Goal: Obtain resource: Obtain resource

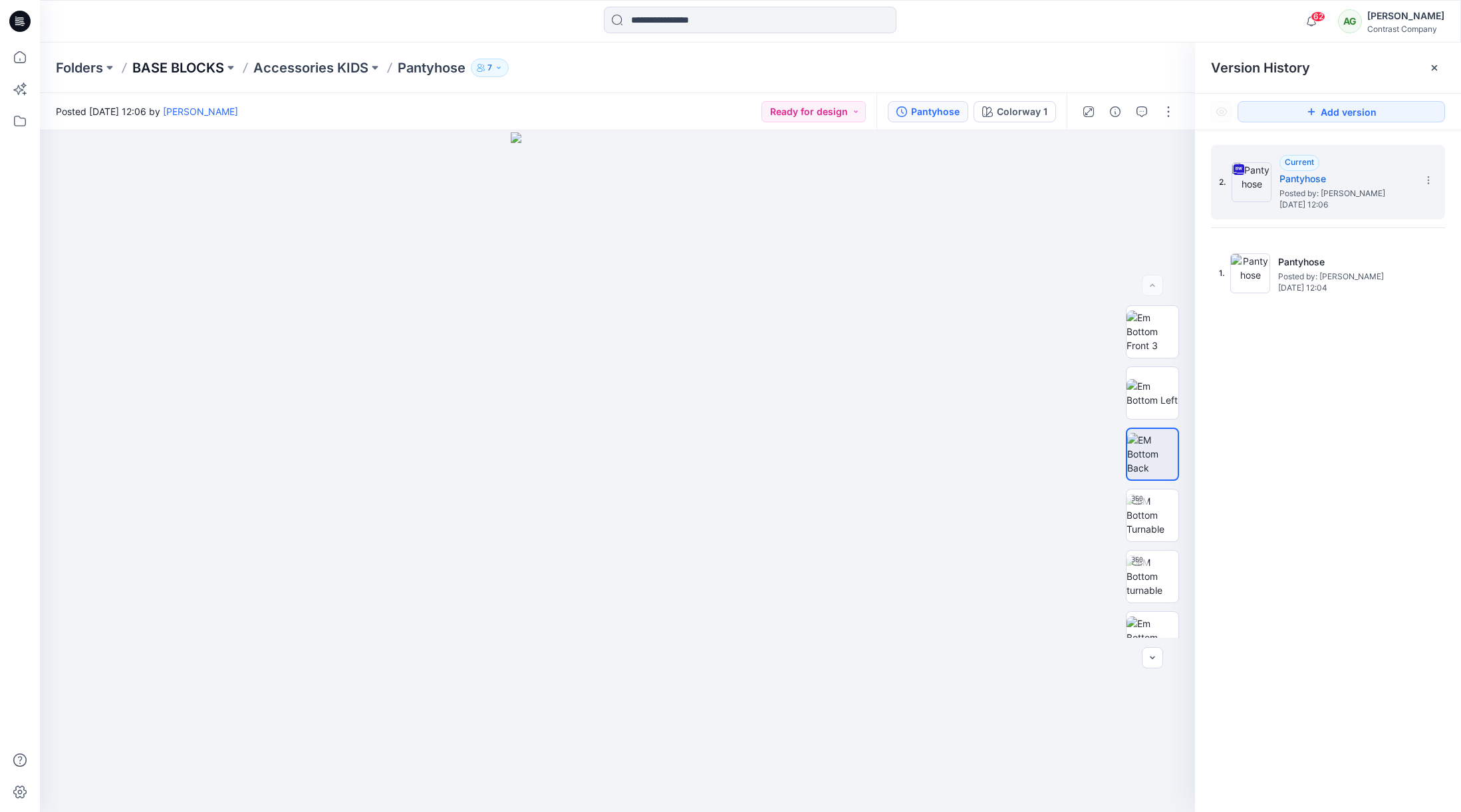
click at [187, 67] on p "BASE BLOCKS" at bounding box center [178, 68] width 92 height 19
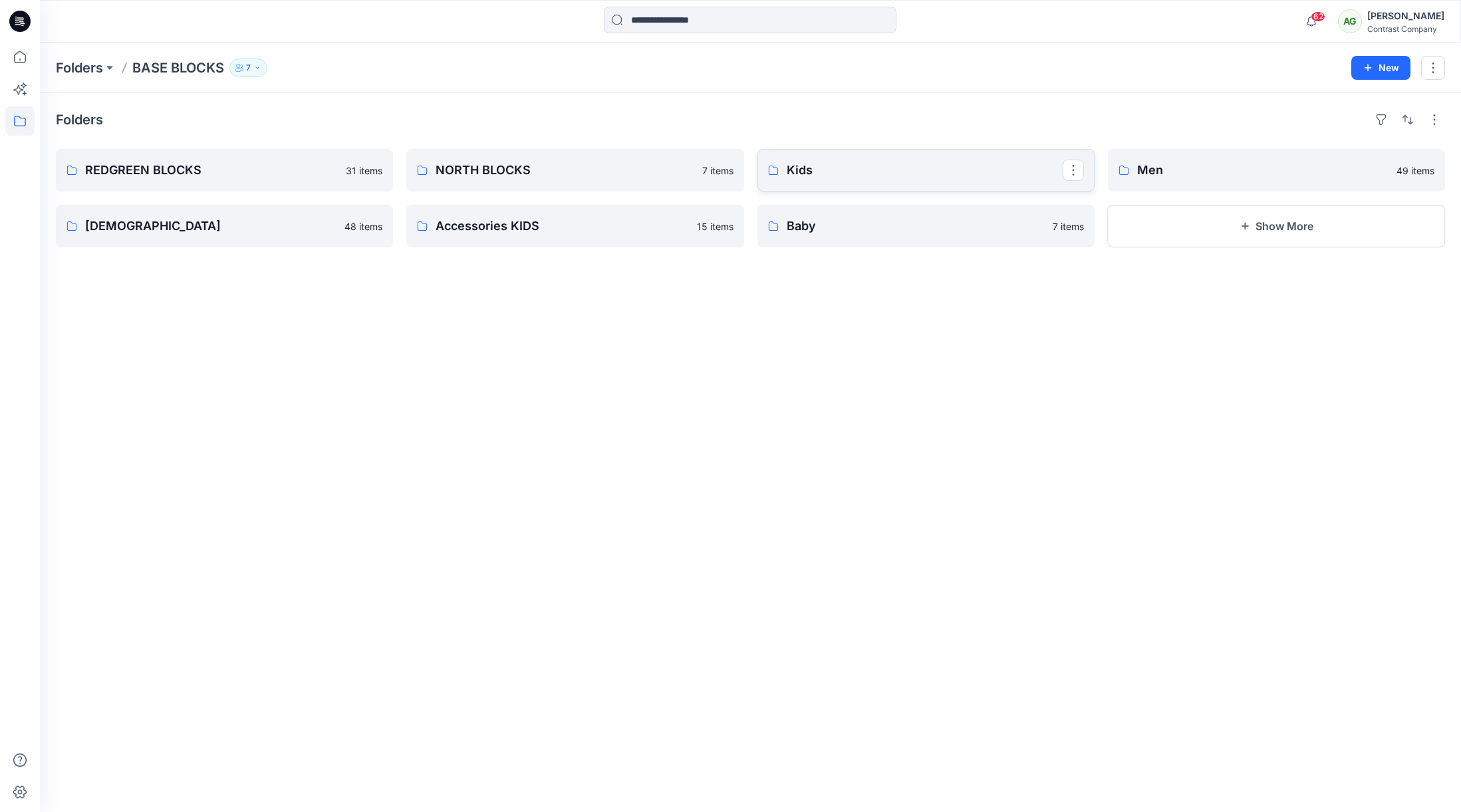
click at [876, 173] on p "Kids" at bounding box center [925, 170] width 276 height 19
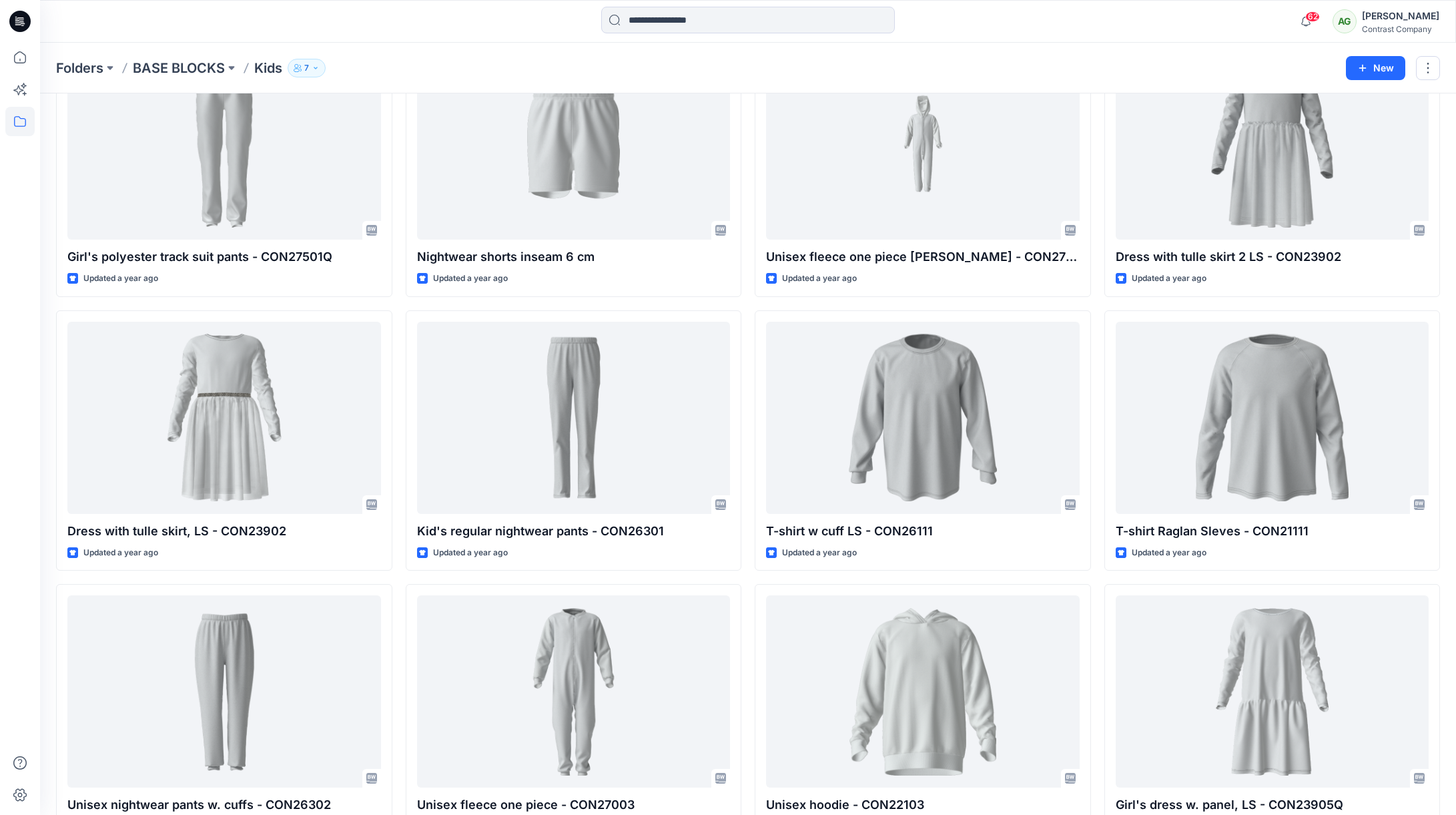
scroll to position [1853, 0]
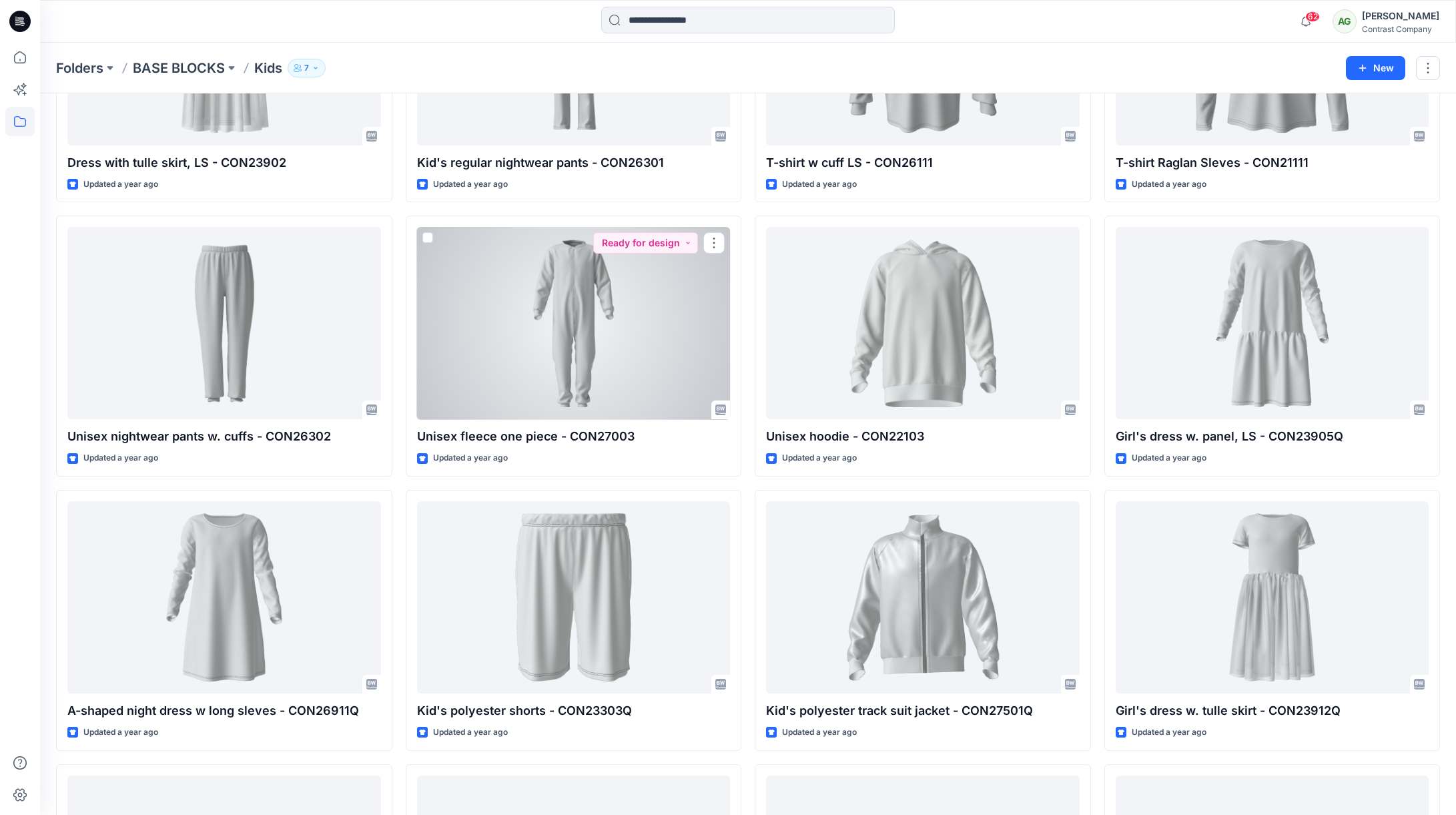
click at [586, 342] on div at bounding box center [574, 323] width 314 height 192
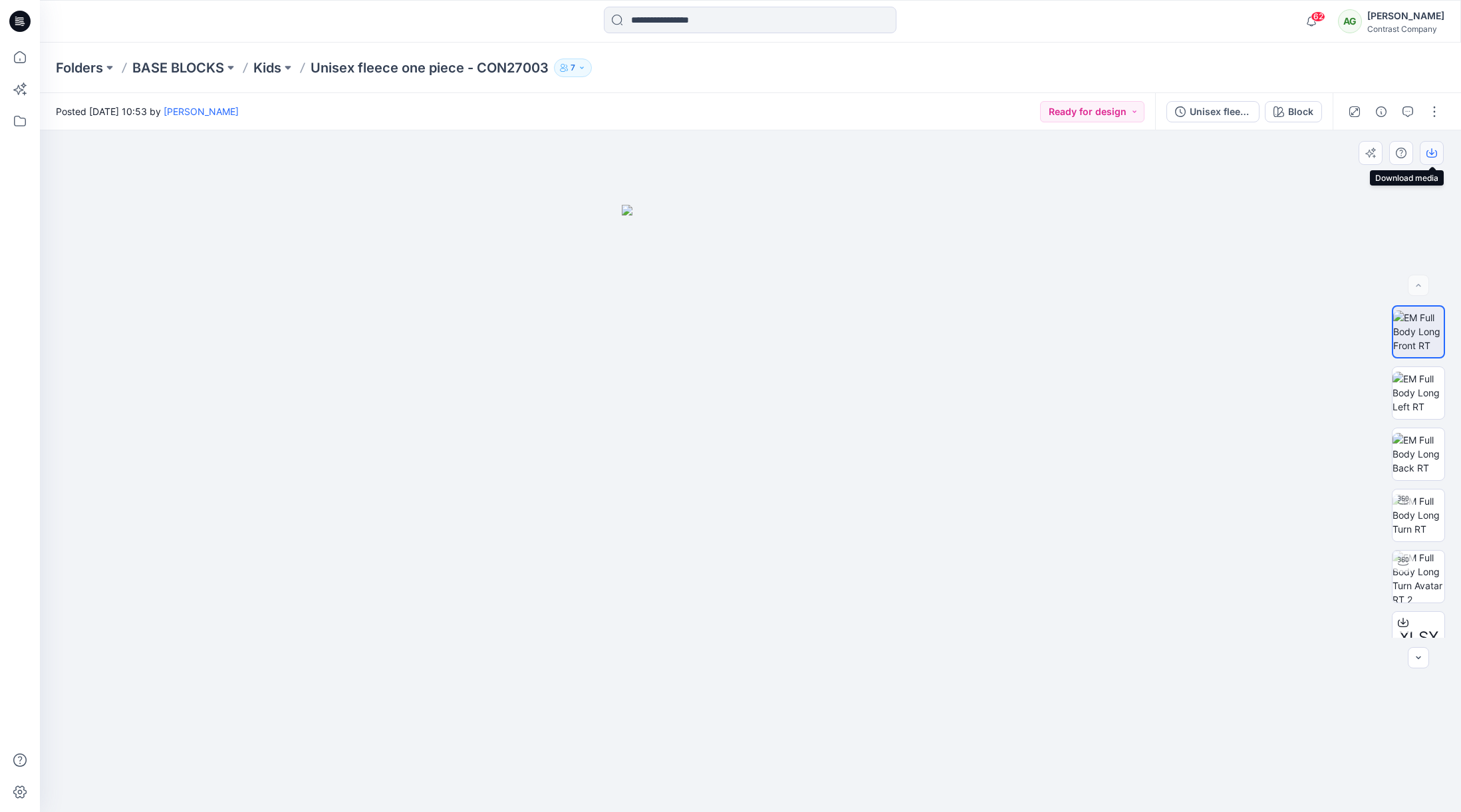
click at [1434, 151] on icon "button" at bounding box center [1431, 152] width 10 height 10
click at [1428, 392] on img at bounding box center [1418, 392] width 51 height 42
click at [1431, 148] on icon "button" at bounding box center [1431, 152] width 10 height 10
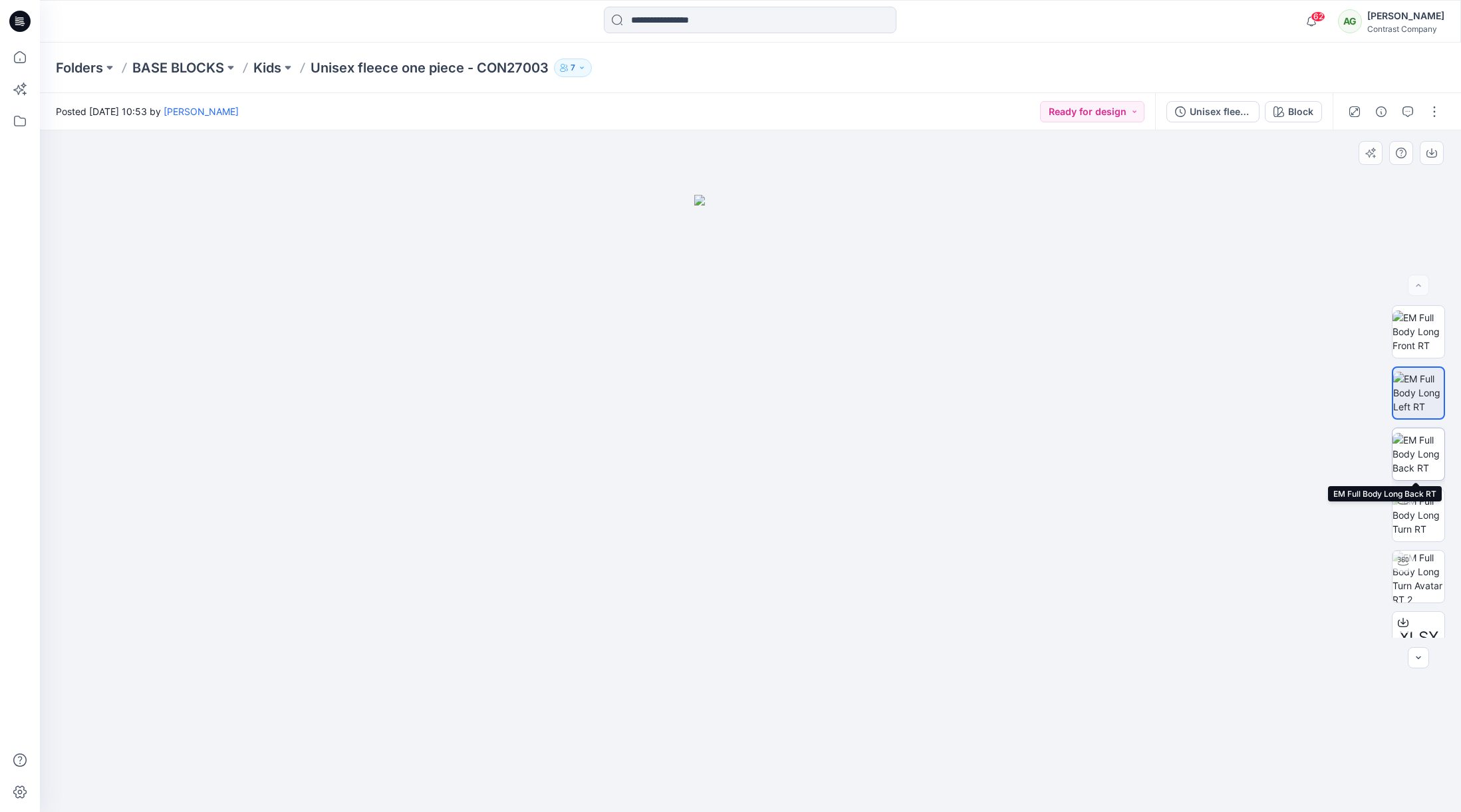
click at [1420, 442] on img at bounding box center [1418, 454] width 51 height 42
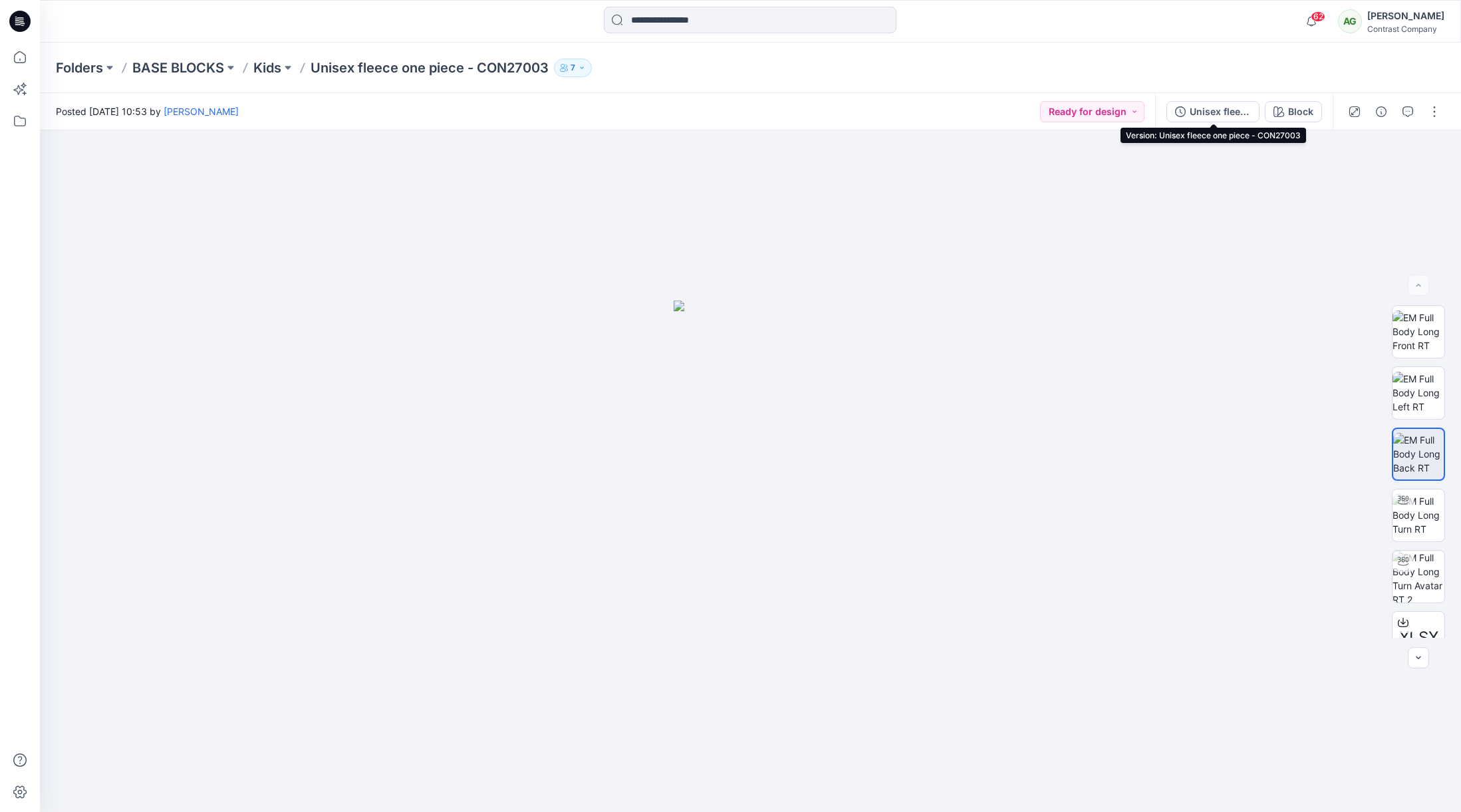
click at [1222, 107] on div "Unisex fleece one piece - CON27003" at bounding box center [1220, 112] width 61 height 15
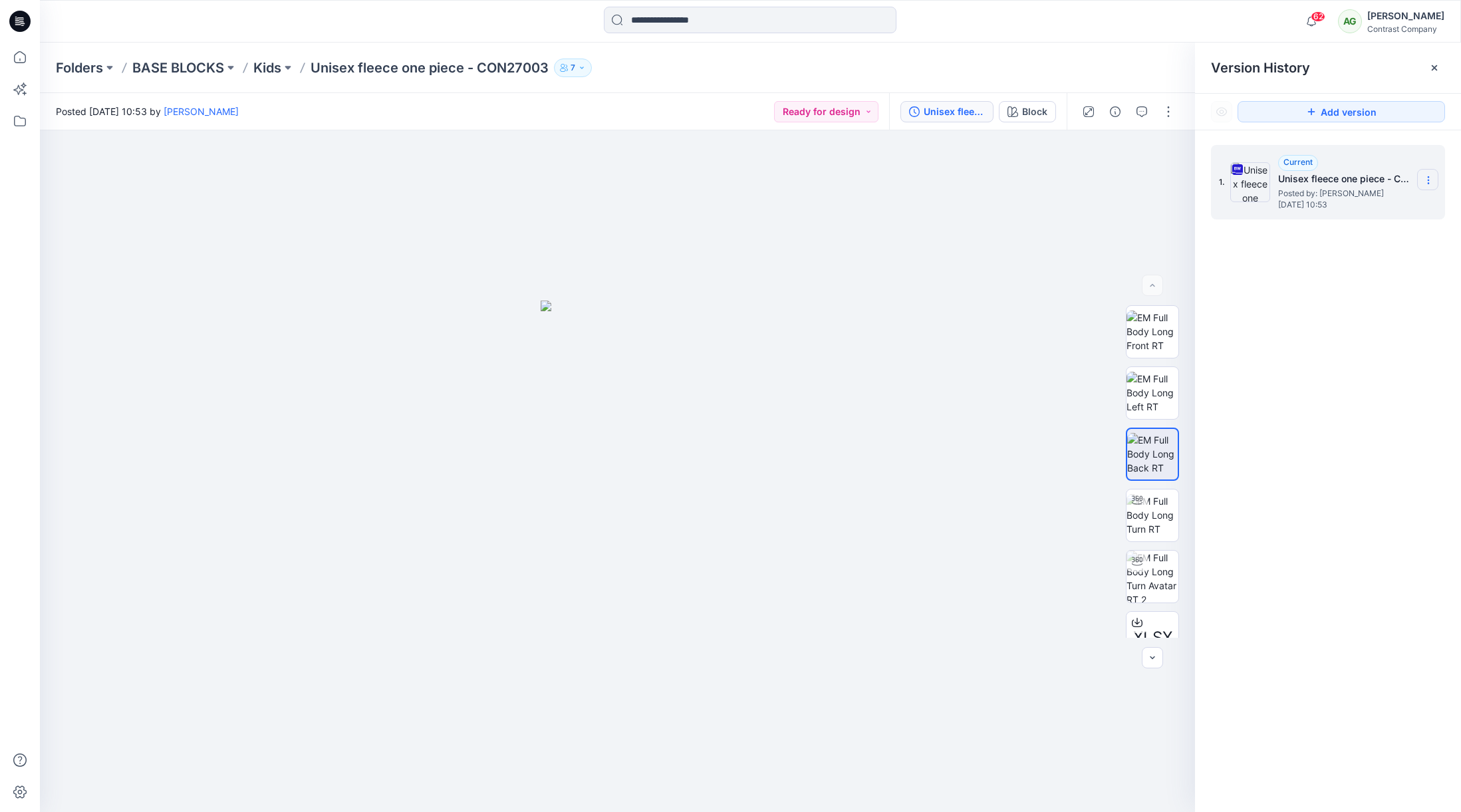
click at [1432, 178] on icon at bounding box center [1428, 180] width 10 height 10
click at [1382, 204] on span "Download Source BW File" at bounding box center [1361, 206] width 111 height 16
click at [211, 67] on p "BASE BLOCKS" at bounding box center [178, 68] width 92 height 19
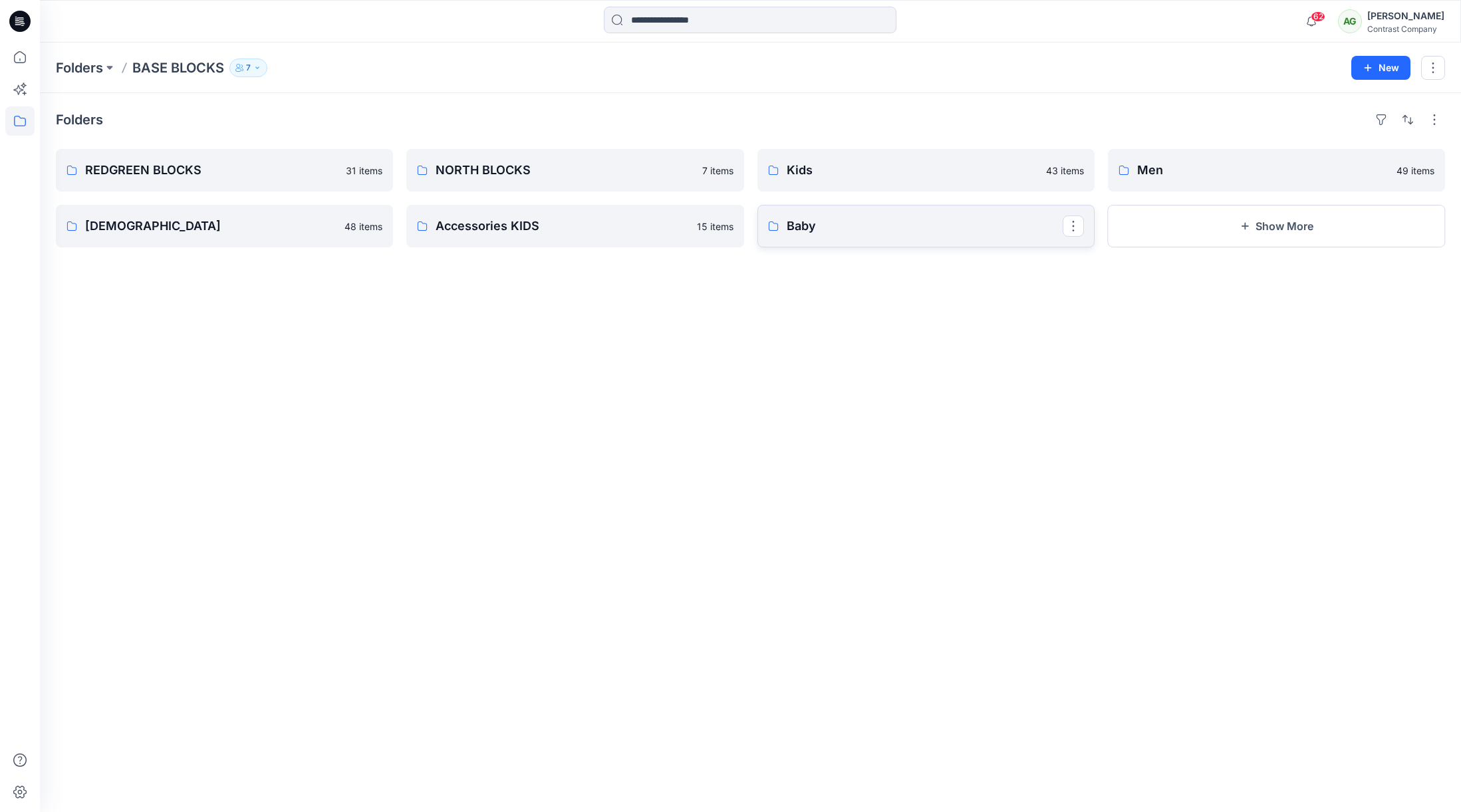
click at [904, 222] on p "Baby" at bounding box center [925, 226] width 276 height 19
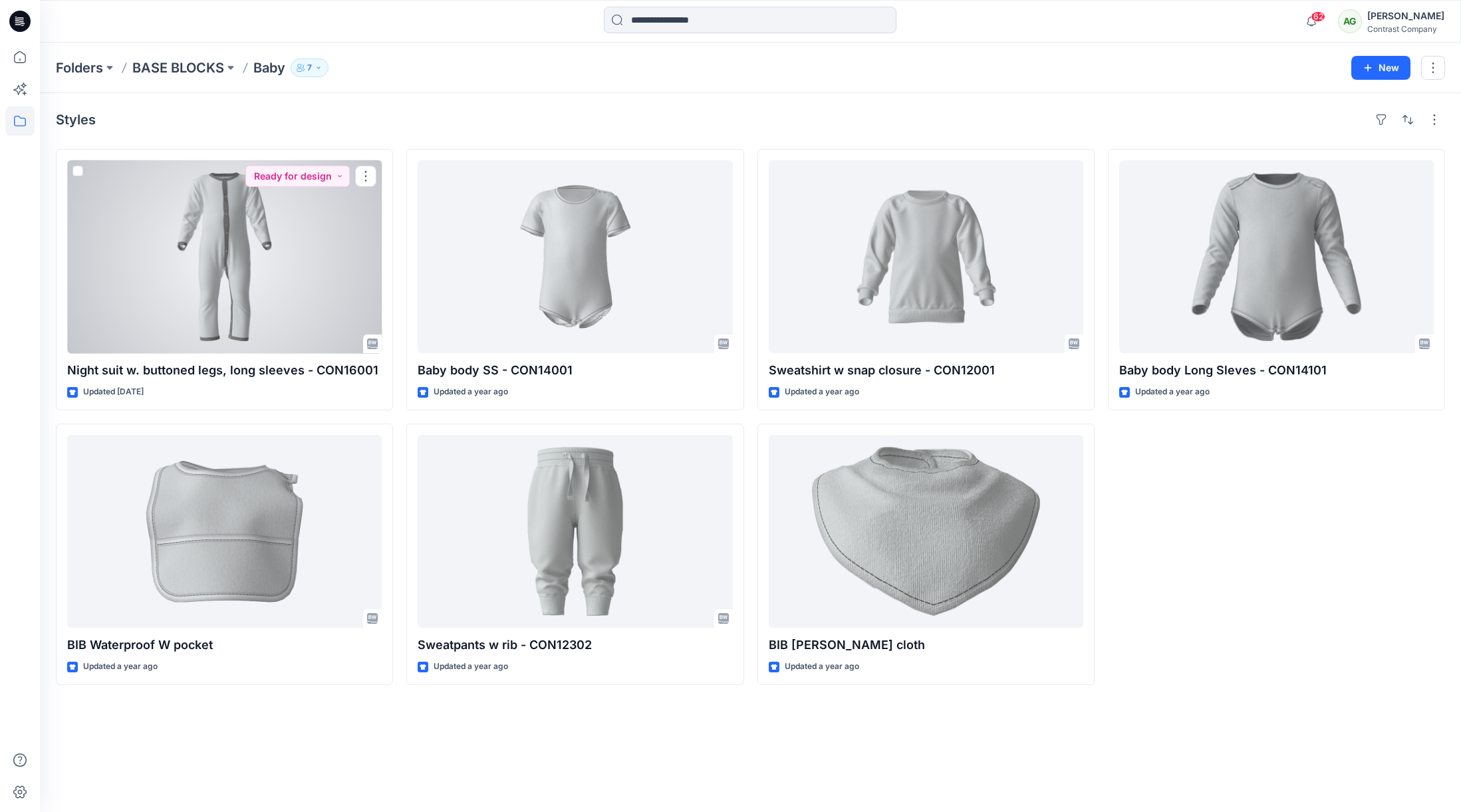
click at [243, 269] on div at bounding box center [225, 256] width 314 height 193
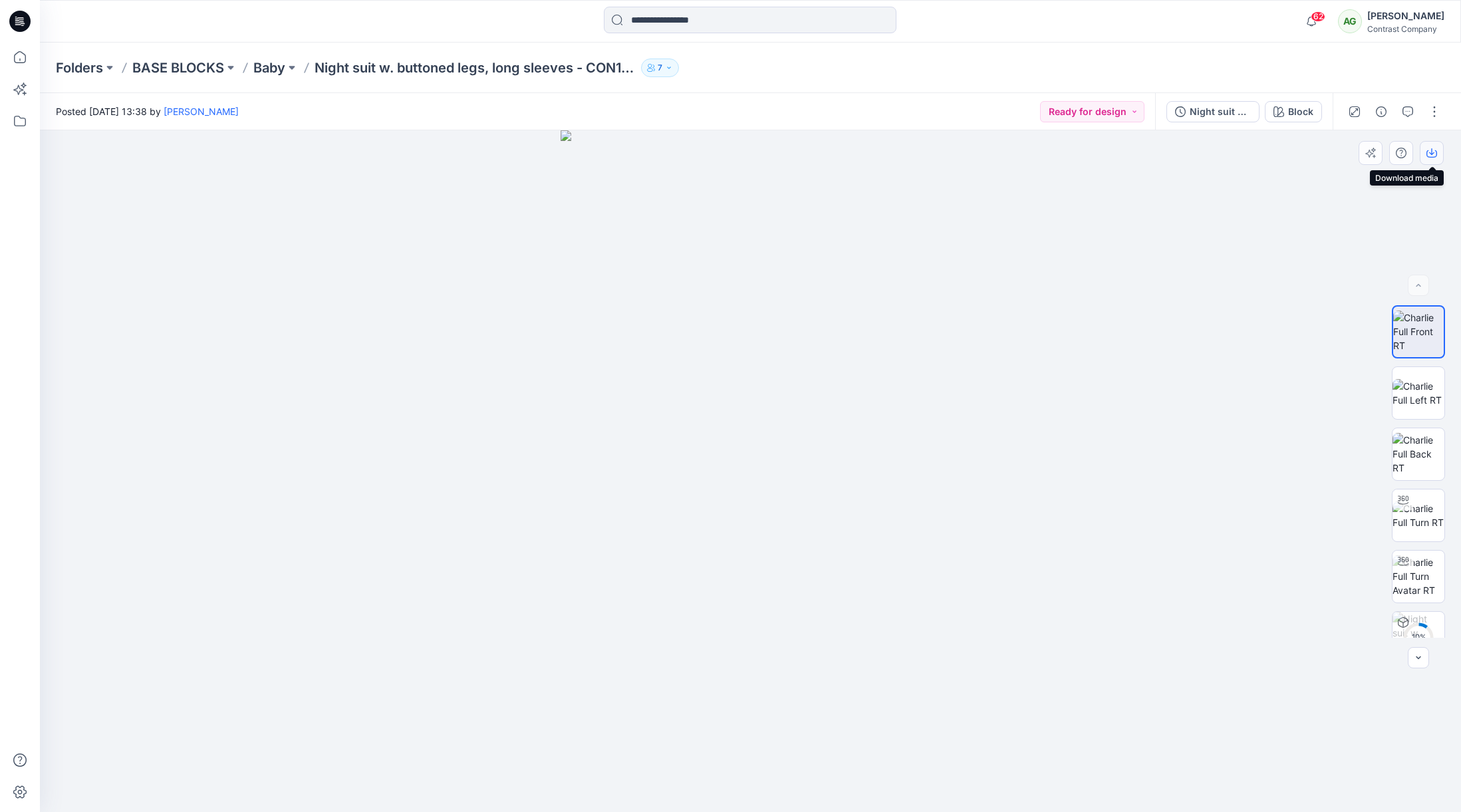
click at [1434, 151] on icon "button" at bounding box center [1431, 152] width 10 height 10
drag, startPoint x: 1424, startPoint y: 382, endPoint x: 1437, endPoint y: 309, distance: 74.1
click at [1424, 382] on img at bounding box center [1418, 393] width 51 height 28
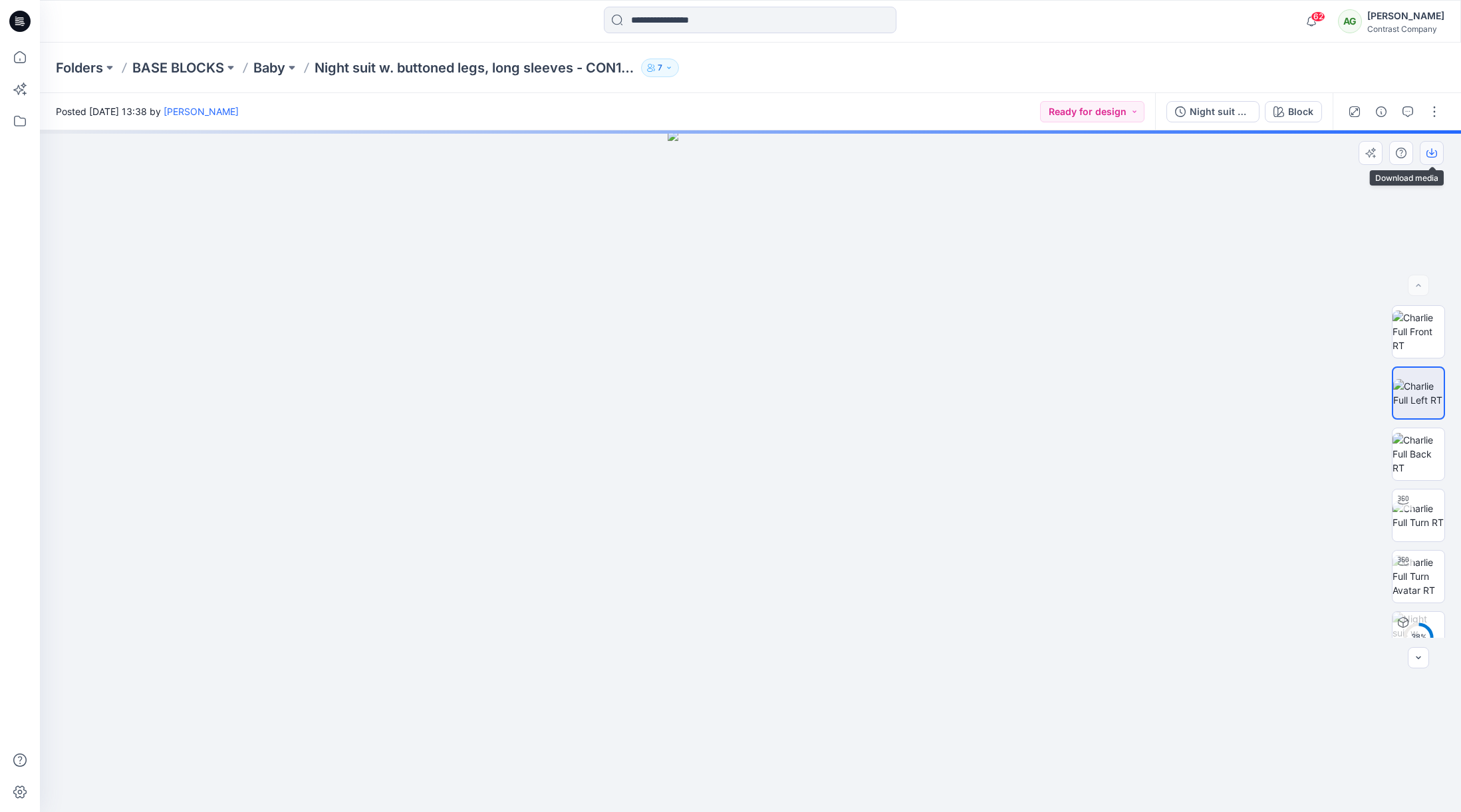
click at [1430, 156] on icon "button" at bounding box center [1431, 152] width 10 height 10
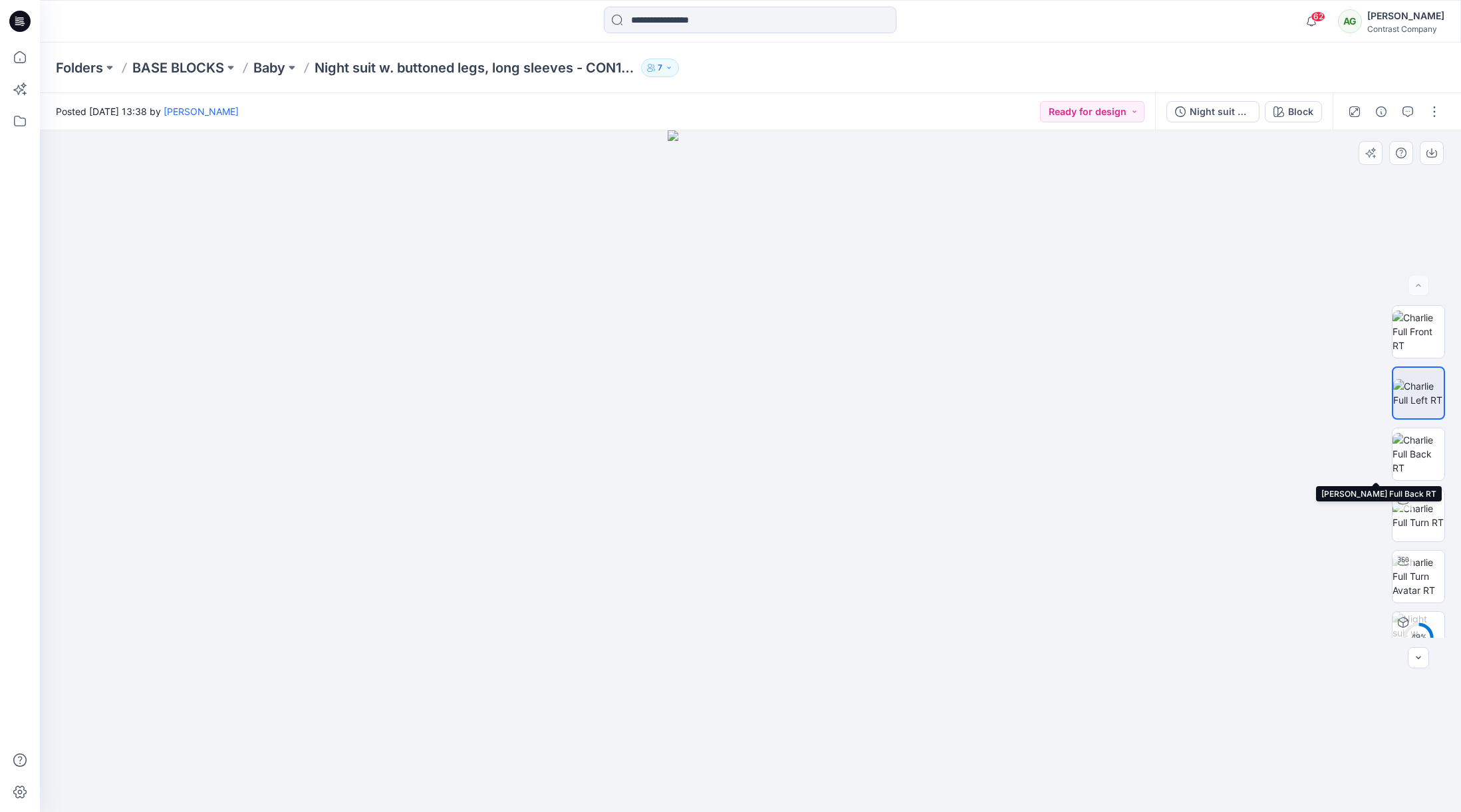
drag, startPoint x: 1410, startPoint y: 449, endPoint x: 1409, endPoint y: 421, distance: 28.0
click at [1410, 449] on img at bounding box center [1418, 454] width 51 height 42
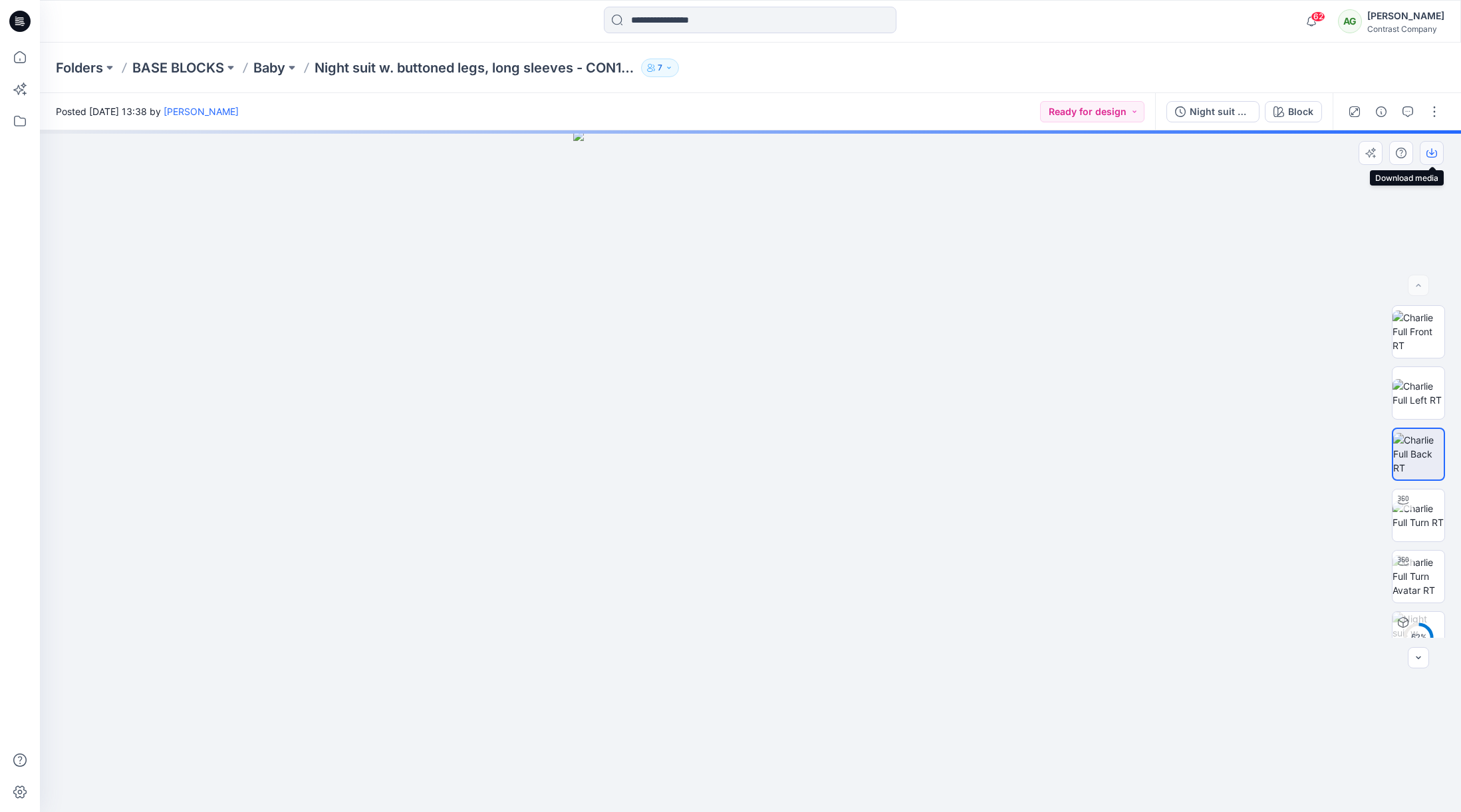
click at [1437, 151] on button "button" at bounding box center [1432, 153] width 24 height 24
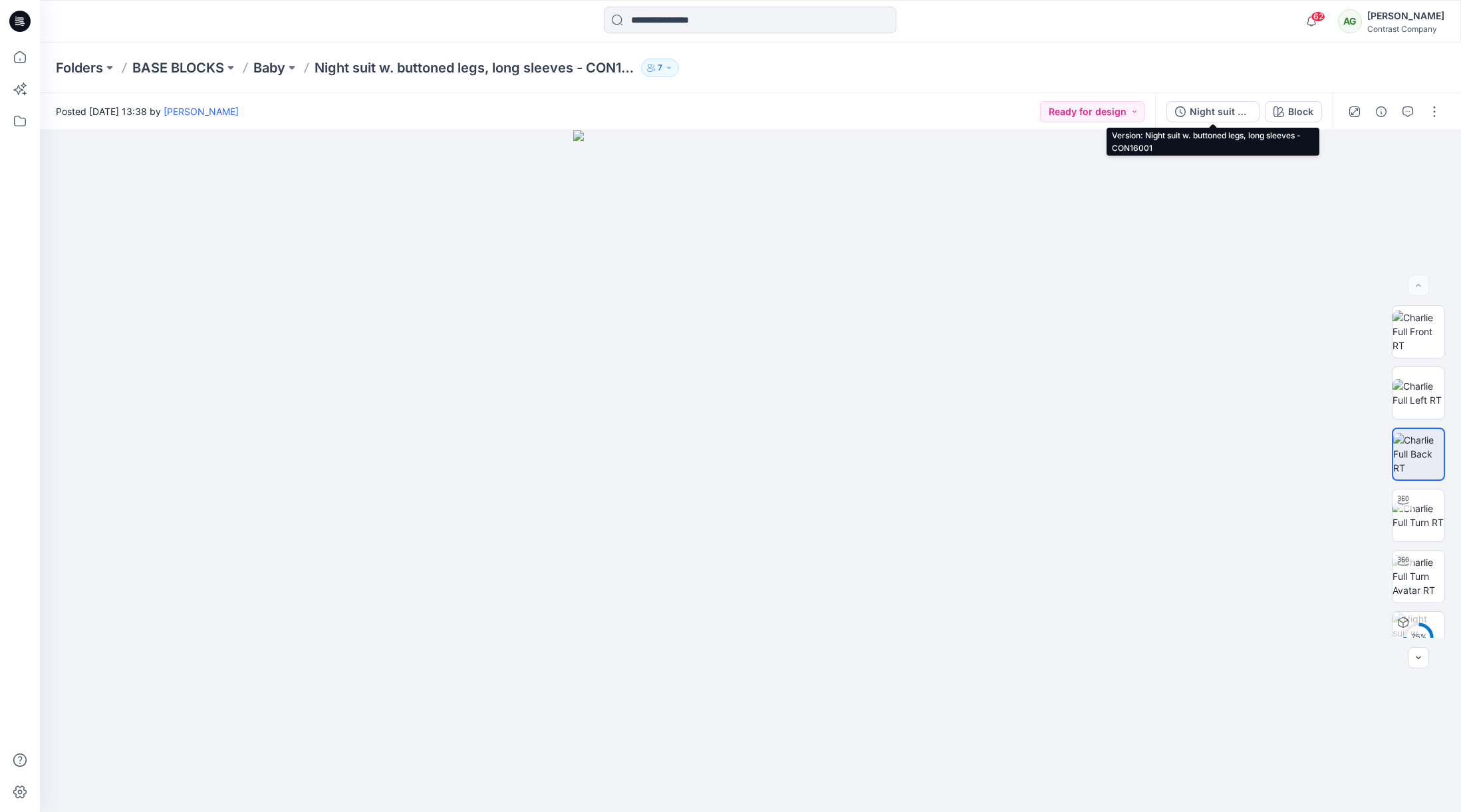
click at [1211, 109] on div "Night suit w. buttoned legs, long sleeves - CON16001" at bounding box center [1220, 112] width 61 height 15
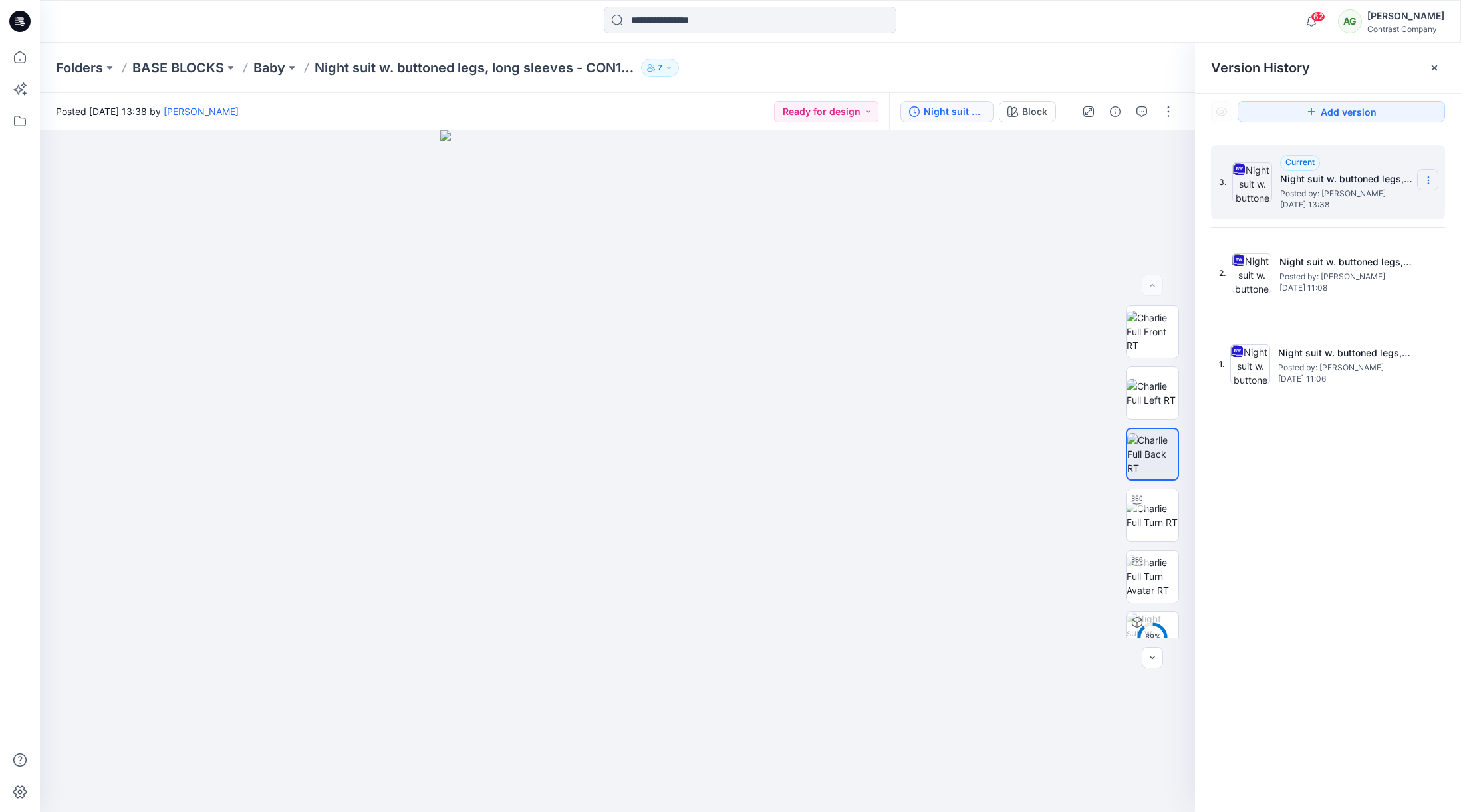
click at [1430, 182] on icon at bounding box center [1428, 180] width 10 height 10
click at [1374, 208] on span "Download Source BW File" at bounding box center [1361, 206] width 111 height 16
click at [279, 66] on p "Baby" at bounding box center [270, 68] width 32 height 19
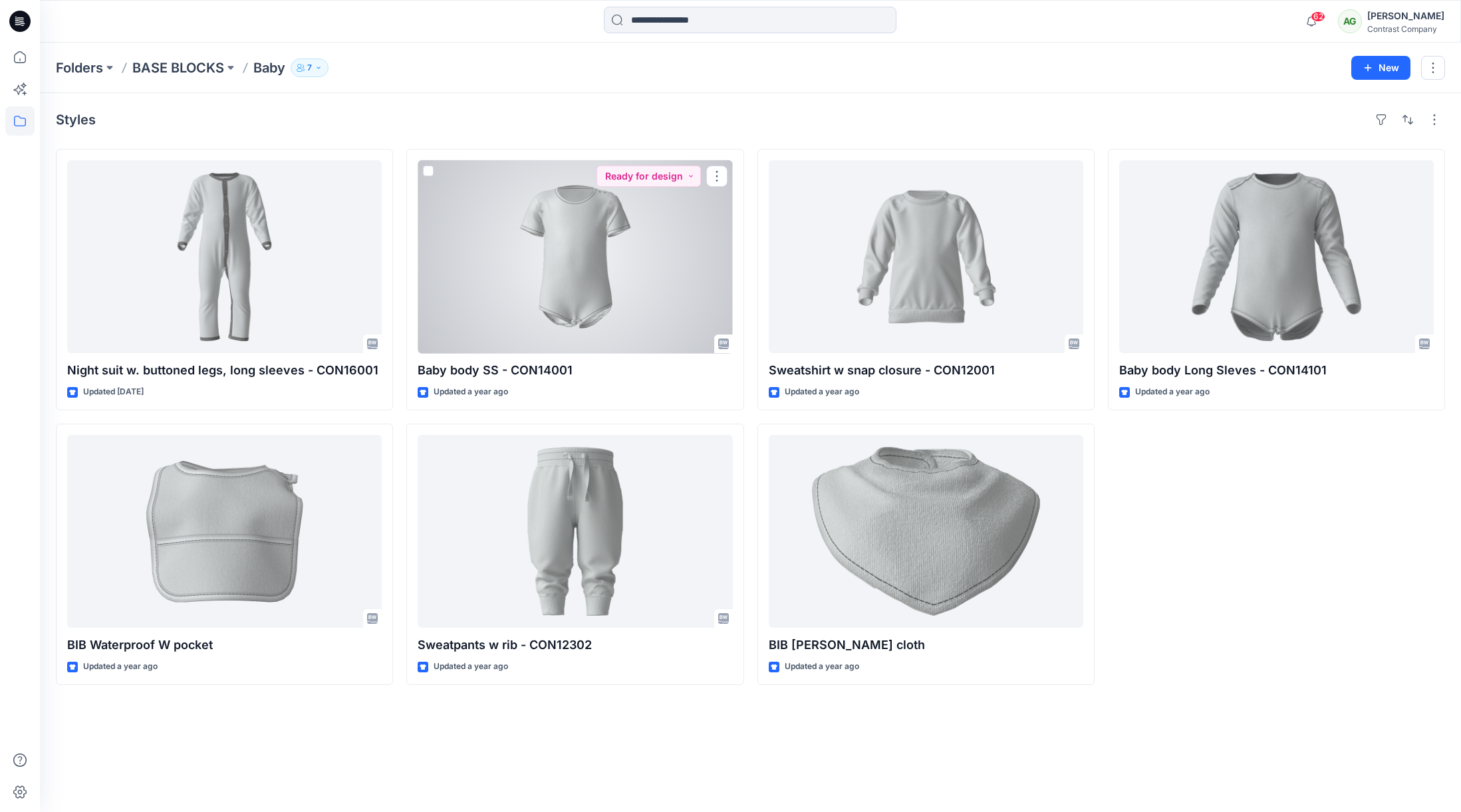
click at [568, 247] on div at bounding box center [575, 256] width 314 height 193
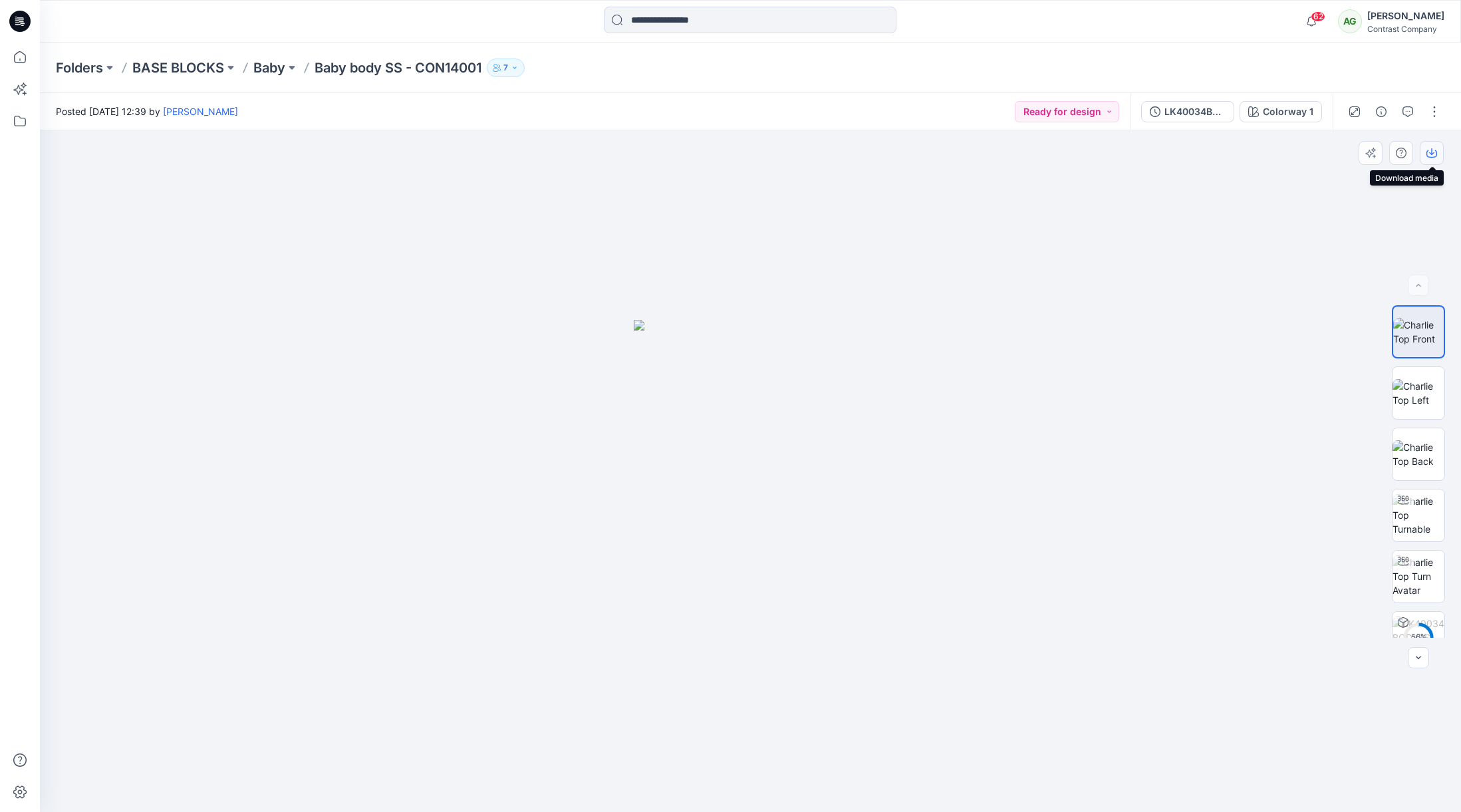
click at [1432, 152] on icon "button" at bounding box center [1431, 152] width 10 height 10
click at [1418, 393] on img at bounding box center [1418, 393] width 51 height 28
click at [1435, 155] on icon "button" at bounding box center [1431, 152] width 10 height 10
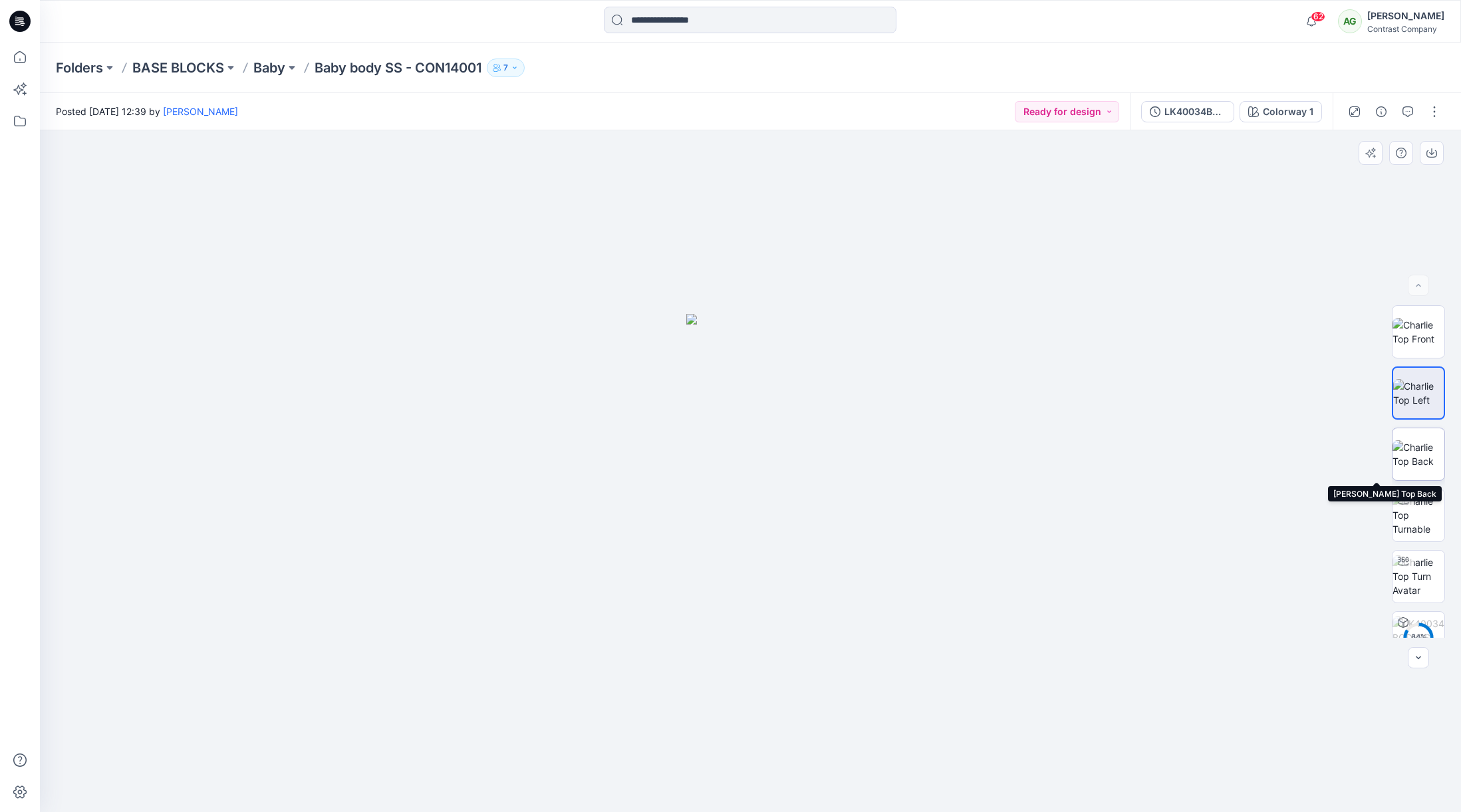
click at [1413, 444] on img at bounding box center [1418, 454] width 51 height 28
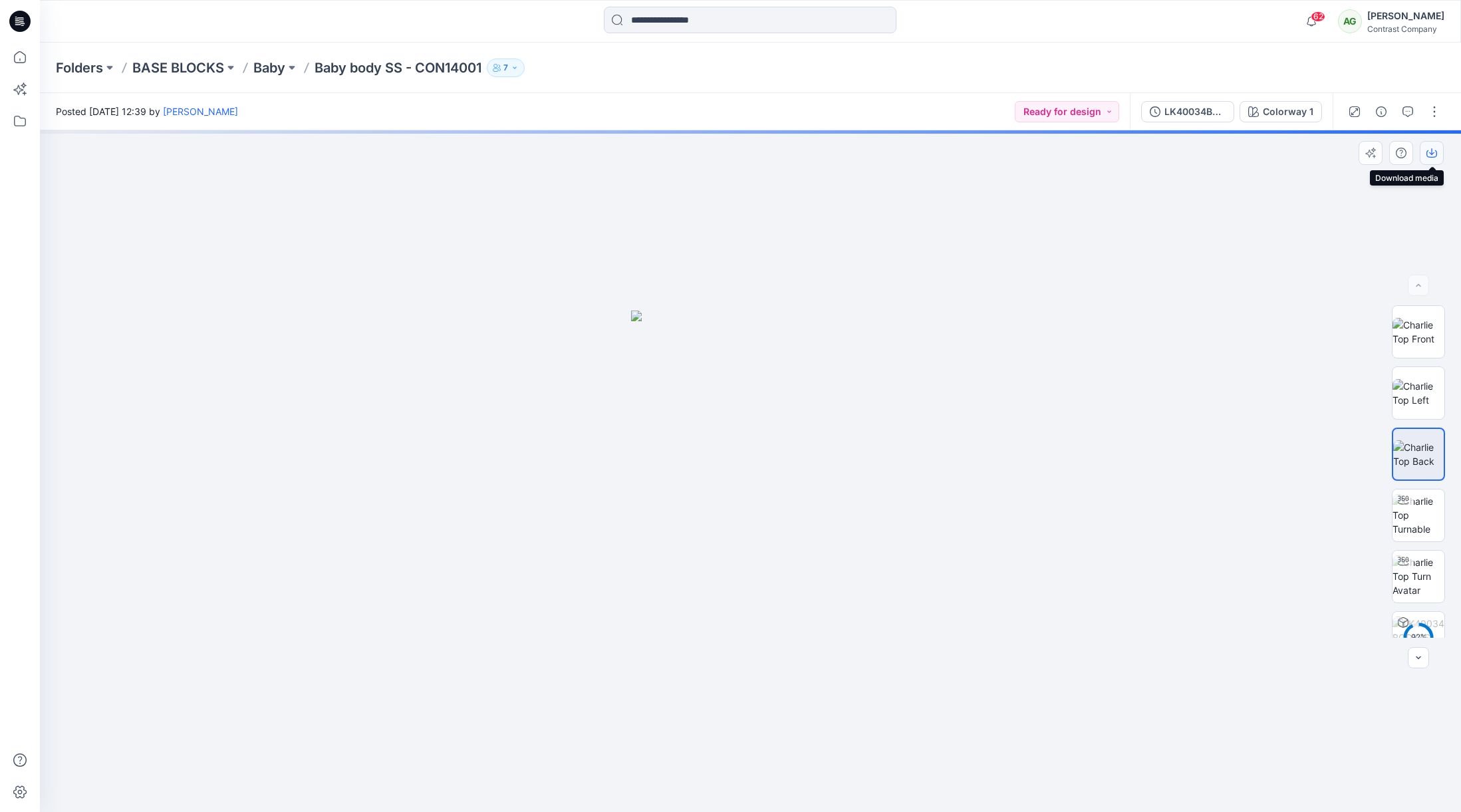
click at [1429, 154] on icon "button" at bounding box center [1431, 152] width 10 height 10
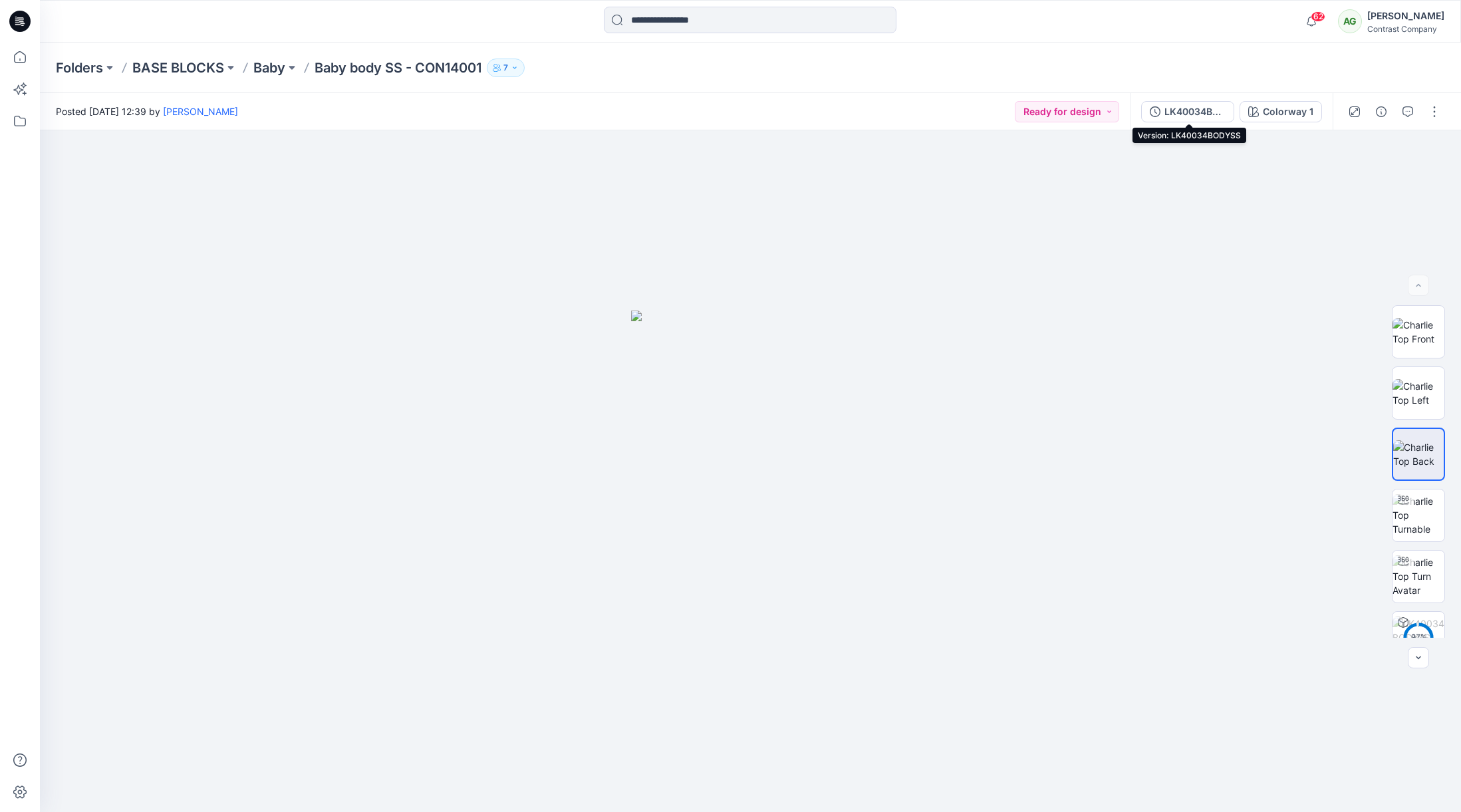
drag, startPoint x: 1191, startPoint y: 111, endPoint x: 1255, endPoint y: 94, distance: 66.2
click at [1191, 109] on div "LK40034BODYSS" at bounding box center [1194, 112] width 61 height 15
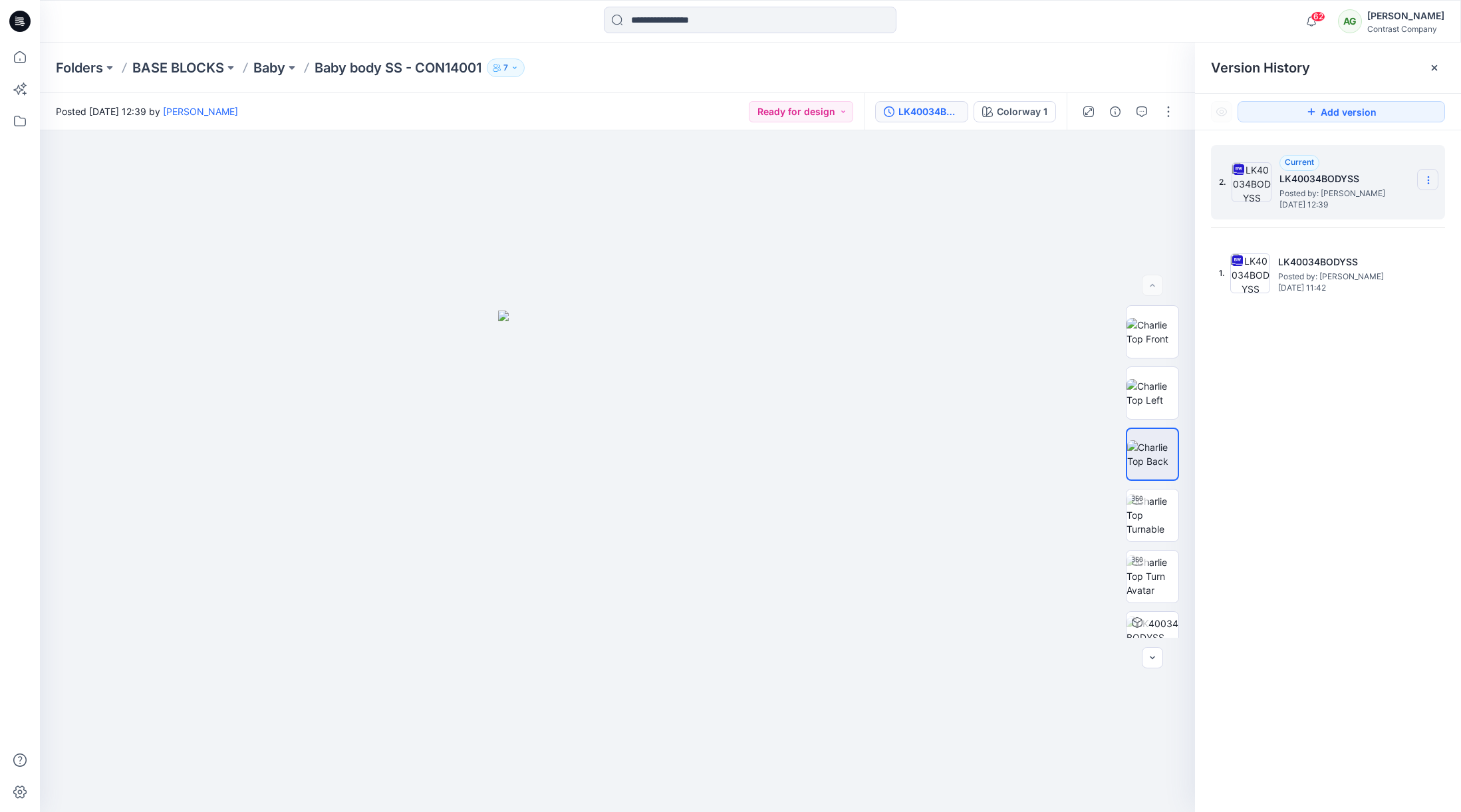
click at [1429, 181] on icon at bounding box center [1428, 181] width 1 height 1
click at [1381, 205] on span "Download Source BW File" at bounding box center [1361, 206] width 111 height 16
click at [274, 68] on p "Baby" at bounding box center [270, 68] width 32 height 19
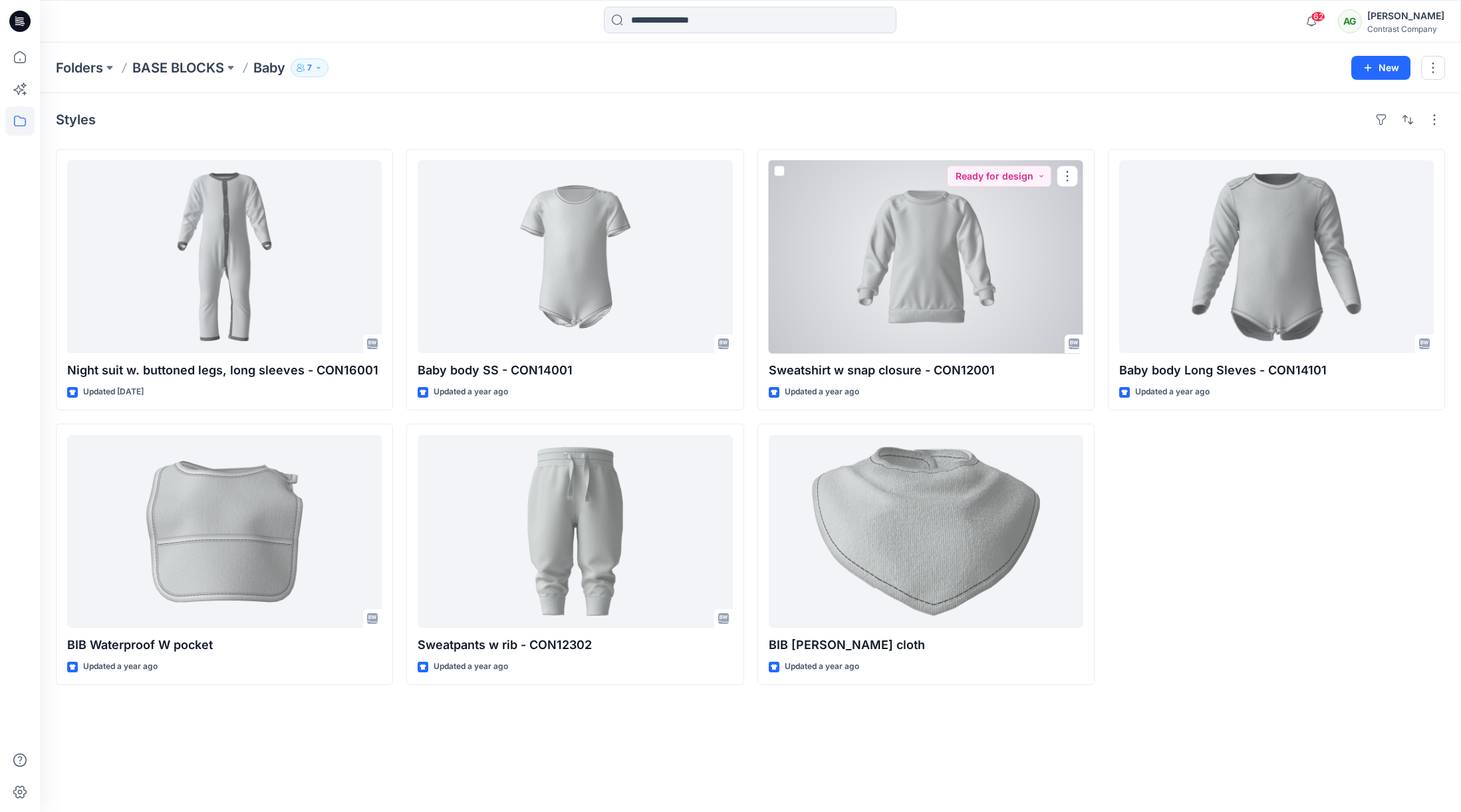
click at [956, 268] on div at bounding box center [927, 256] width 314 height 193
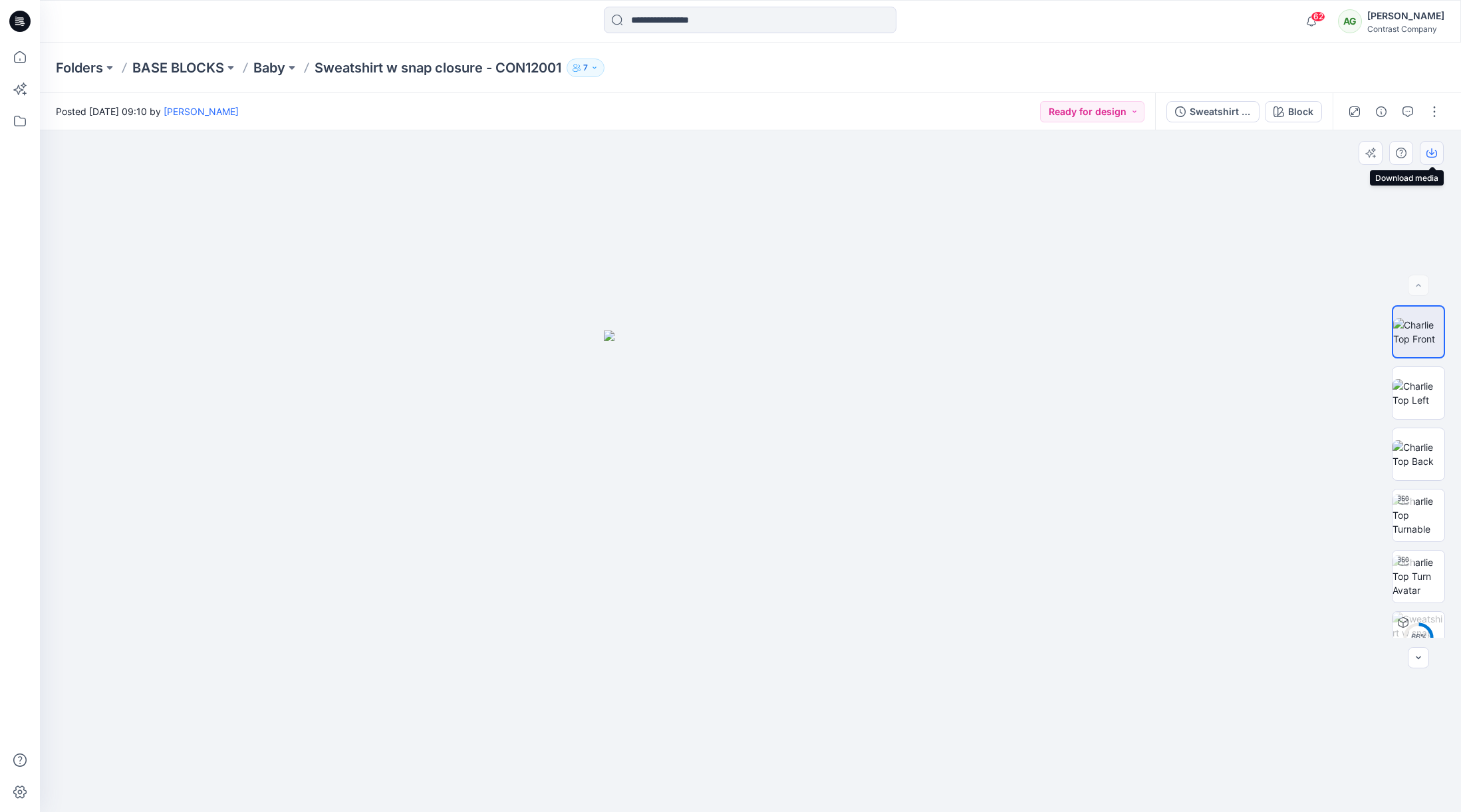
click at [1432, 153] on icon "button" at bounding box center [1431, 152] width 10 height 10
click at [1420, 396] on img at bounding box center [1418, 393] width 51 height 28
click at [1429, 148] on icon "button" at bounding box center [1431, 152] width 10 height 10
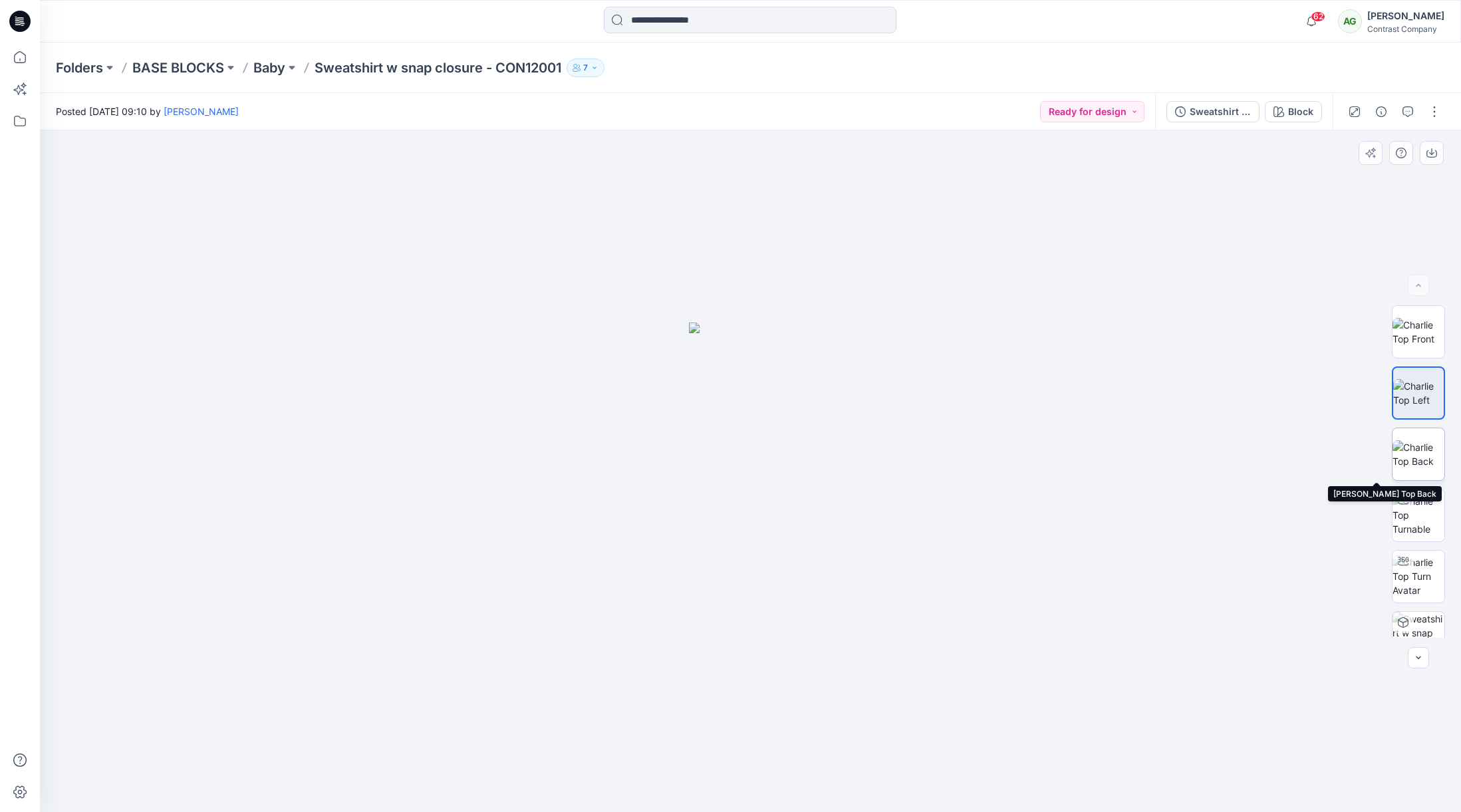
click at [1415, 447] on img at bounding box center [1418, 454] width 51 height 28
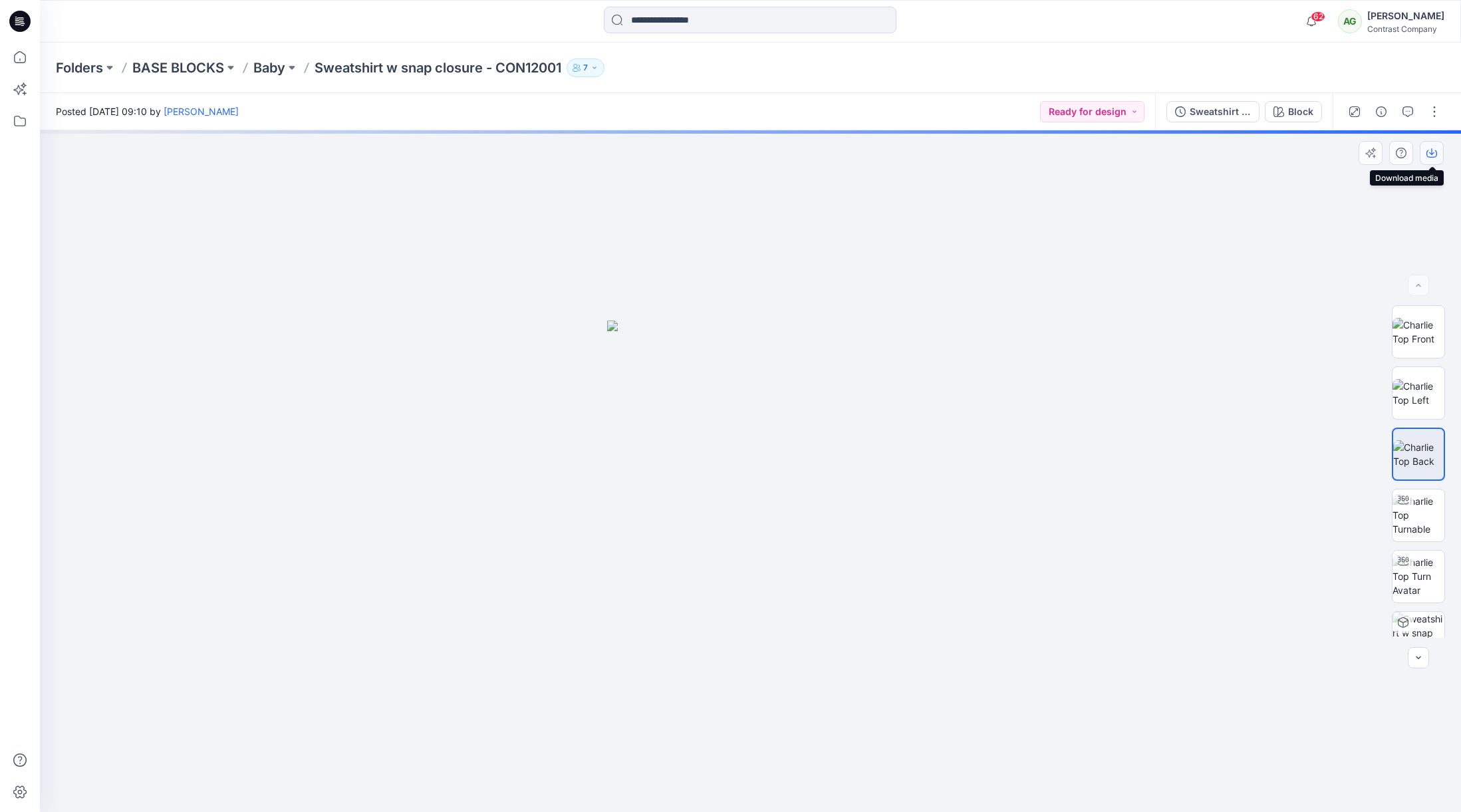
click at [1433, 152] on icon "button" at bounding box center [1432, 151] width 6 height 7
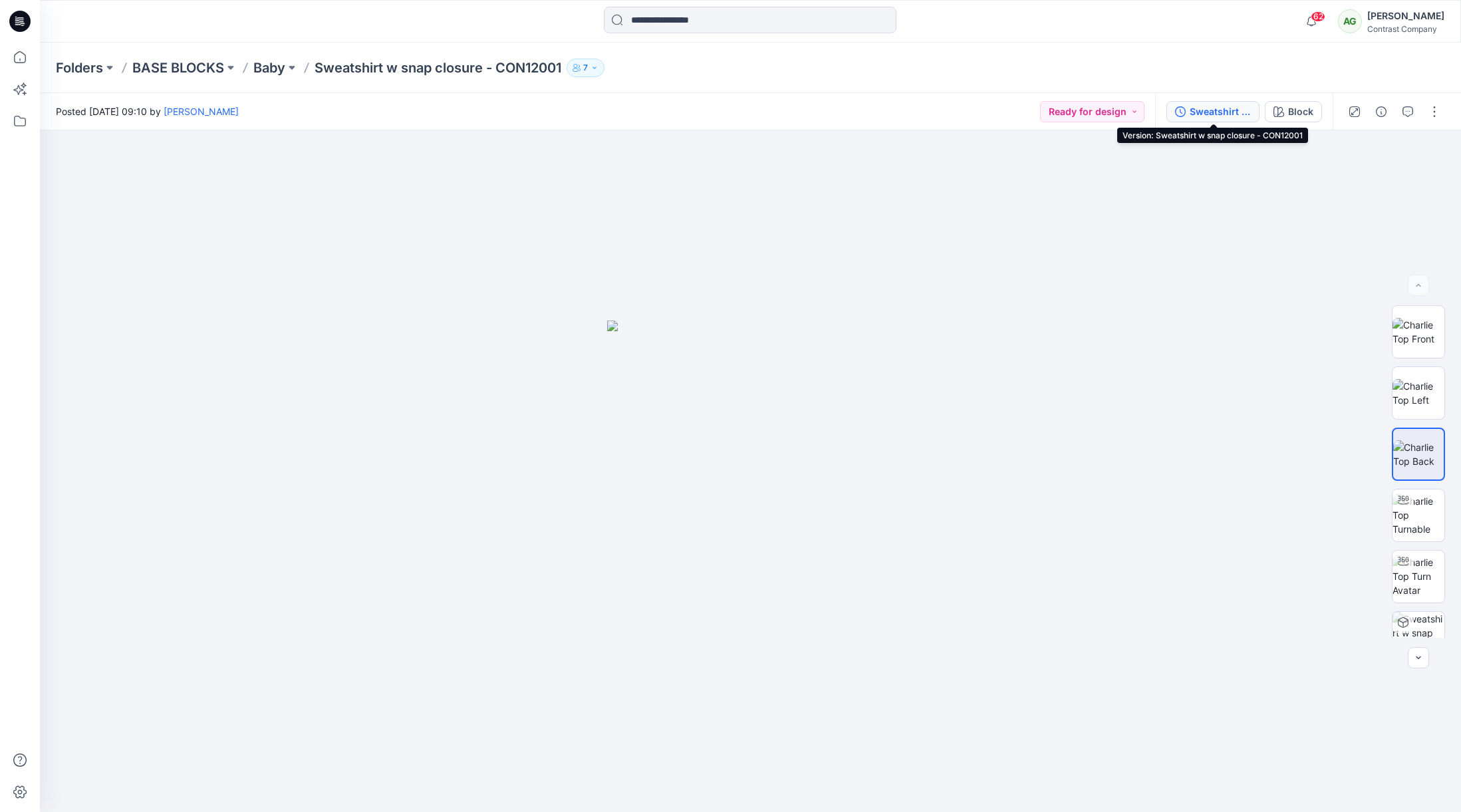
click at [1206, 110] on div "Sweatshirt w snap closure - CON12001" at bounding box center [1220, 112] width 61 height 15
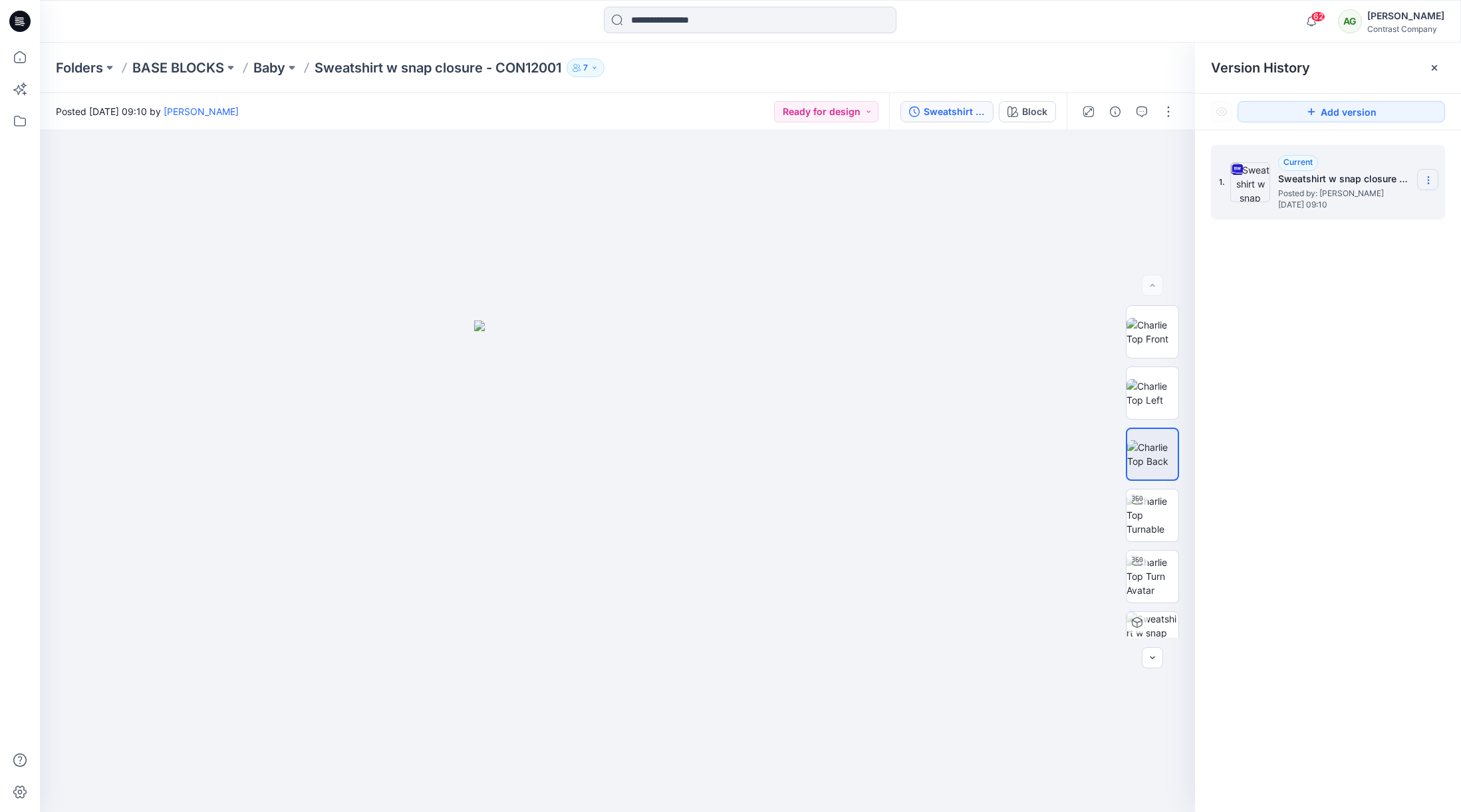
click at [1434, 181] on icon at bounding box center [1428, 180] width 10 height 10
click at [1376, 208] on span "Download Source BW File" at bounding box center [1361, 206] width 111 height 16
click at [285, 69] on p "Baby" at bounding box center [270, 68] width 32 height 19
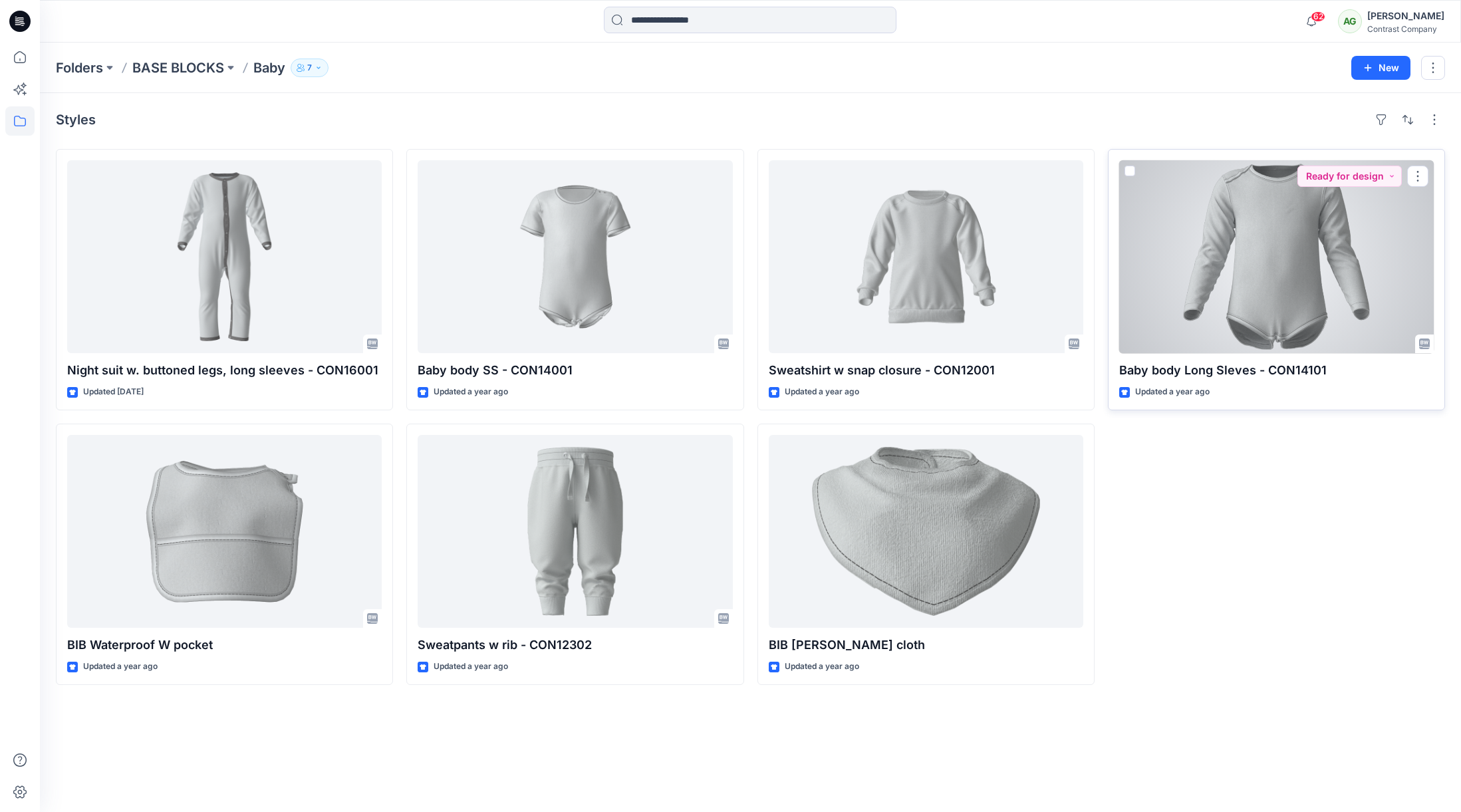
click at [1306, 243] on div at bounding box center [1277, 256] width 314 height 193
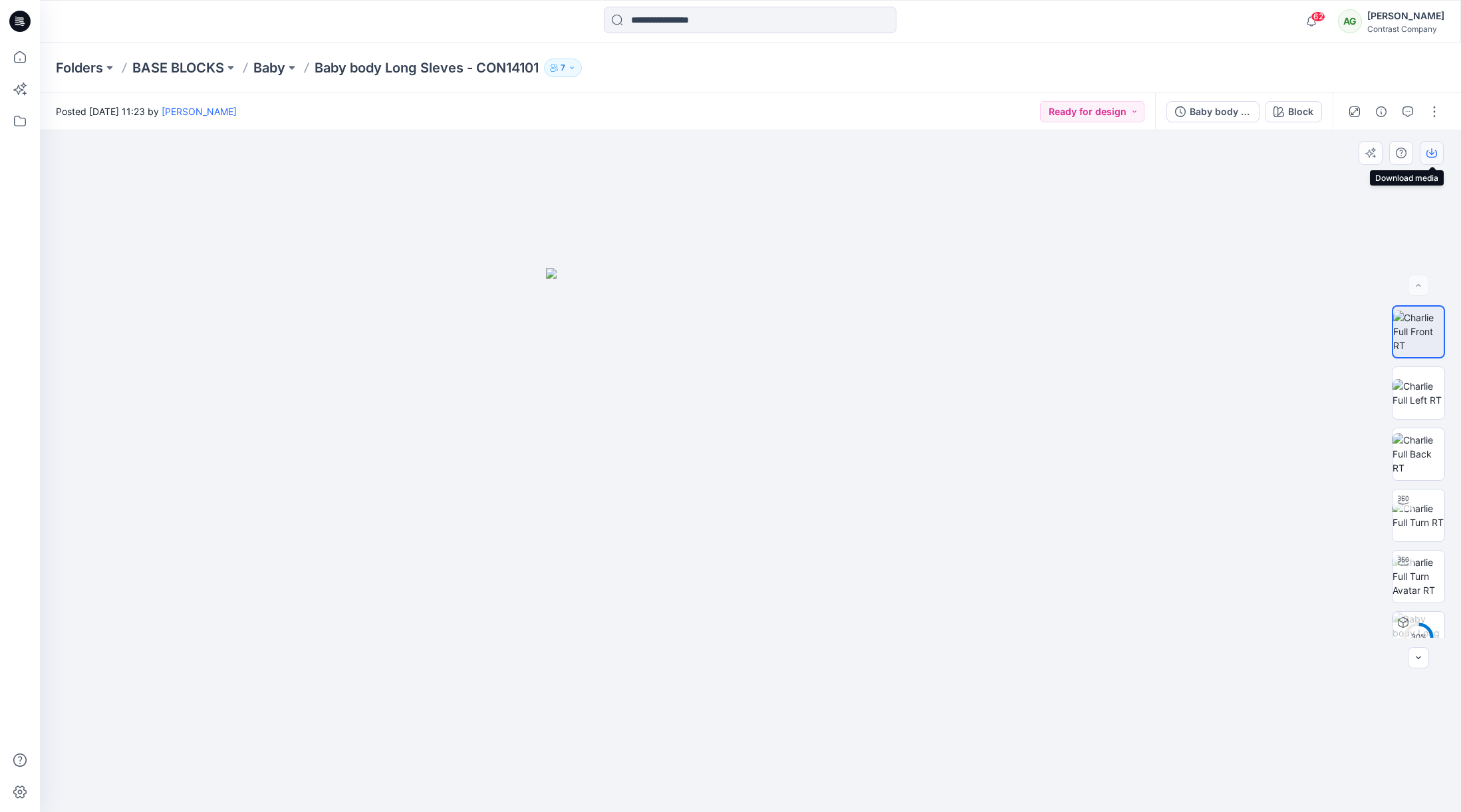
click at [1429, 152] on icon "button" at bounding box center [1431, 152] width 10 height 10
click at [1413, 392] on img at bounding box center [1418, 393] width 51 height 28
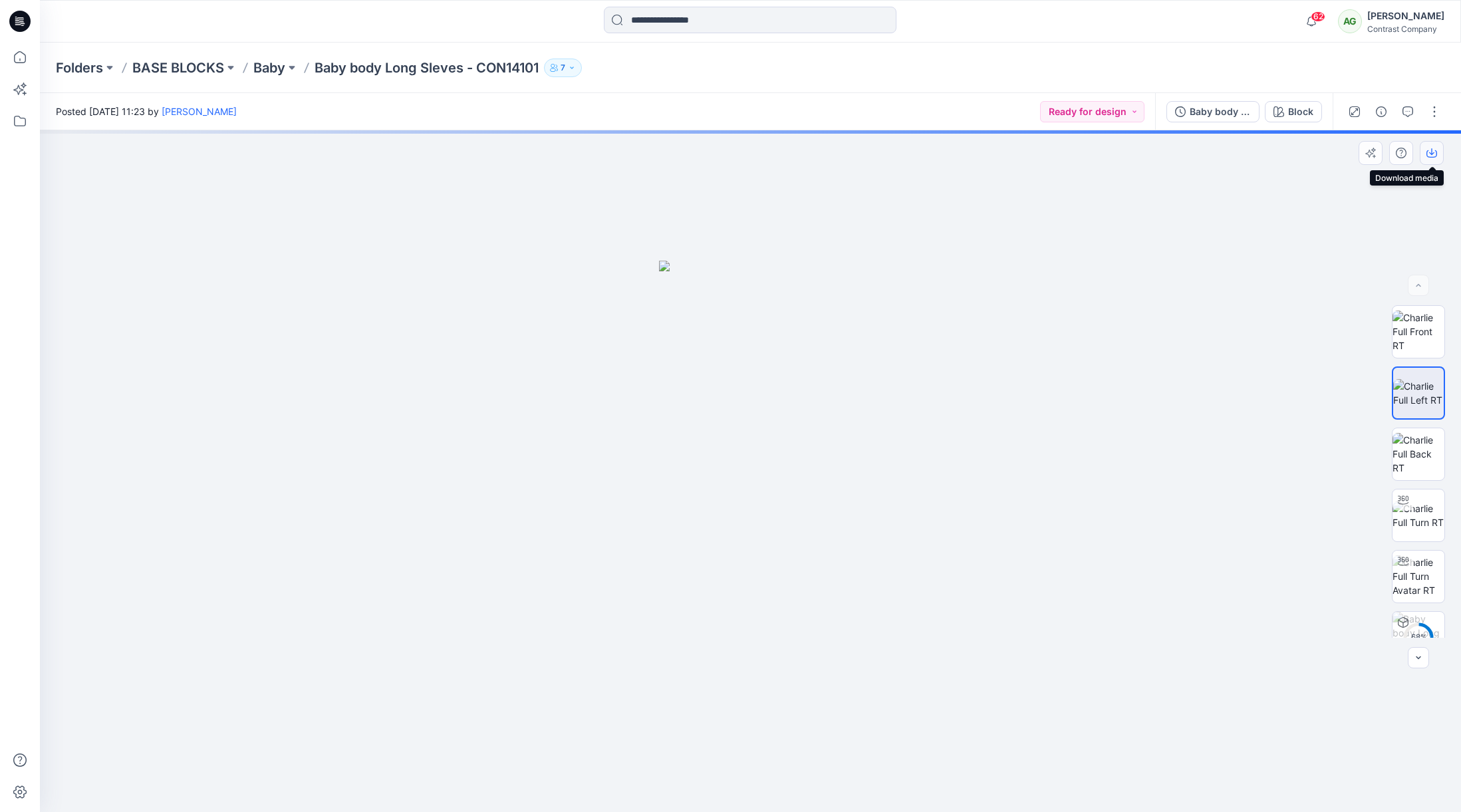
click at [1429, 151] on icon "button" at bounding box center [1431, 152] width 10 height 10
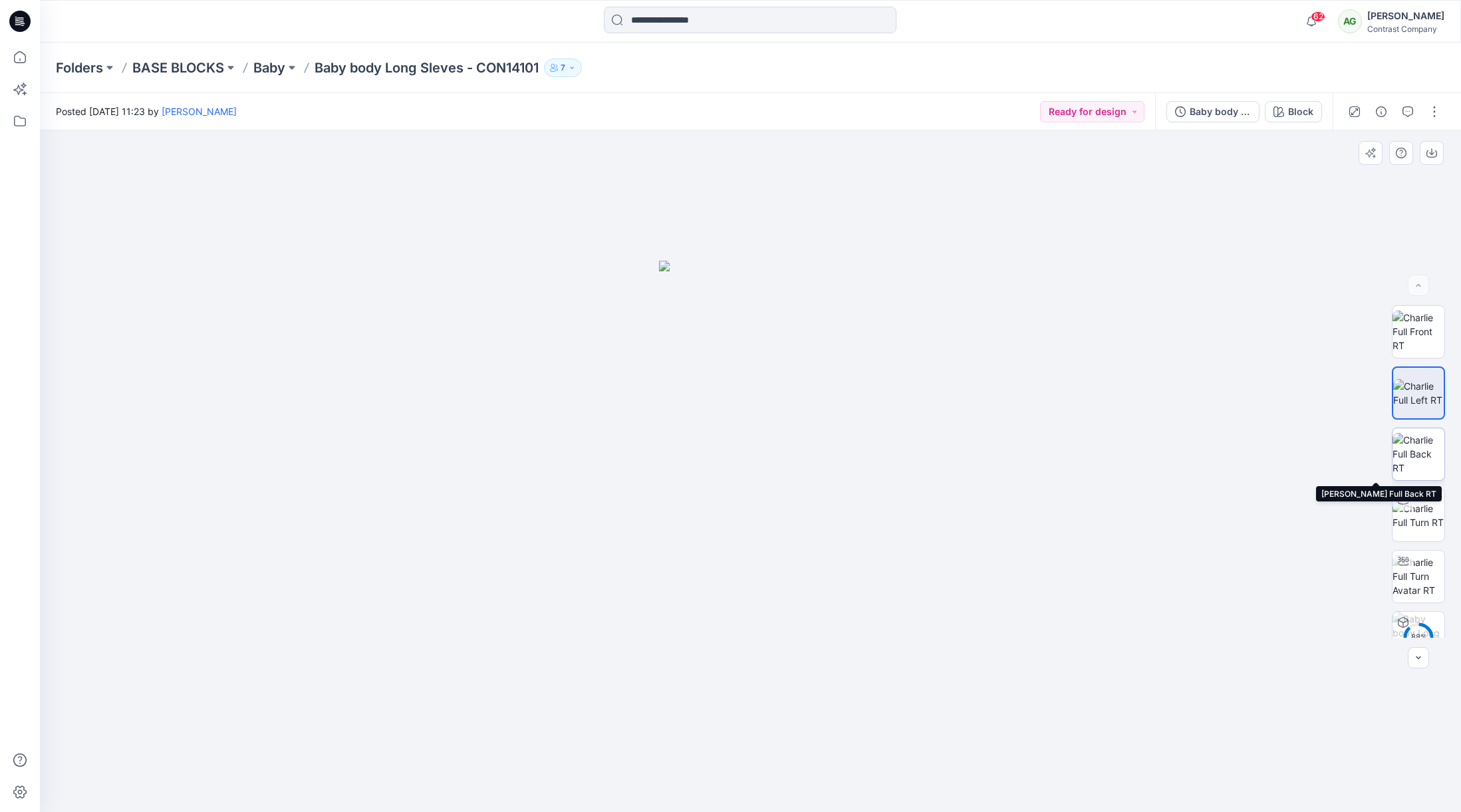
click at [1413, 441] on img at bounding box center [1418, 454] width 51 height 42
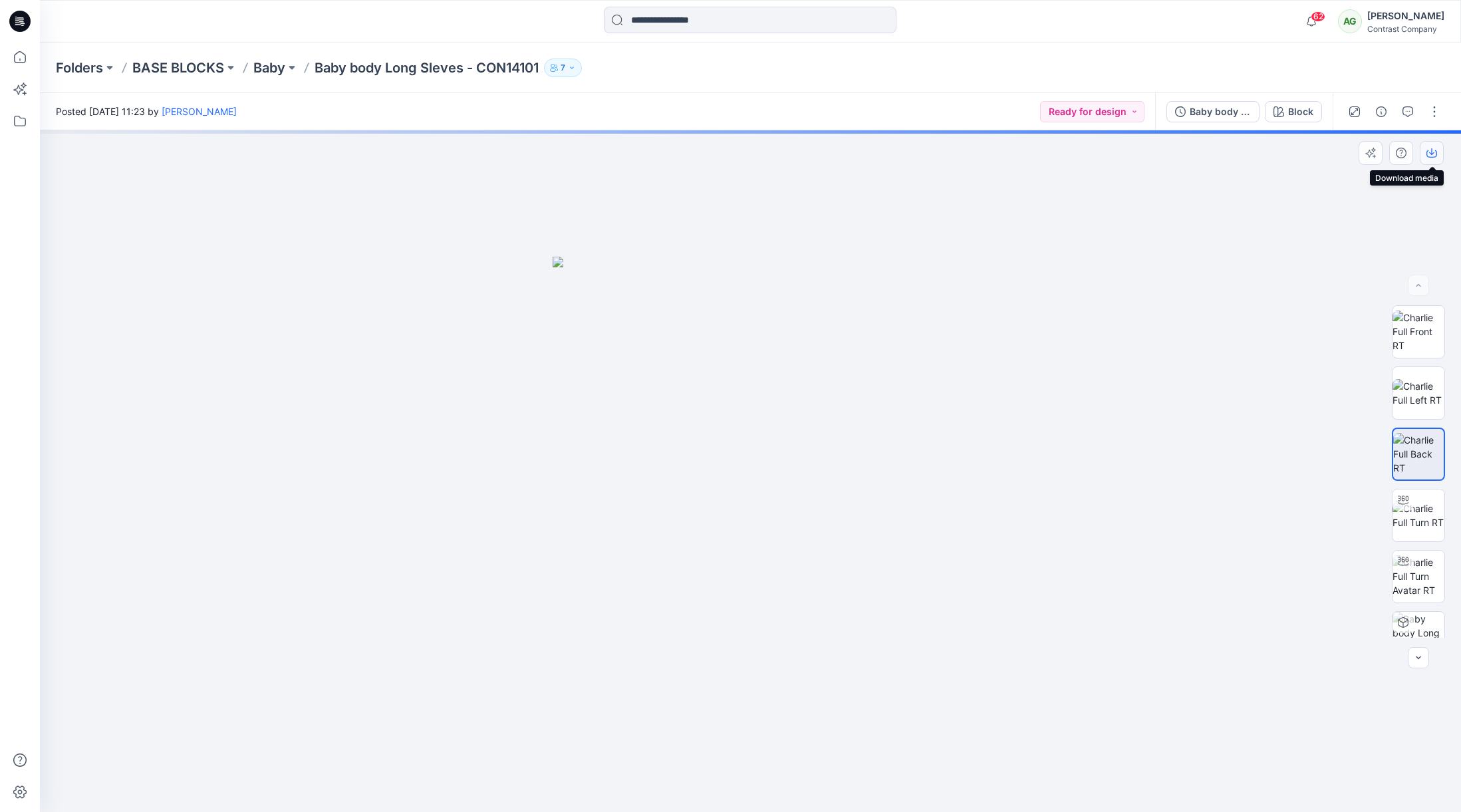
click at [1434, 153] on icon "button" at bounding box center [1431, 152] width 10 height 10
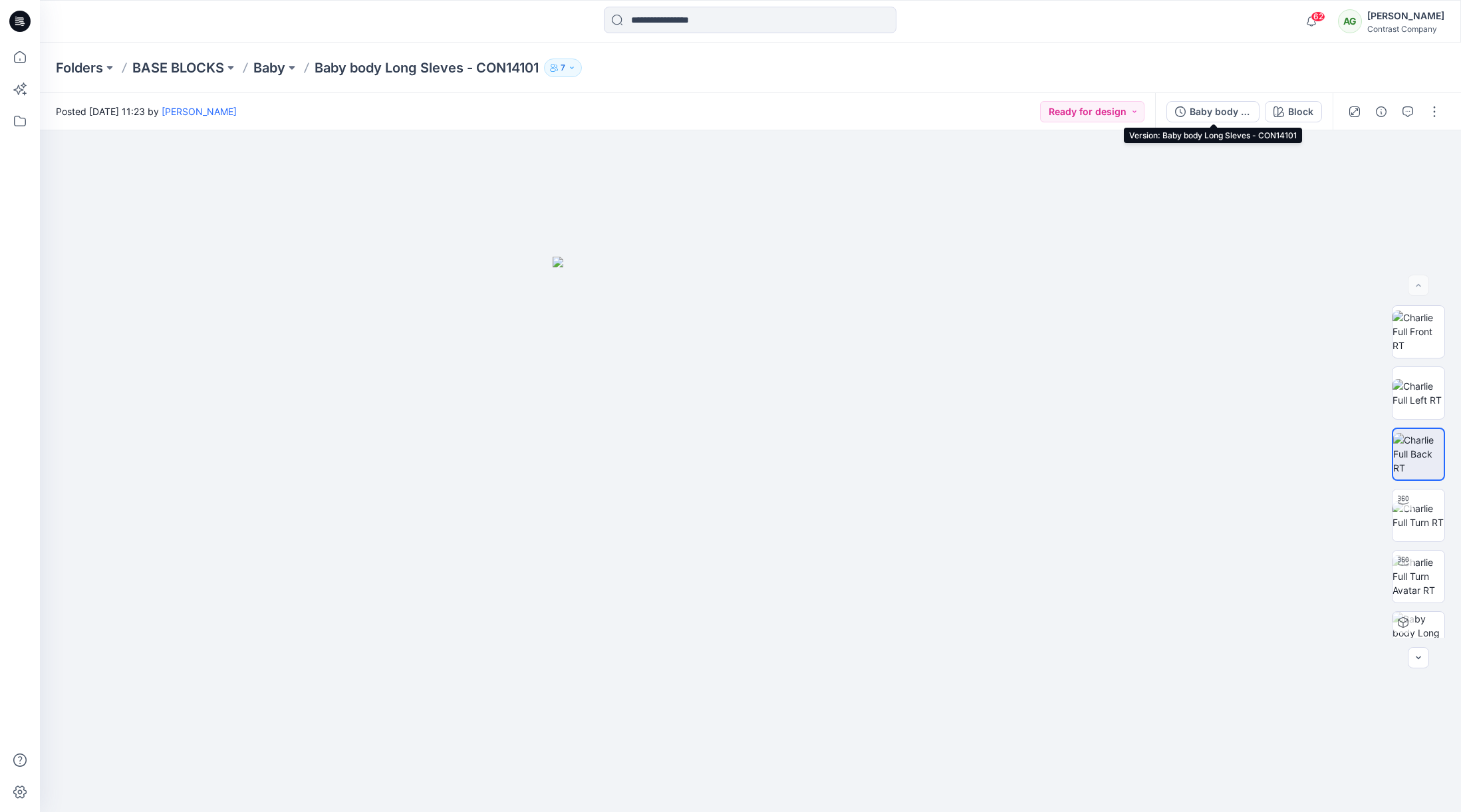
click at [1209, 114] on div "Baby body Long Sleves - CON14101" at bounding box center [1220, 112] width 61 height 15
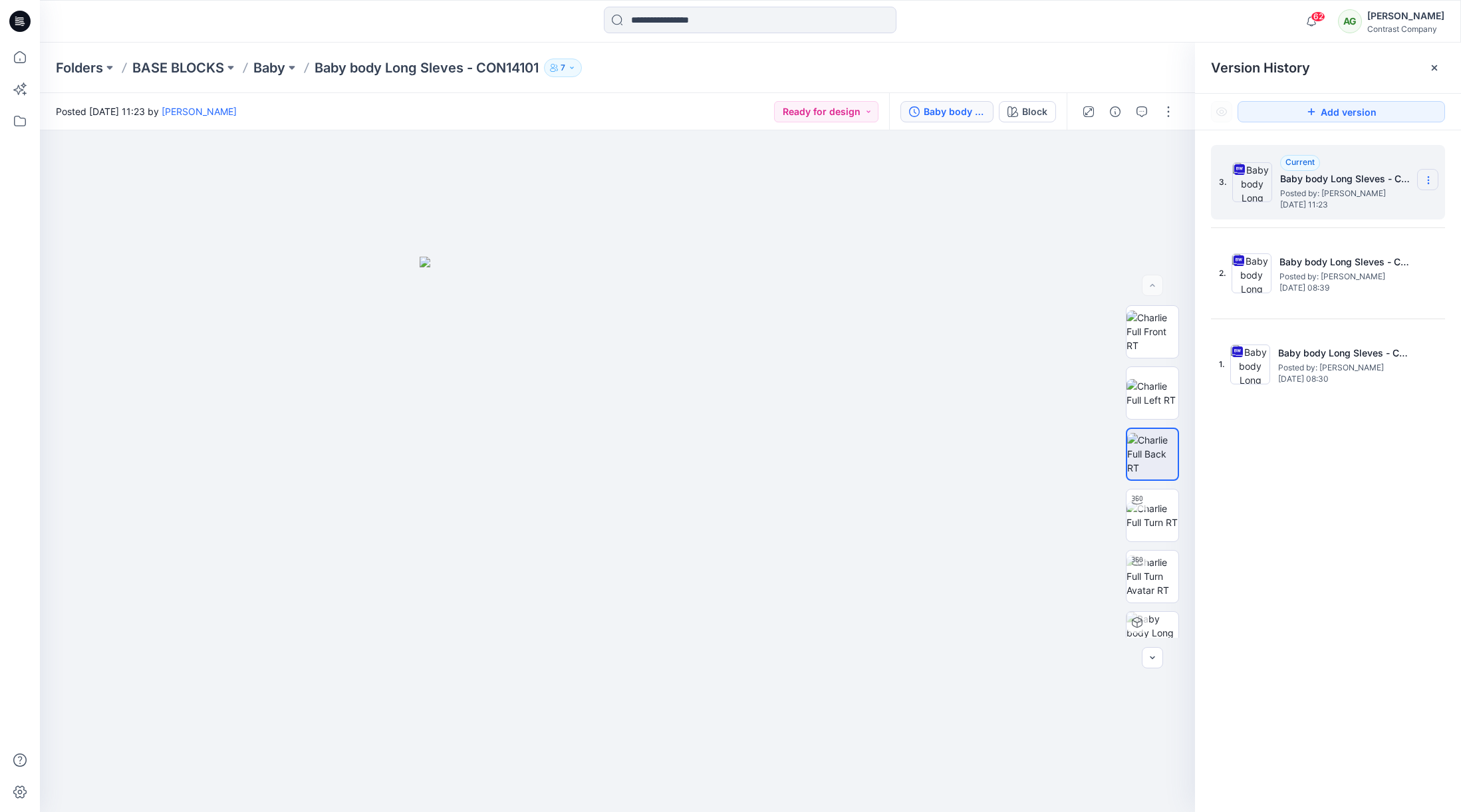
click at [1430, 178] on icon at bounding box center [1428, 180] width 10 height 10
click at [1379, 206] on span "Download Source BW File" at bounding box center [1361, 206] width 111 height 16
click at [277, 69] on p "Baby" at bounding box center [270, 68] width 32 height 19
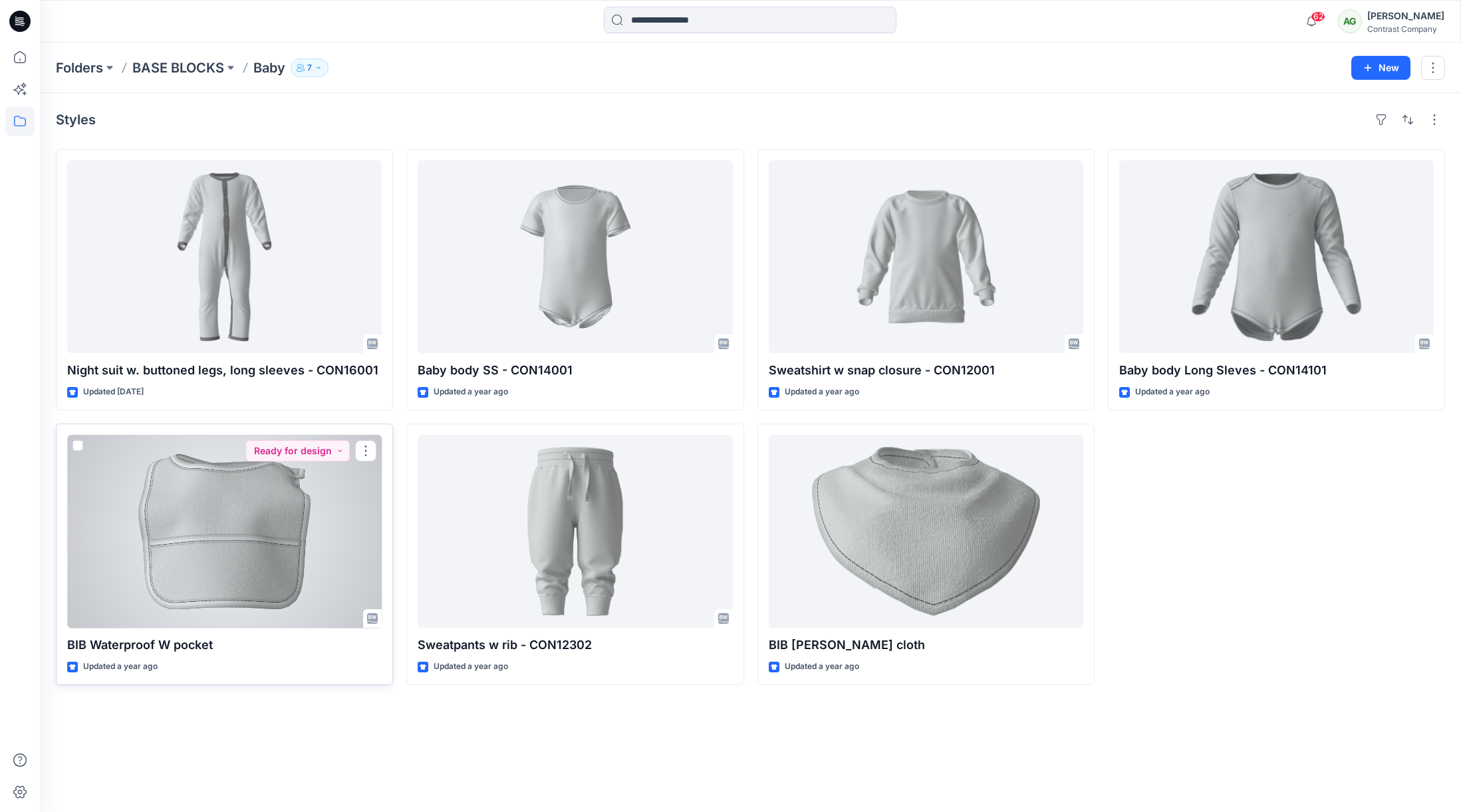
click at [269, 487] on div at bounding box center [225, 531] width 314 height 193
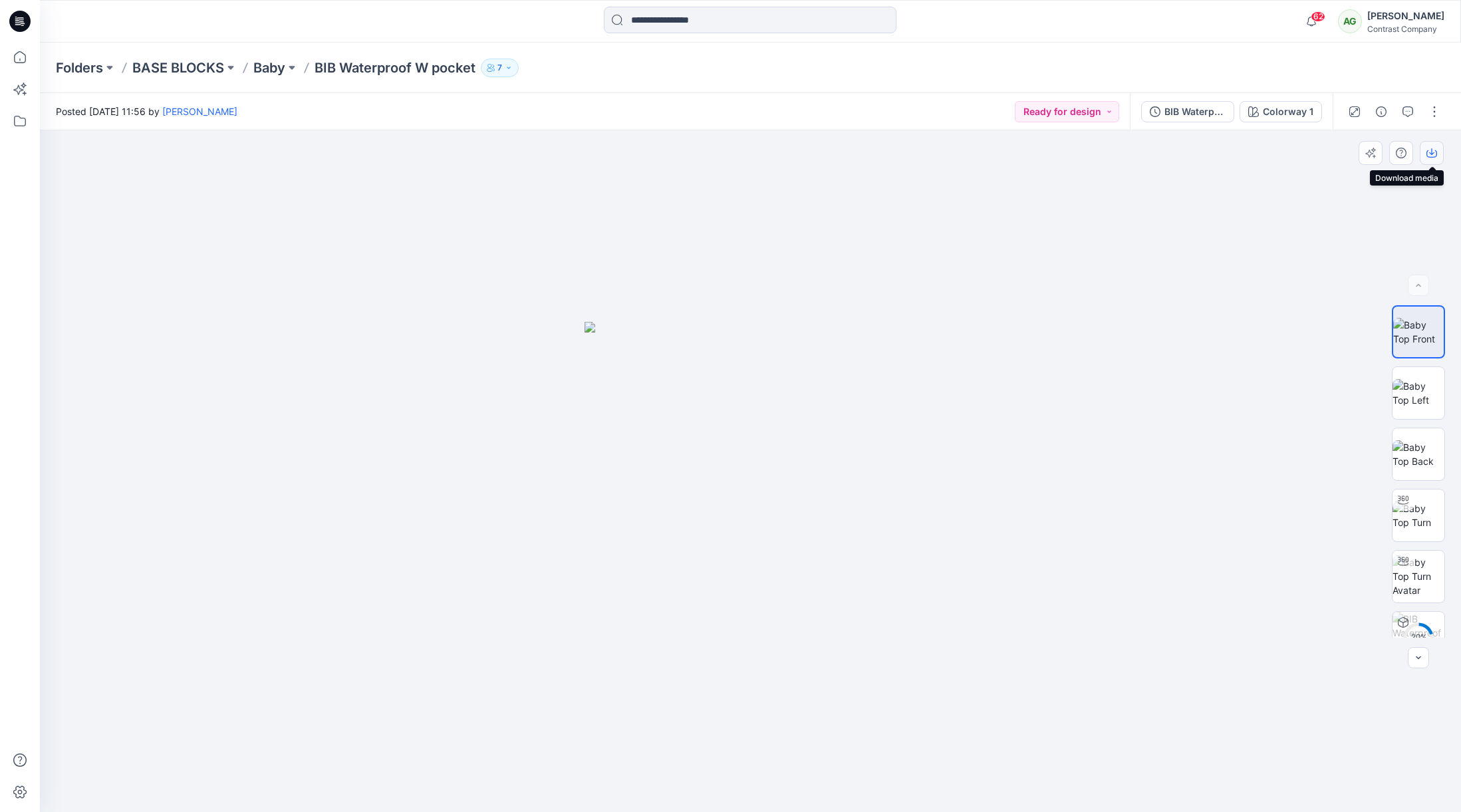
drag, startPoint x: 1431, startPoint y: 152, endPoint x: 1433, endPoint y: 216, distance: 64.0
click at [1431, 152] on icon "button" at bounding box center [1431, 152] width 10 height 10
click at [1430, 395] on img at bounding box center [1418, 393] width 51 height 28
click at [1433, 151] on icon "button" at bounding box center [1431, 152] width 10 height 10
click at [1415, 449] on img at bounding box center [1418, 454] width 51 height 28
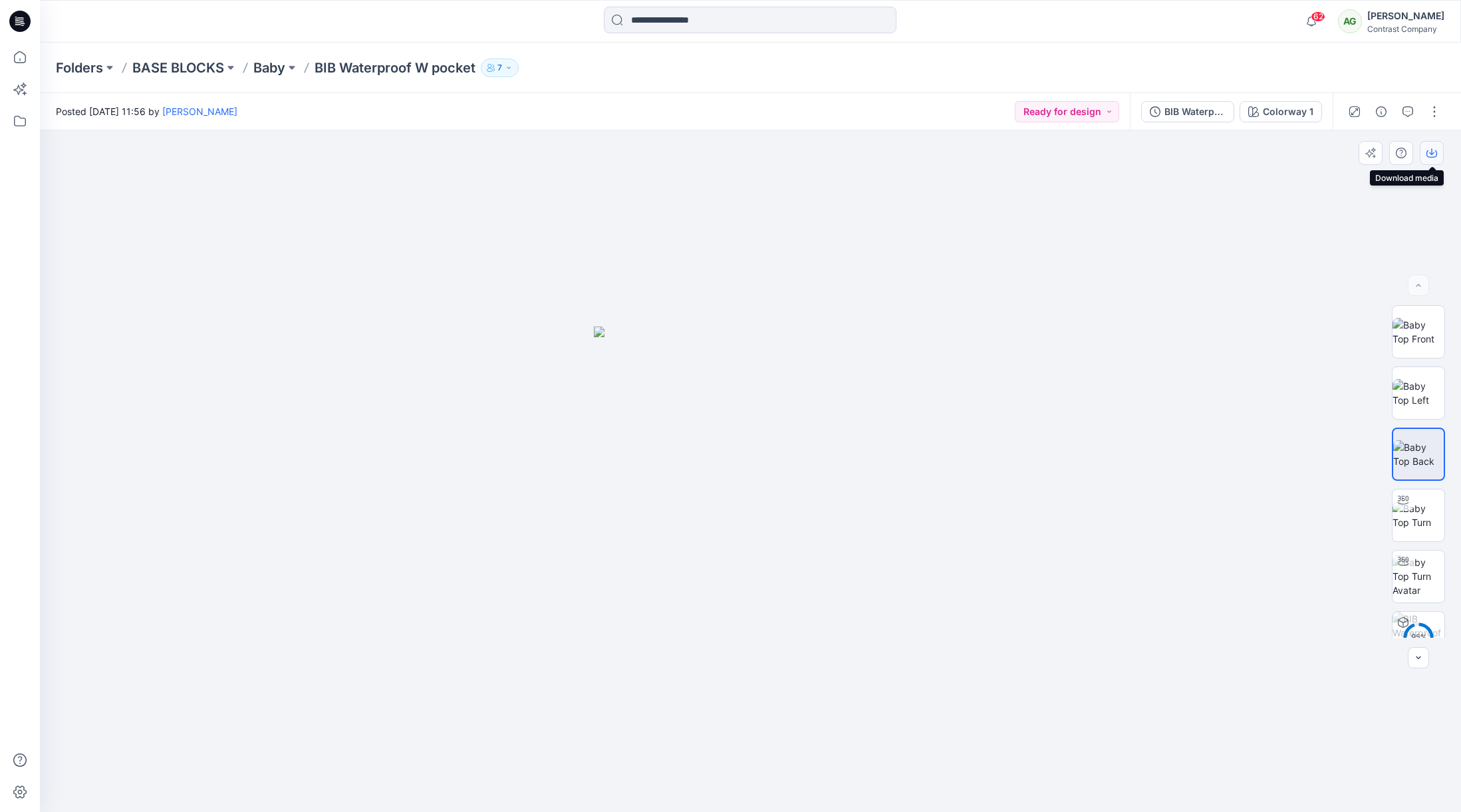
click at [1434, 151] on icon "button" at bounding box center [1431, 152] width 10 height 10
click at [1203, 110] on div "BIB Waterproof W pocket" at bounding box center [1194, 112] width 61 height 15
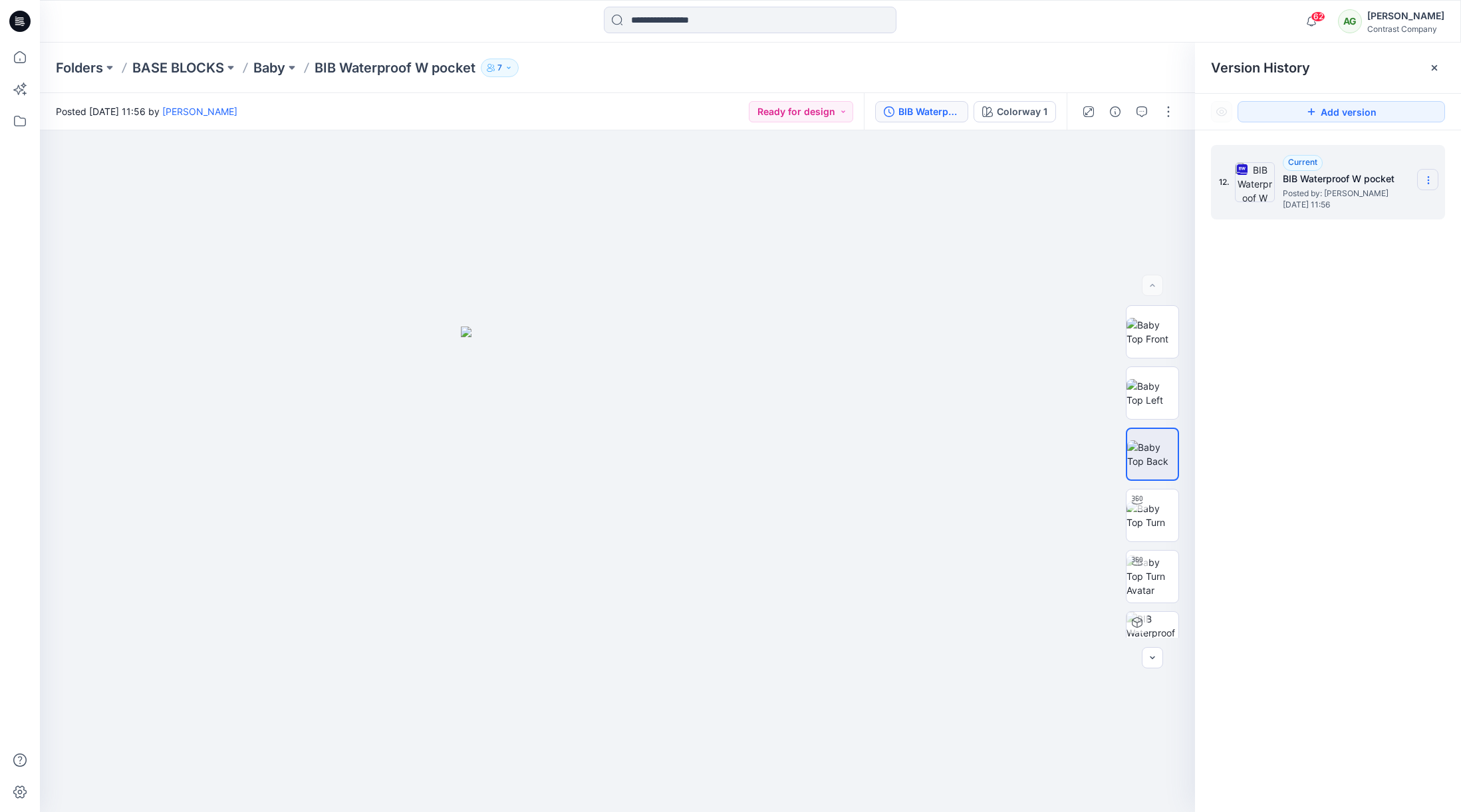
click at [1430, 178] on icon at bounding box center [1428, 180] width 10 height 10
click at [1393, 208] on span "Download Source BW File" at bounding box center [1361, 206] width 111 height 16
click at [276, 72] on p "Baby" at bounding box center [270, 68] width 32 height 19
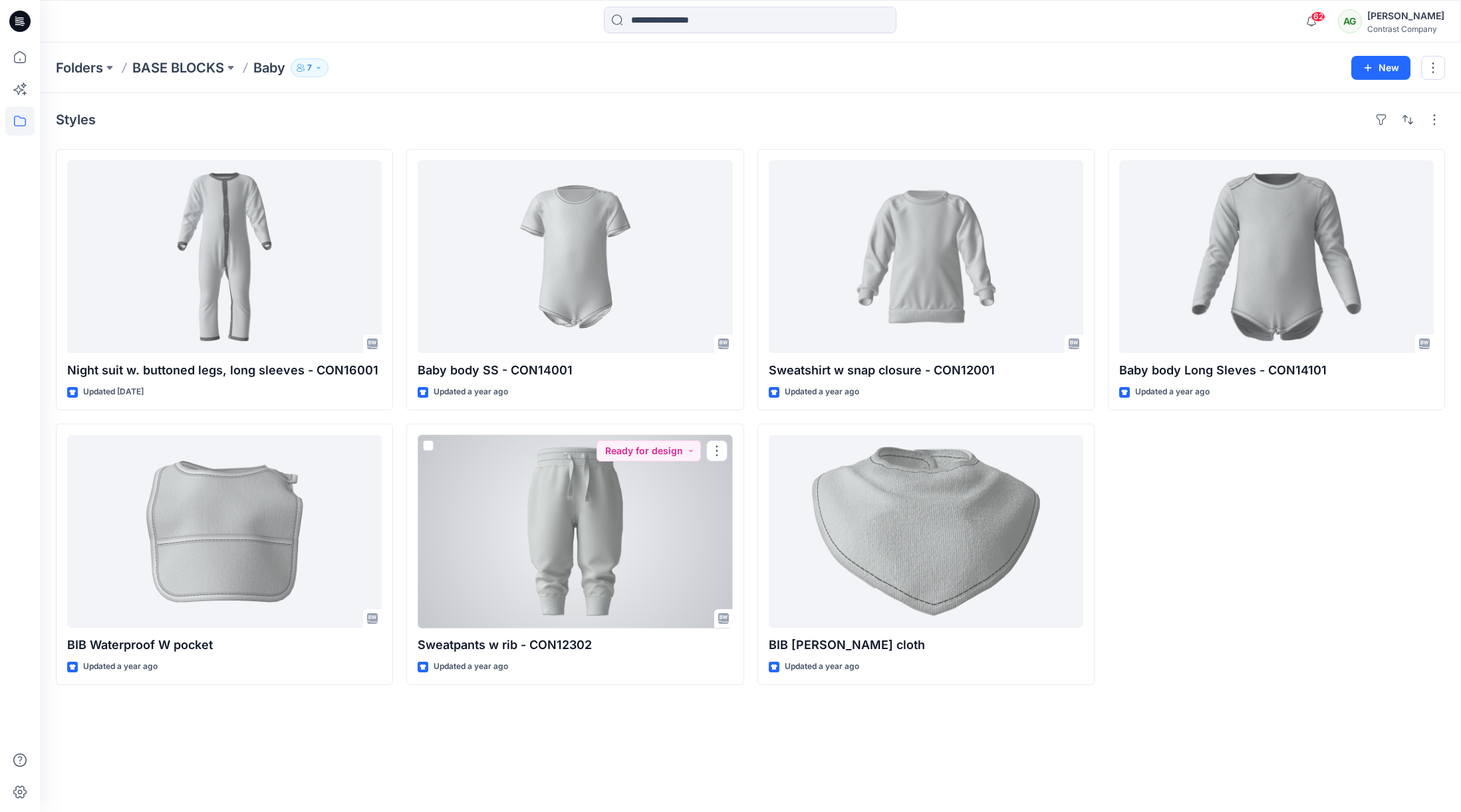
click at [594, 474] on div at bounding box center [575, 531] width 314 height 193
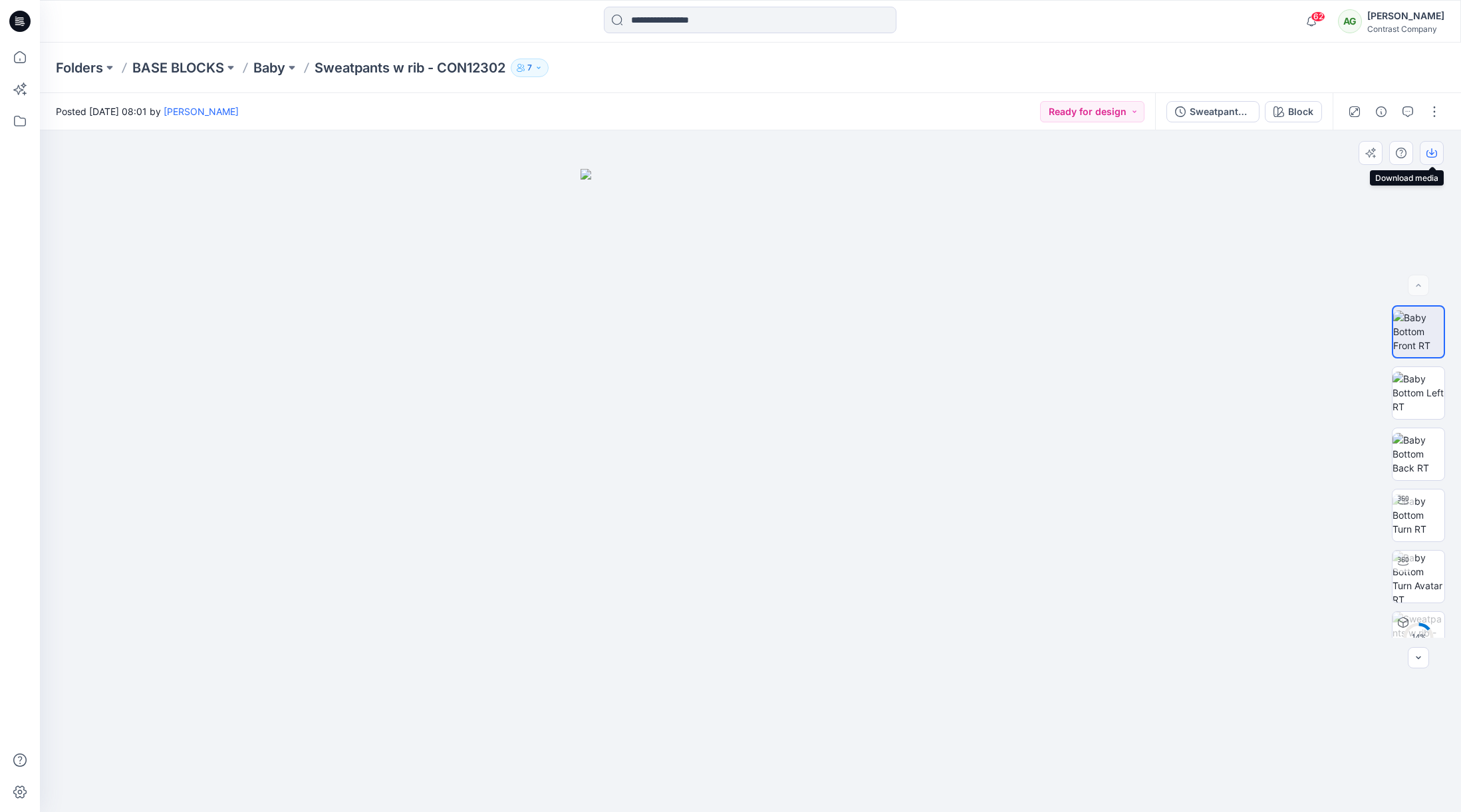
click at [1434, 151] on icon "button" at bounding box center [1431, 152] width 10 height 10
click at [1415, 386] on img at bounding box center [1418, 392] width 51 height 42
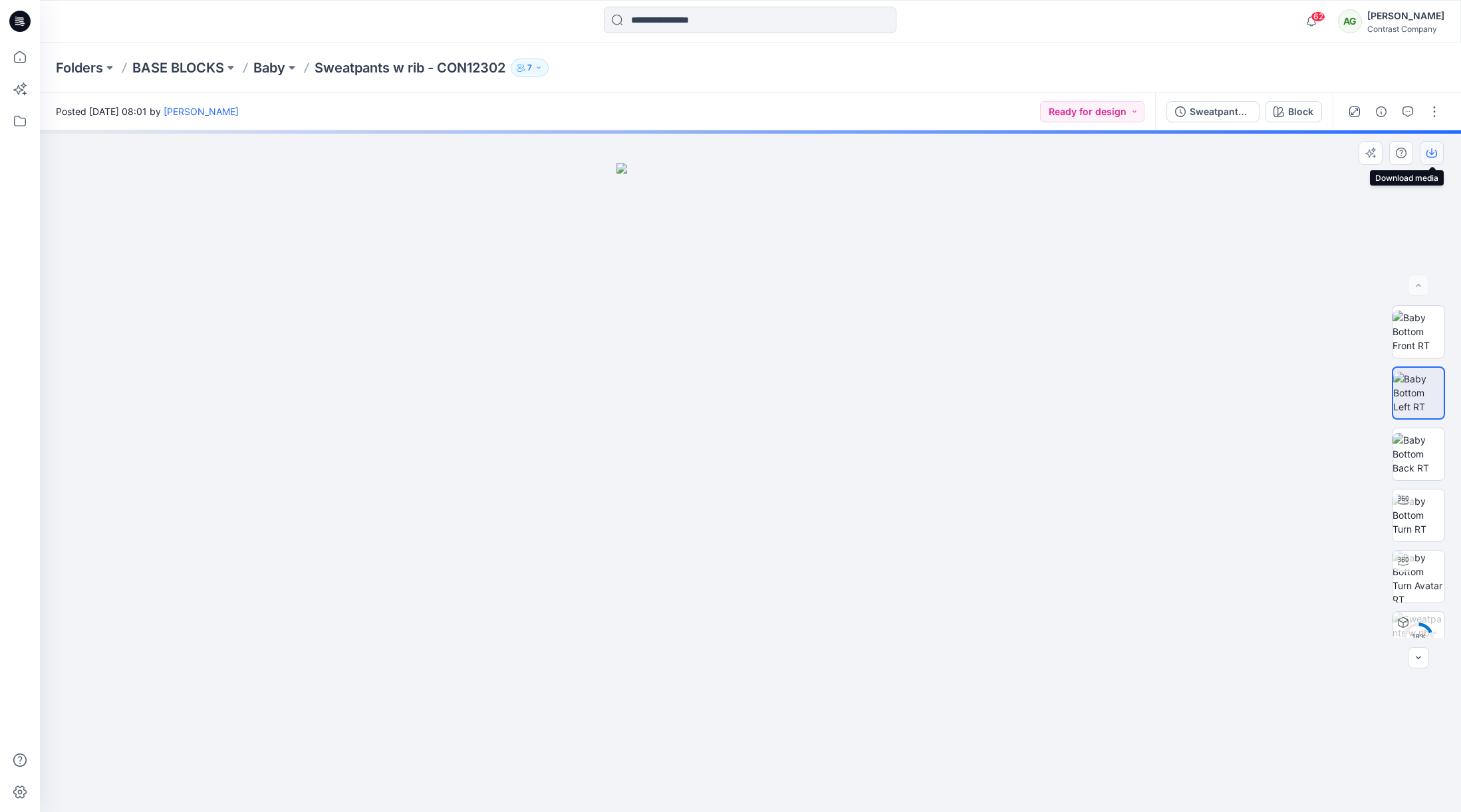
click at [1439, 155] on button "button" at bounding box center [1432, 153] width 24 height 24
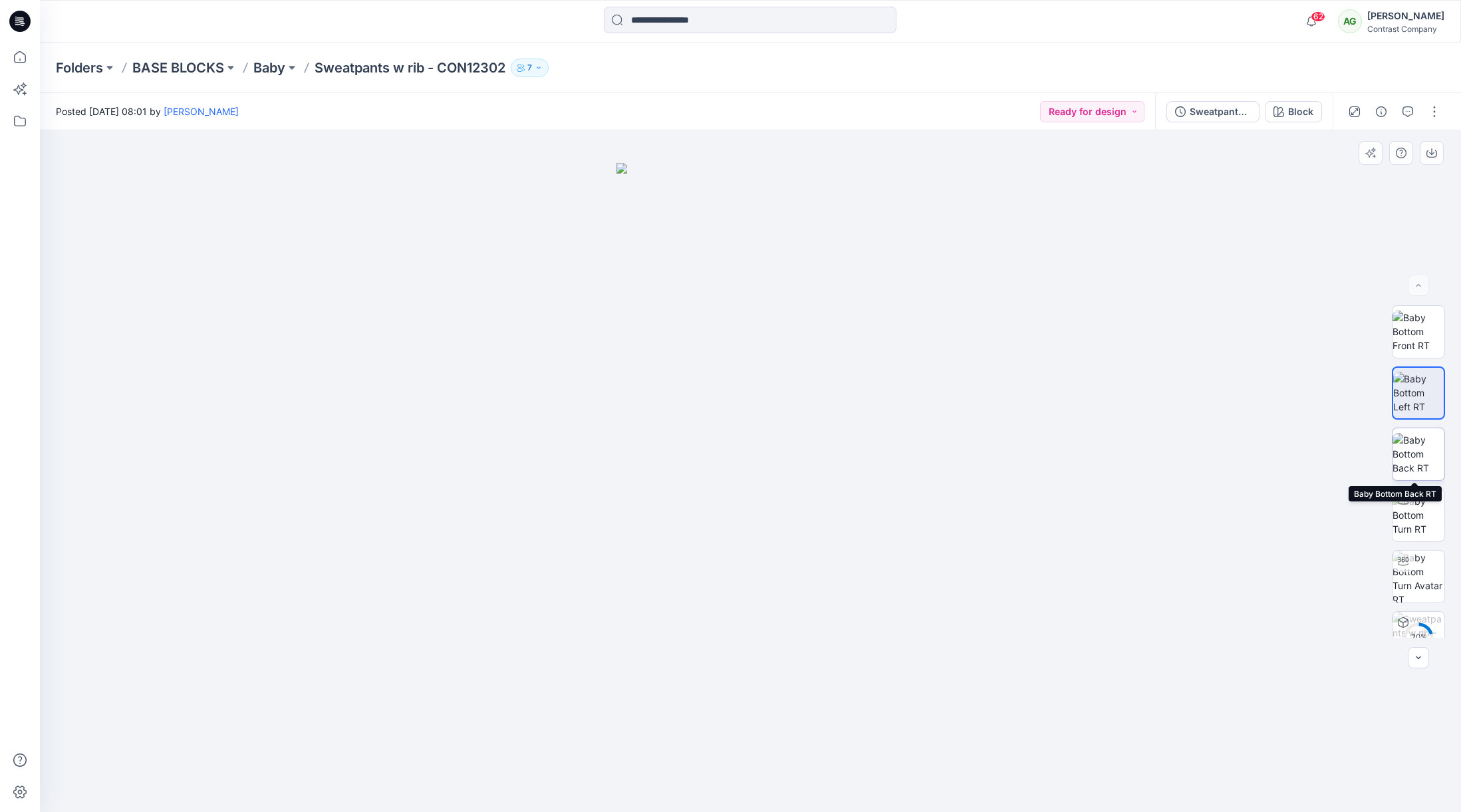
click at [1424, 457] on img at bounding box center [1418, 454] width 51 height 42
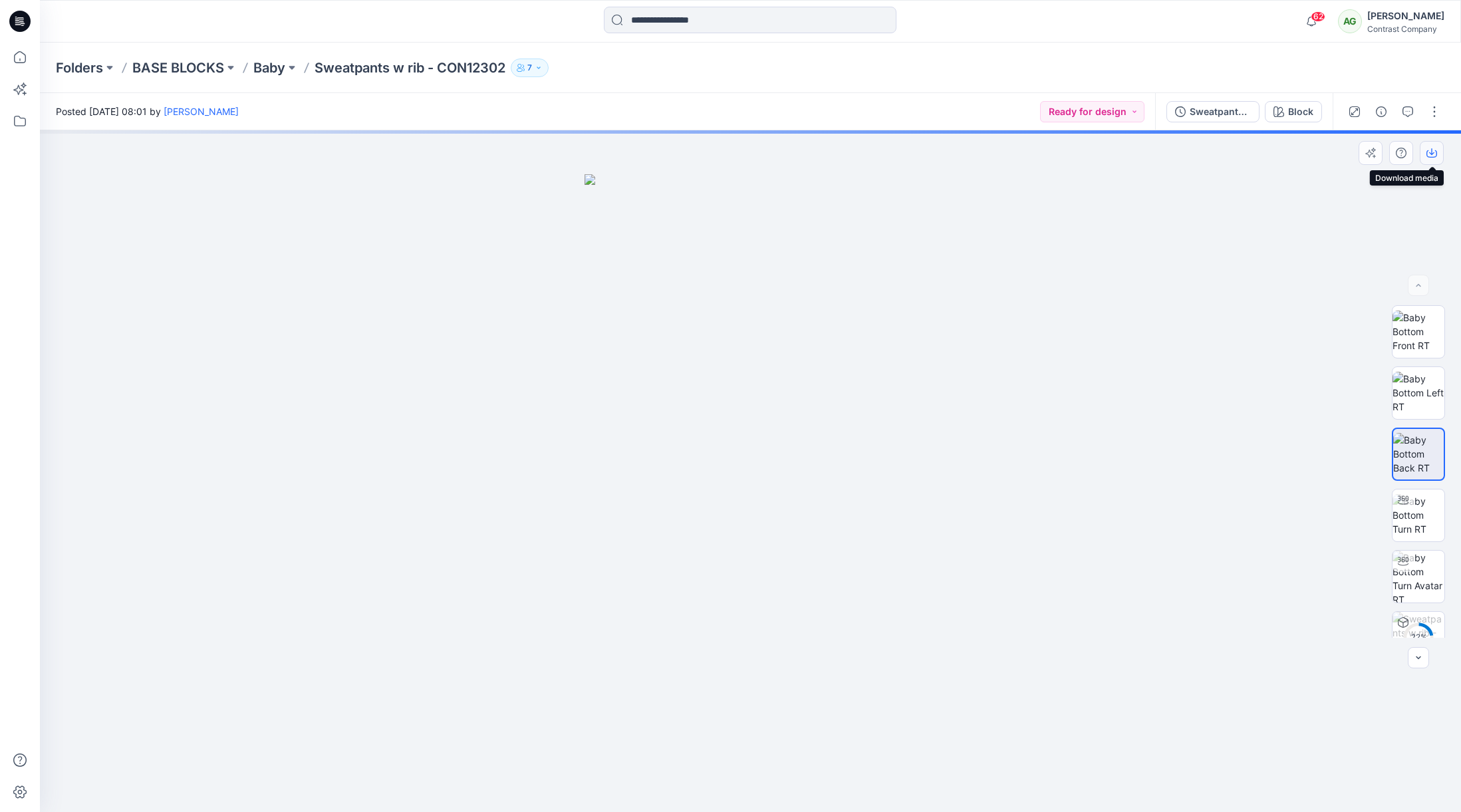
click at [1438, 154] on button "button" at bounding box center [1432, 153] width 24 height 24
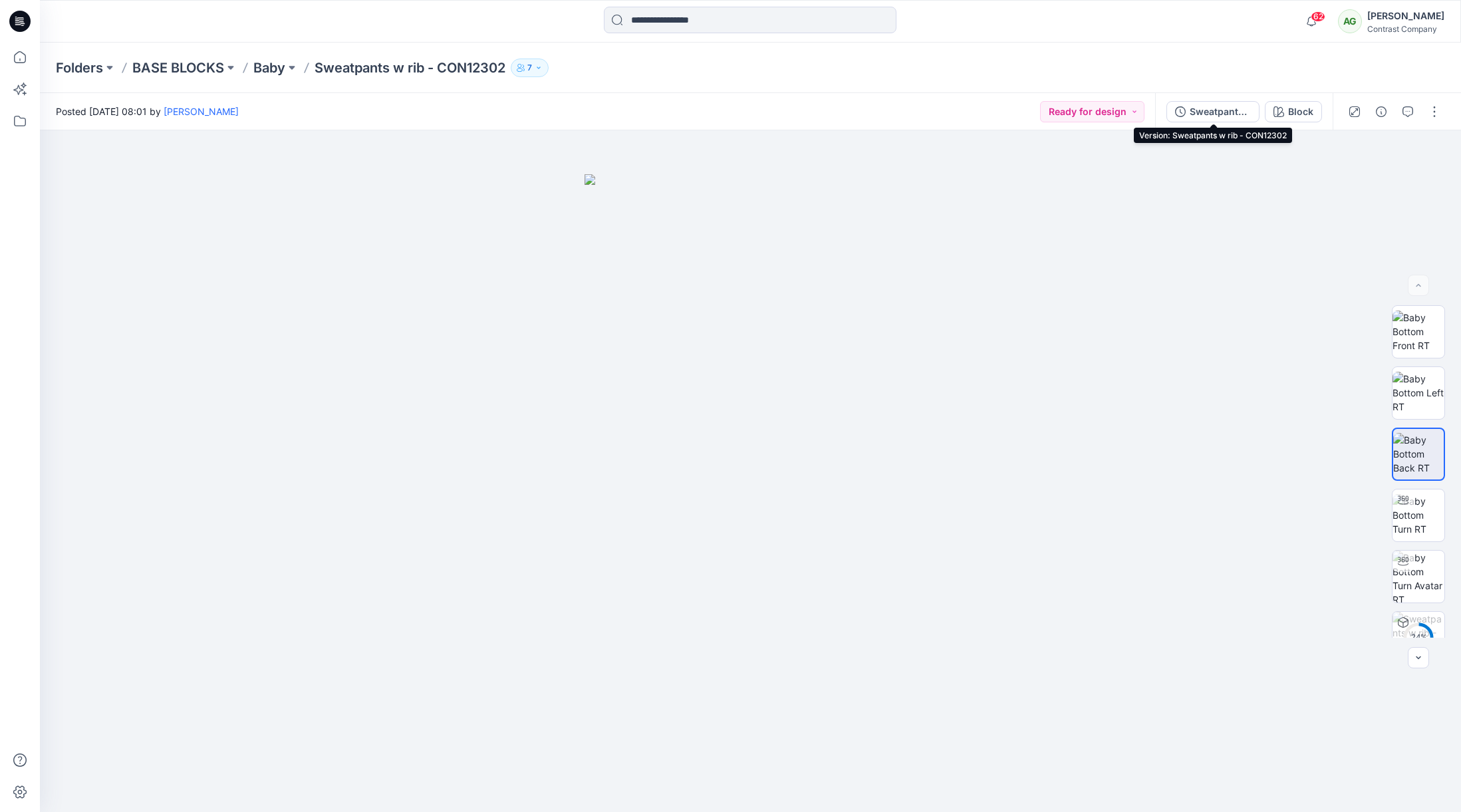
click at [1216, 111] on div "Sweatpants w rib - CON12302" at bounding box center [1220, 112] width 61 height 15
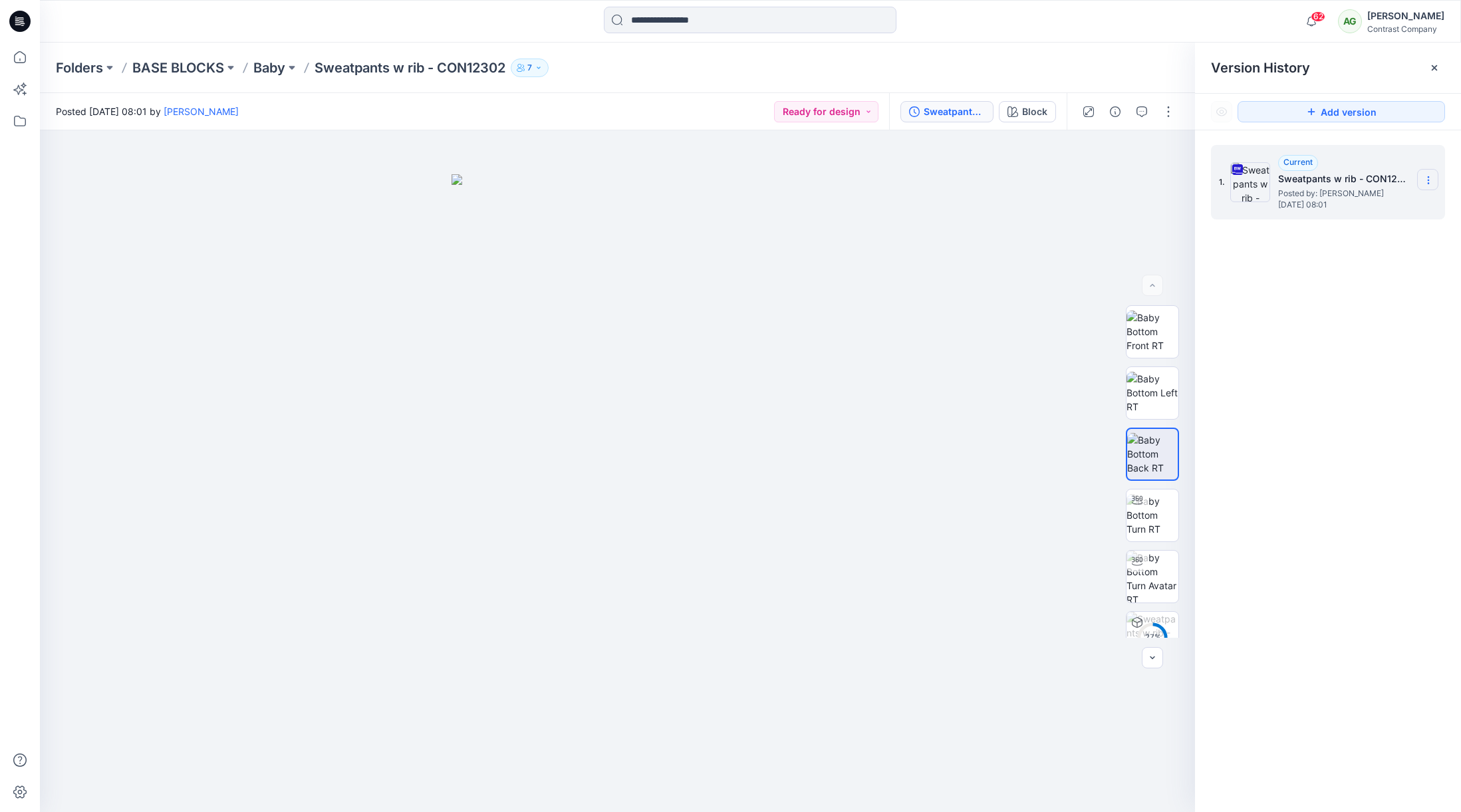
click at [1429, 178] on icon at bounding box center [1428, 177] width 1 height 1
click at [1374, 206] on span "Download Source BW File" at bounding box center [1361, 206] width 111 height 16
click at [272, 67] on p "Baby" at bounding box center [270, 68] width 32 height 19
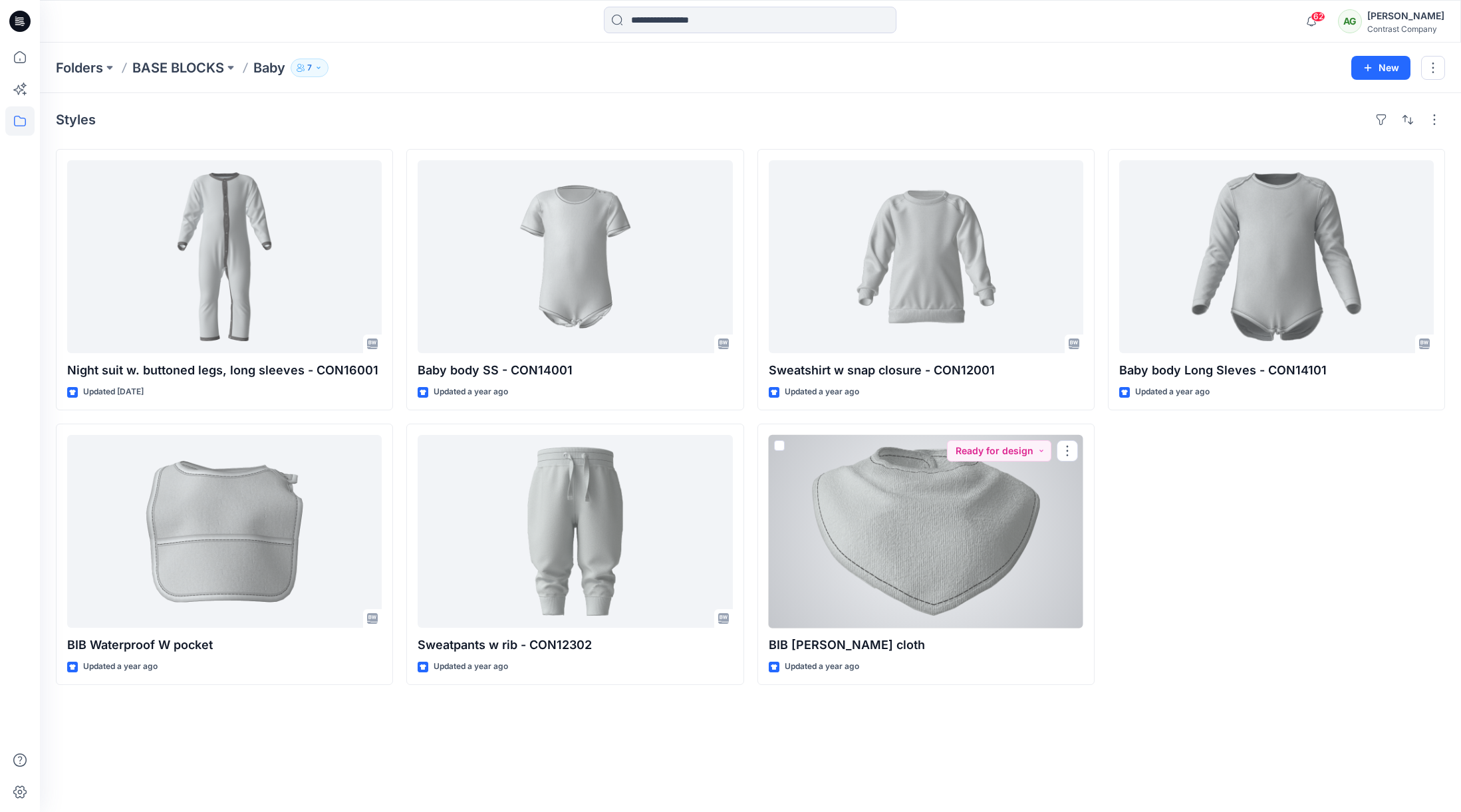
click at [968, 480] on div at bounding box center [927, 531] width 314 height 193
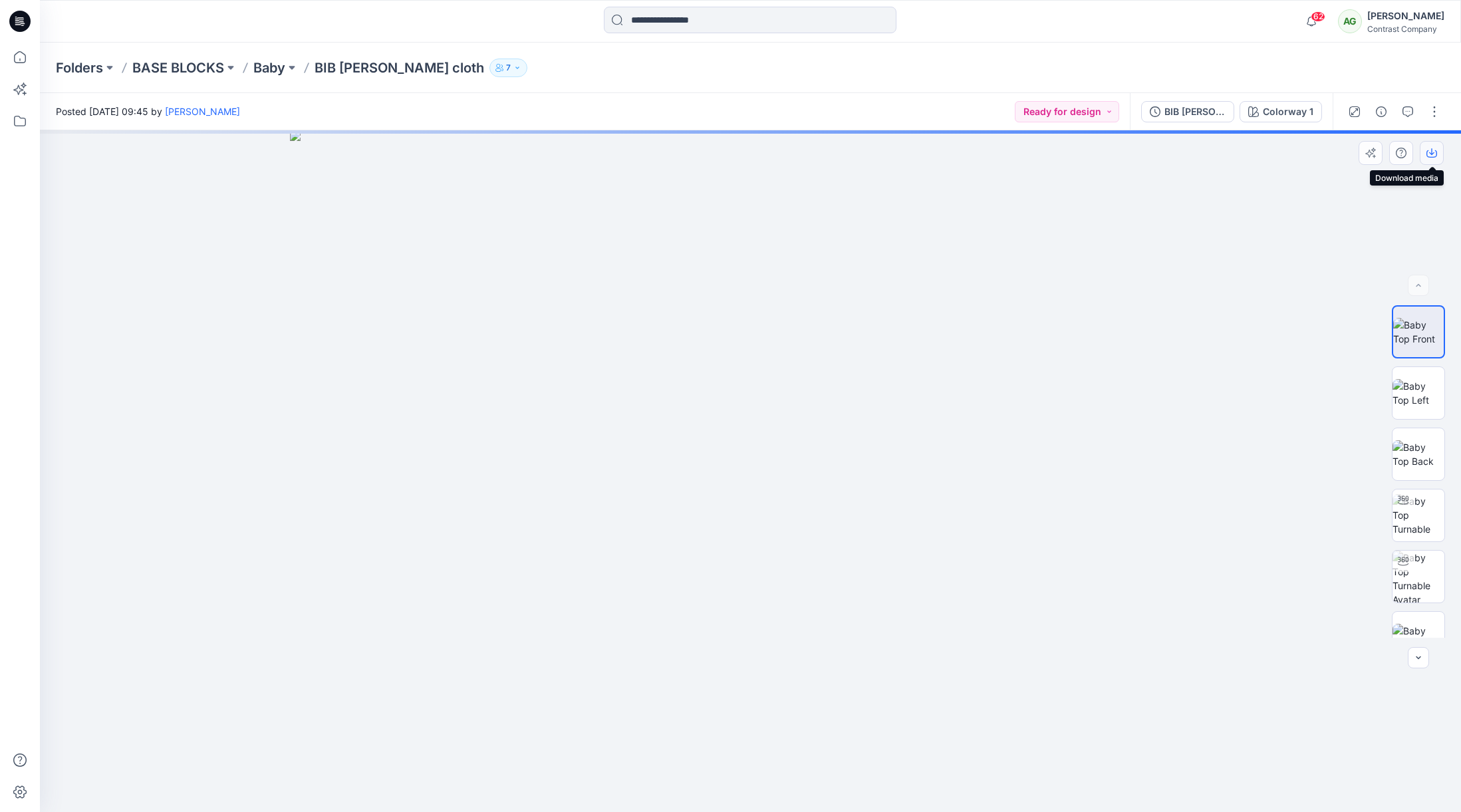
click at [1431, 152] on icon "button" at bounding box center [1431, 152] width 10 height 10
click at [1415, 385] on img at bounding box center [1418, 393] width 51 height 28
click at [1434, 155] on icon "button" at bounding box center [1431, 152] width 10 height 10
click at [1423, 453] on img at bounding box center [1418, 454] width 51 height 28
click at [1434, 151] on icon "button" at bounding box center [1431, 152] width 10 height 10
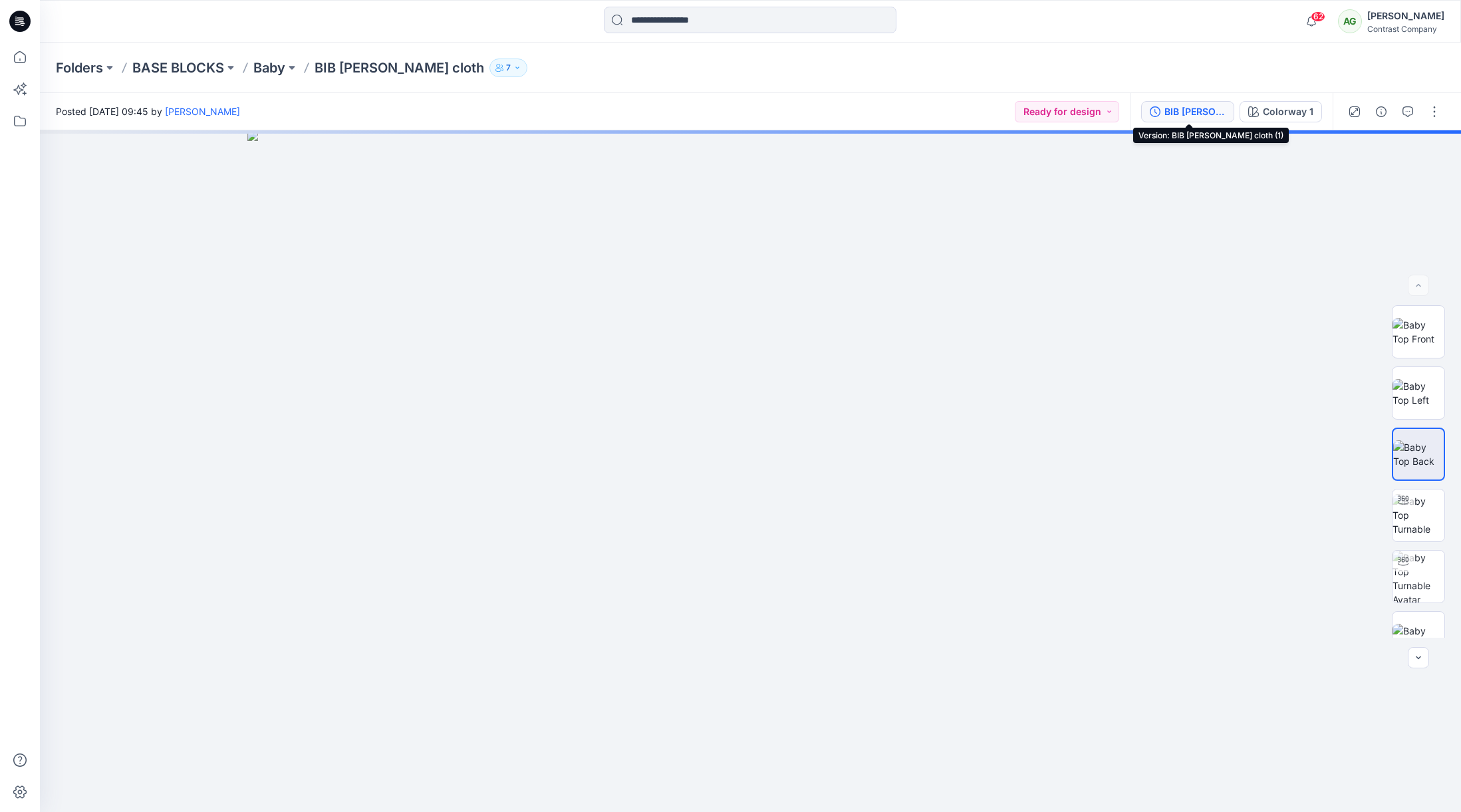
click at [1188, 111] on div "BIB [PERSON_NAME] cloth (1)" at bounding box center [1194, 112] width 61 height 15
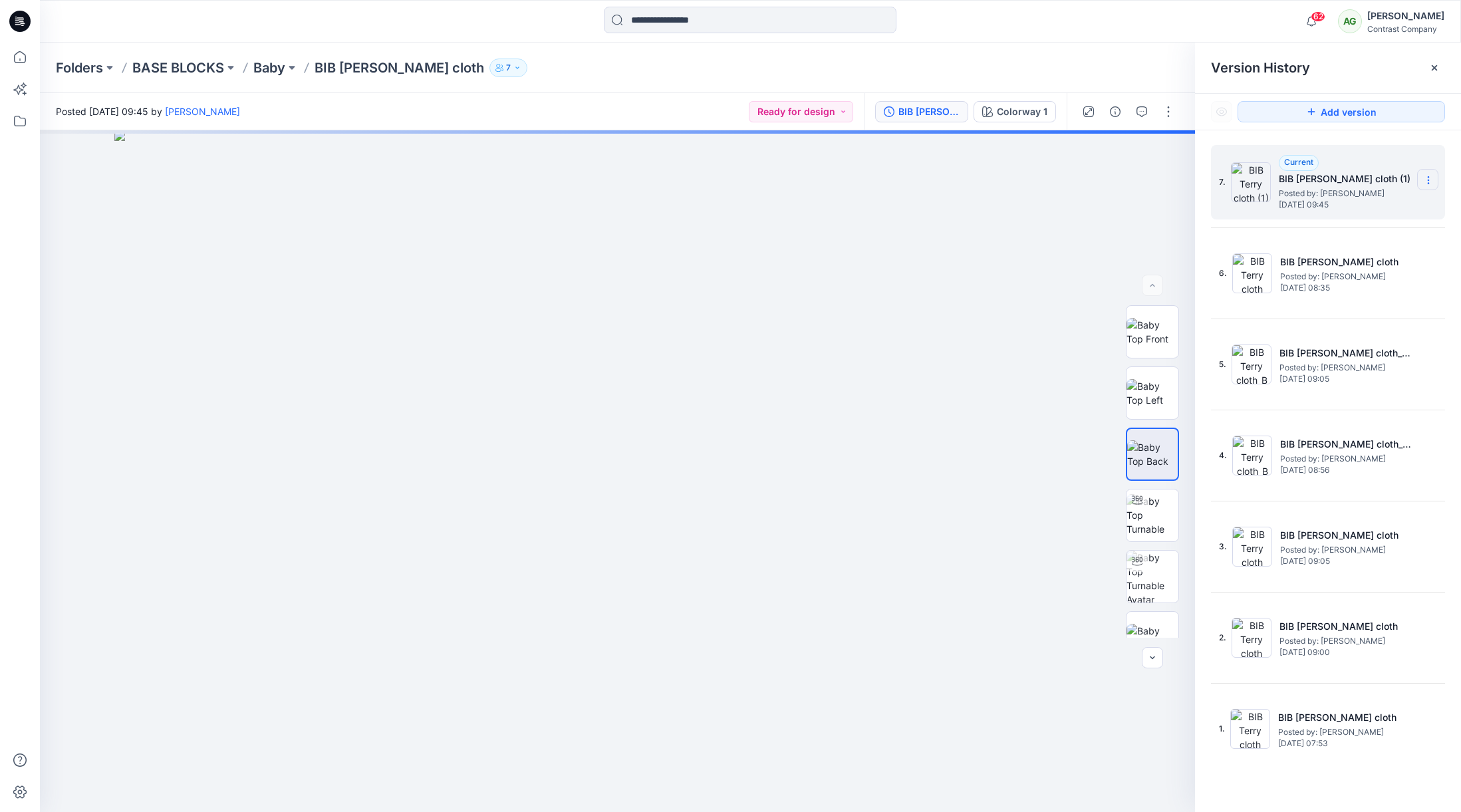
click at [1429, 180] on icon at bounding box center [1428, 180] width 10 height 10
click at [1368, 205] on span "Duplicate Version" at bounding box center [1343, 206] width 75 height 16
click at [272, 67] on p "Baby" at bounding box center [270, 68] width 32 height 19
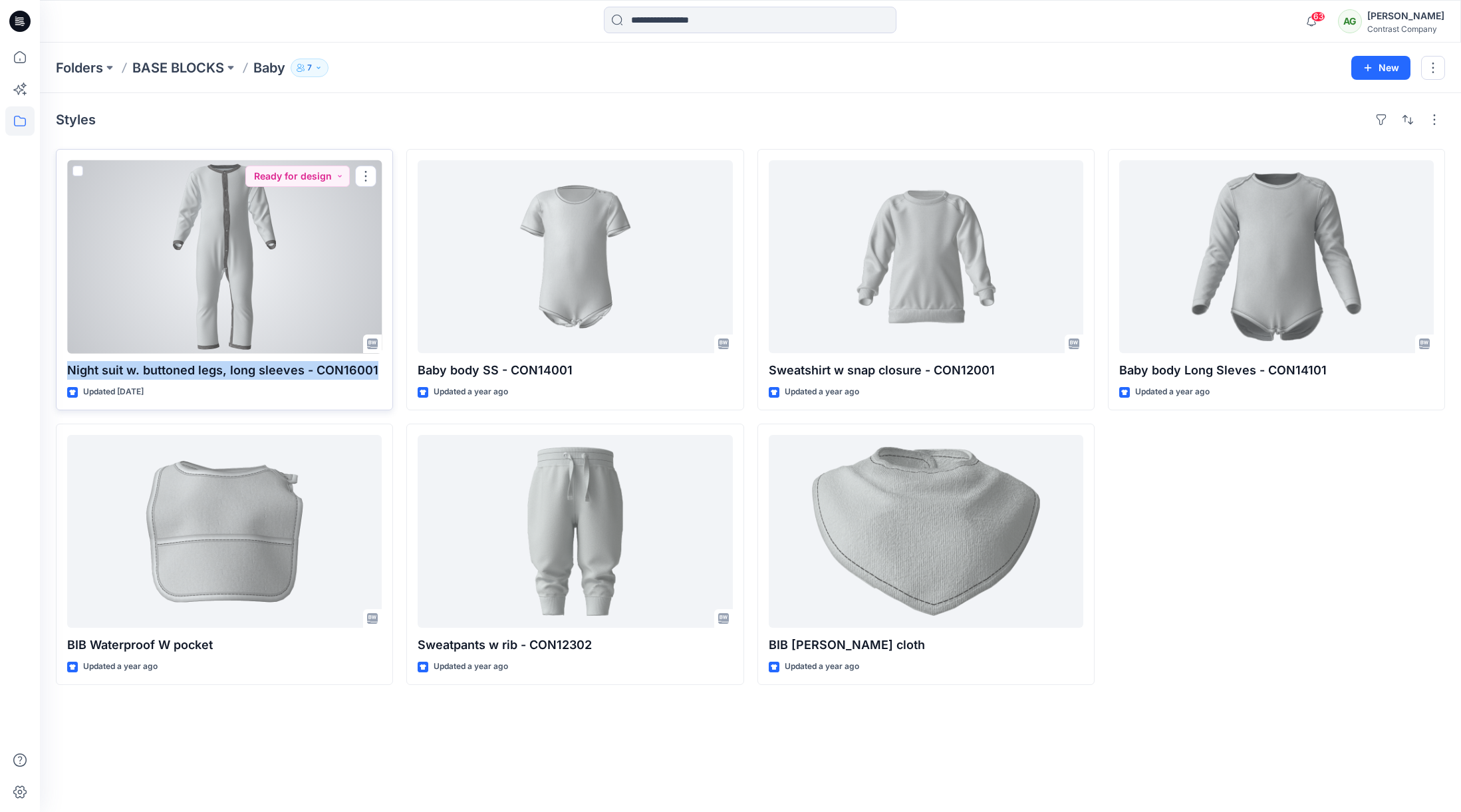
drag, startPoint x: 362, startPoint y: 369, endPoint x: 57, endPoint y: 367, distance: 305.0
click at [57, 367] on div "Night suit w. buttoned legs, long sleeves - CON16001 Updated 9 months ago Ready…" at bounding box center [225, 279] width 337 height 261
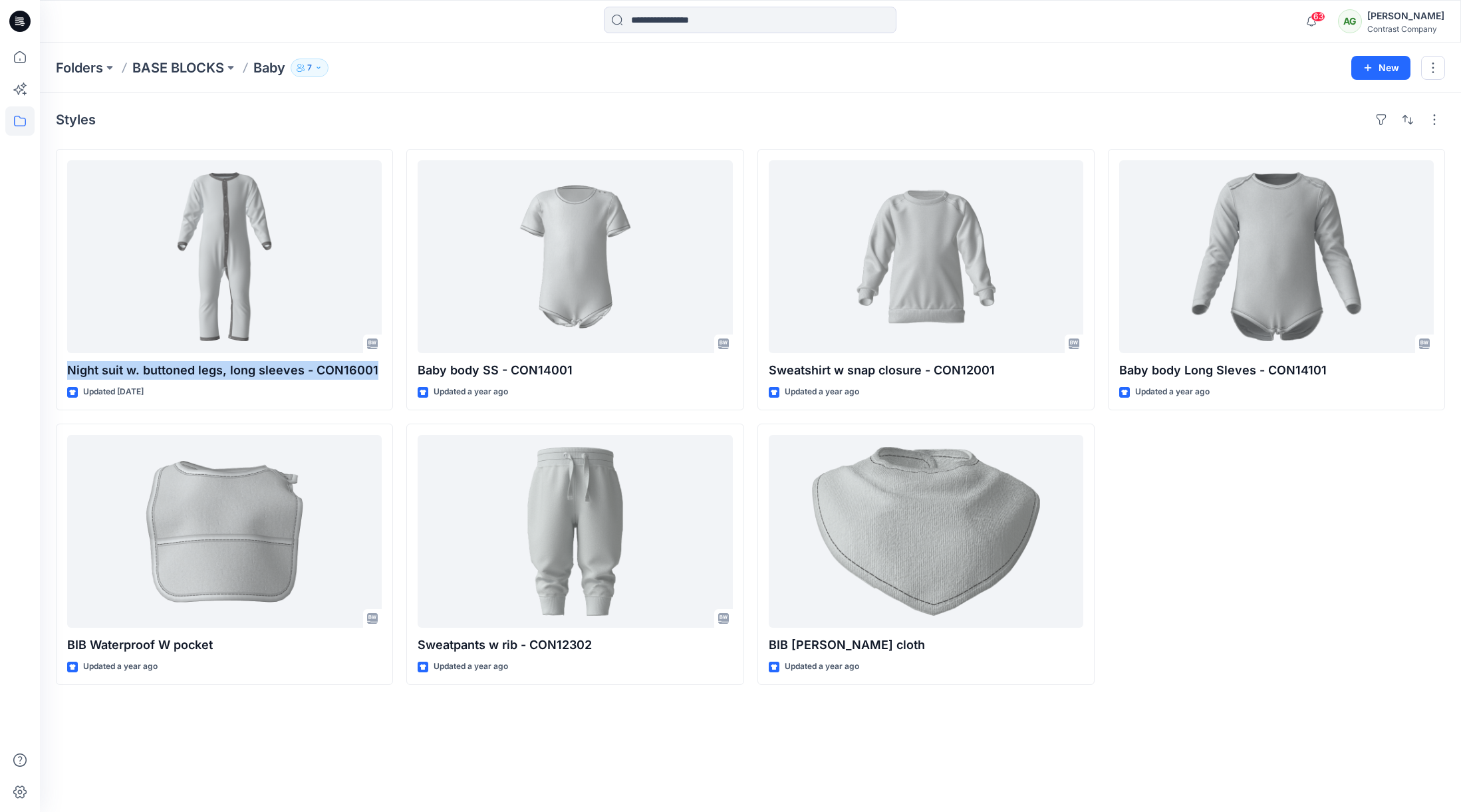
copy p "Night suit w. buttoned legs, long sleeves - CON16001"
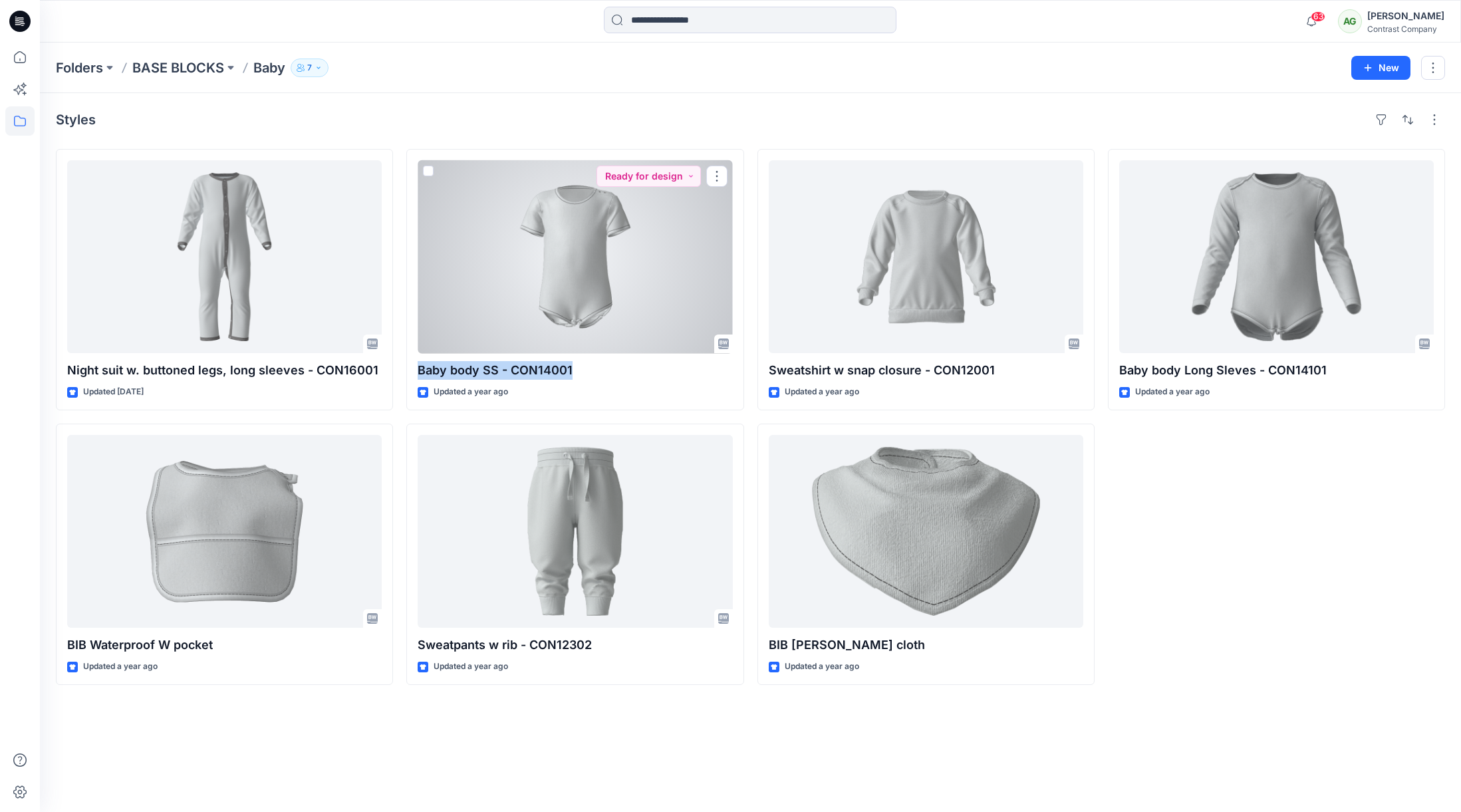
drag, startPoint x: 577, startPoint y: 370, endPoint x: 405, endPoint y: 376, distance: 172.1
click at [413, 373] on div "Baby body SS - CON14001 Updated a year ago Ready for design" at bounding box center [575, 279] width 337 height 261
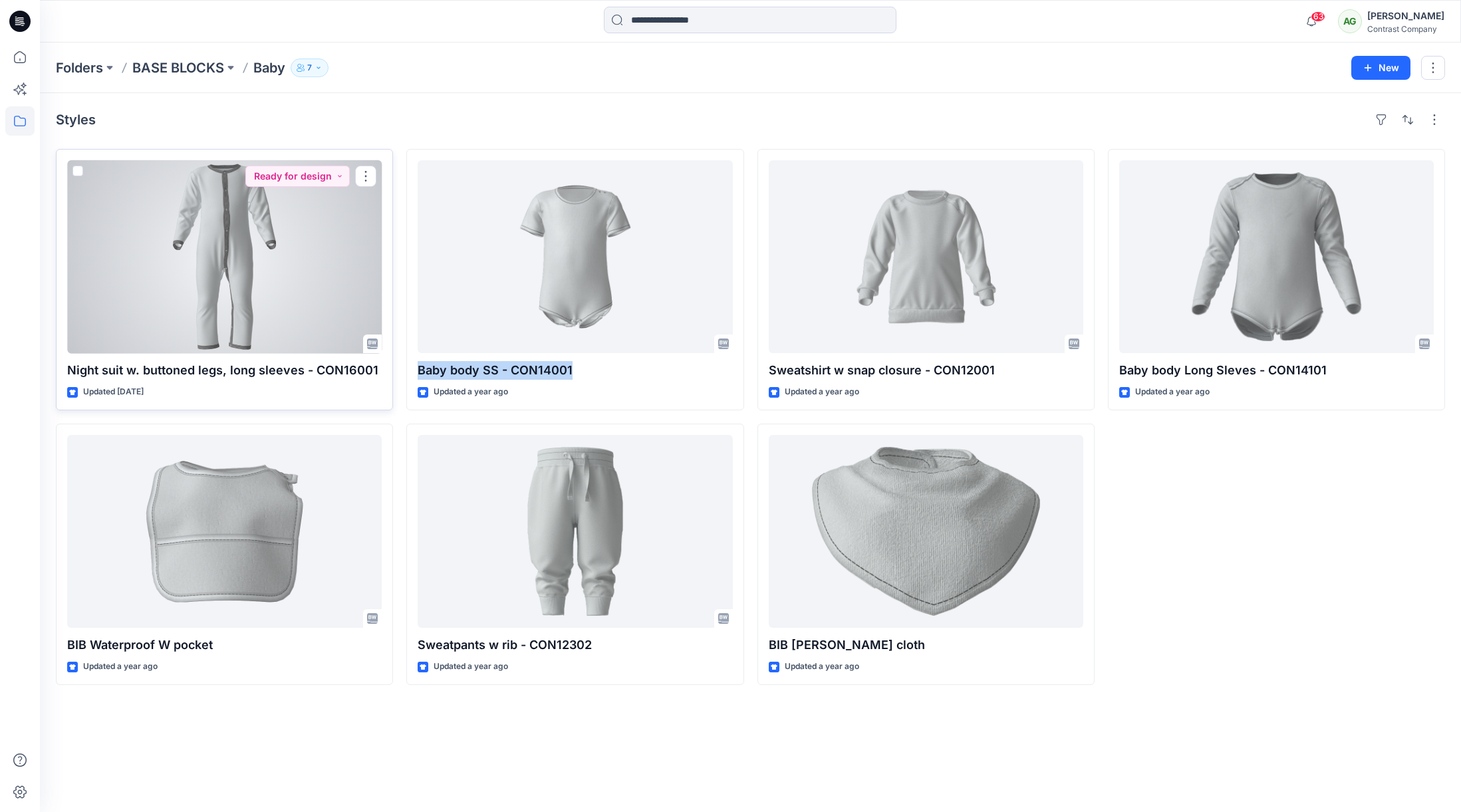
copy p "Baby body SS - CON14001"
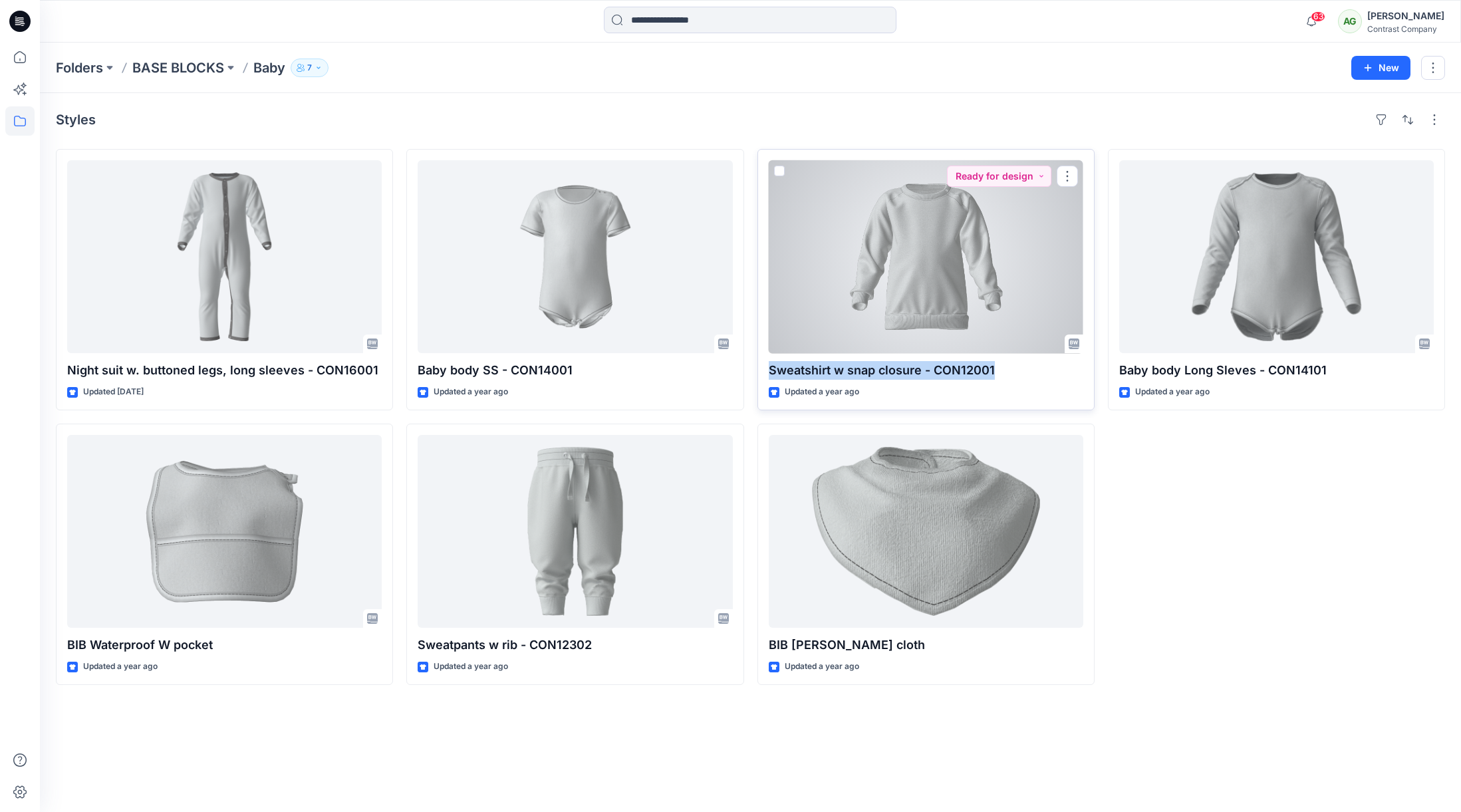
drag, startPoint x: 990, startPoint y: 371, endPoint x: 769, endPoint y: 365, distance: 221.1
click at [769, 365] on p "Sweatshirt w snap closure - CON12001" at bounding box center [927, 370] width 314 height 19
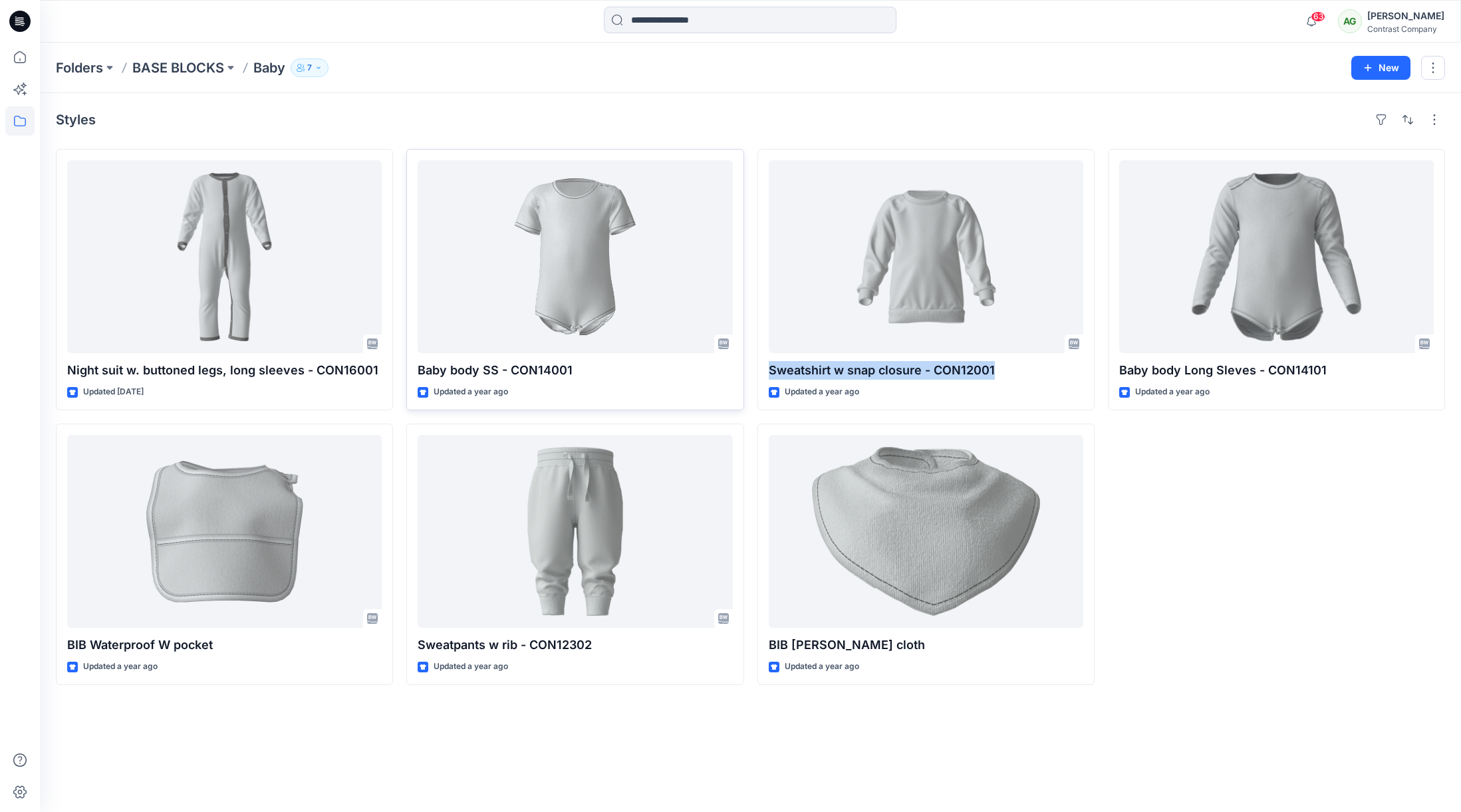
copy p "Sweatshirt w snap closure - CON12001"
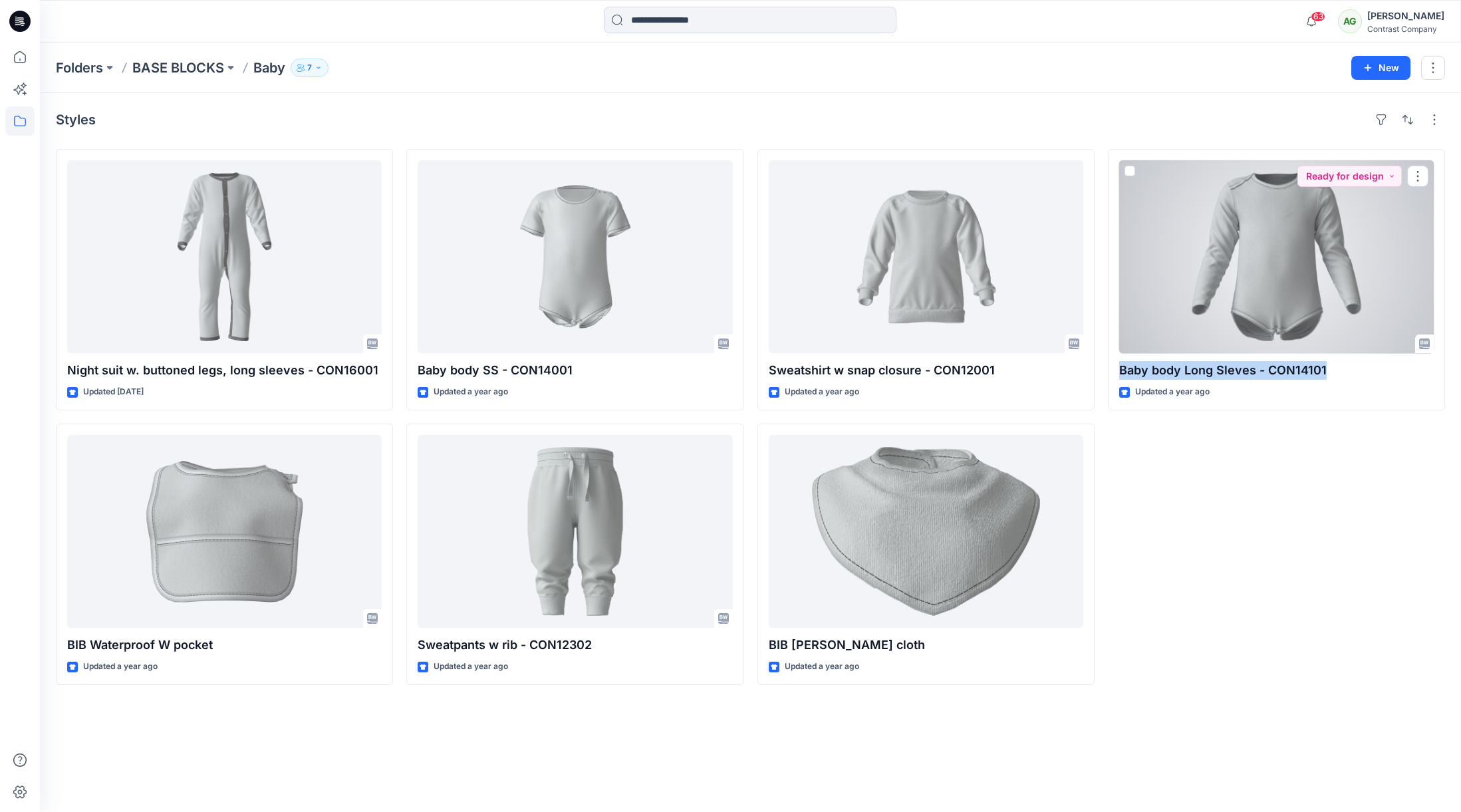
drag, startPoint x: 1295, startPoint y: 372, endPoint x: 1105, endPoint y: 367, distance: 190.1
click at [1115, 367] on div "Baby body Long Sleves - CON14101 Updated a year ago Ready for design" at bounding box center [1277, 279] width 337 height 261
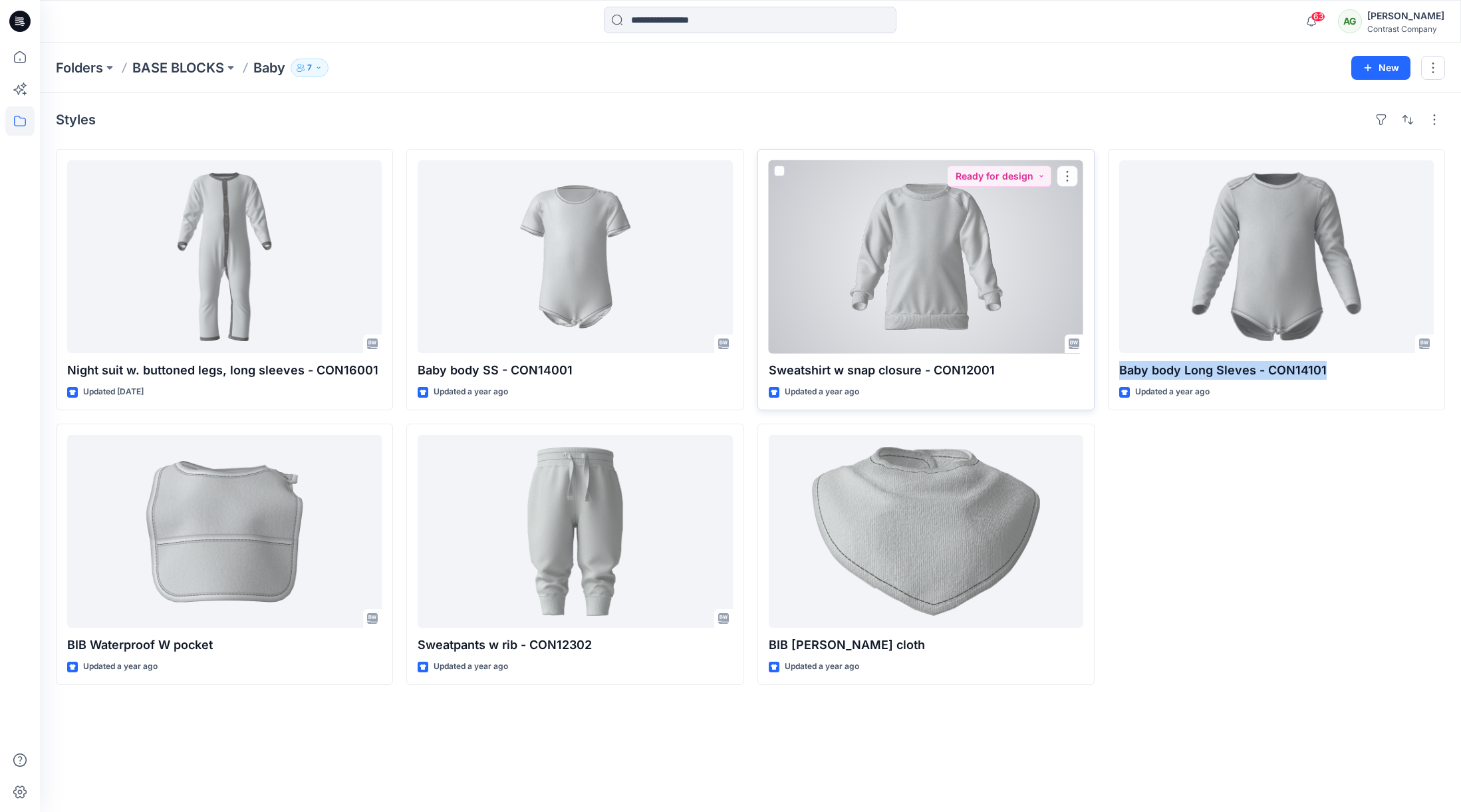
copy p "Baby body Long Sleves - CON14101"
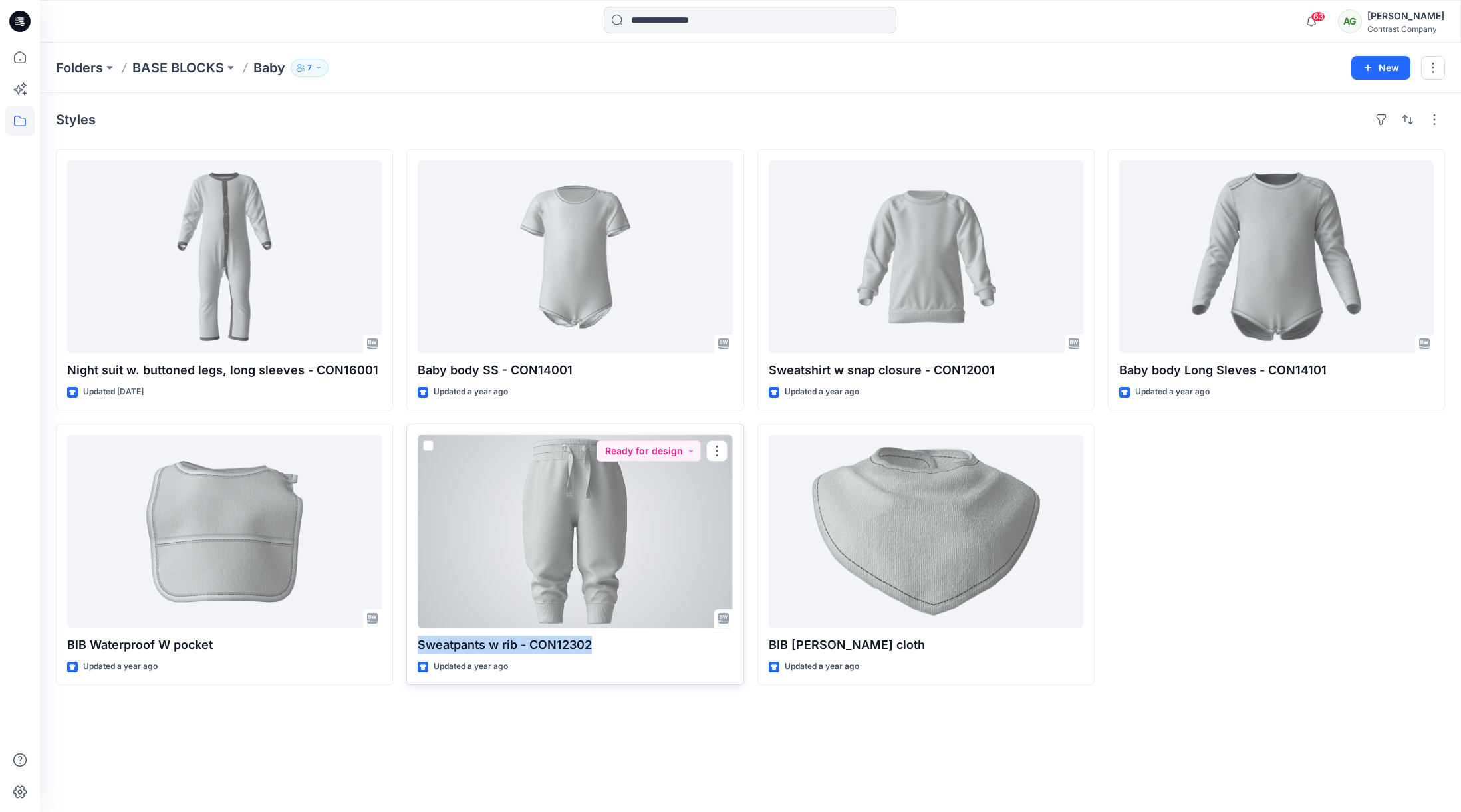
drag, startPoint x: 592, startPoint y: 643, endPoint x: 417, endPoint y: 645, distance: 175.0
click at [419, 645] on p "Sweatpants w rib - CON12302" at bounding box center [575, 645] width 314 height 19
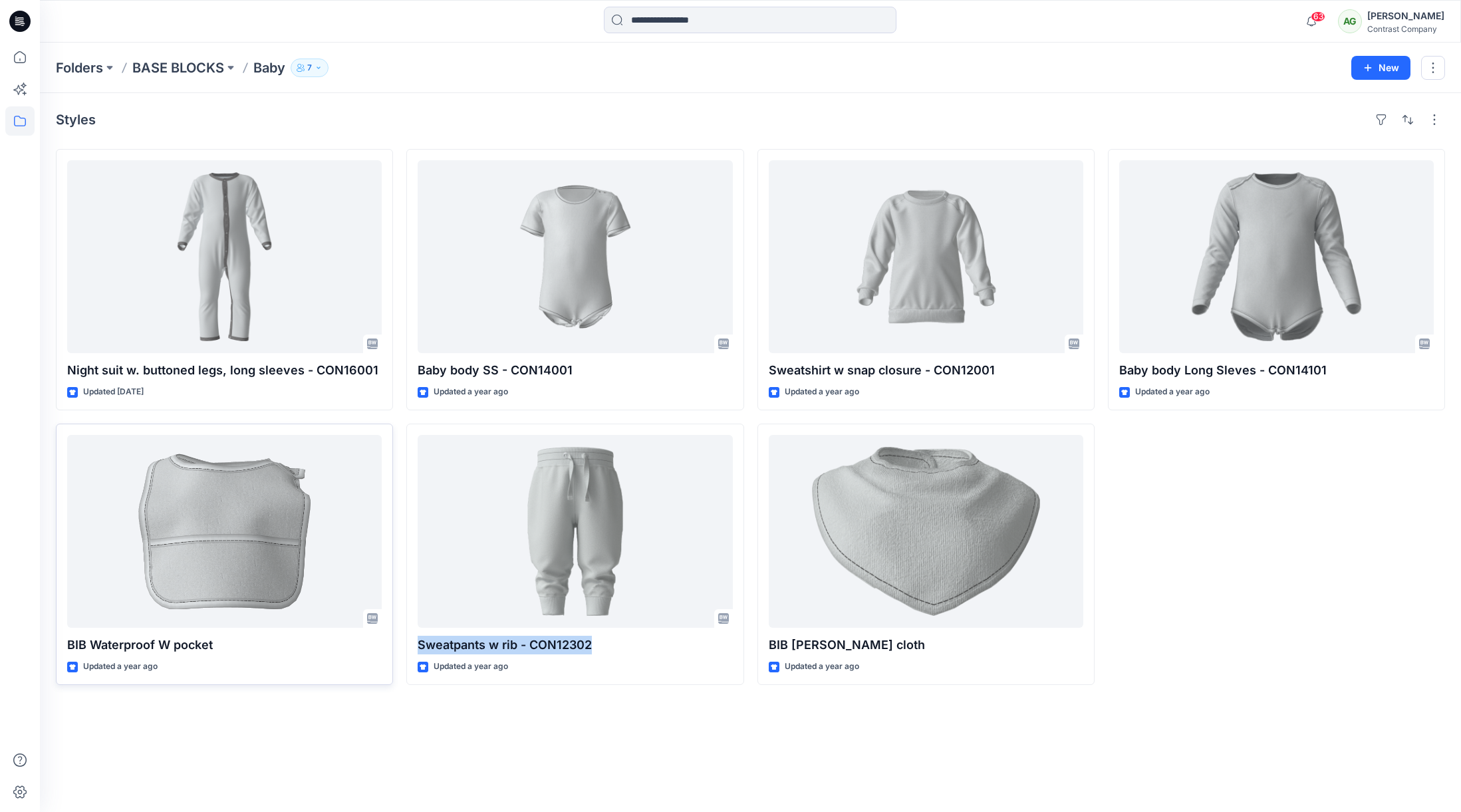
copy p "Sweatpants w rib - CON12302"
click at [190, 64] on p "BASE BLOCKS" at bounding box center [178, 68] width 92 height 19
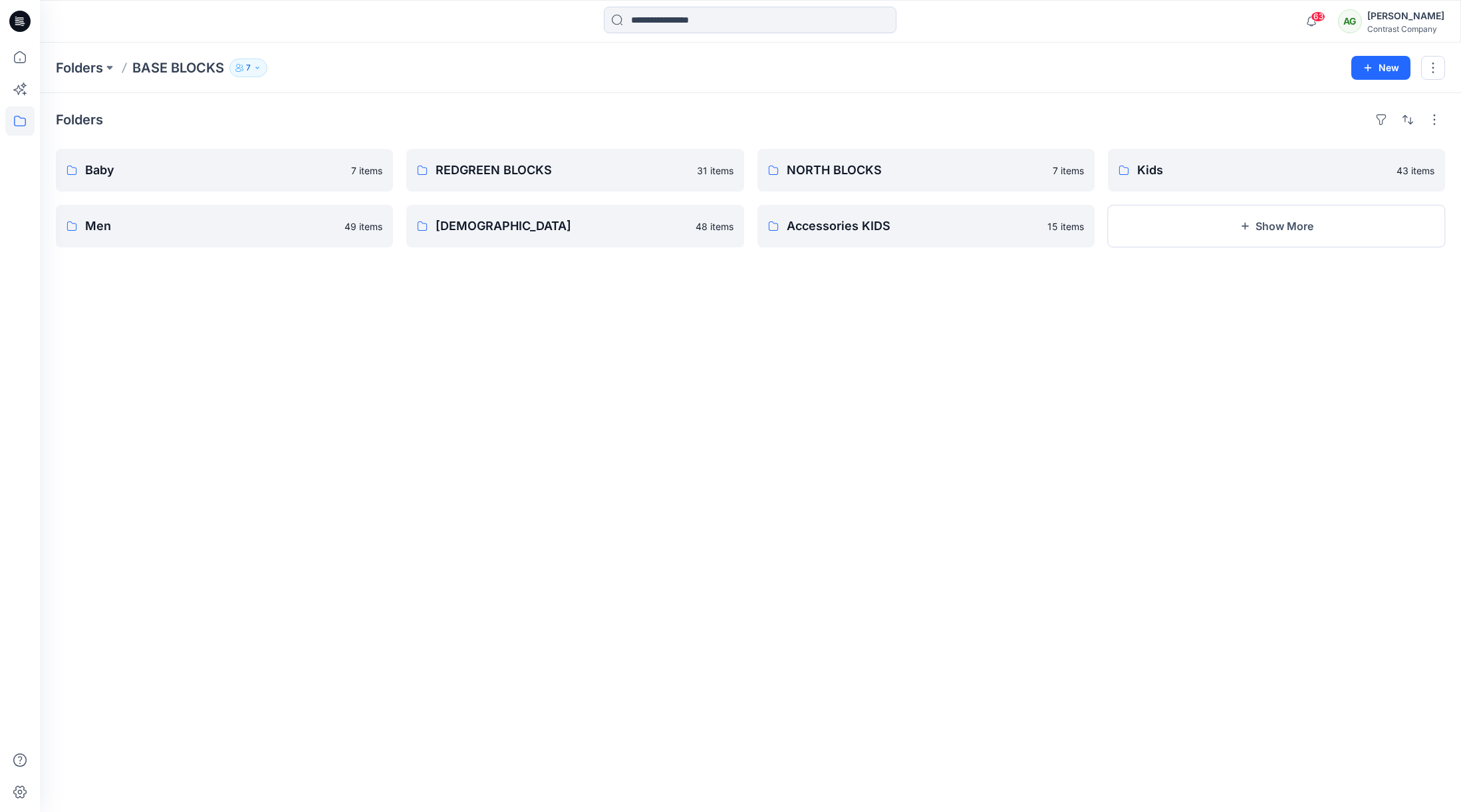
click at [381, 397] on div "Folders Baby 7 items Men 49 items REDGREEN BLOCKS 31 items Ladies 48 items NORT…" at bounding box center [751, 453] width 1422 height 718
click at [468, 226] on p "[DEMOGRAPHIC_DATA]" at bounding box center [574, 226] width 276 height 19
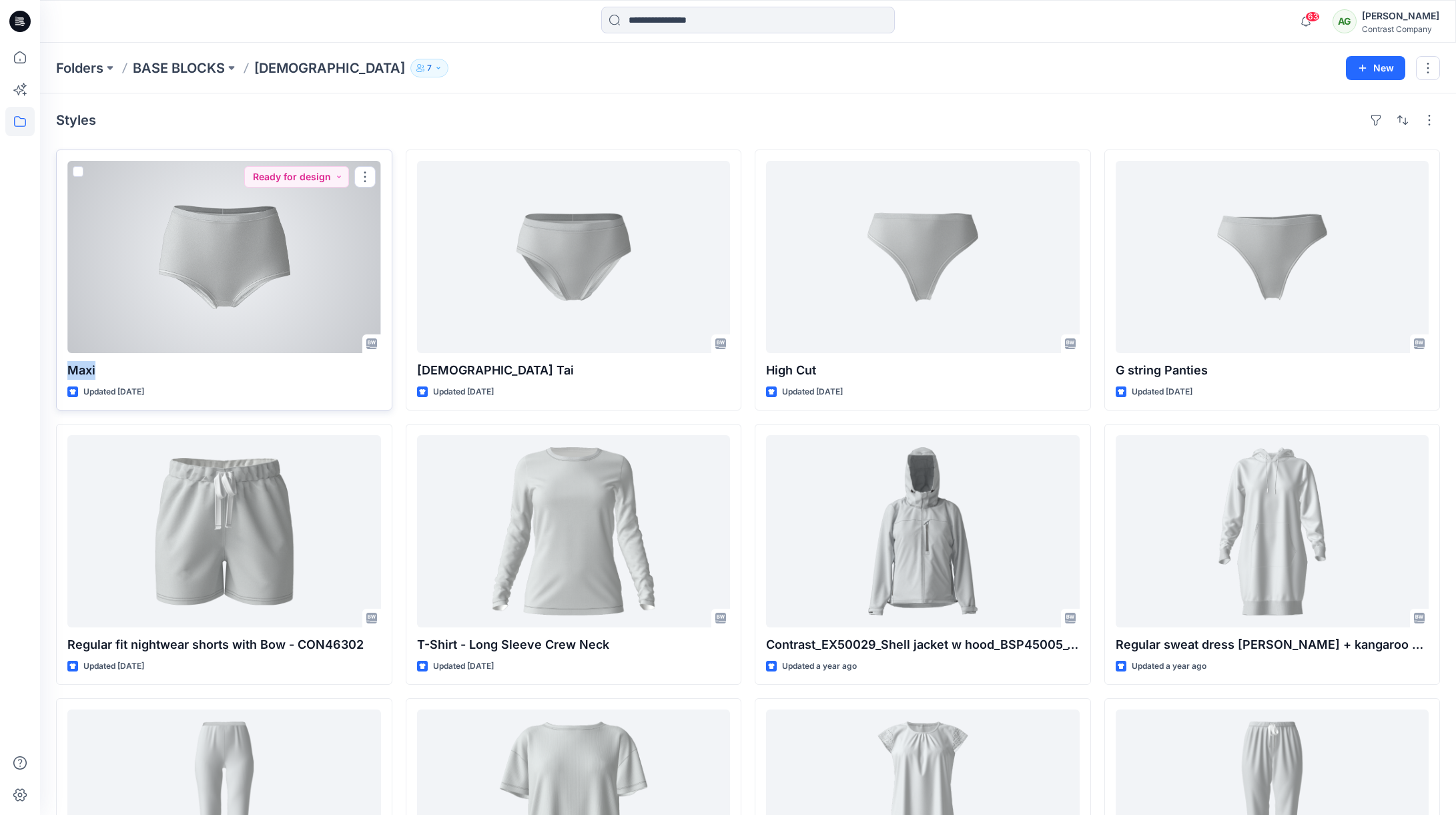
drag, startPoint x: 102, startPoint y: 371, endPoint x: 62, endPoint y: 373, distance: 40.0
click at [66, 371] on div "Maxi Updated 8 months ago Ready for design" at bounding box center [224, 280] width 336 height 261
copy p "Maxi"
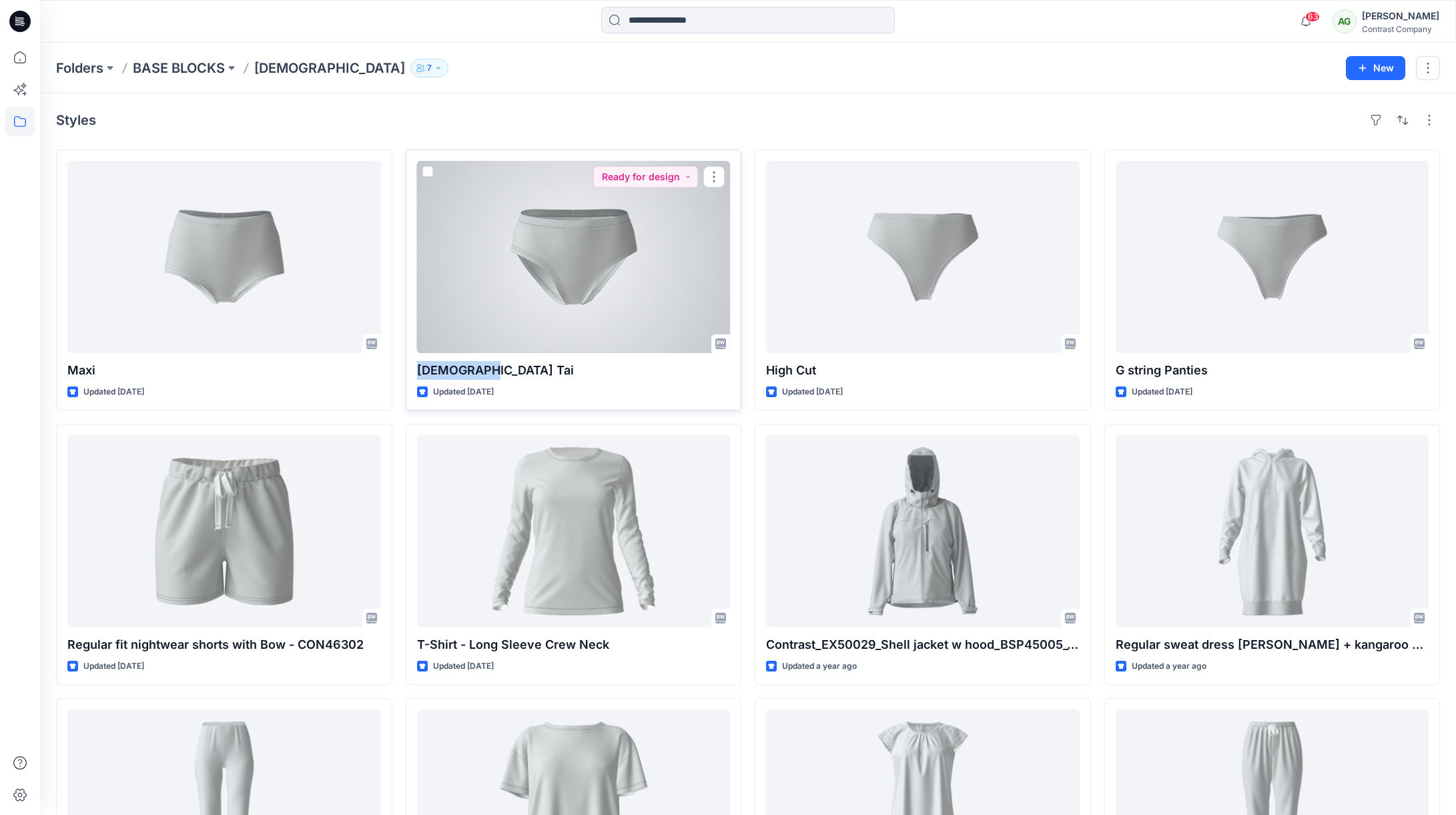
drag, startPoint x: 472, startPoint y: 371, endPoint x: 406, endPoint y: 375, distance: 66.1
click at [411, 375] on div "Ladies Tai Updated 8 months ago Ready for design" at bounding box center [574, 280] width 336 height 261
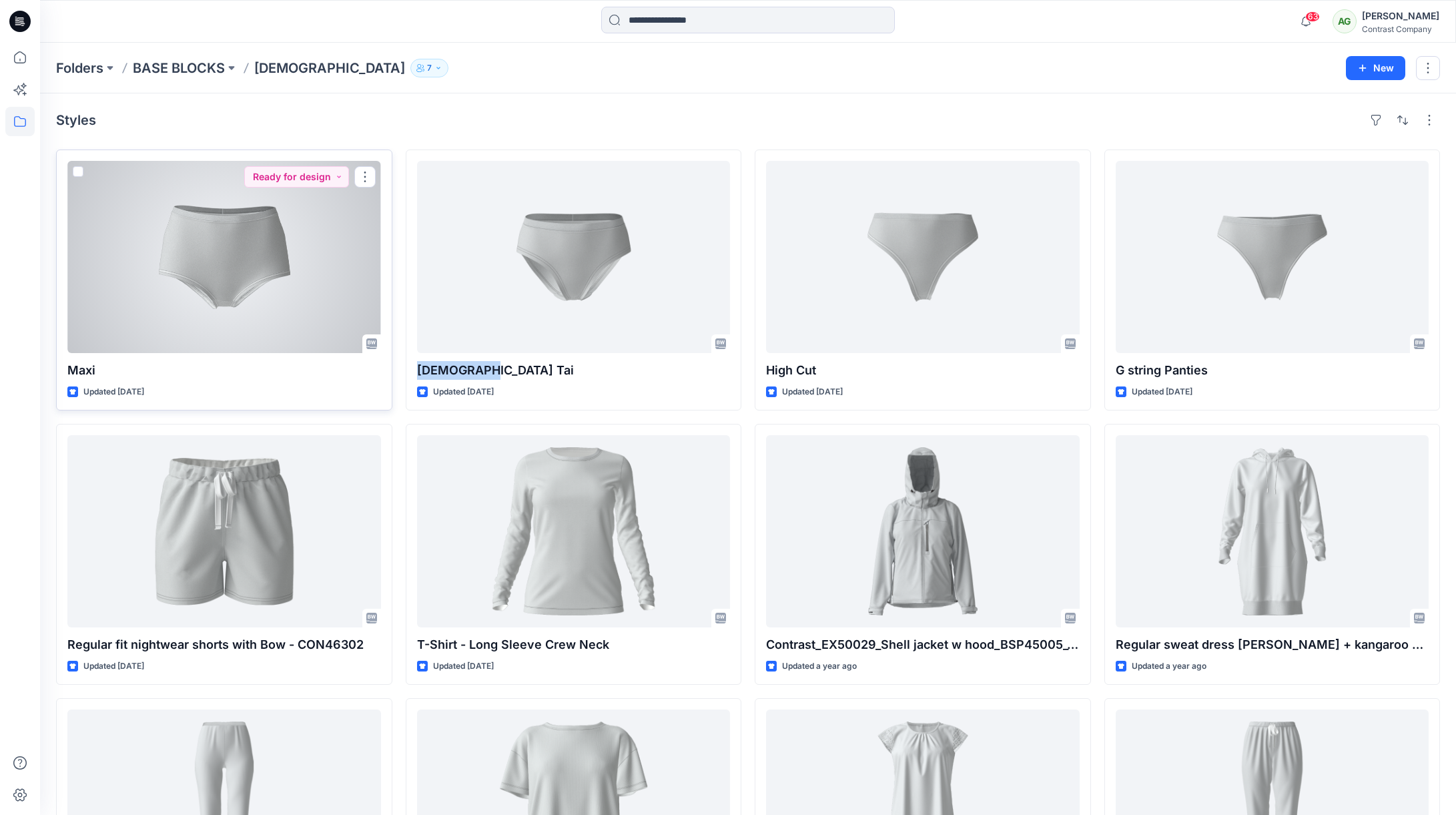
copy p "[DEMOGRAPHIC_DATA] Tai"
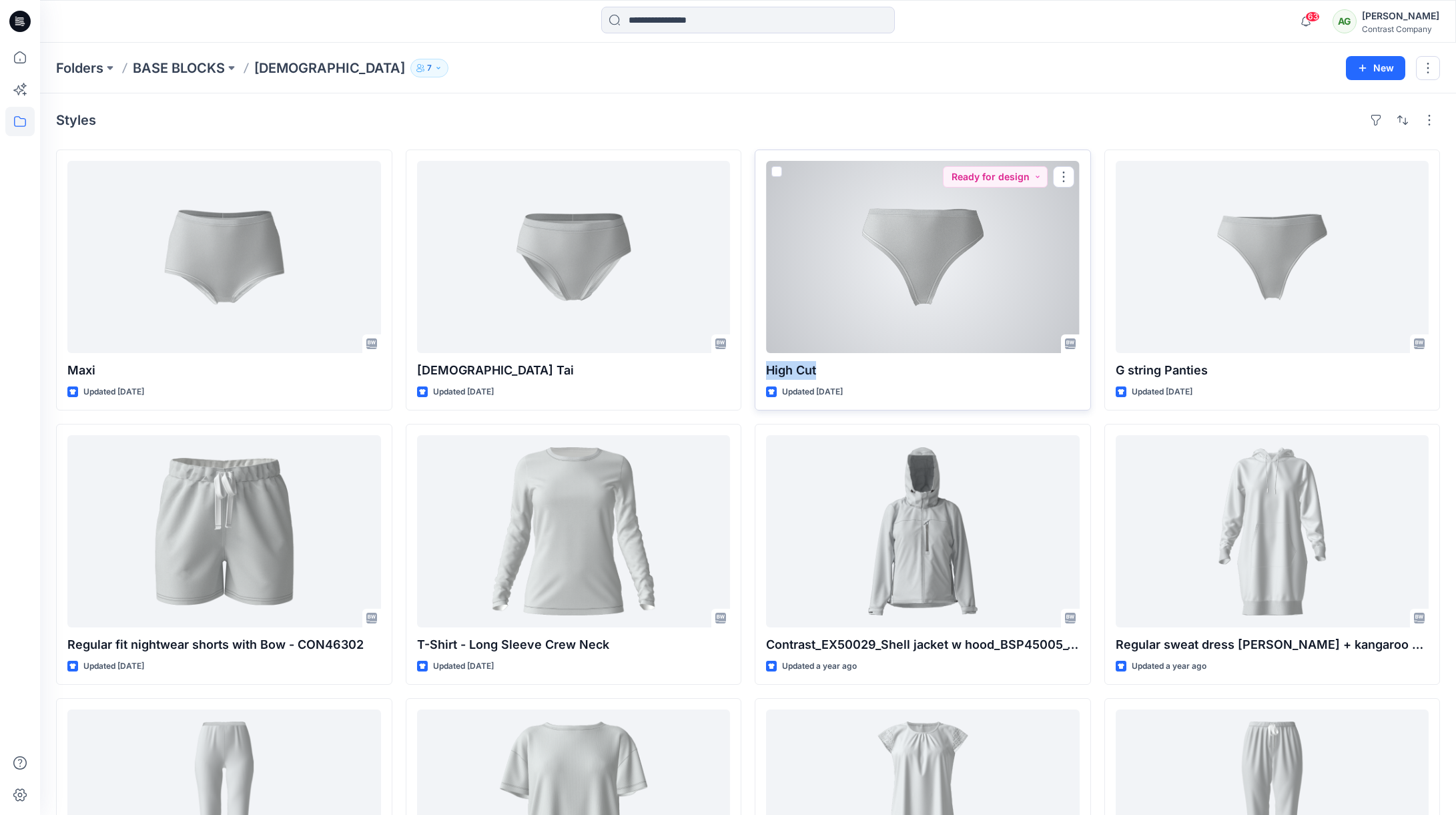
drag, startPoint x: 811, startPoint y: 370, endPoint x: 761, endPoint y: 373, distance: 50.1
click at [761, 373] on div "High Cut Updated 8 months ago Ready for design" at bounding box center [923, 280] width 336 height 261
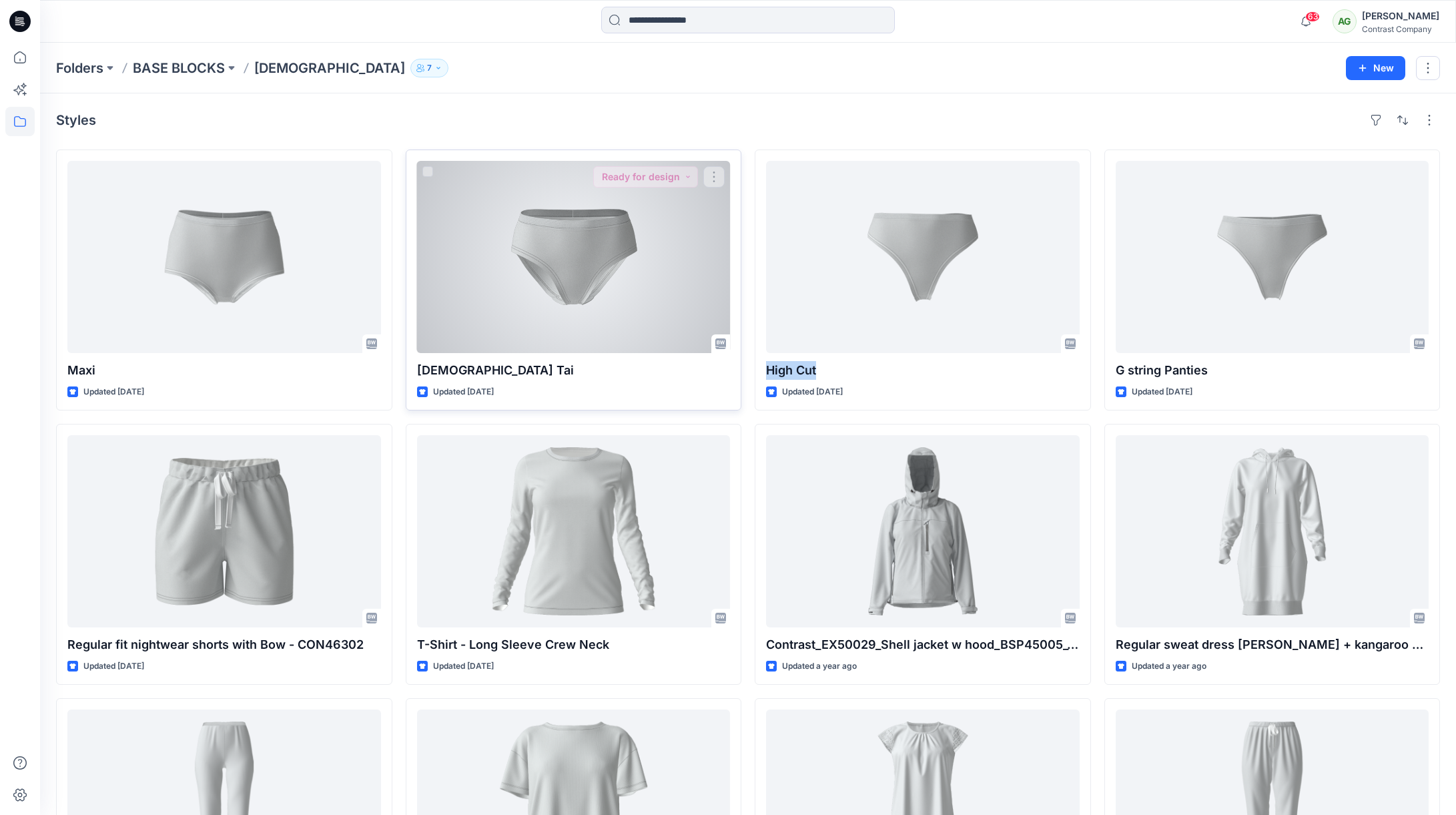
copy p "High Cut"
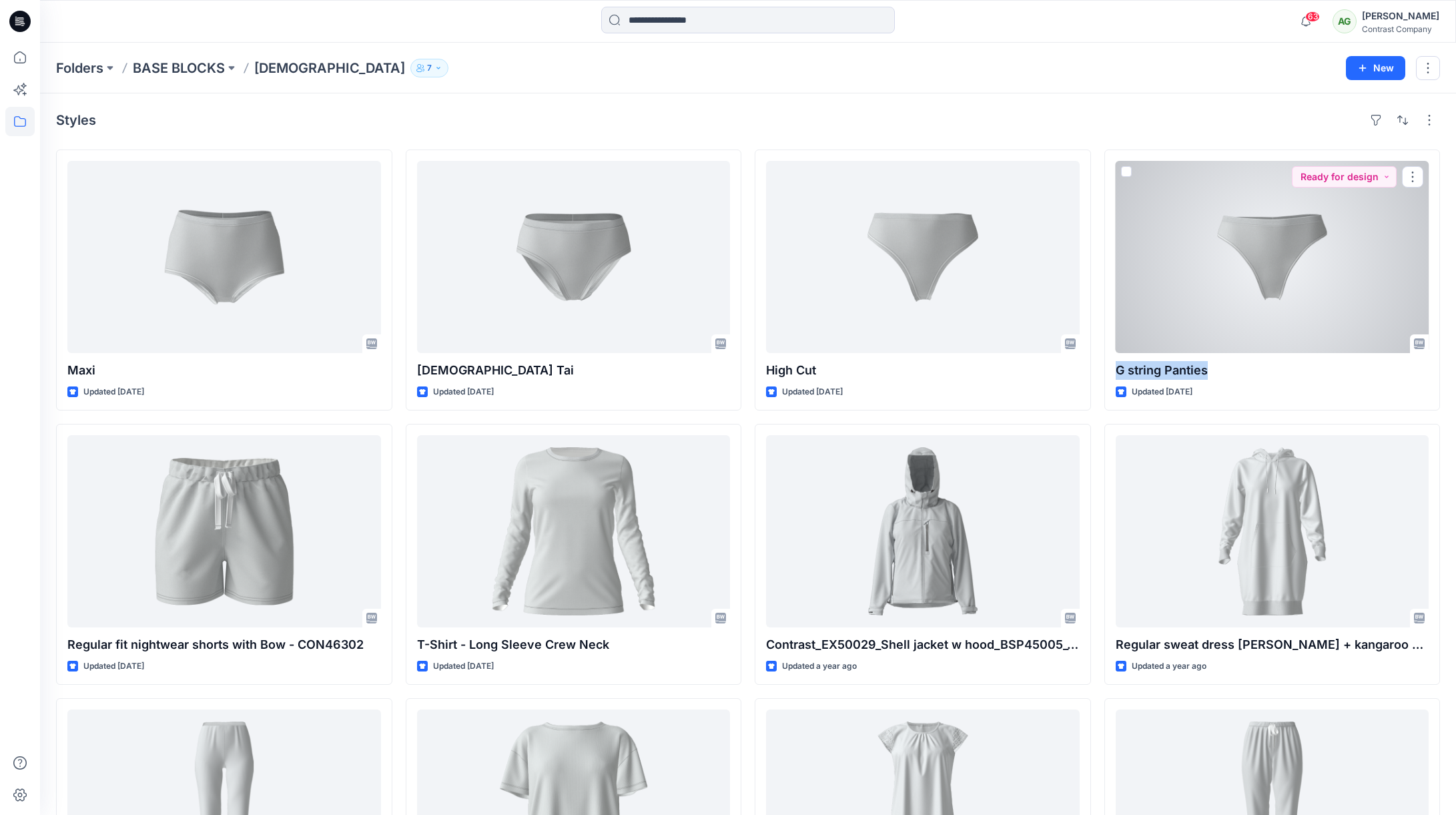
drag, startPoint x: 1209, startPoint y: 371, endPoint x: 1102, endPoint y: 368, distance: 107.0
click at [1115, 368] on p "G string Panties" at bounding box center [1272, 370] width 314 height 19
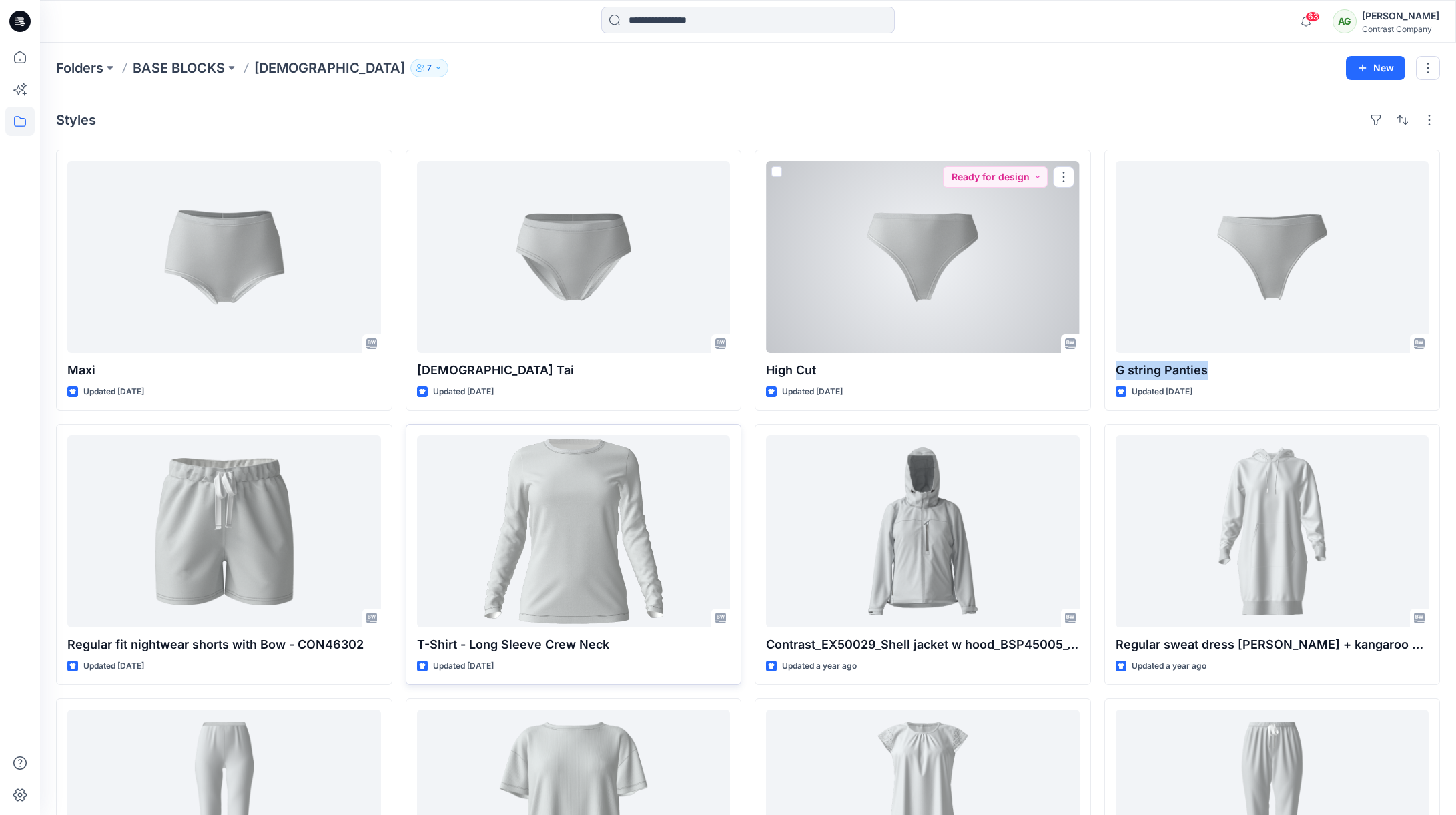
copy p "G string Panties"
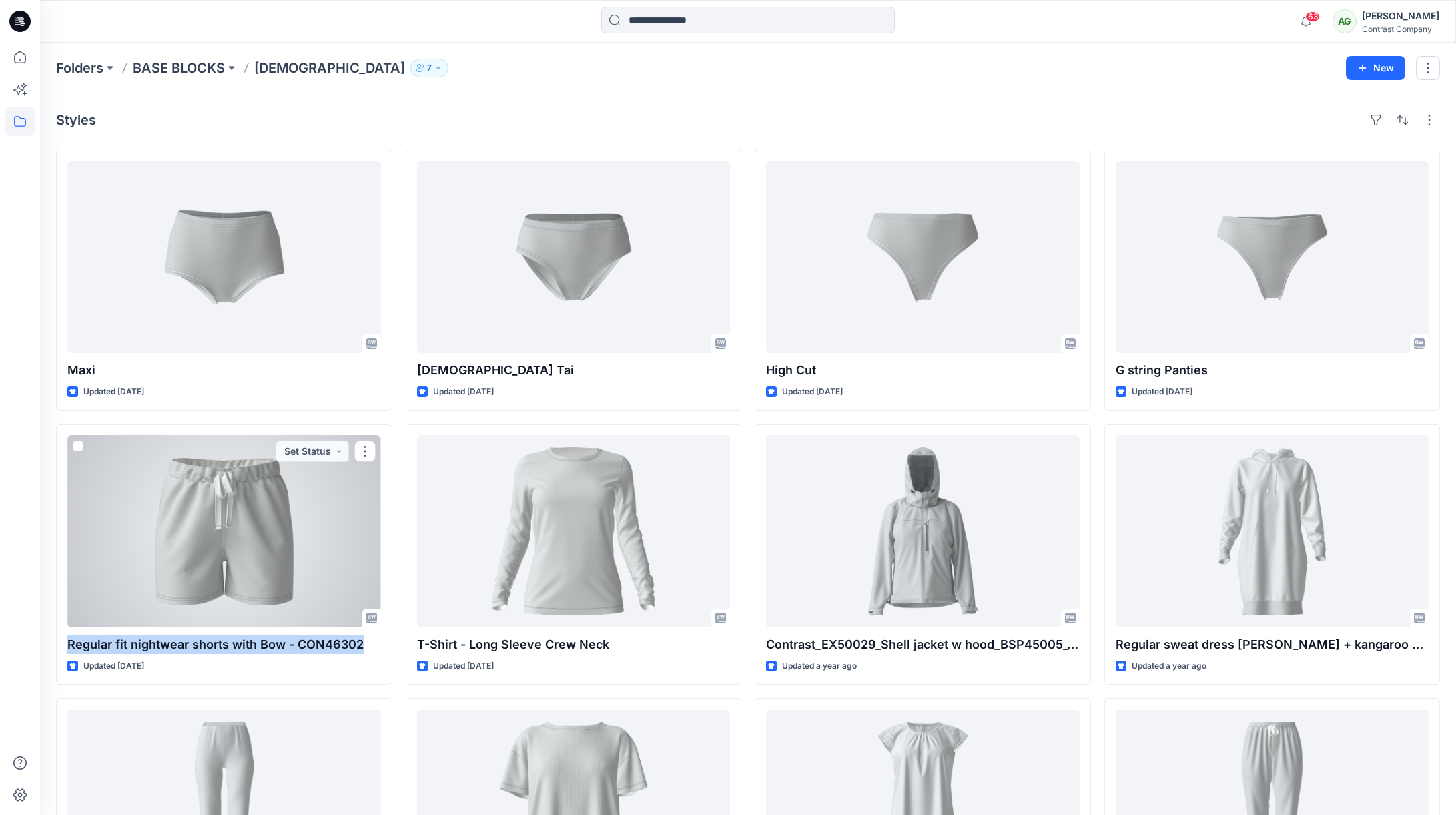
drag, startPoint x: 356, startPoint y: 644, endPoint x: 53, endPoint y: 642, distance: 303.0
click at [64, 640] on div "Regular fit nightwear shorts with Bow - CON46302 Updated 9 months ago Set Status" at bounding box center [224, 554] width 336 height 261
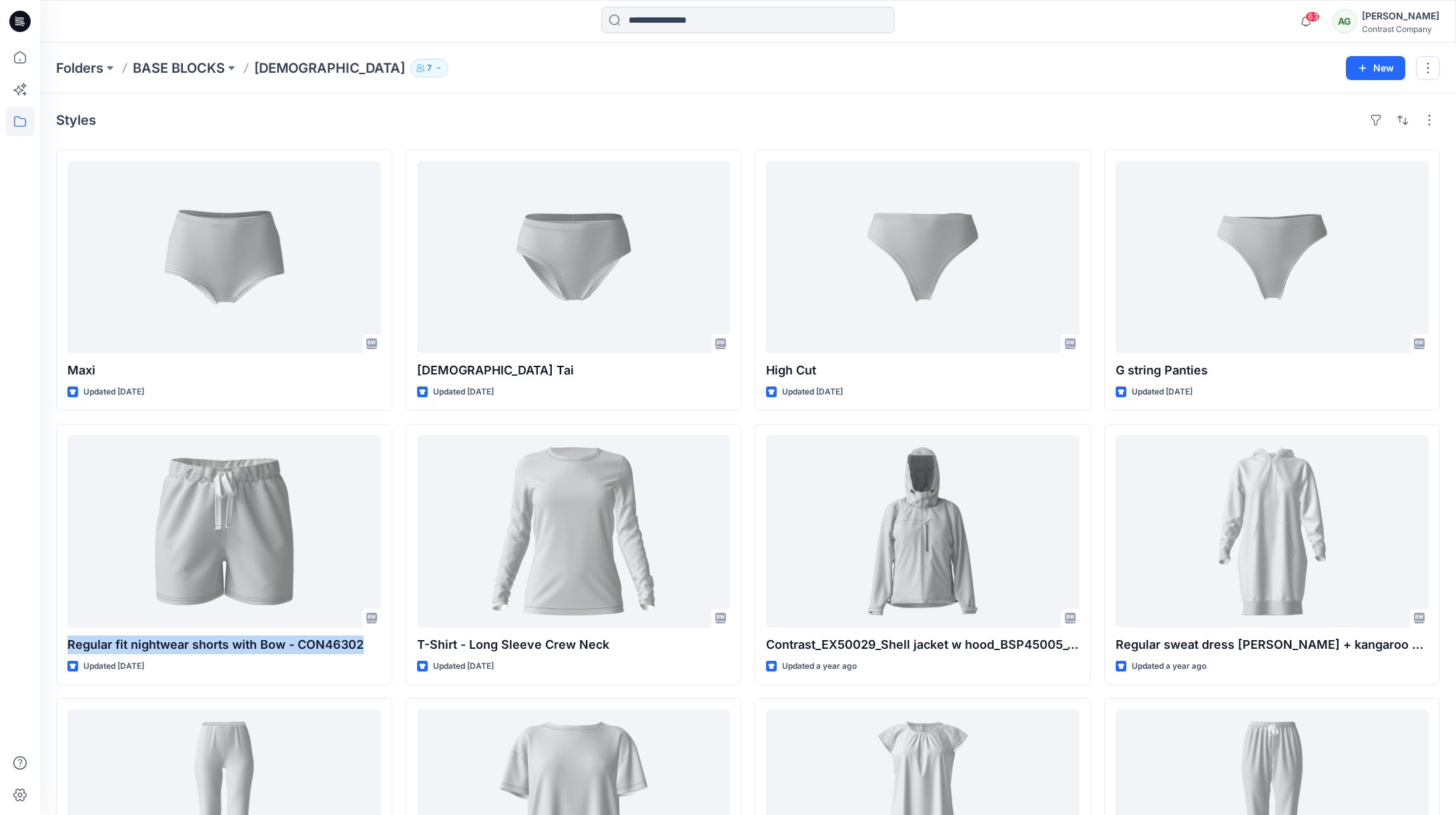
copy p "Regular fit nightwear shorts with Bow - CON46302"
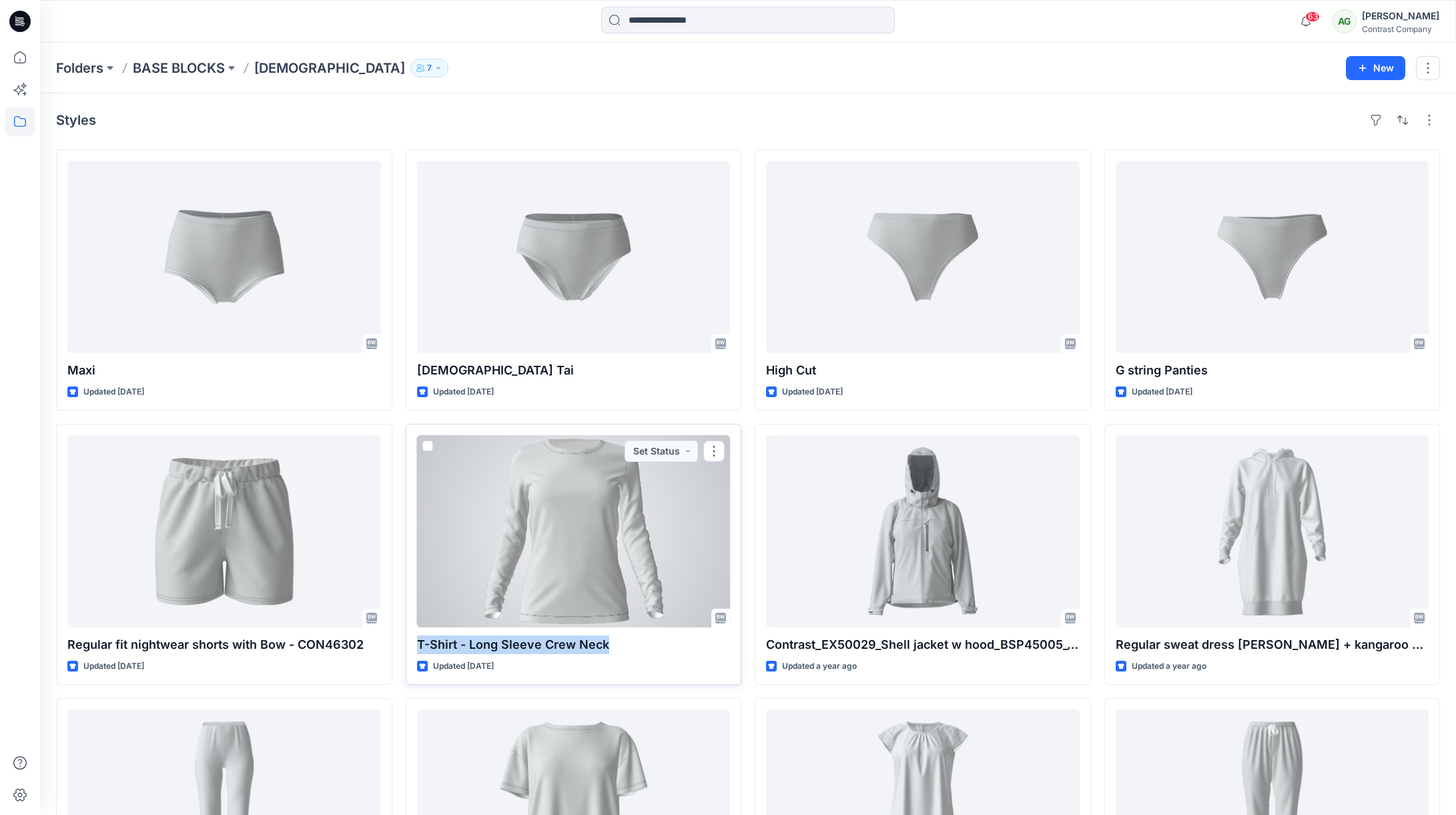
drag, startPoint x: 610, startPoint y: 645, endPoint x: 406, endPoint y: 651, distance: 204.1
click at [407, 650] on div "T-Shirt - Long Sleeve Crew Neck Updated 9 months ago Set Status" at bounding box center [574, 554] width 336 height 261
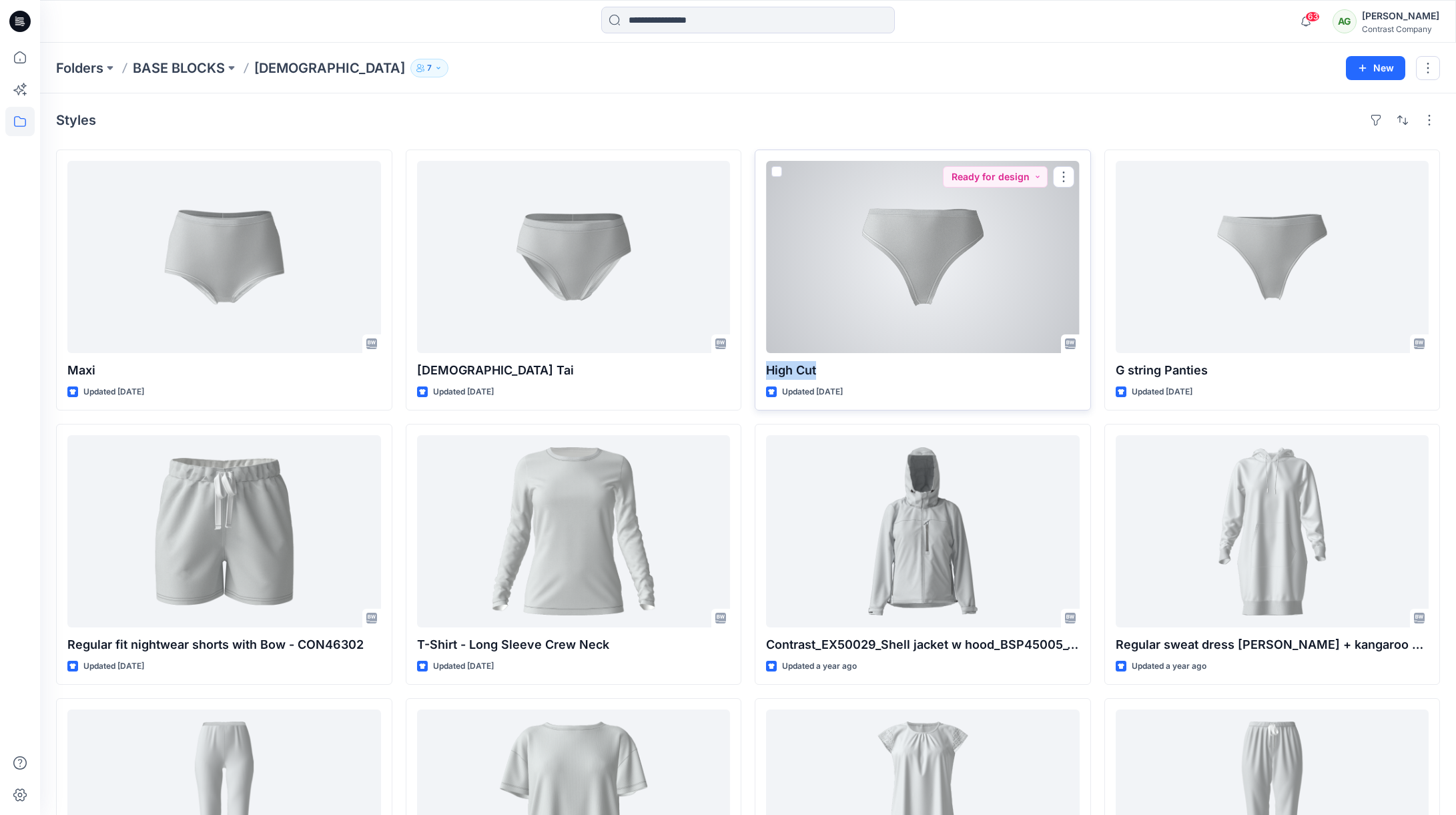
drag, startPoint x: 833, startPoint y: 365, endPoint x: 757, endPoint y: 372, distance: 76.3
click at [759, 370] on div "High Cut Updated 8 months ago Ready for design" at bounding box center [923, 280] width 336 height 261
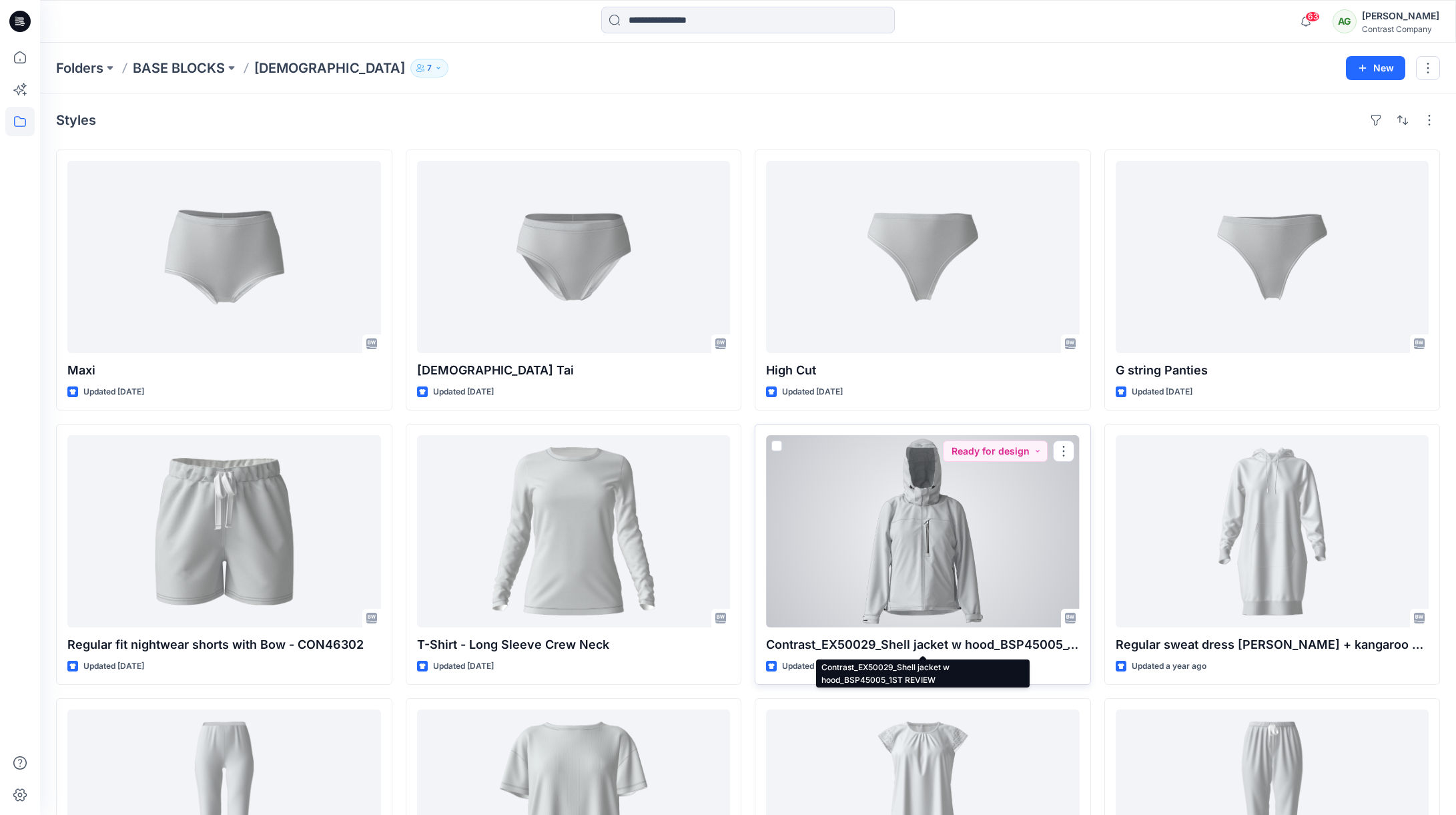
click at [1044, 646] on p "Contrast_EX50029_Shell jacket w hood_BSP45005_1ST REVIEW" at bounding box center [923, 645] width 314 height 19
click at [1044, 645] on p "Contrast_EX50029_Shell jacket w hood_BSP45005_1ST REVIEW" at bounding box center [923, 645] width 314 height 19
click at [944, 645] on p "Contrast_EX50029_Shell jacket w hood_BSP45005_1ST REVIEW" at bounding box center [923, 645] width 314 height 19
click at [941, 641] on p "Contrast_EX50029_Shell jacket w hood_BSP45005_1ST REVIEW" at bounding box center [923, 645] width 314 height 19
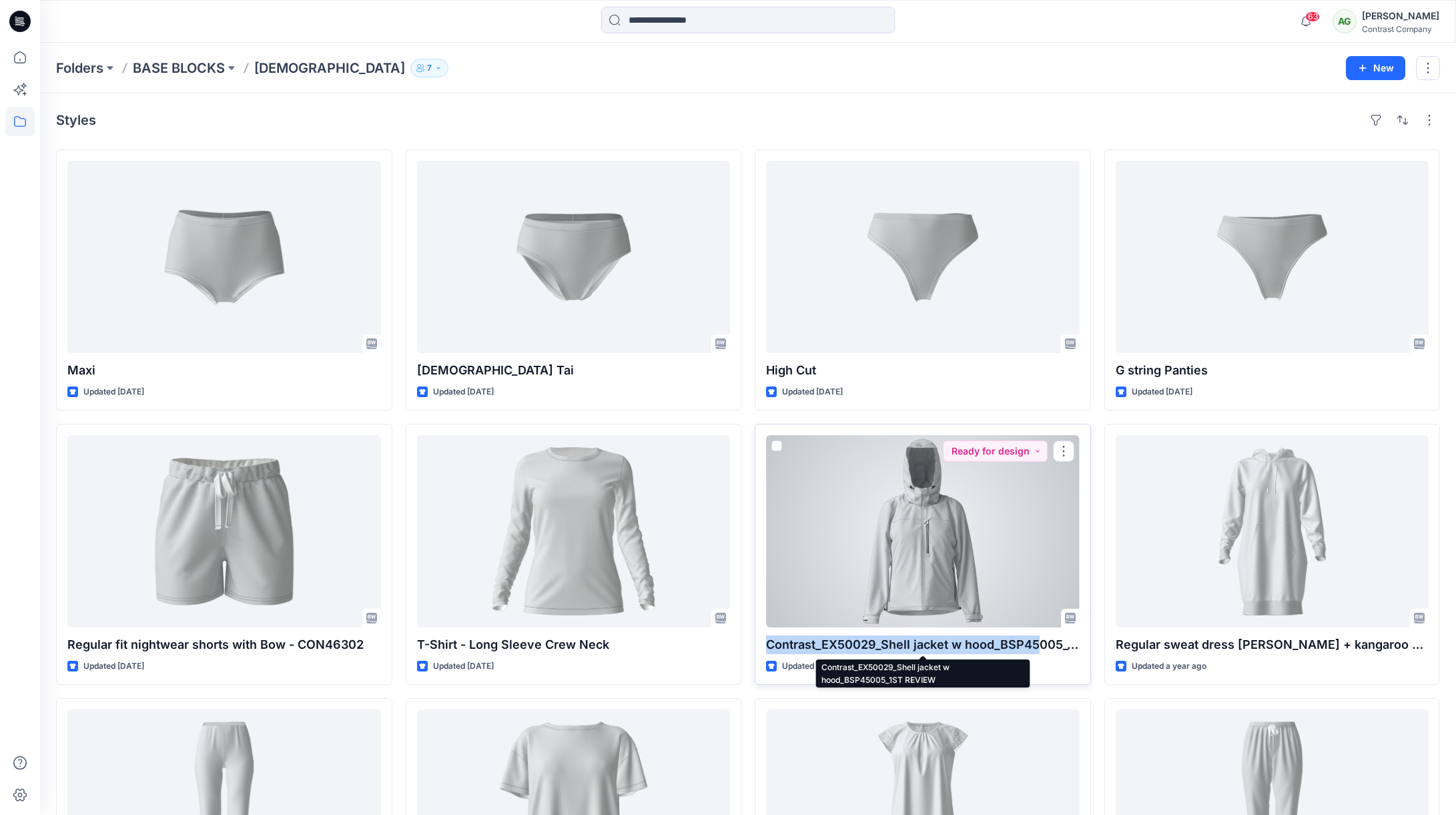
drag, startPoint x: 766, startPoint y: 647, endPoint x: 1036, endPoint y: 645, distance: 270.0
click at [1036, 645] on p "Contrast_EX50029_Shell jacket w hood_BSP45005_1ST REVIEW" at bounding box center [923, 645] width 314 height 19
click at [1019, 647] on p "Contrast_EX50029_Shell jacket w hood_BSP45005_1ST REVIEW" at bounding box center [923, 645] width 314 height 19
click at [1019, 648] on p "Contrast_EX50029_Shell jacket w hood_BSP45005_1ST REVIEW" at bounding box center [923, 645] width 314 height 19
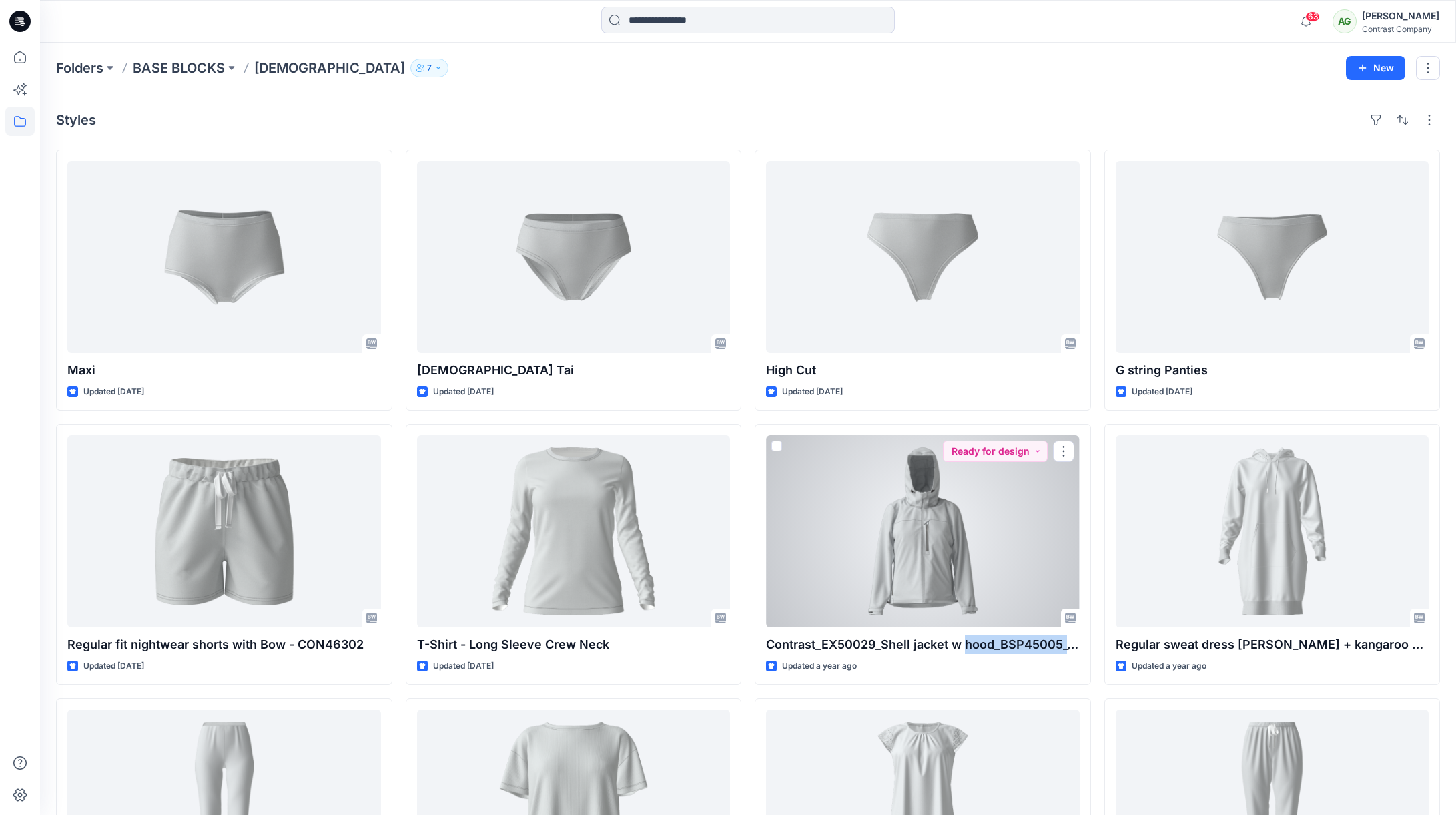
click at [949, 592] on div at bounding box center [923, 531] width 314 height 192
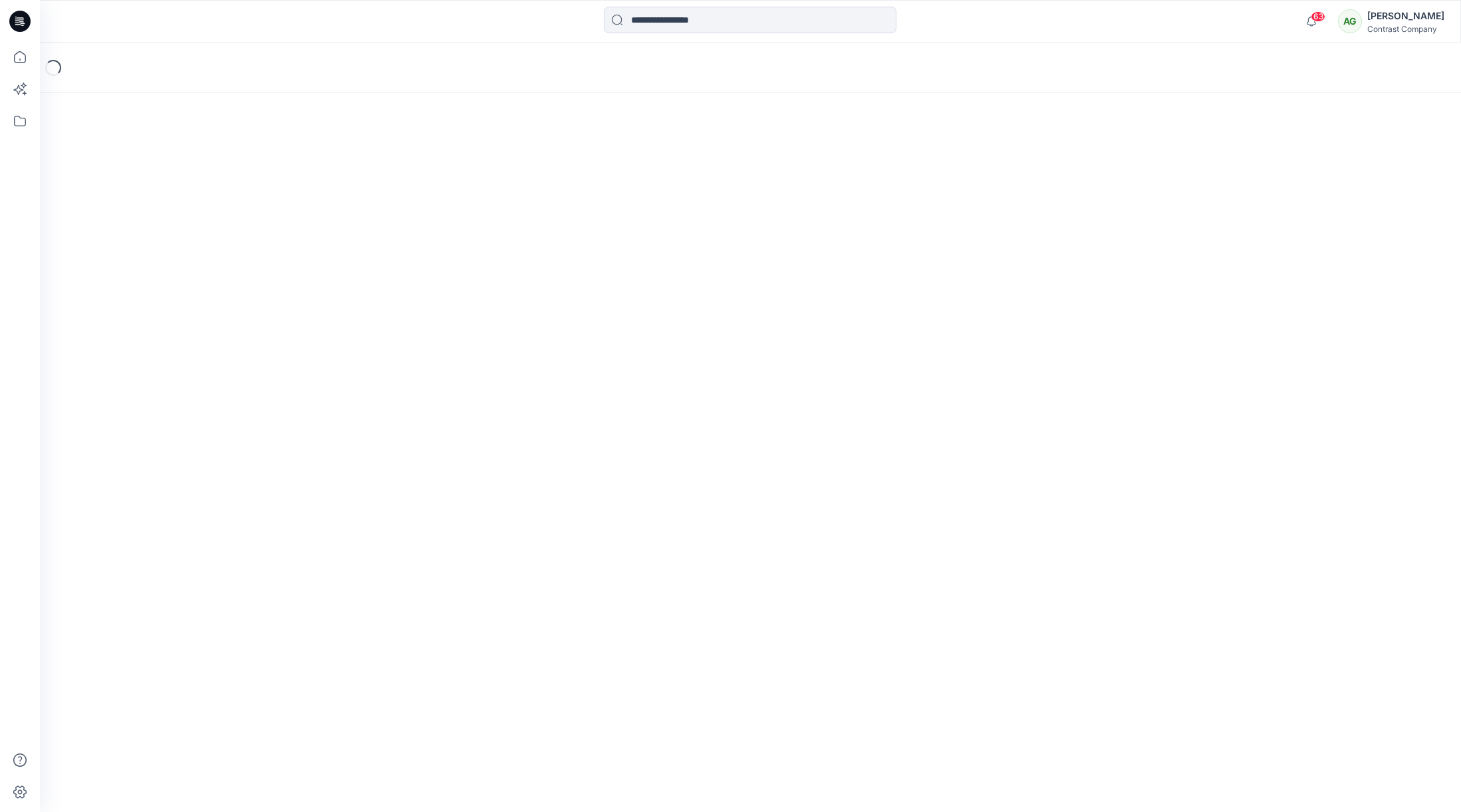
click at [946, 589] on div "Loading..." at bounding box center [751, 427] width 1422 height 769
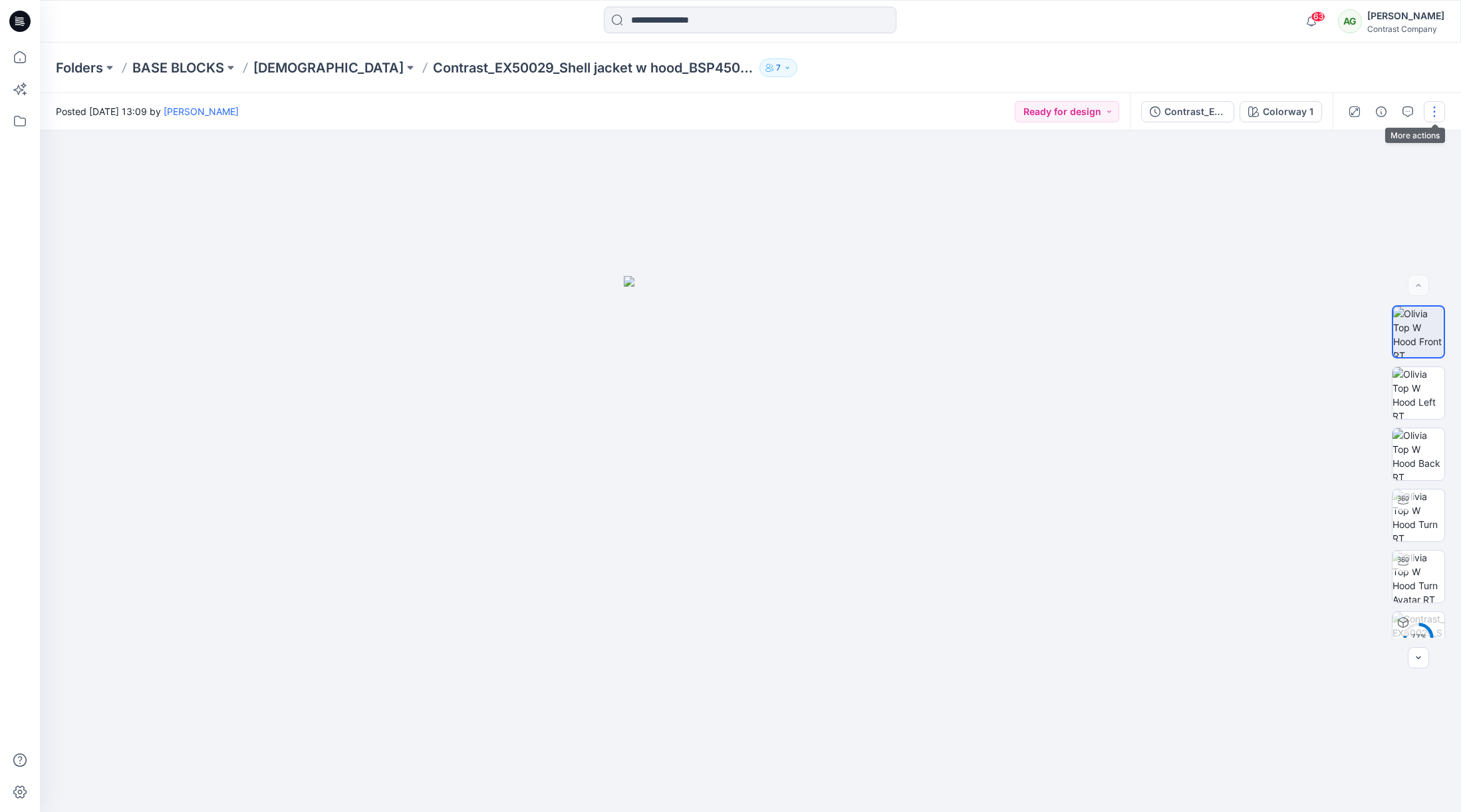
click at [1434, 114] on button "button" at bounding box center [1435, 111] width 22 height 22
click at [1368, 181] on button "Edit" at bounding box center [1379, 180] width 123 height 24
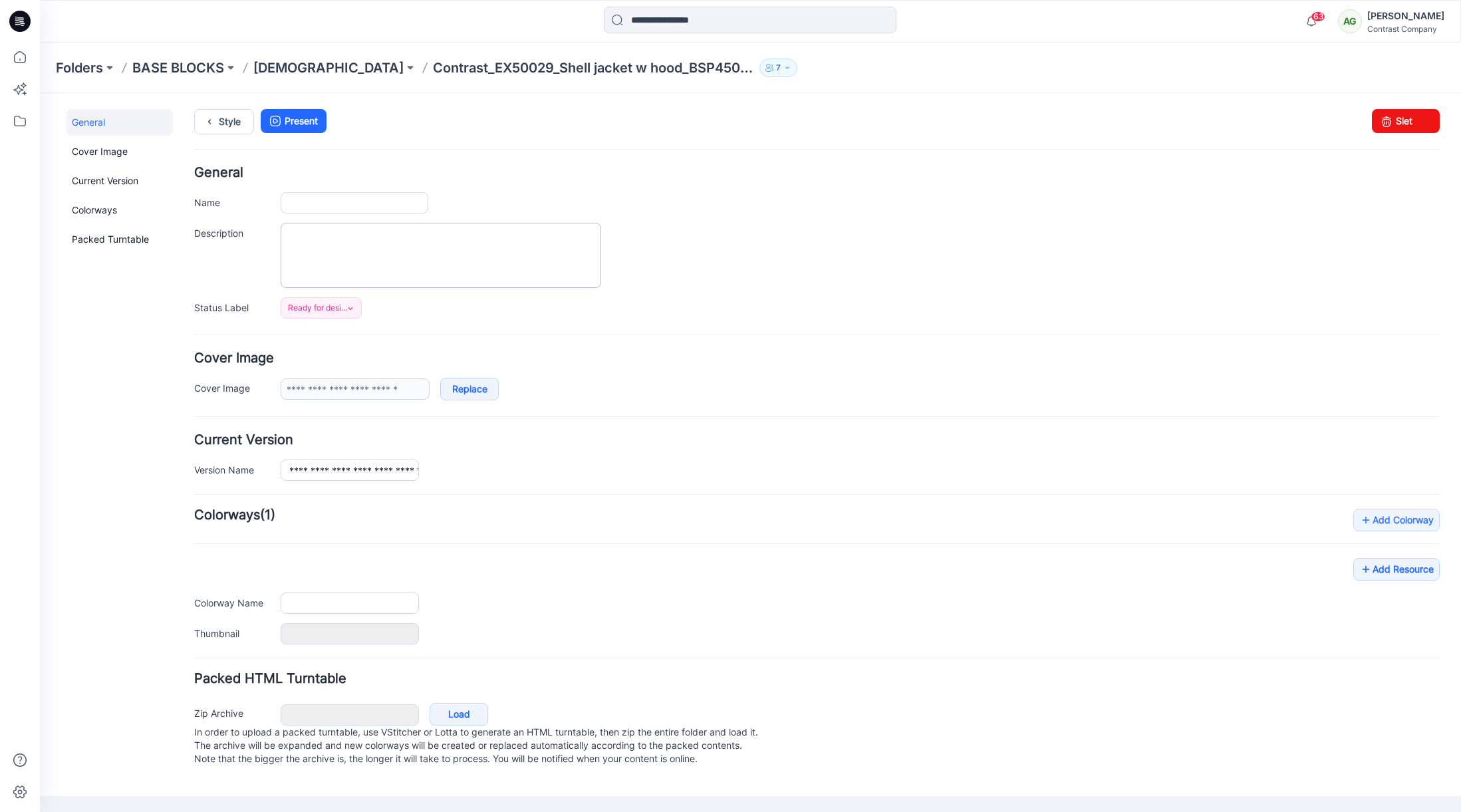
type input "**********"
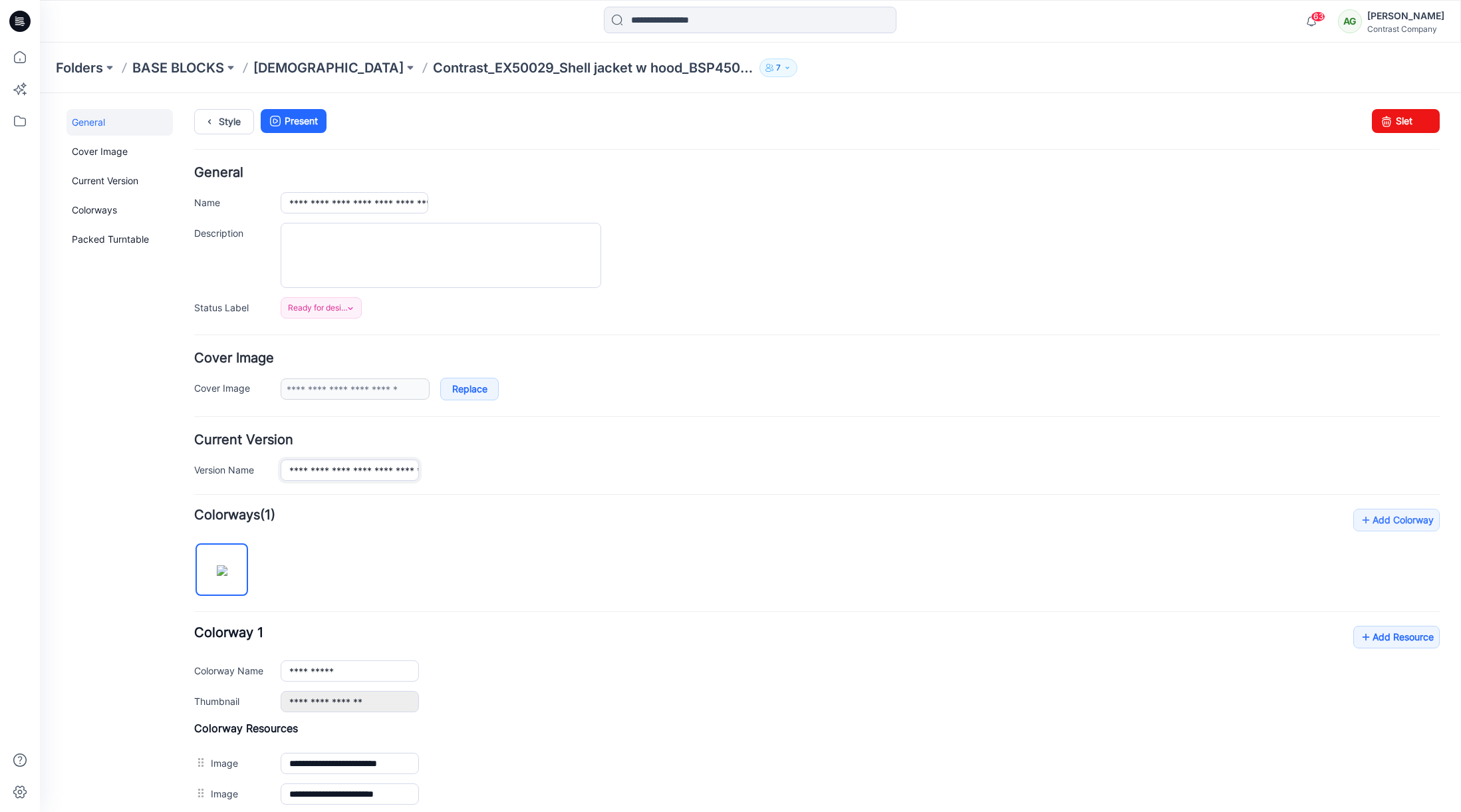
click at [383, 474] on input "**********" at bounding box center [350, 470] width 139 height 22
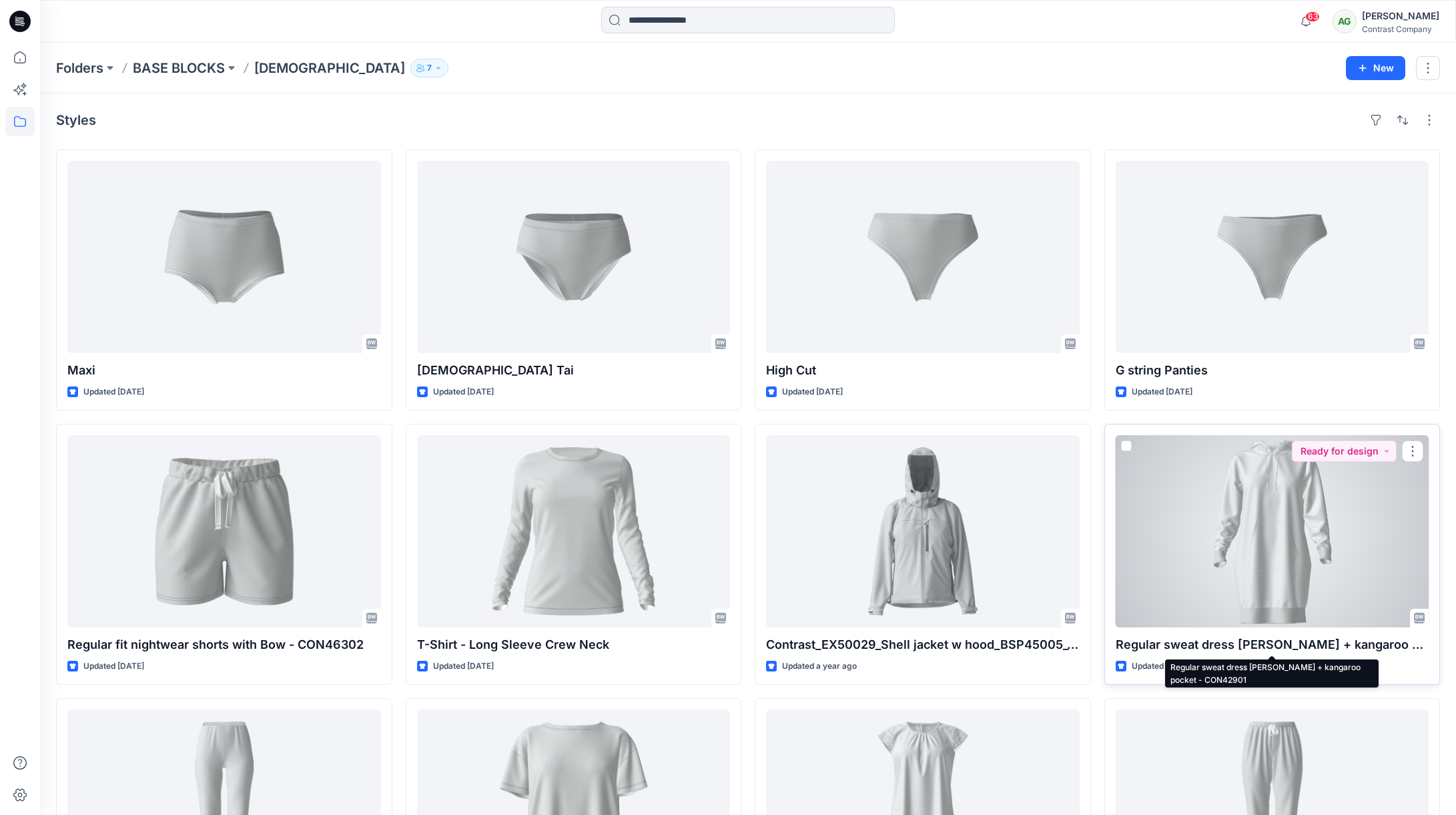
click at [1219, 646] on p "Regular sweat dress [PERSON_NAME] + kangaroo pocket - CON42901" at bounding box center [1272, 645] width 314 height 19
click at [1210, 641] on p "Regular sweat dress [PERSON_NAME] + kangaroo pocket - CON42901" at bounding box center [1272, 645] width 314 height 19
click at [1212, 647] on p "Regular sweat dress [PERSON_NAME] + kangaroo pocket - CON42901" at bounding box center [1272, 645] width 314 height 19
click at [1212, 648] on p "Regular sweat dress [PERSON_NAME] + kangaroo pocket - CON42901" at bounding box center [1272, 645] width 314 height 19
click at [1205, 645] on p "Regular sweat dress [PERSON_NAME] + kangaroo pocket - CON42901" at bounding box center [1272, 645] width 314 height 19
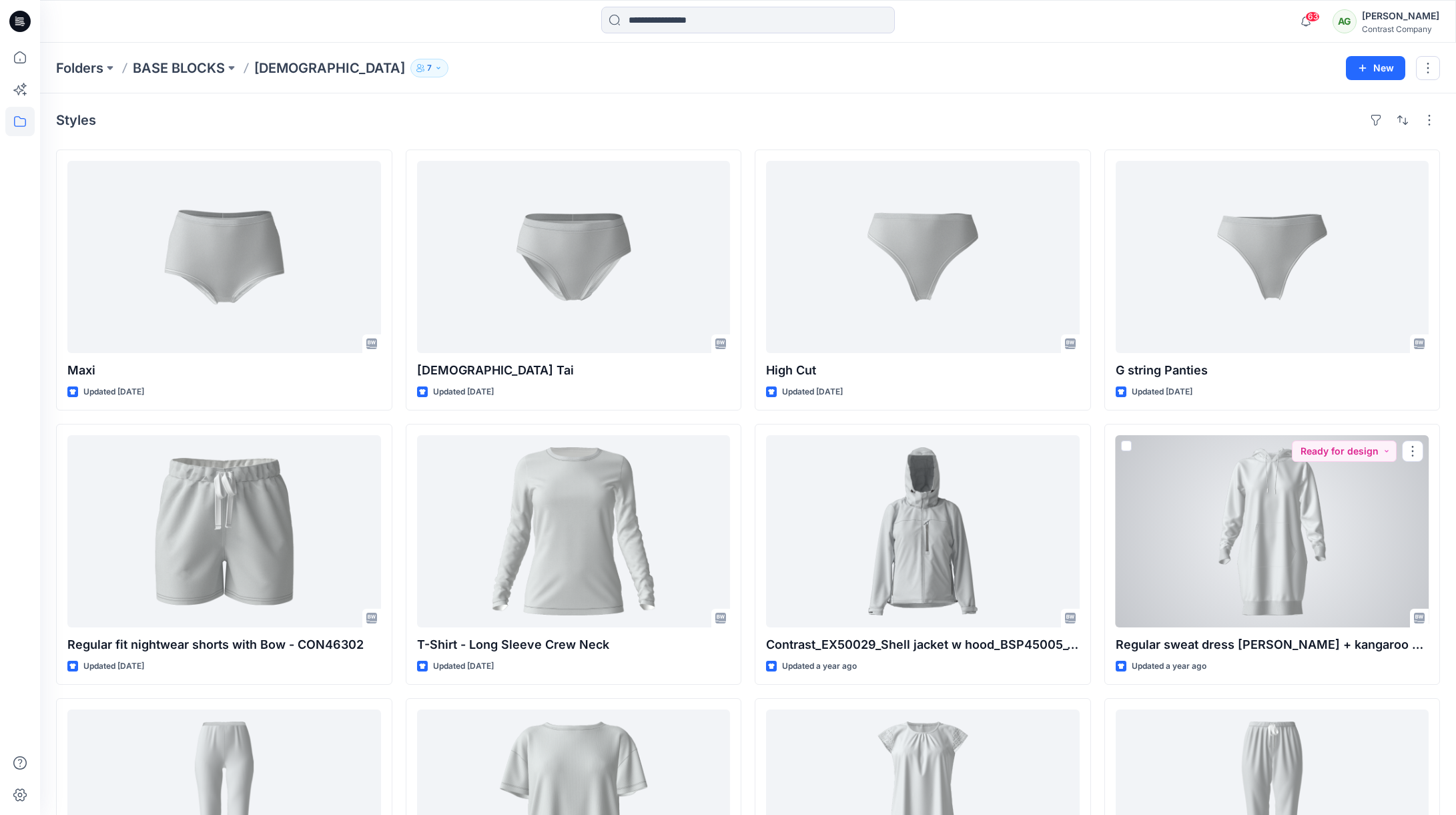
click at [1276, 490] on div at bounding box center [1272, 531] width 314 height 192
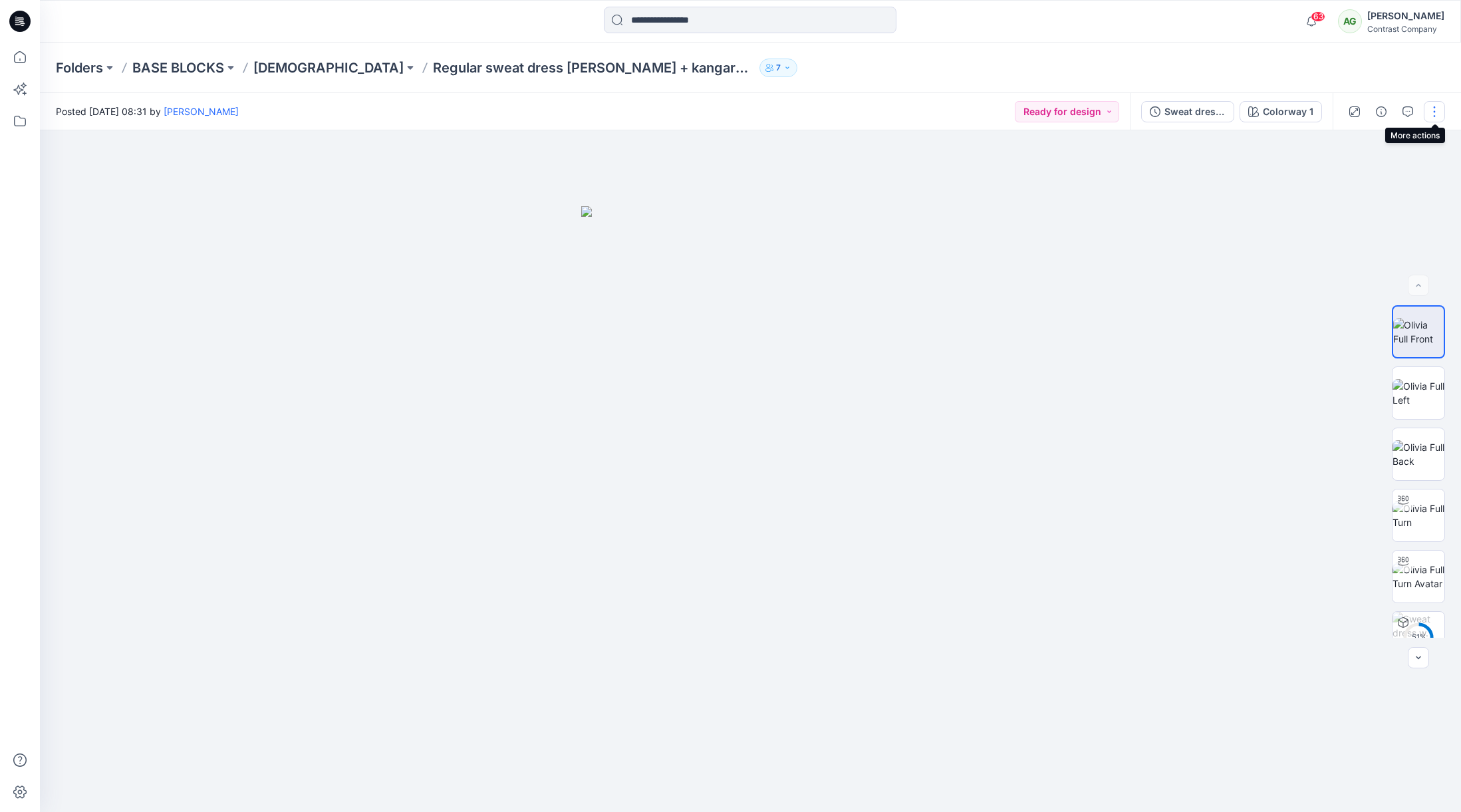
click at [1434, 109] on button "button" at bounding box center [1435, 111] width 22 height 22
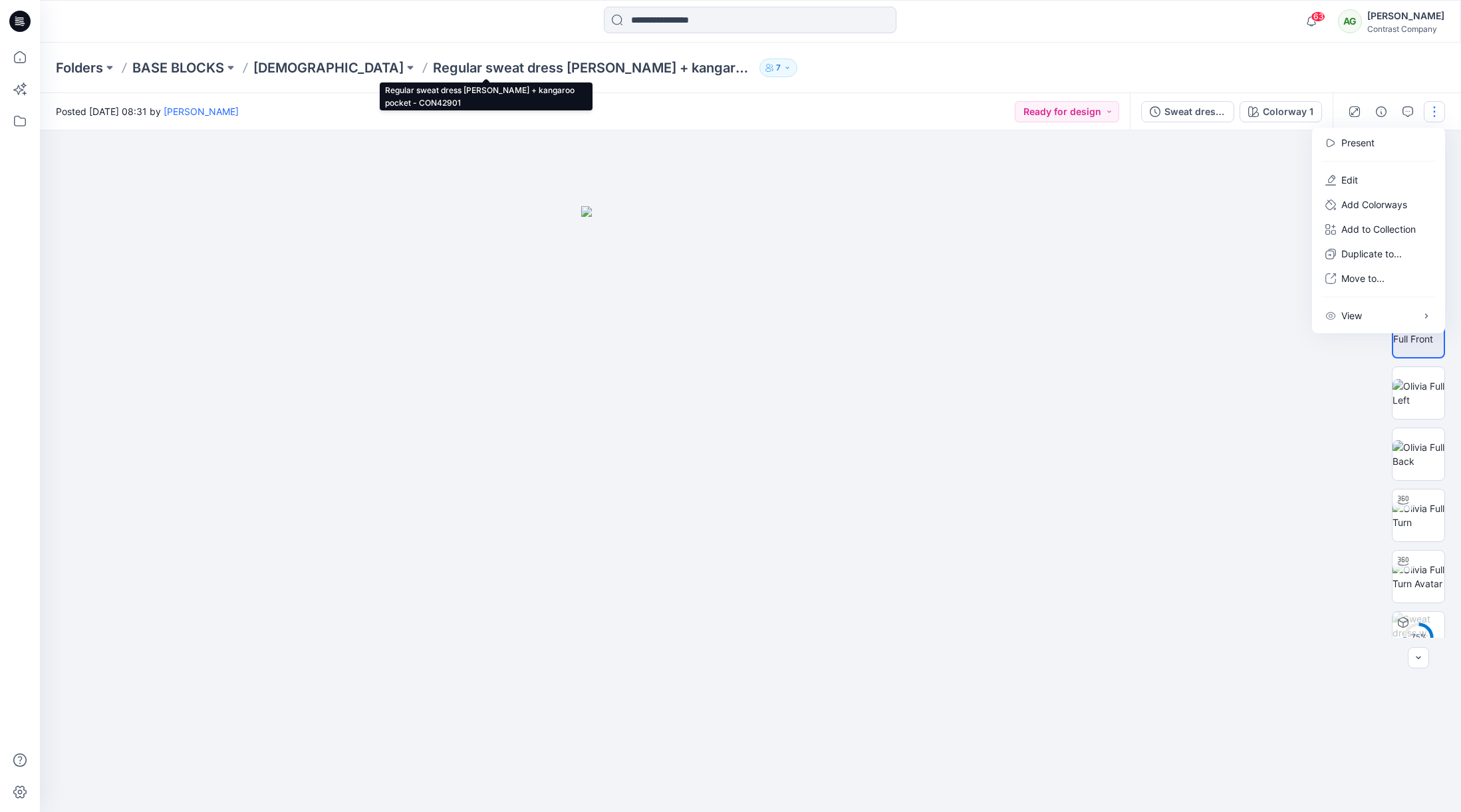
click at [575, 67] on p "Regular sweat dress [PERSON_NAME] + kangaroo pocket - CON42901" at bounding box center [593, 68] width 321 height 19
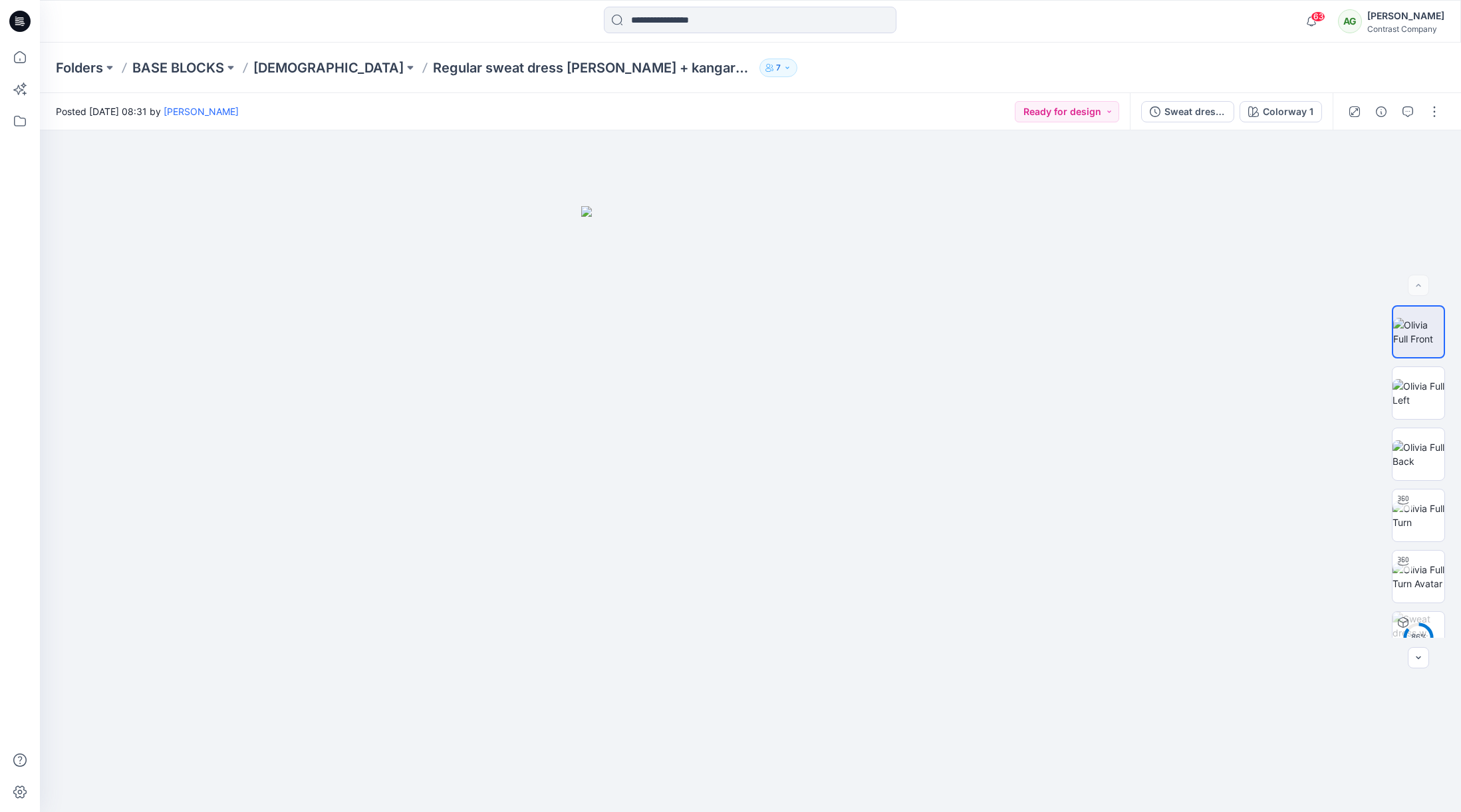
click at [574, 70] on p "Regular sweat dress [PERSON_NAME] + kangaroo pocket - CON42901" at bounding box center [593, 68] width 321 height 19
drag, startPoint x: 329, startPoint y: 71, endPoint x: 679, endPoint y: 56, distance: 350.3
click at [679, 59] on div "Folders BASE BLOCKS [DEMOGRAPHIC_DATA] Regular sweat dress [PERSON_NAME] + kang…" at bounding box center [699, 68] width 1286 height 19
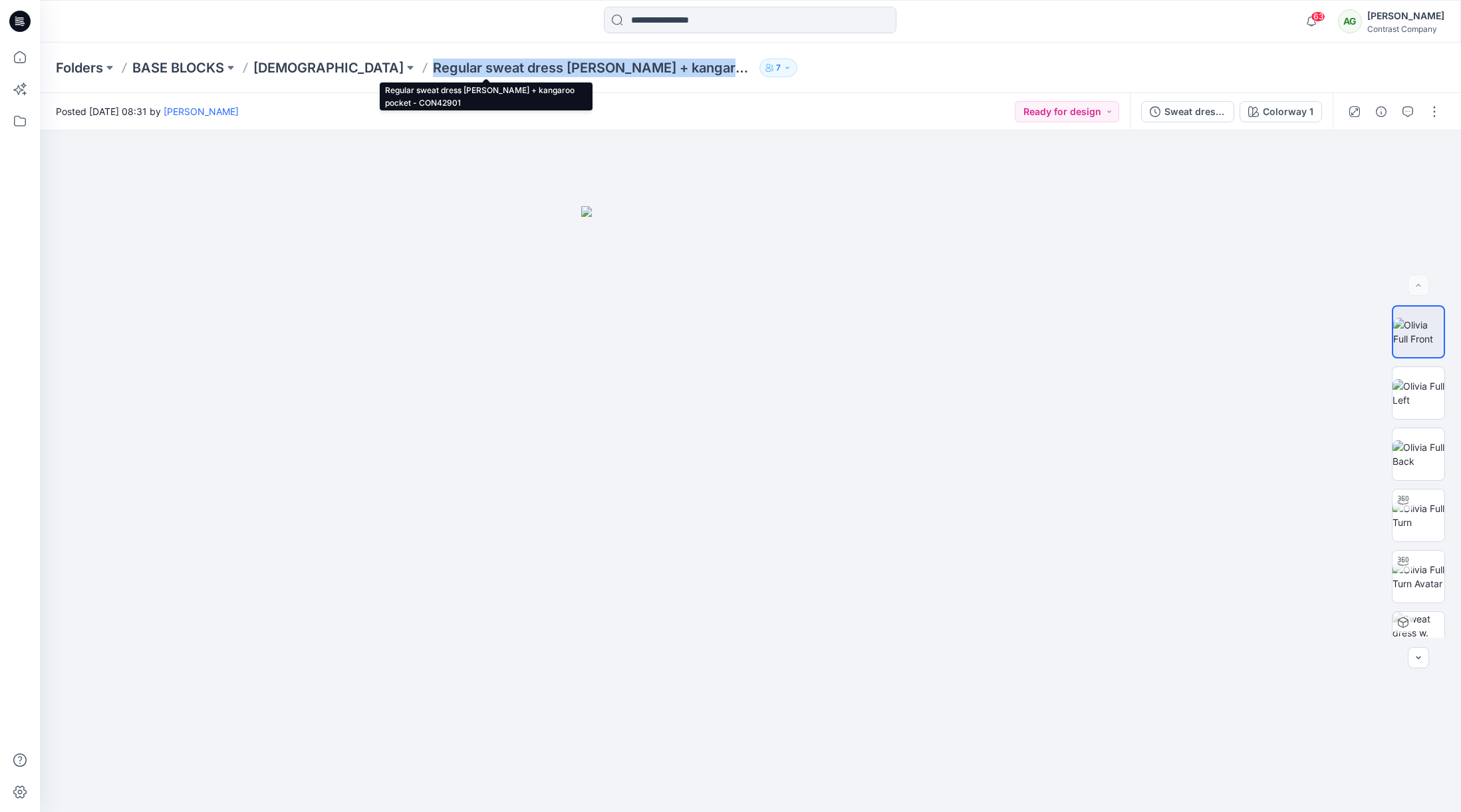
copy div "Regular sweat dress [PERSON_NAME] + kangaroo pocket - CON42901 7"
drag, startPoint x: 533, startPoint y: 72, endPoint x: 507, endPoint y: 94, distance: 34.1
click at [507, 94] on div "Folders BASE BLOCKS [DEMOGRAPHIC_DATA] Regular sweat dress [PERSON_NAME] + kang…" at bounding box center [751, 427] width 1422 height 769
click at [1430, 111] on button "button" at bounding box center [1435, 111] width 22 height 22
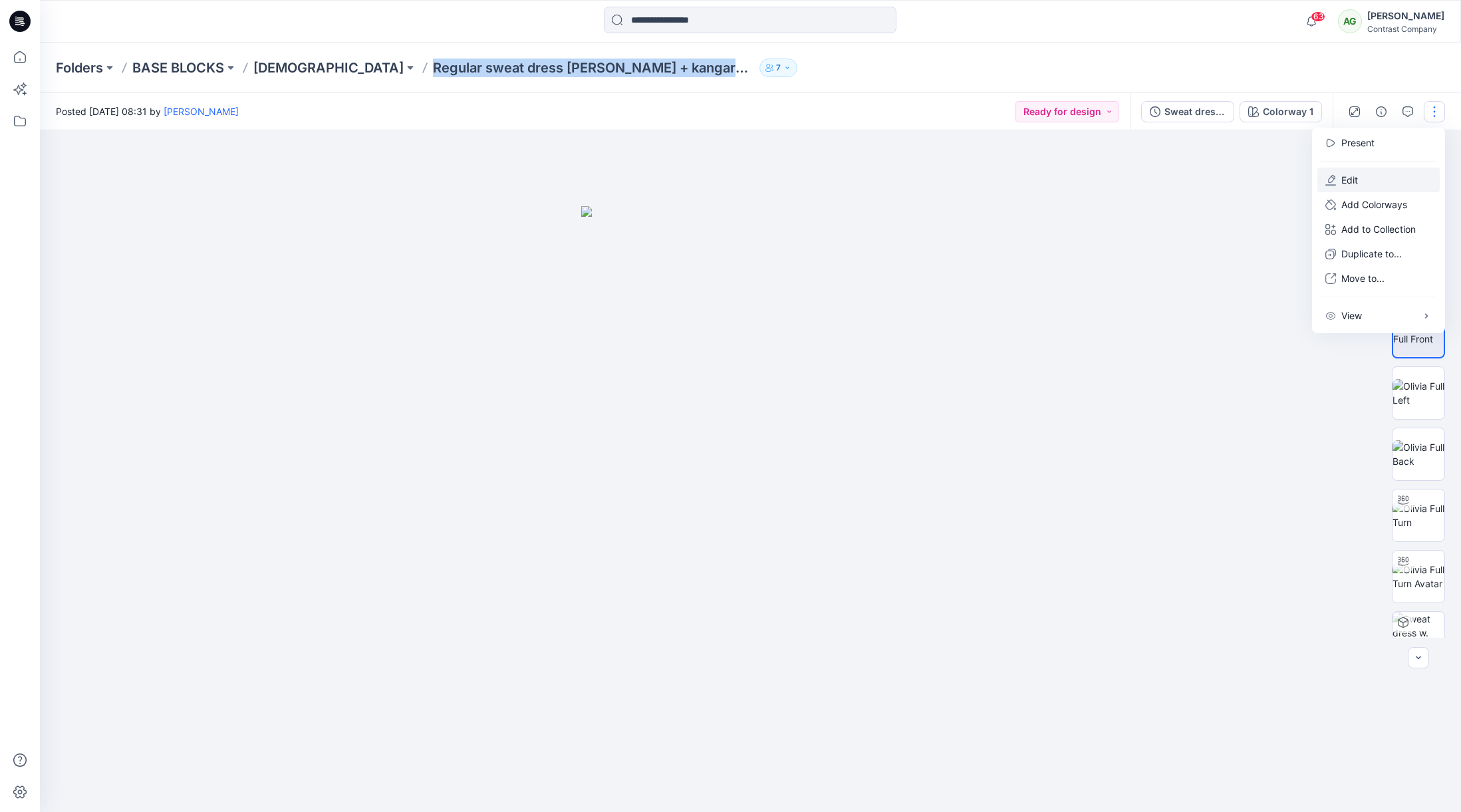
click at [1376, 177] on button "Edit" at bounding box center [1379, 180] width 123 height 24
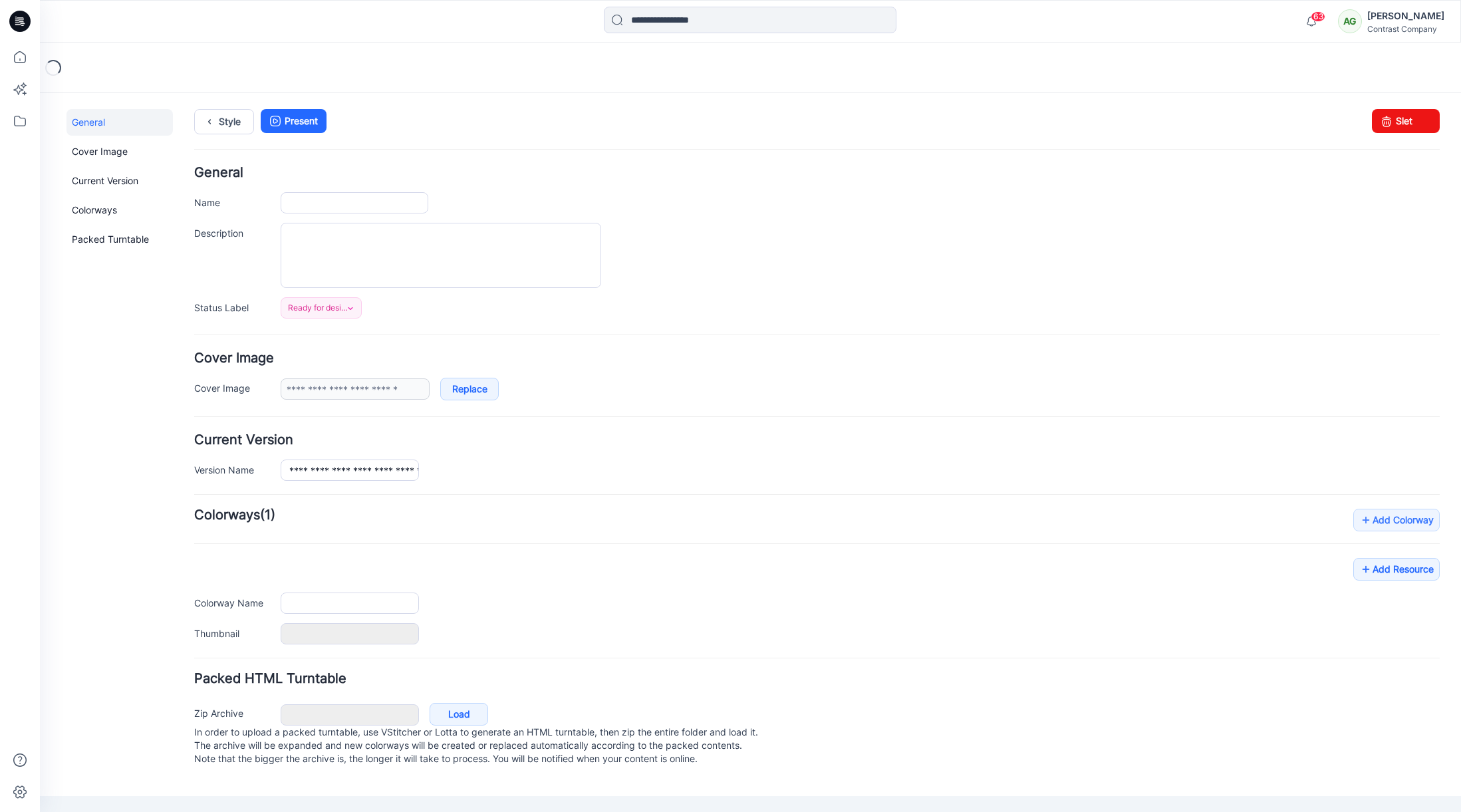
type input "**********"
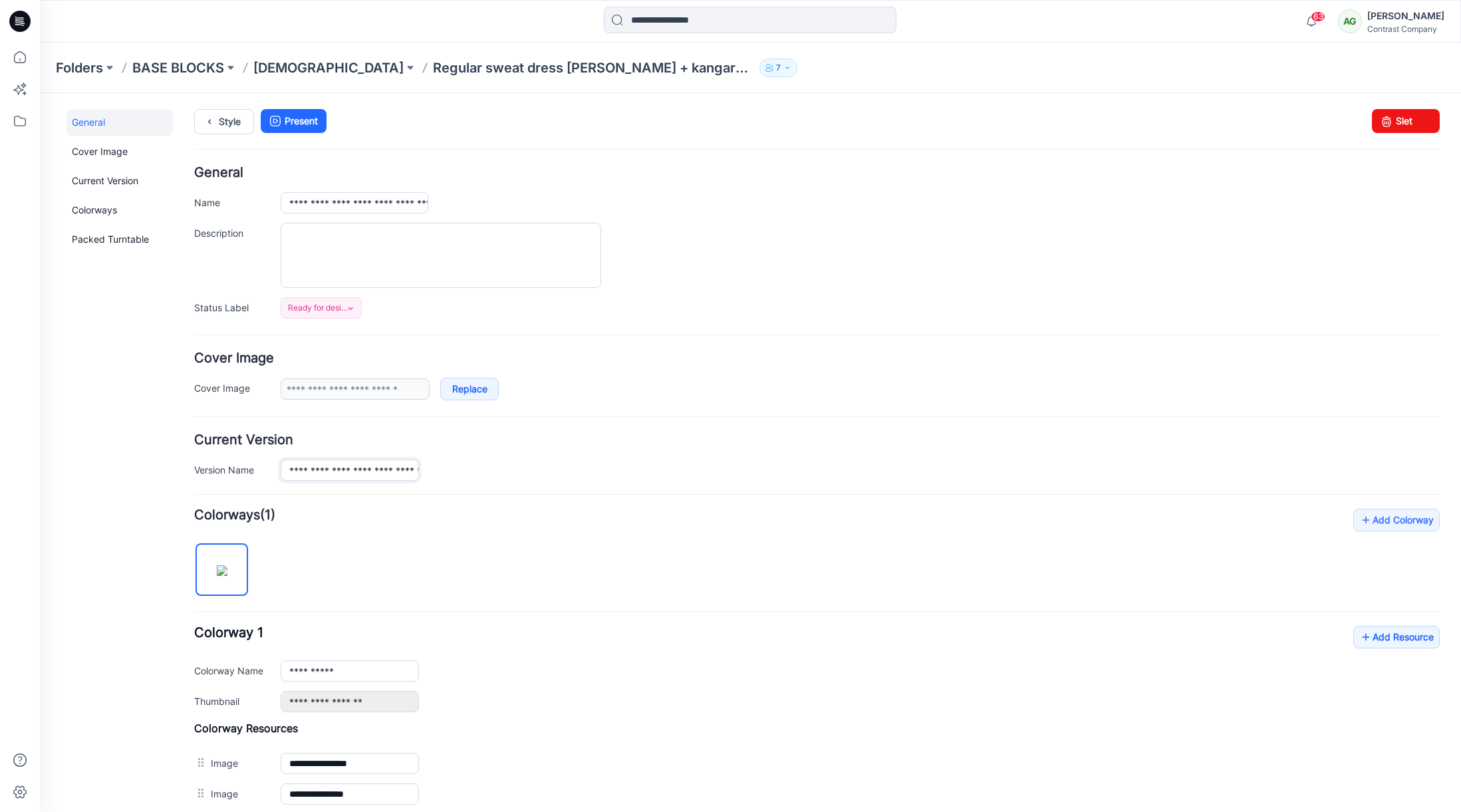
click at [375, 471] on input "**********" at bounding box center [350, 470] width 139 height 22
click at [282, 68] on p "[DEMOGRAPHIC_DATA]" at bounding box center [329, 68] width 151 height 19
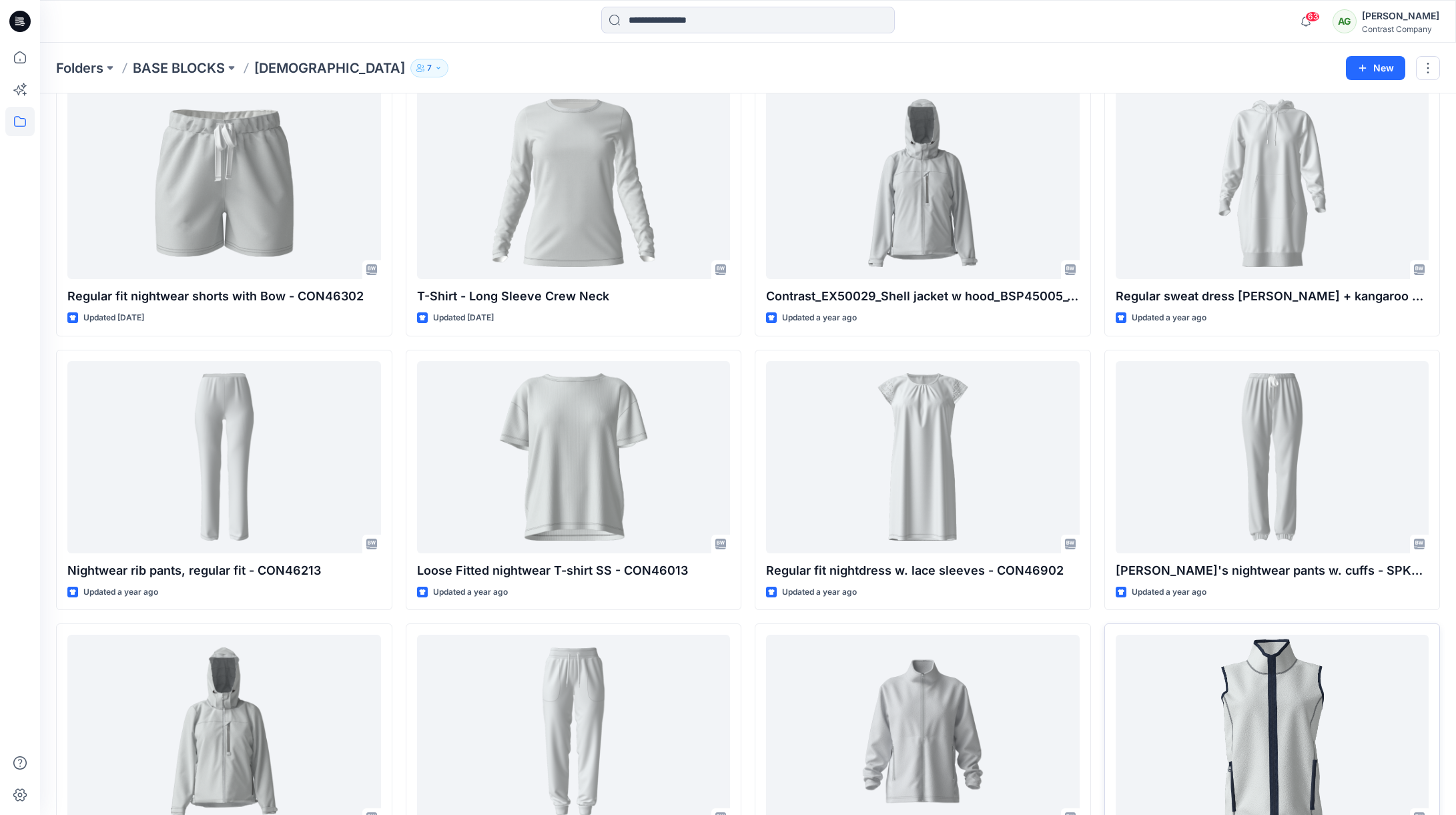
scroll to position [354, 0]
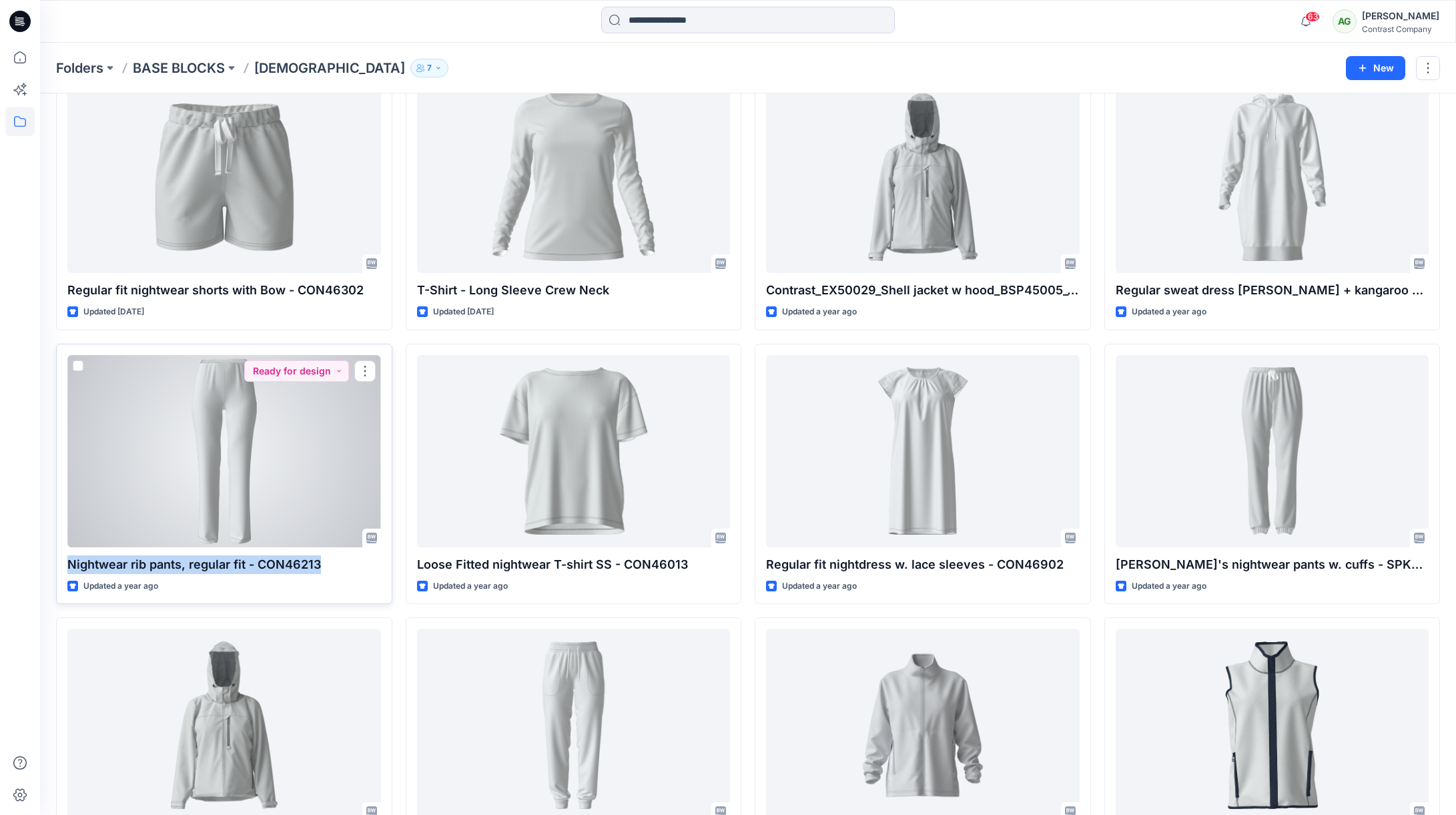
drag, startPoint x: 331, startPoint y: 561, endPoint x: 66, endPoint y: 567, distance: 265.1
click at [66, 567] on div "Nightwear rib pants, regular fit - CON46213 Updated a year ago Ready for design" at bounding box center [224, 474] width 336 height 261
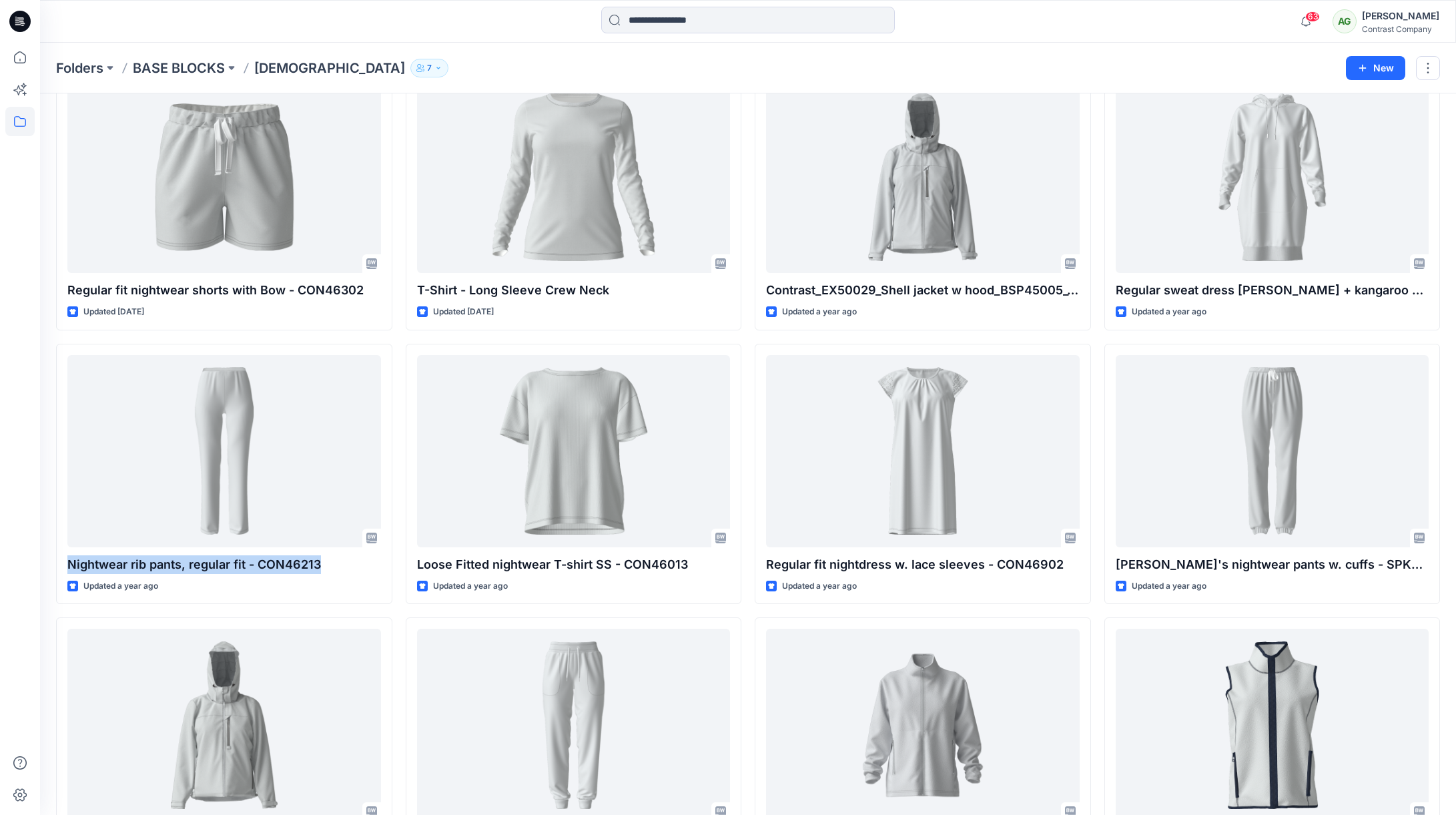
copy p "Nightwear rib pants, regular fit - CON46213"
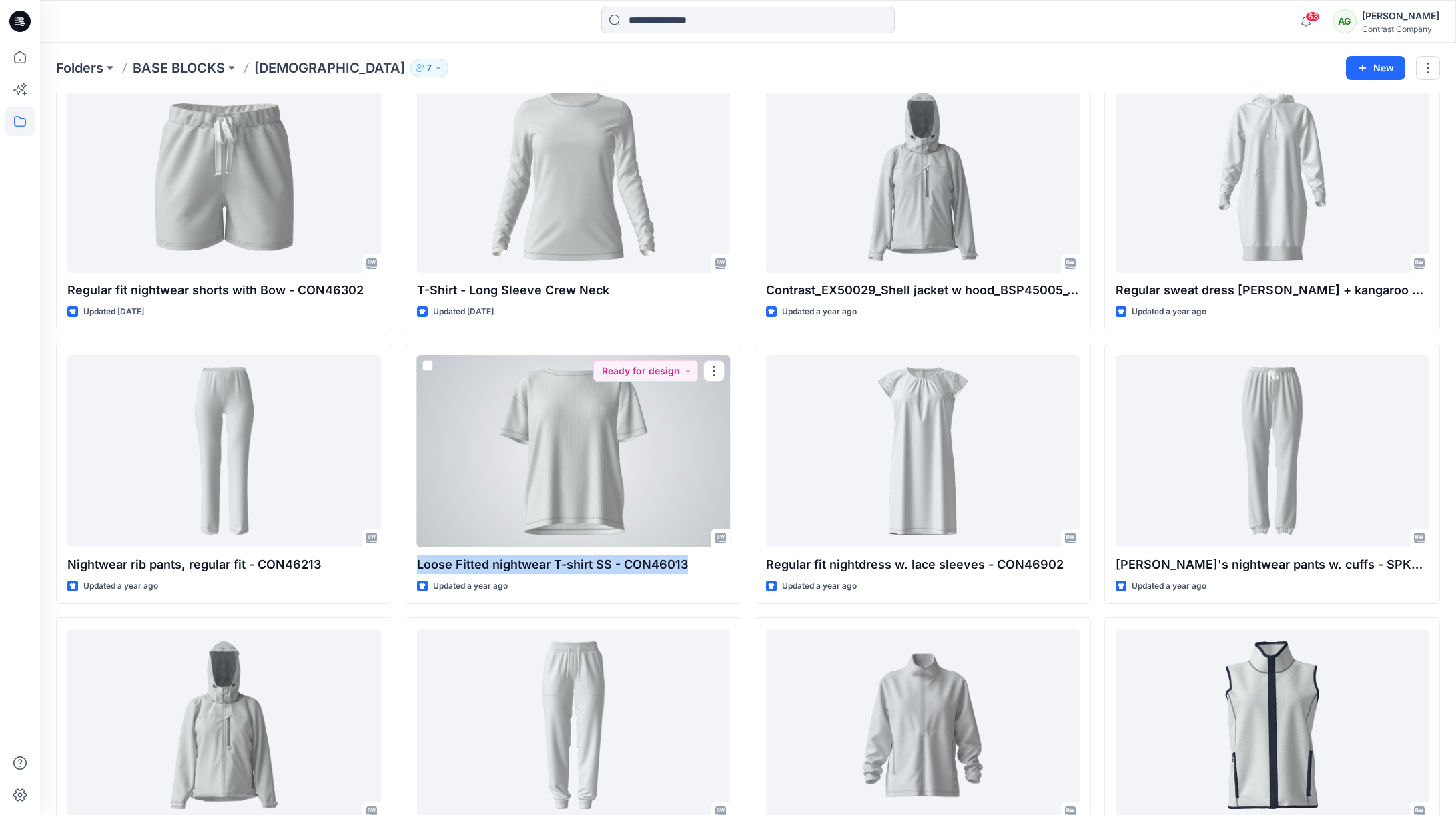
drag, startPoint x: 687, startPoint y: 564, endPoint x: 400, endPoint y: 567, distance: 287.0
click at [413, 566] on div "Loose Fitted nightwear T-shirt SS - CON46013 Updated a year ago Ready for design" at bounding box center [574, 474] width 336 height 261
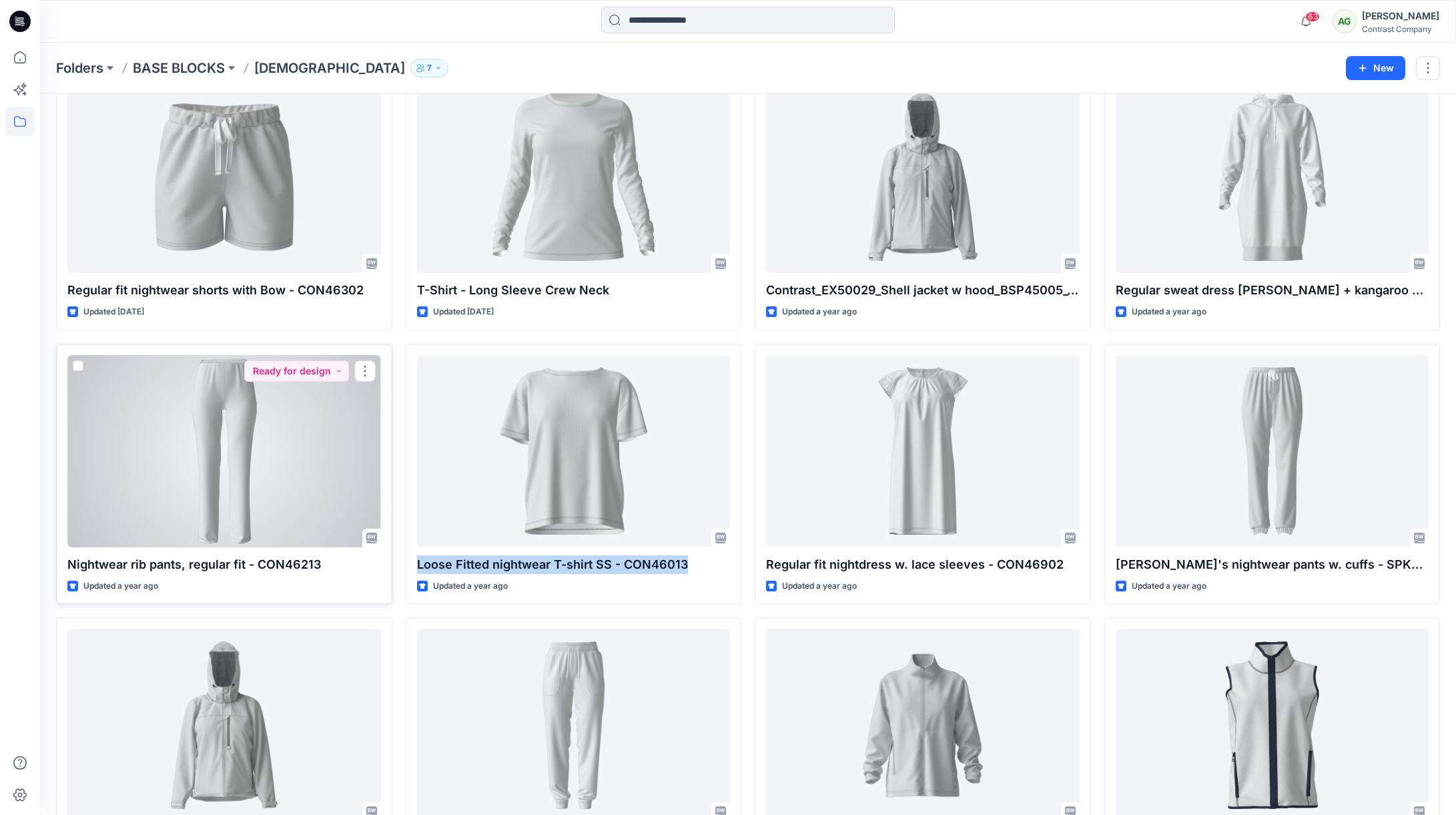
copy p "Loose Fitted nightwear T-shirt SS - CON46013"
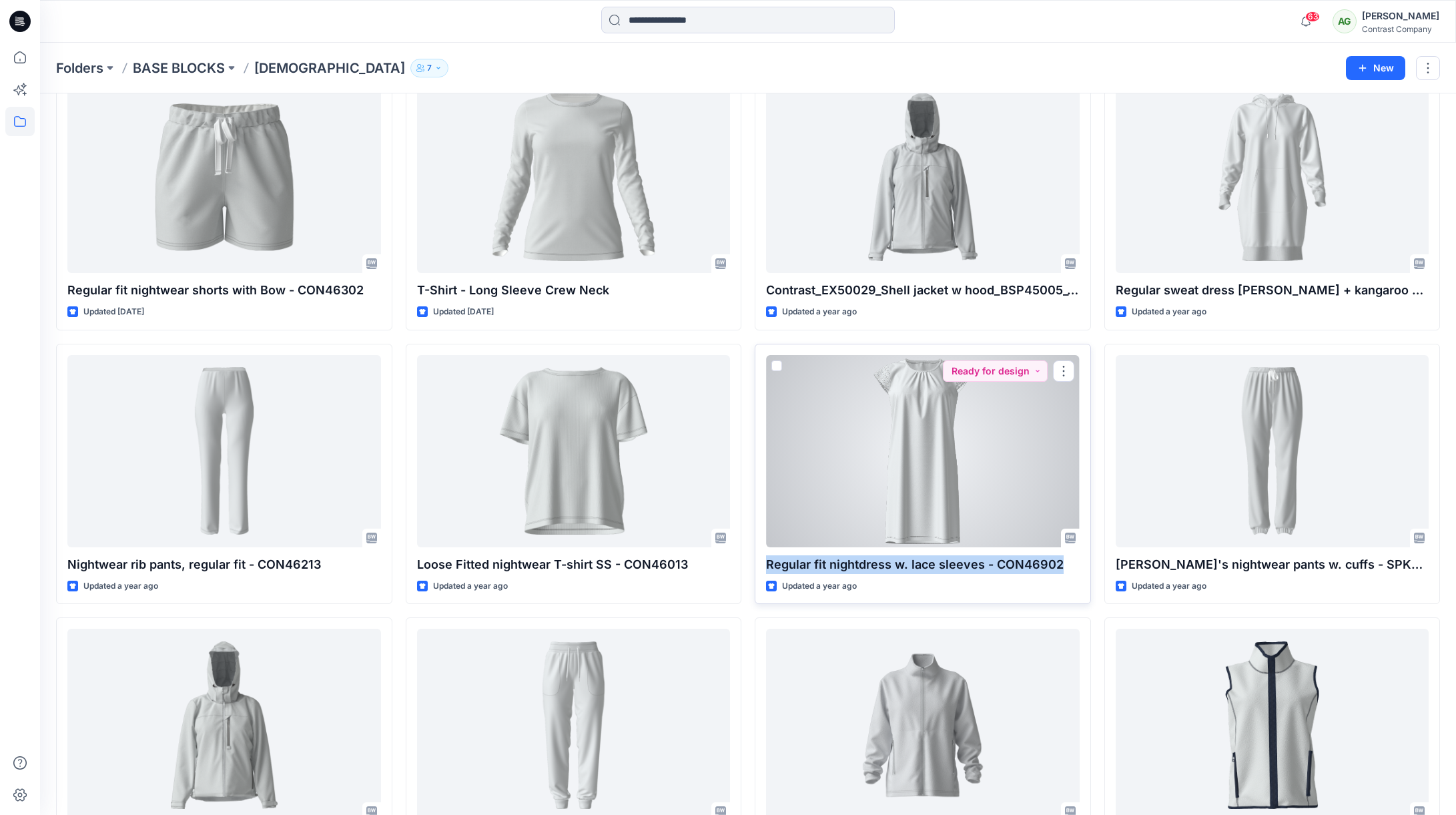
drag, startPoint x: 1061, startPoint y: 561, endPoint x: 759, endPoint y: 566, distance: 302.0
click at [766, 562] on p "Regular fit nightdress w. lace sleeves - CON46902" at bounding box center [923, 564] width 314 height 19
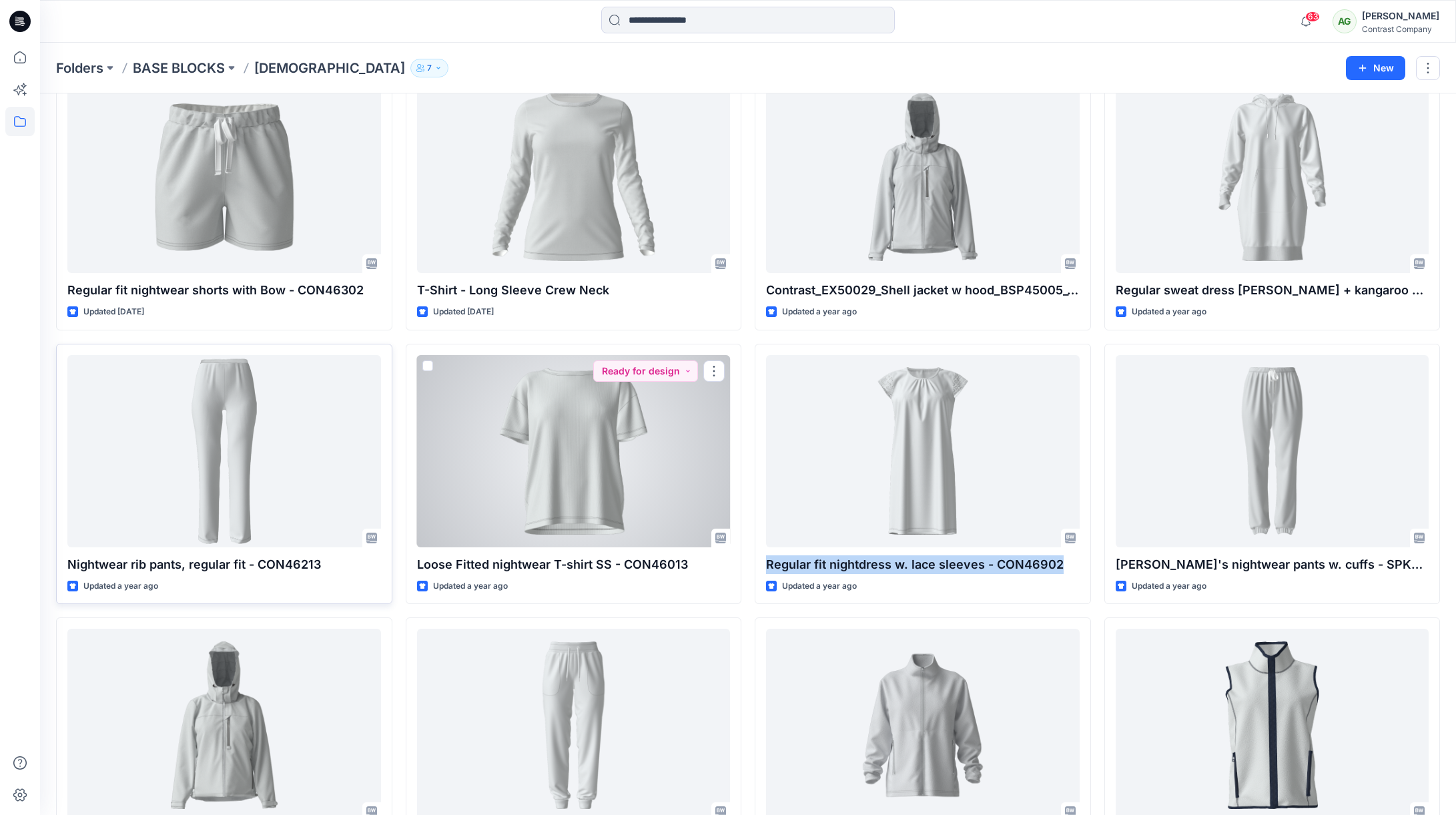
copy p "Regular fit nightdress w. lace sleeves - CON46902"
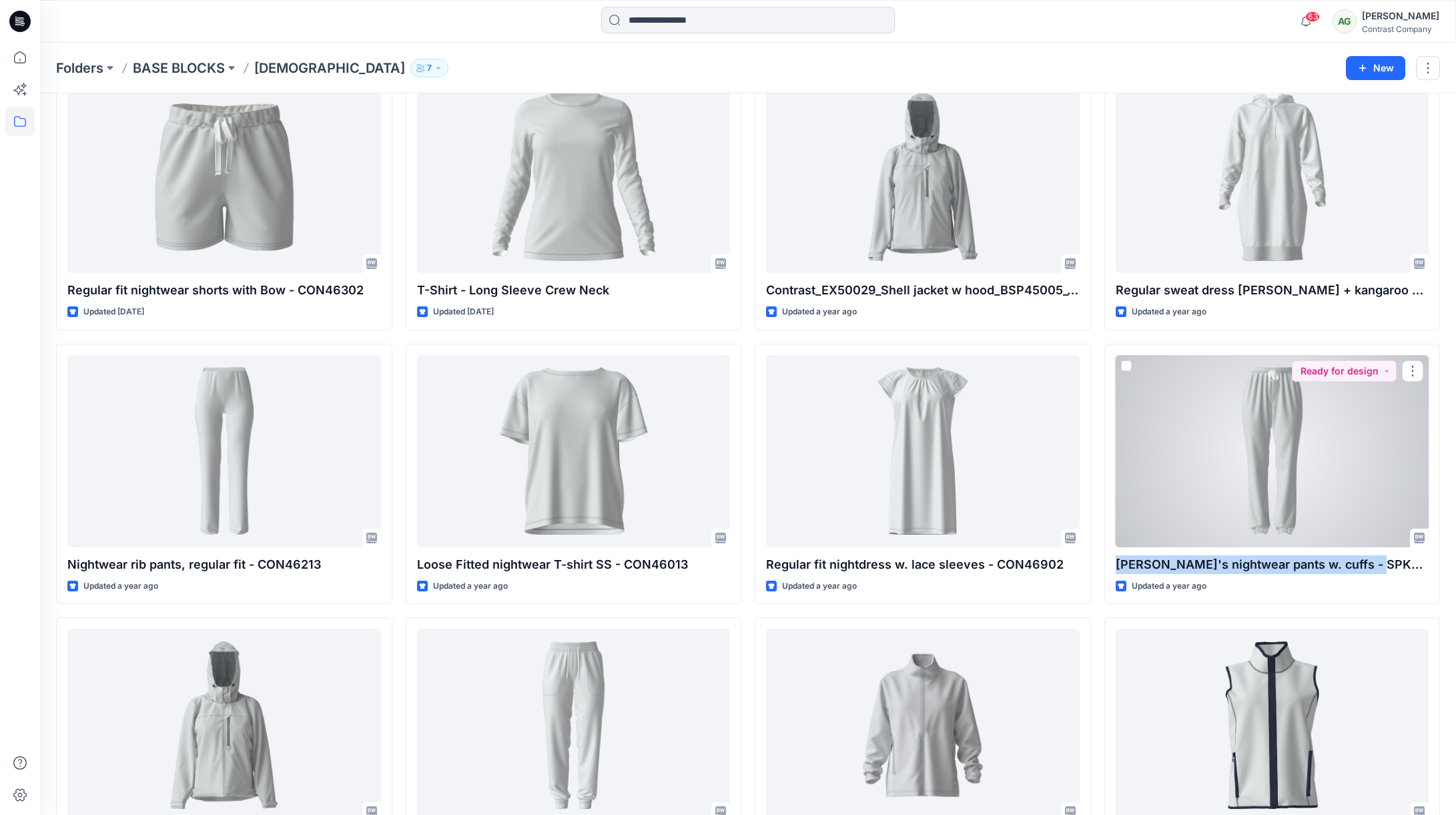
drag, startPoint x: 1385, startPoint y: 560, endPoint x: 1101, endPoint y: 557, distance: 284.0
click at [1109, 557] on div "Ladie's nightwear pants w. cuffs - SPK46202 Updated a year ago Ready for design" at bounding box center [1272, 474] width 336 height 261
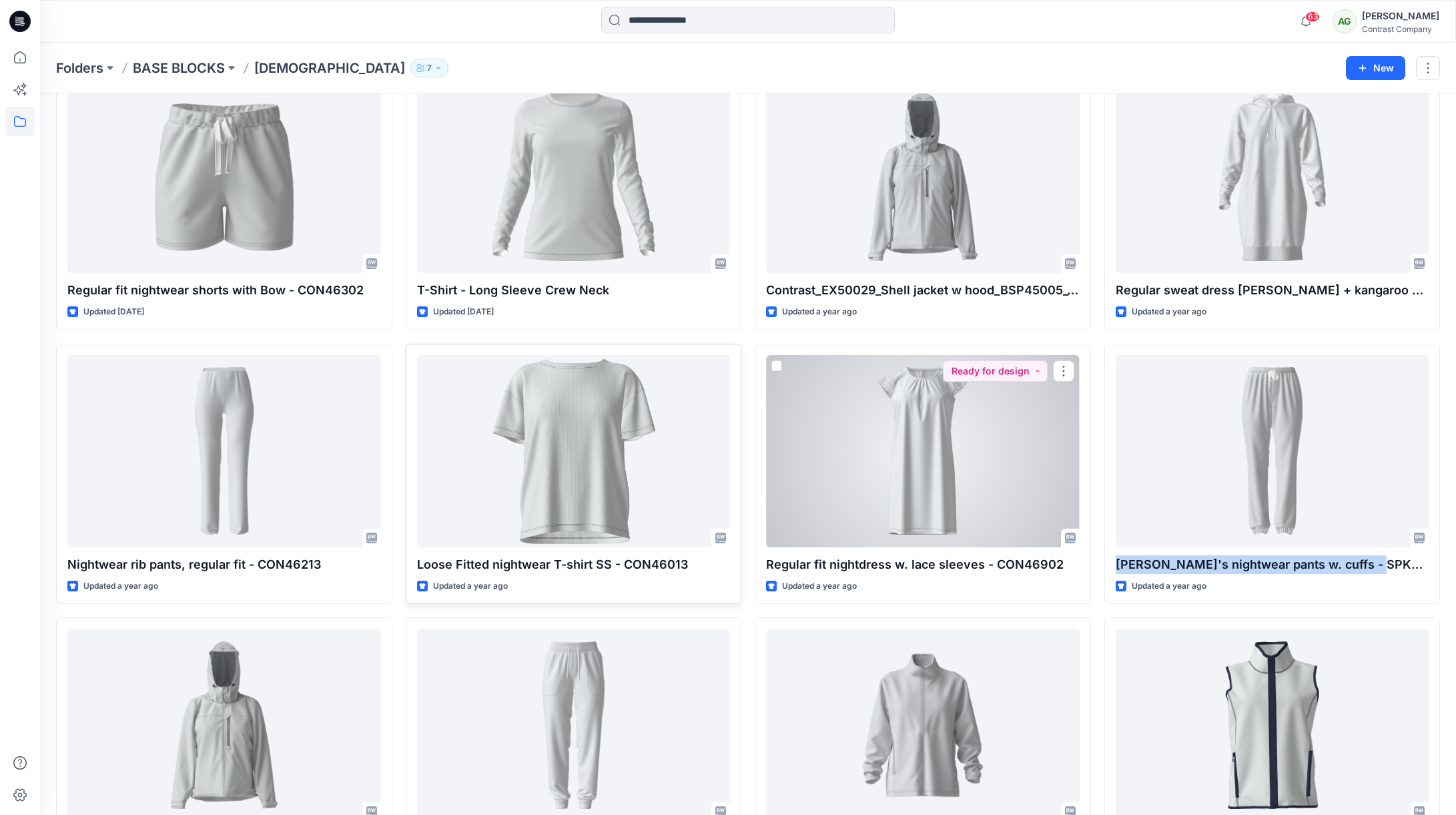
copy p "[PERSON_NAME]'s nightwear pants w. cuffs - SPK46202"
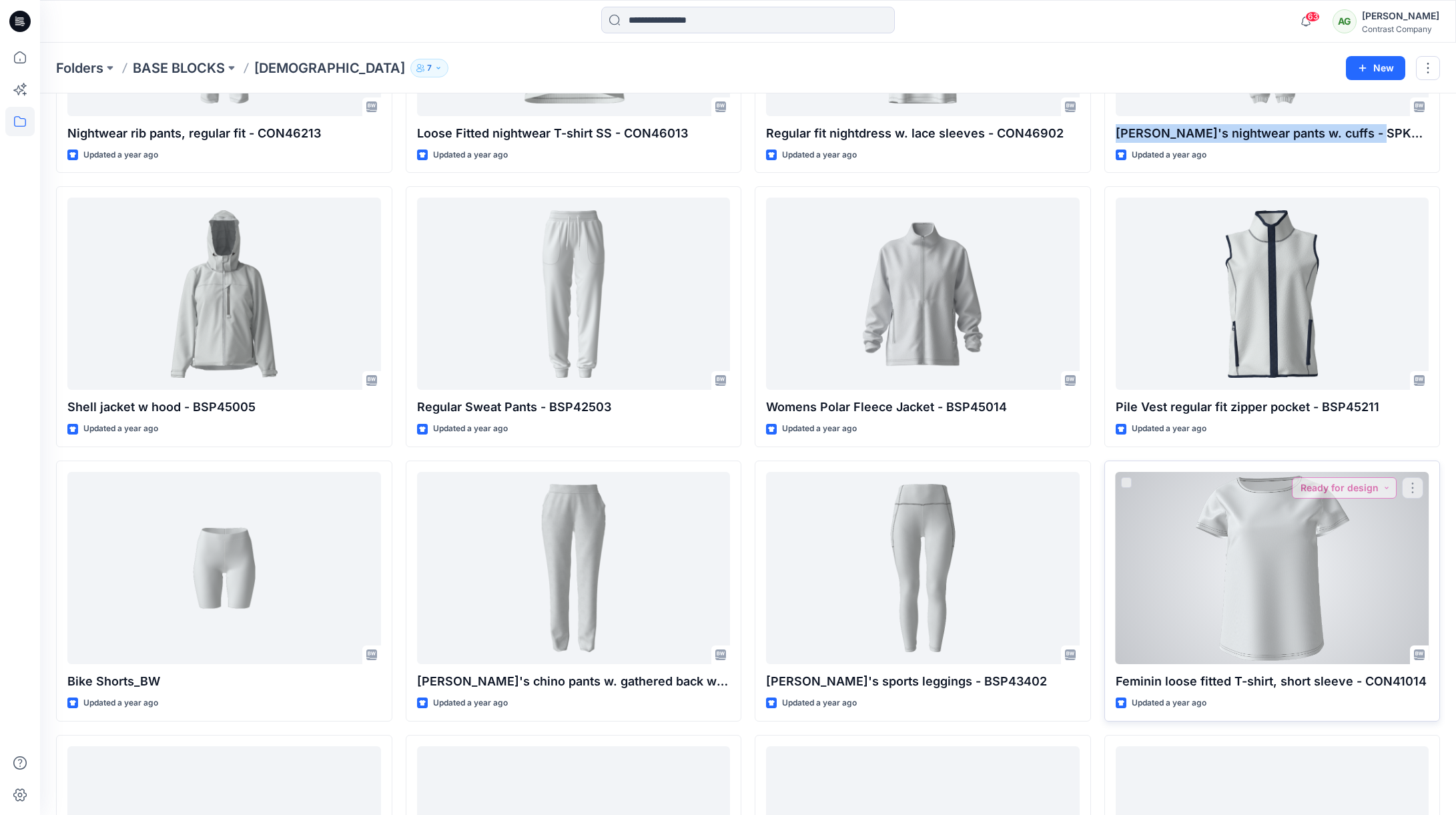
scroll to position [787, 0]
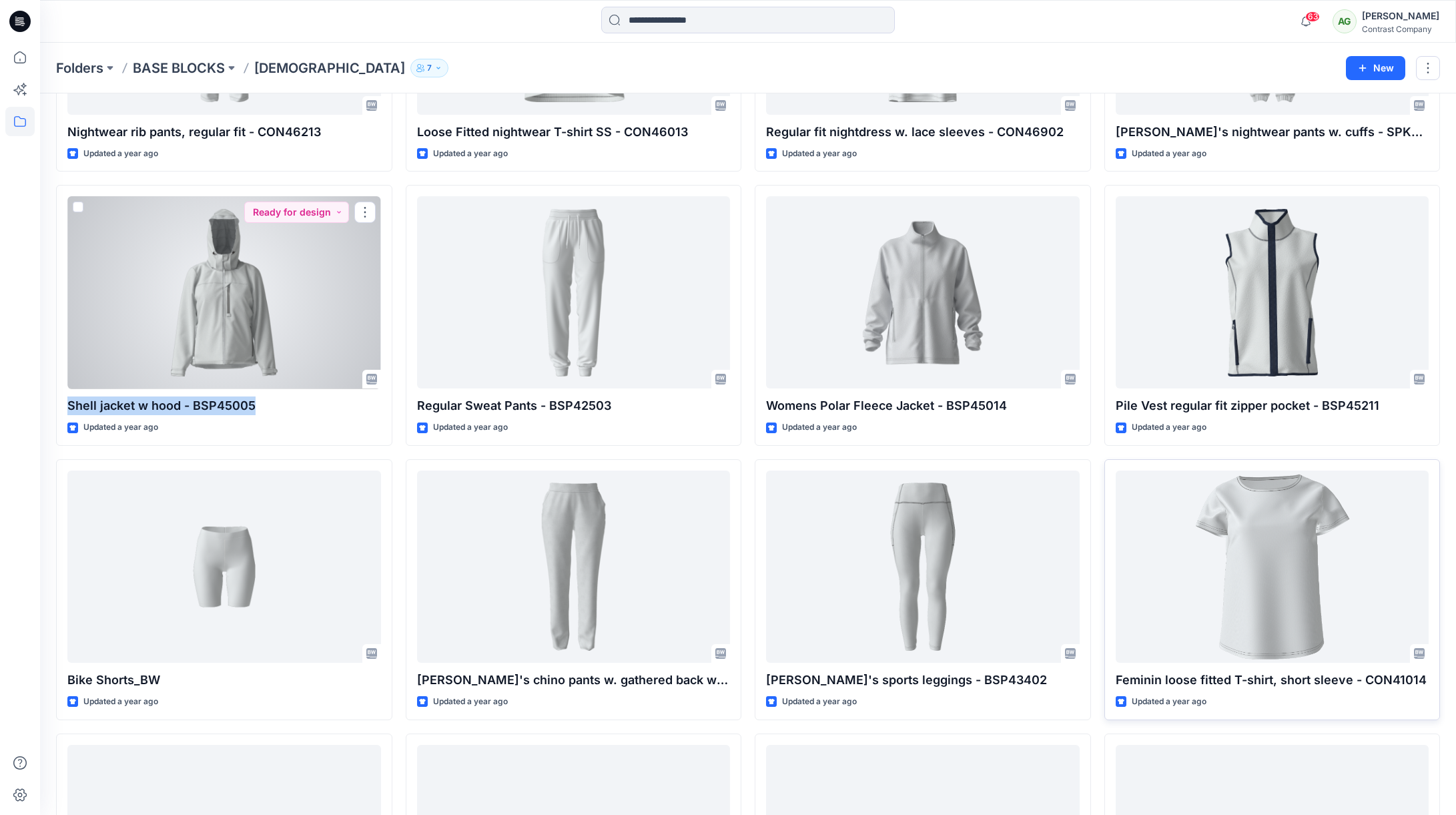
drag, startPoint x: 227, startPoint y: 407, endPoint x: 49, endPoint y: 416, distance: 178.2
click at [58, 414] on div "Shell jacket w hood - BSP45005 Updated a year ago Ready for design" at bounding box center [224, 315] width 336 height 261
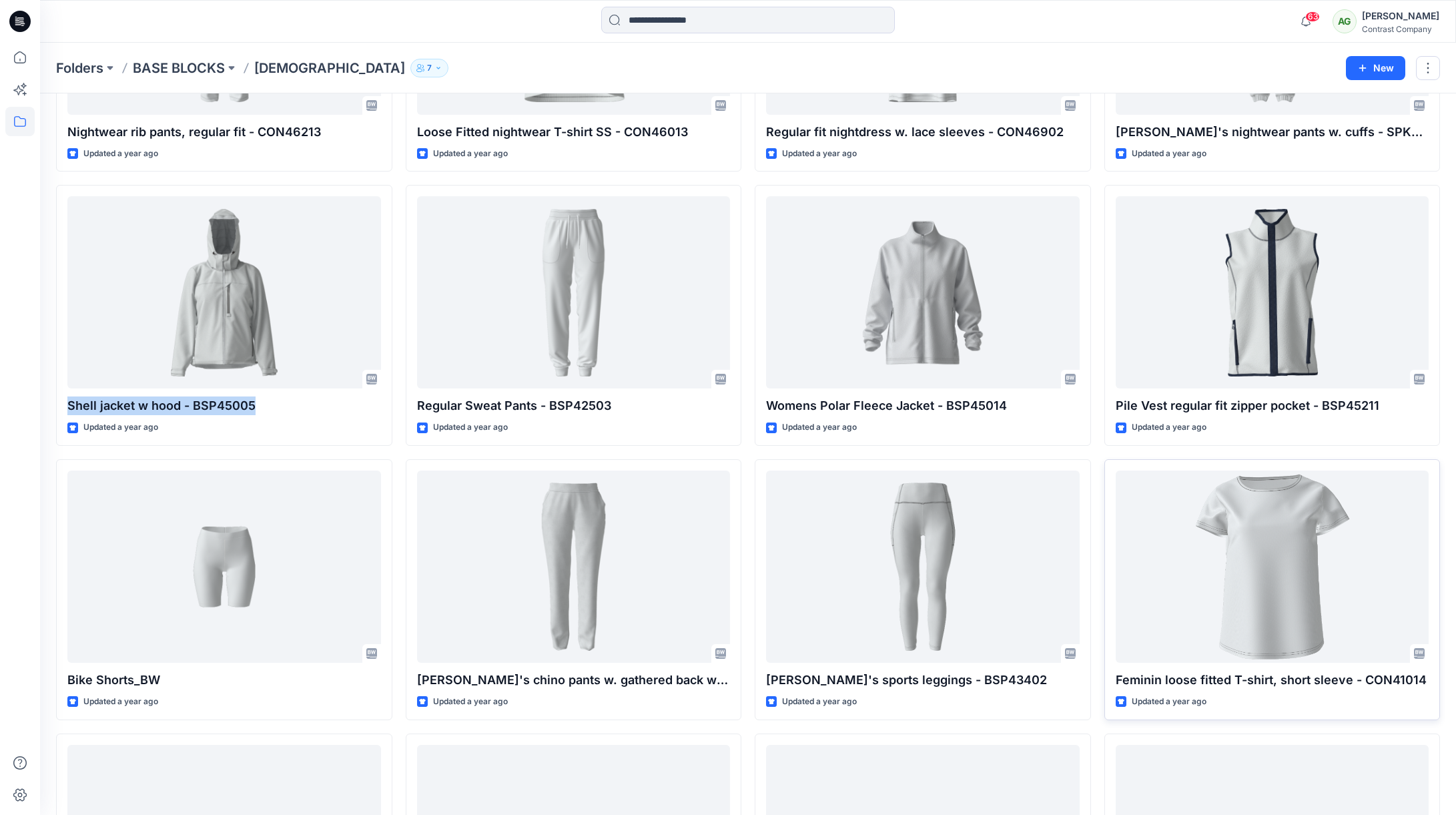
copy p "Shell jacket w hood - BSP45005"
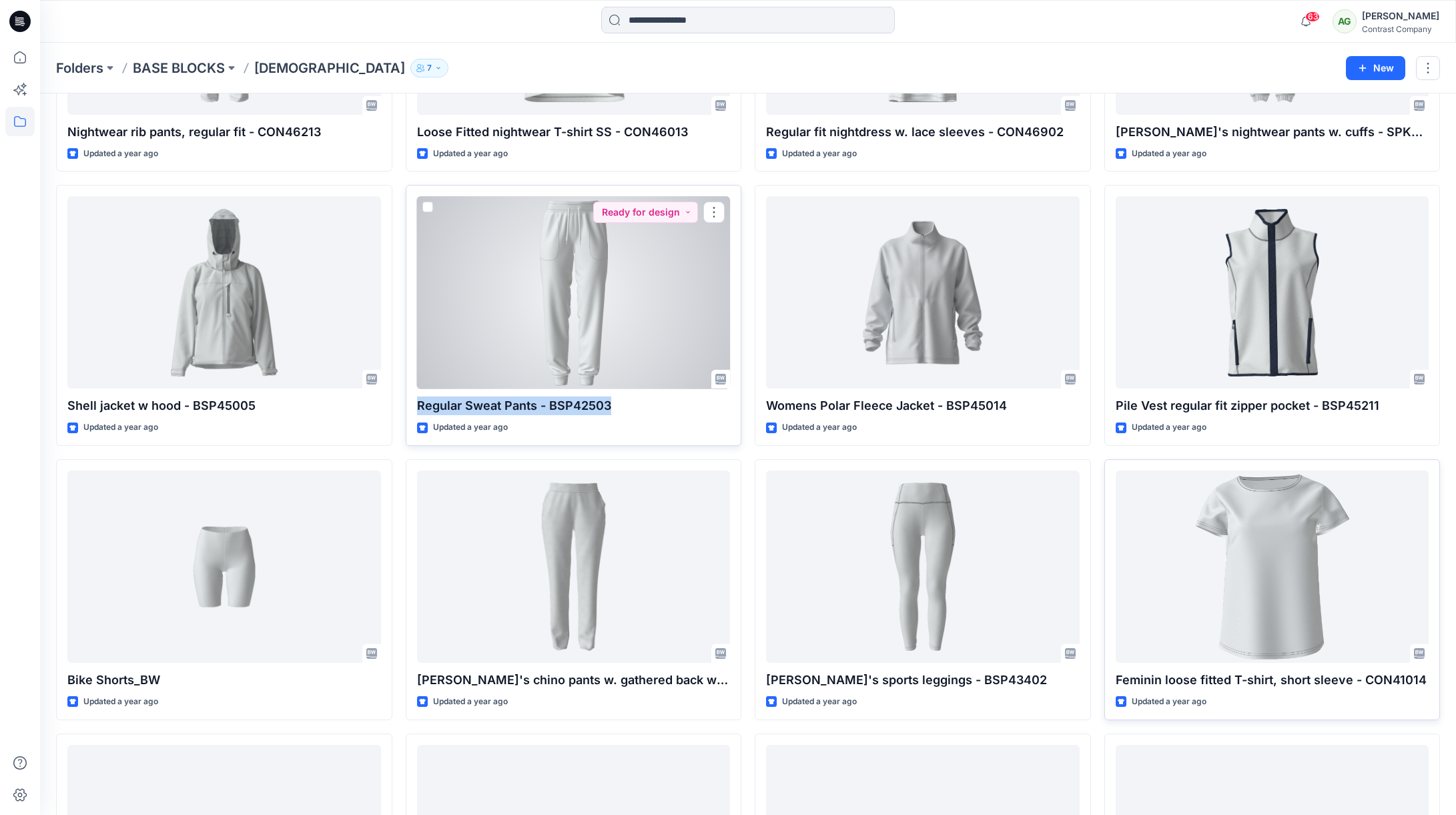
drag, startPoint x: 601, startPoint y: 408, endPoint x: 416, endPoint y: 403, distance: 185.1
click at [417, 403] on p "Regular Sweat Pants - BSP42503" at bounding box center [574, 406] width 314 height 19
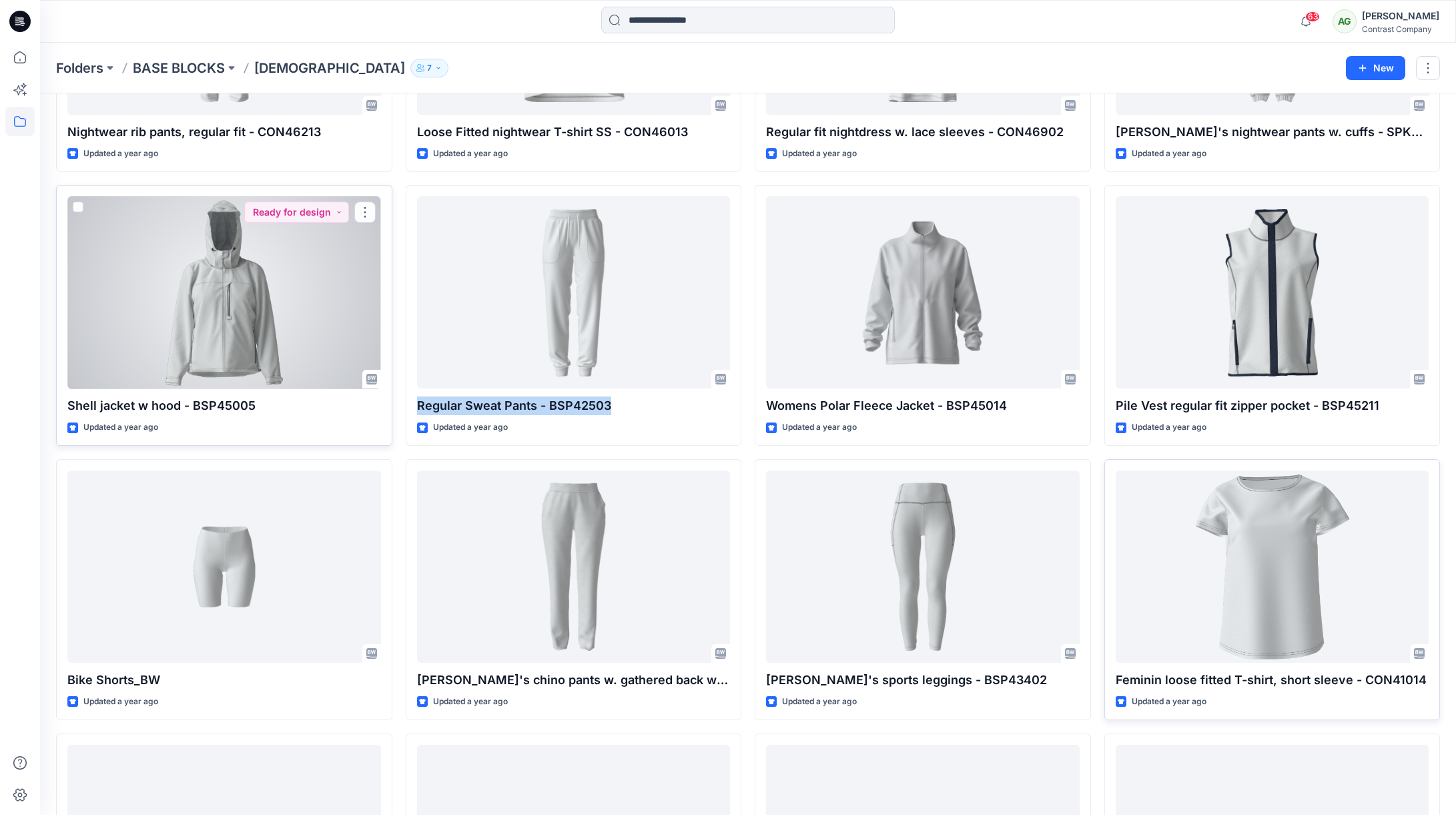
copy p "Regular Sweat Pants - BSP42503"
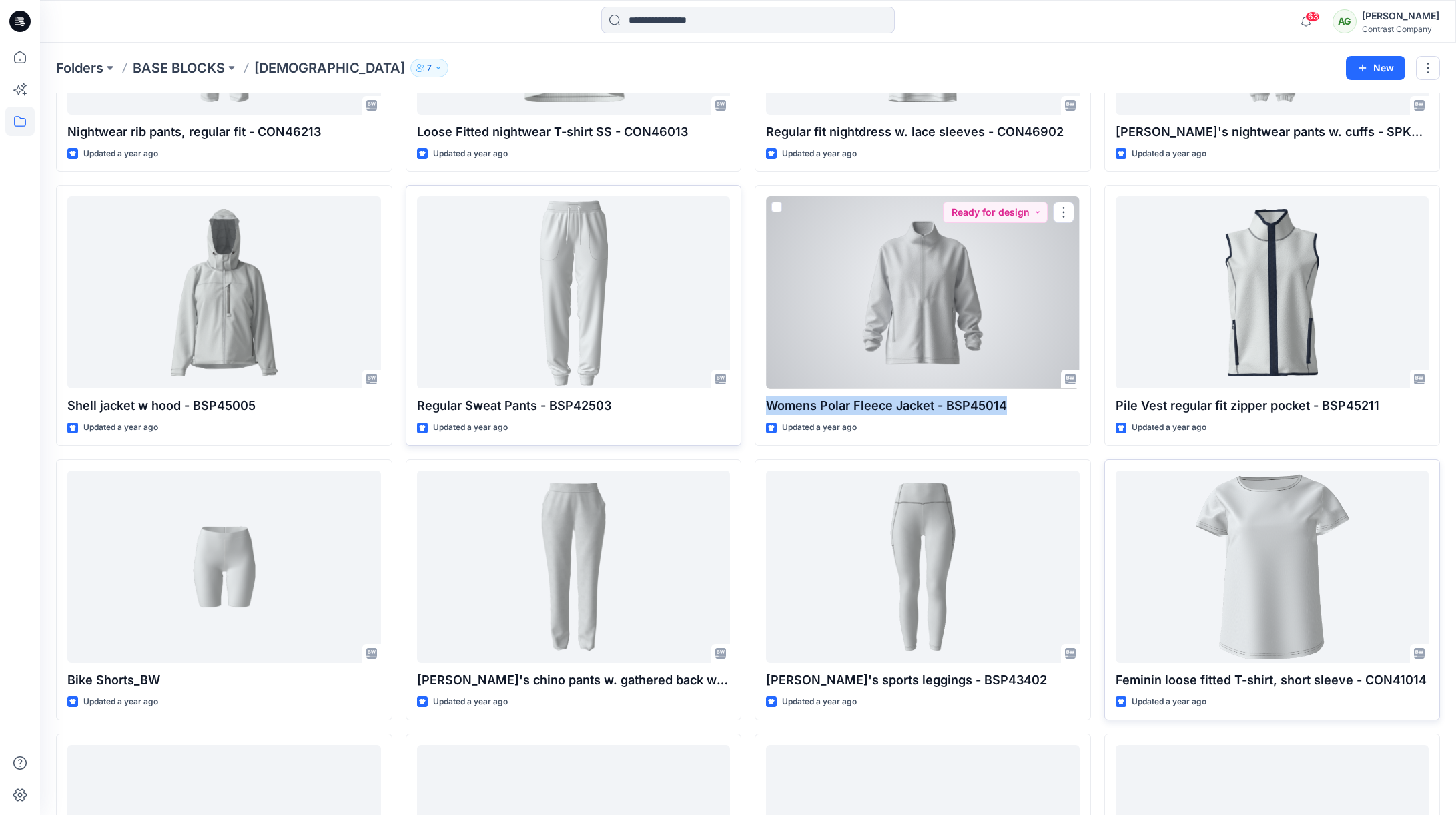
drag, startPoint x: 1008, startPoint y: 408, endPoint x: 734, endPoint y: 398, distance: 274.2
click at [753, 397] on div "Maxi Updated 8 months ago Regular fit nightwear shorts with Bow - CON46302 Upda…" at bounding box center [748, 178] width 1384 height 1632
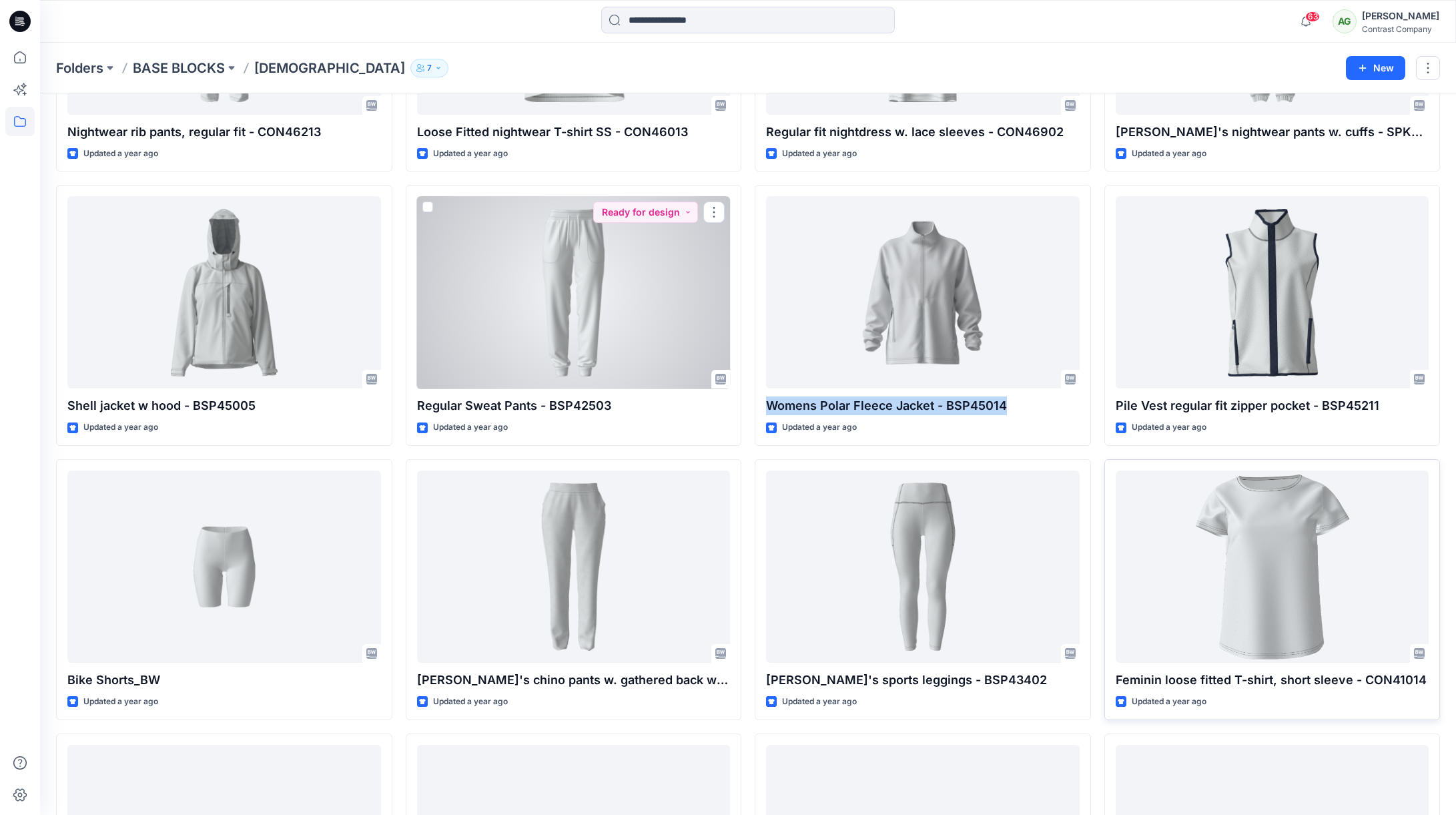
copy p "Womens Polar Fleece Jacket - BSP45014"
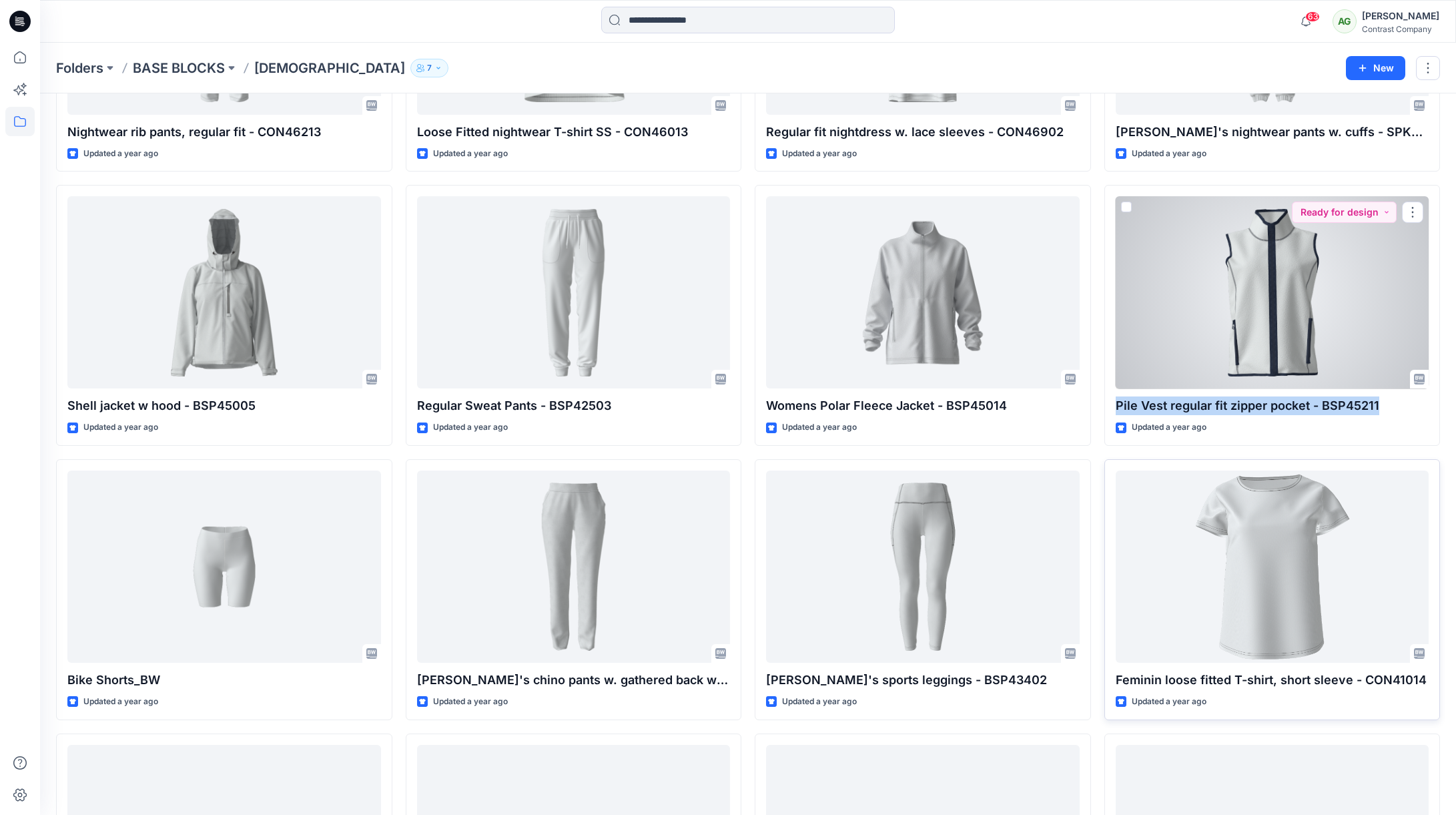
drag, startPoint x: 1382, startPoint y: 403, endPoint x: 1096, endPoint y: 398, distance: 286.0
click at [1111, 401] on div "Pile Vest regular fit zipper pocket - BSP45211 Updated a year ago Ready for des…" at bounding box center [1272, 315] width 336 height 261
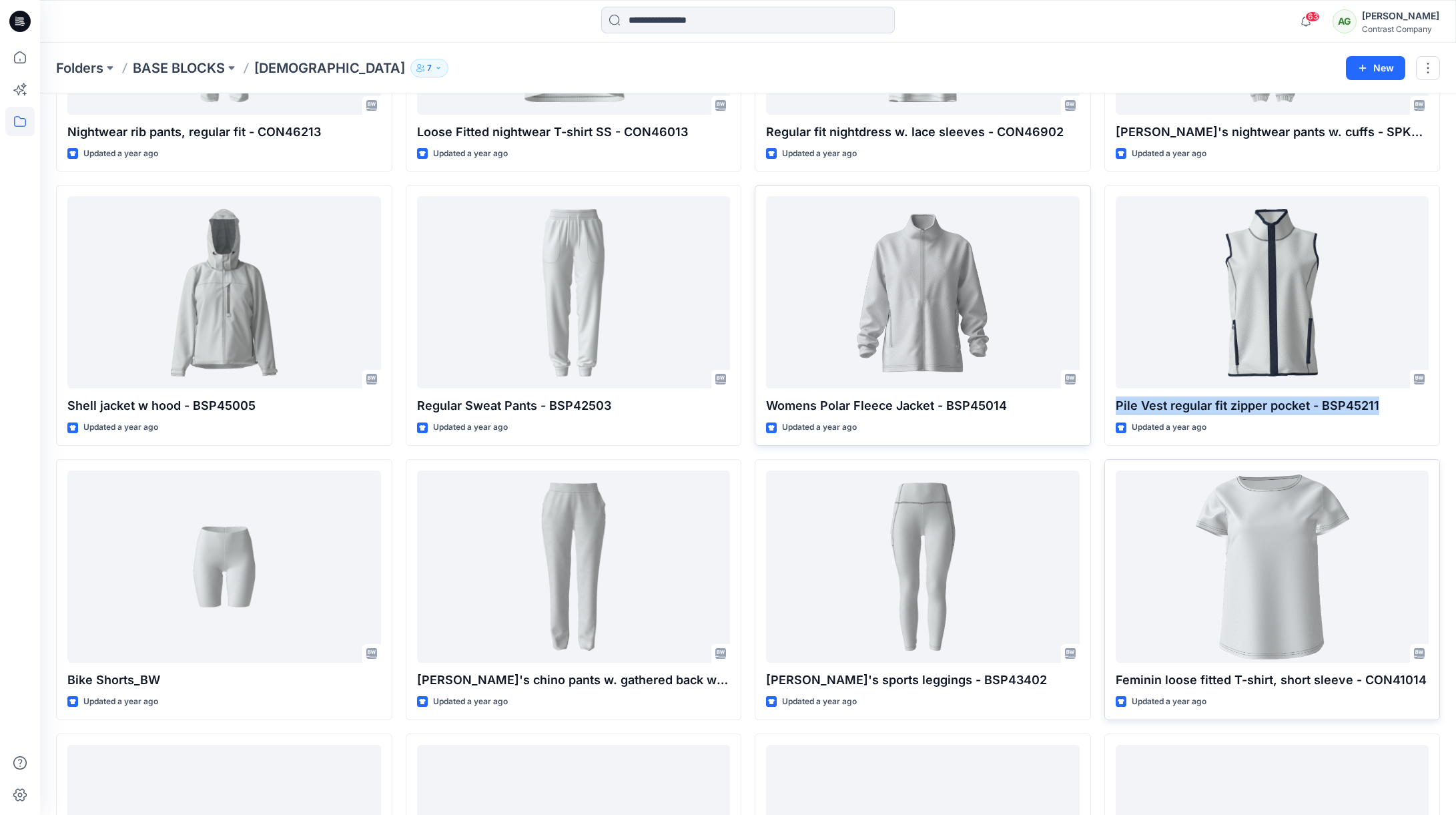
copy p "Pile Vest regular fit zipper pocket - BSP45211"
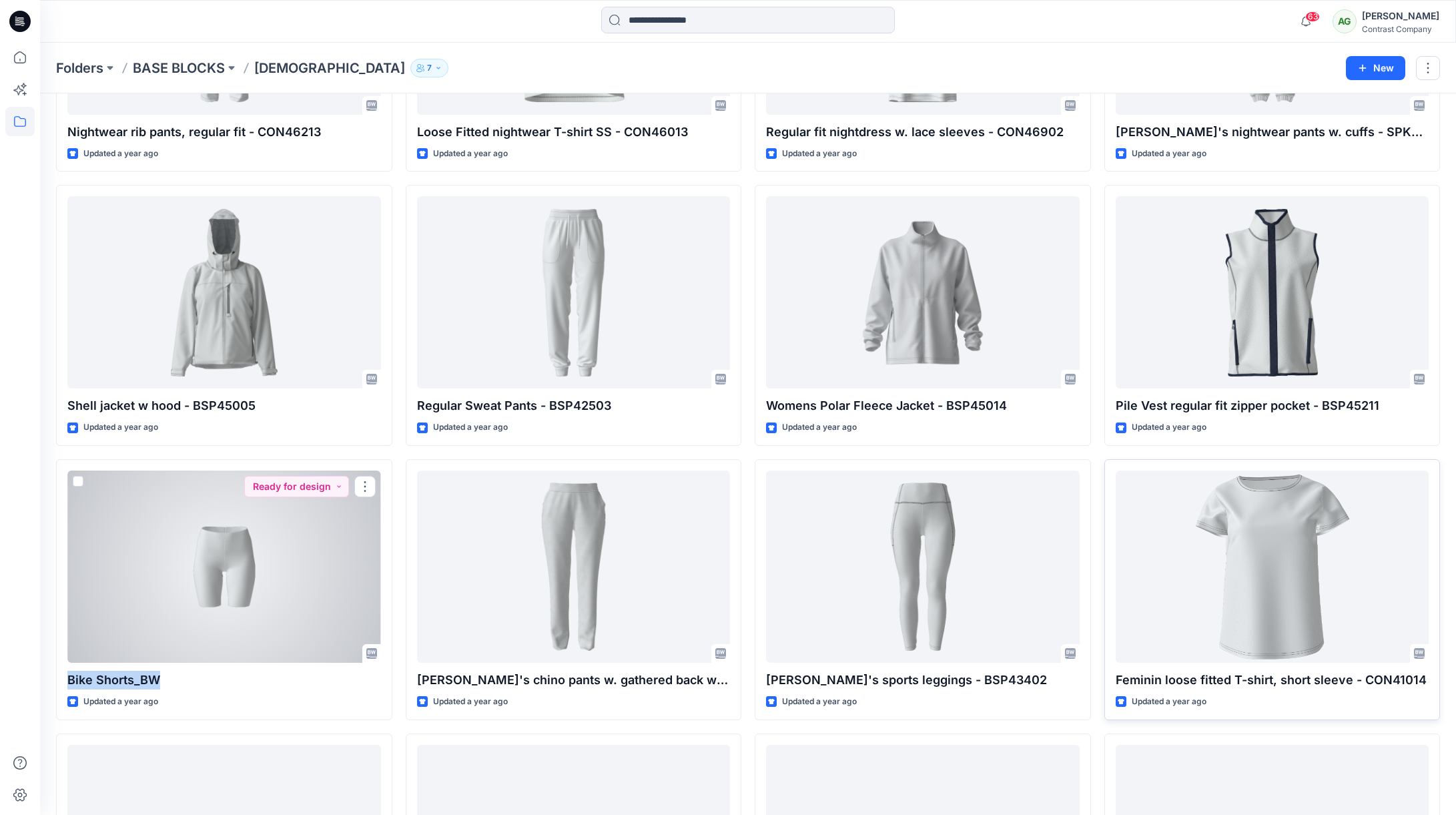
drag, startPoint x: 175, startPoint y: 684, endPoint x: 52, endPoint y: 686, distance: 123.0
click at [54, 684] on div "Styles Maxi Updated 8 months ago Regular fit nightwear shorts with Bow - CON463…" at bounding box center [748, 183] width 1416 height 1752
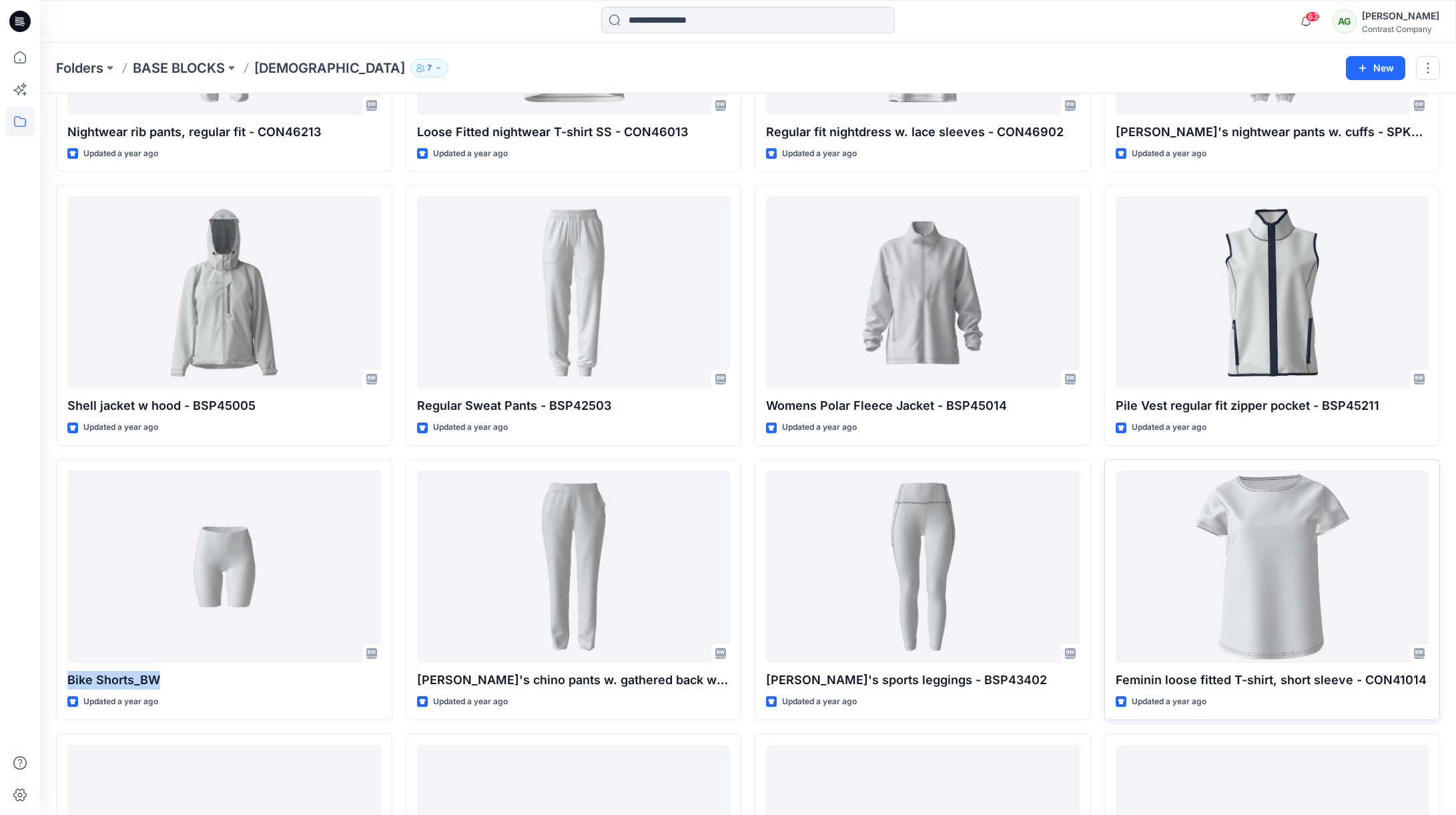
copy p "Bike Shorts_BW"
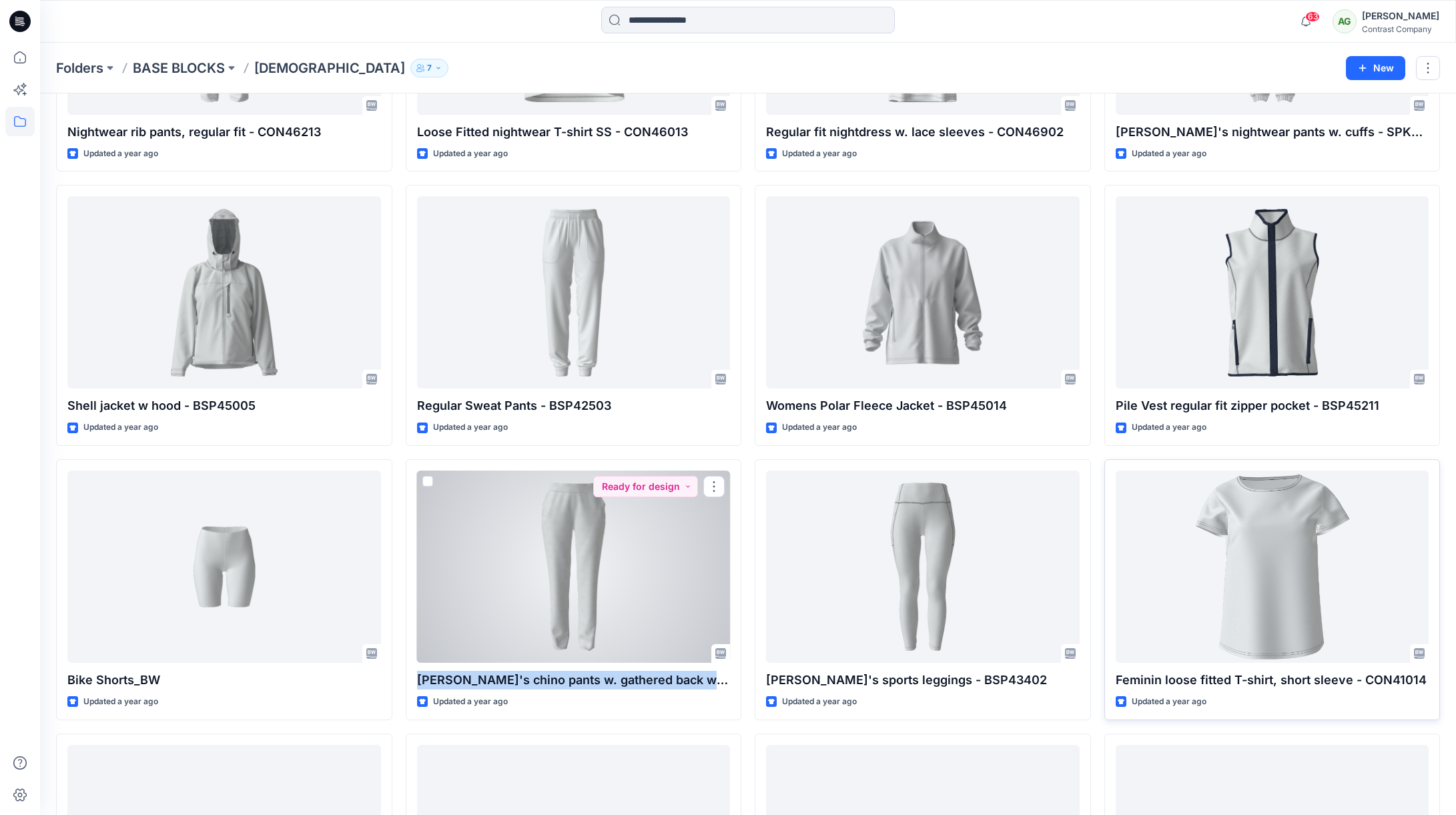
drag, startPoint x: 712, startPoint y: 679, endPoint x: 395, endPoint y: 672, distance: 317.1
click at [417, 672] on p "Ladie's chino pants w. gathered back waist - IL35910" at bounding box center [574, 680] width 314 height 19
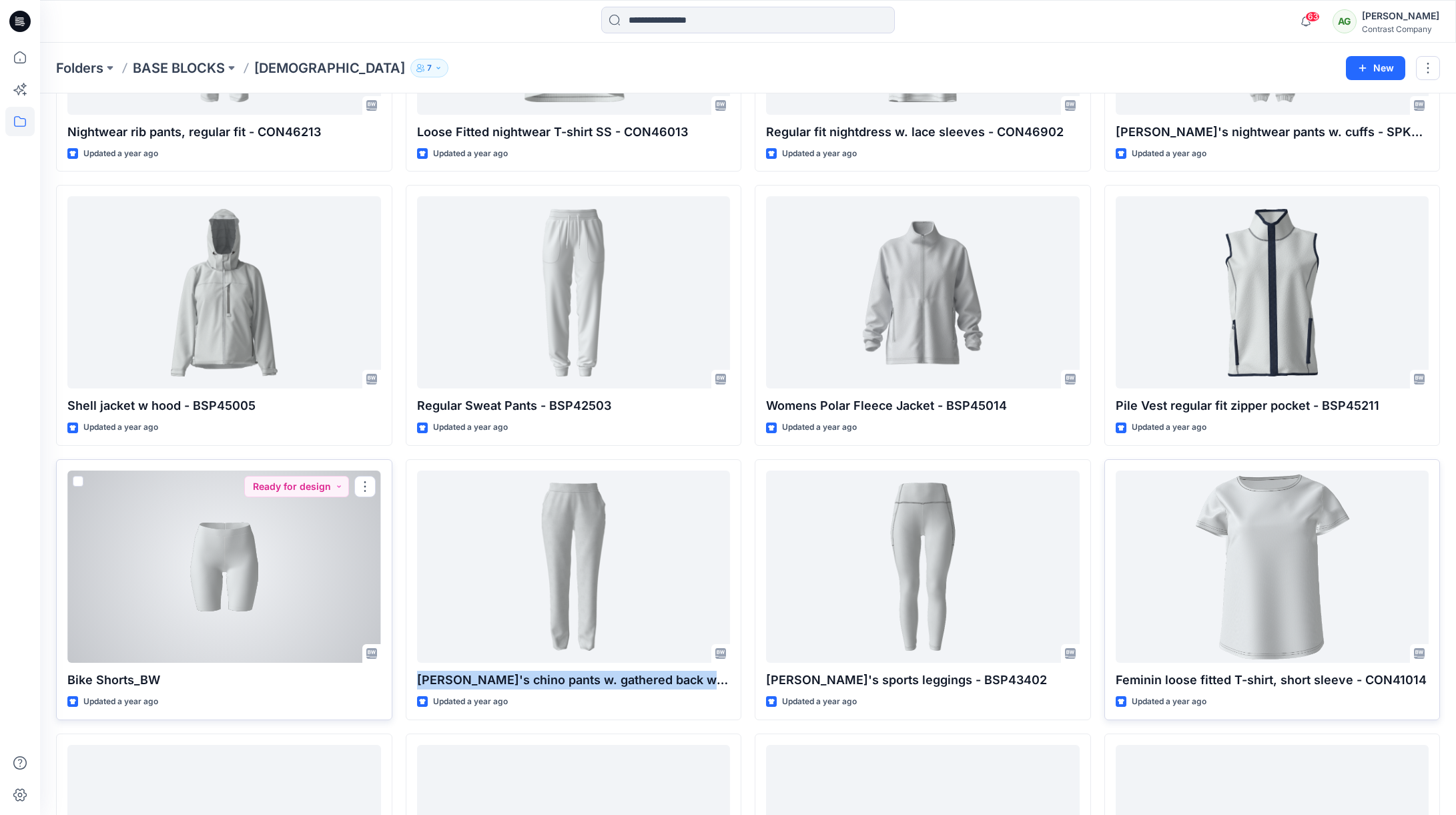
copy p "Ladie's chino pants w. gathered back waist - IL35910"
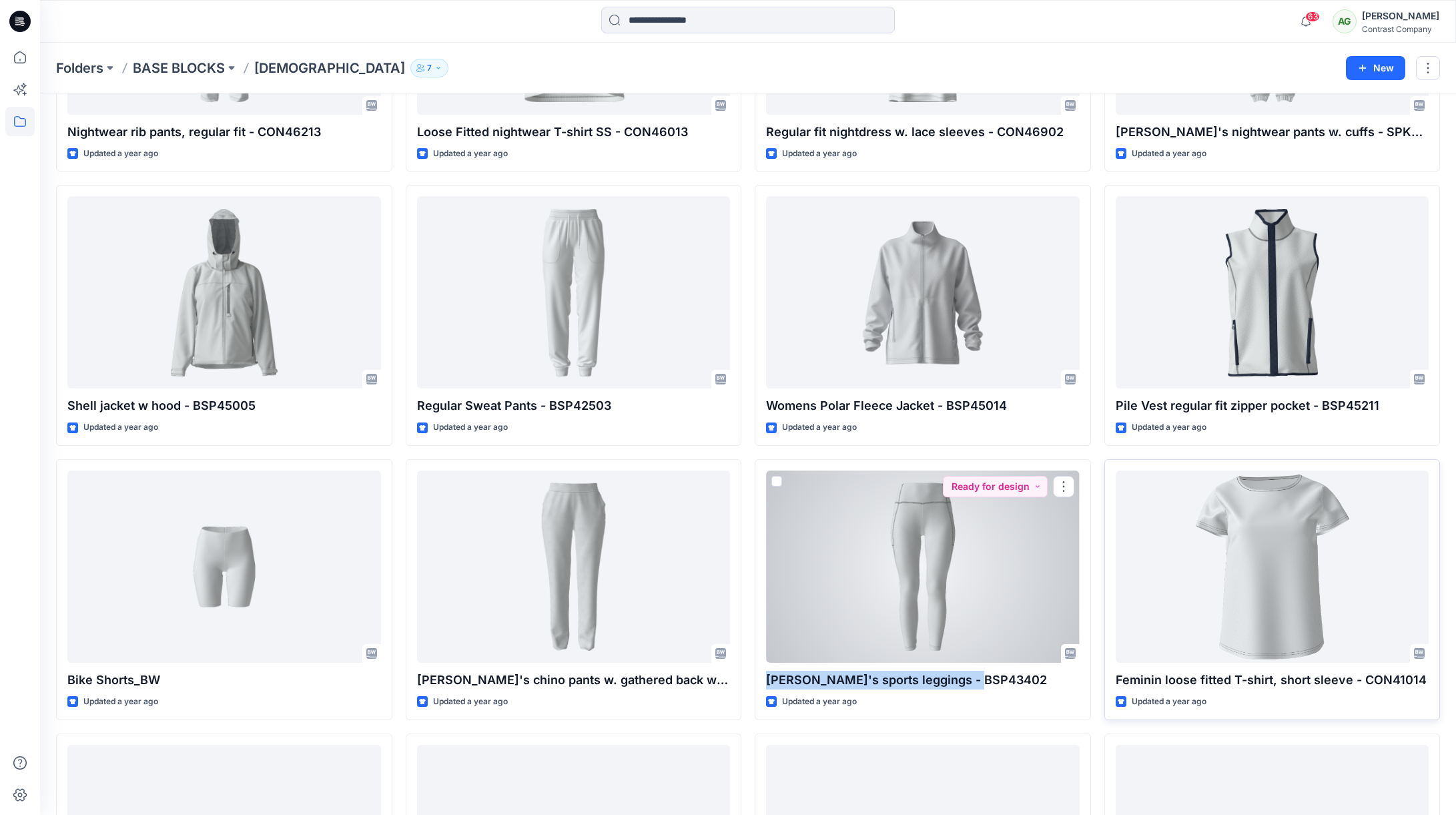
drag, startPoint x: 974, startPoint y: 681, endPoint x: 743, endPoint y: 680, distance: 231.0
click at [758, 680] on div "Ladie's sports leggings - BSP43402 Updated a year ago Ready for design" at bounding box center [923, 590] width 336 height 261
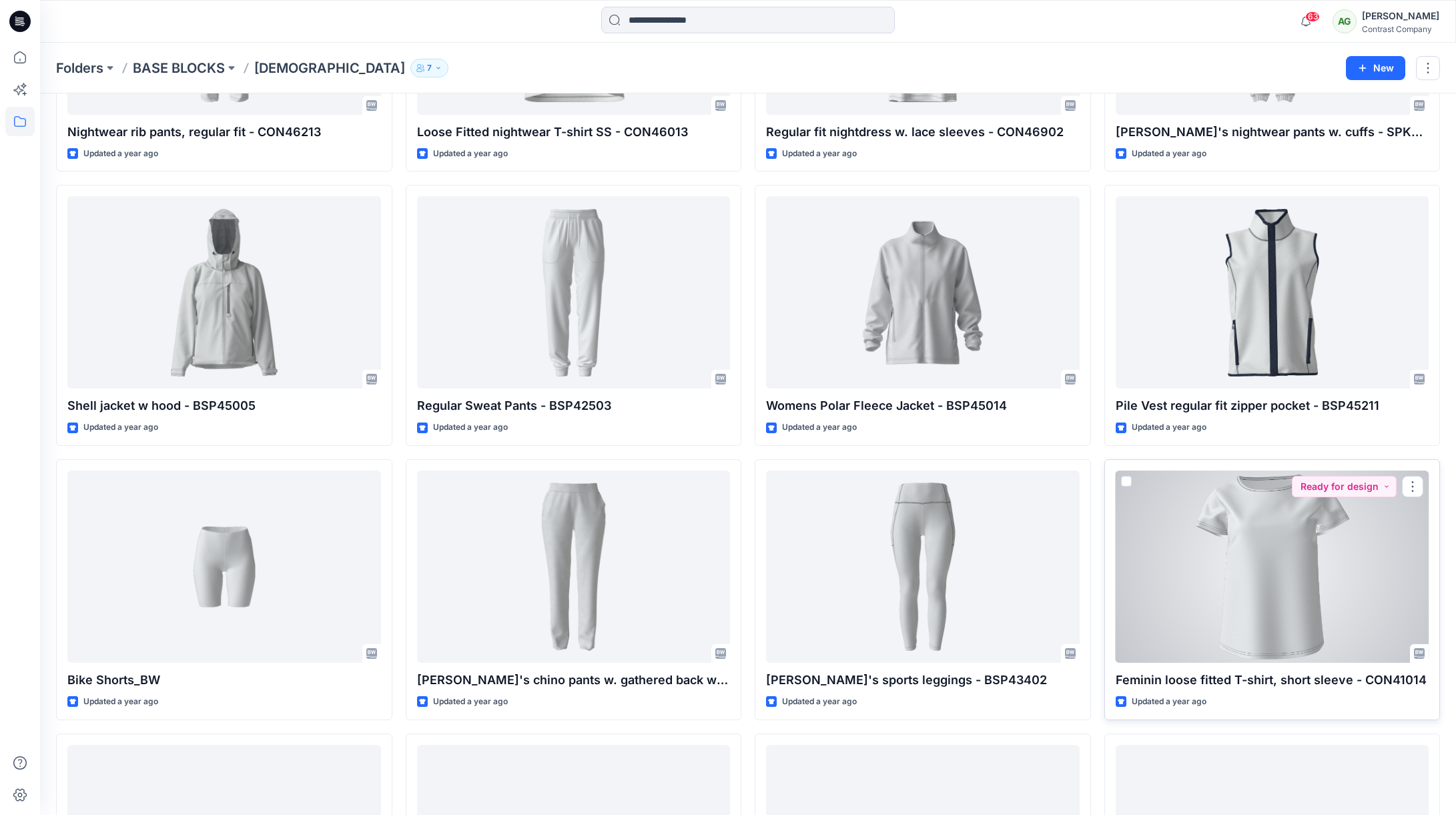
click at [1396, 677] on p "Feminin loose fitted T-shirt, short sleeve - CON41014" at bounding box center [1272, 680] width 314 height 19
drag, startPoint x: 1418, startPoint y: 680, endPoint x: 1104, endPoint y: 682, distance: 314.0
click at [1105, 682] on div "Feminin loose fitted T-shirt, short sleeve - CON41014 Updated a year ago Ready …" at bounding box center [1272, 590] width 336 height 261
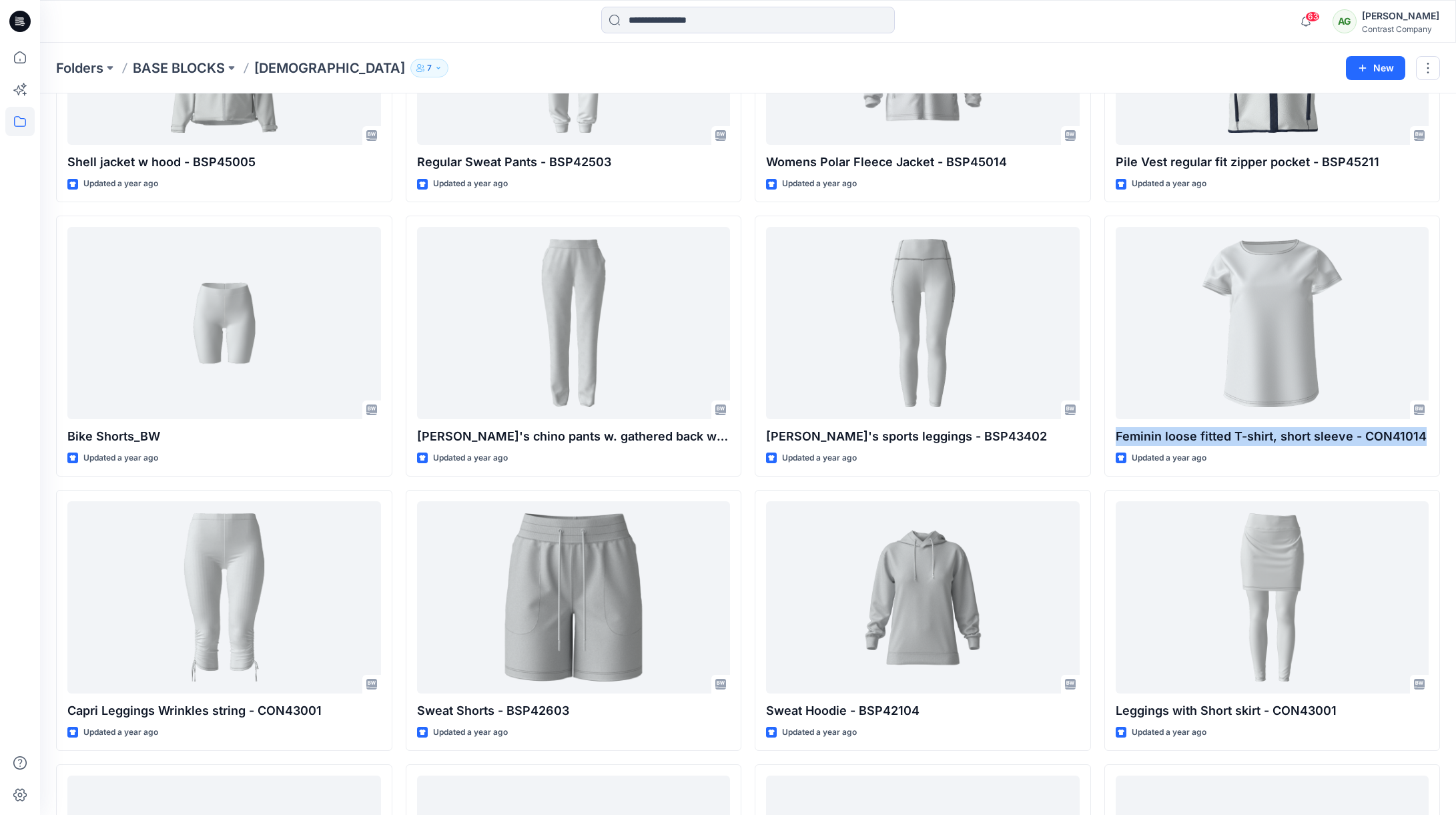
scroll to position [1030, 0]
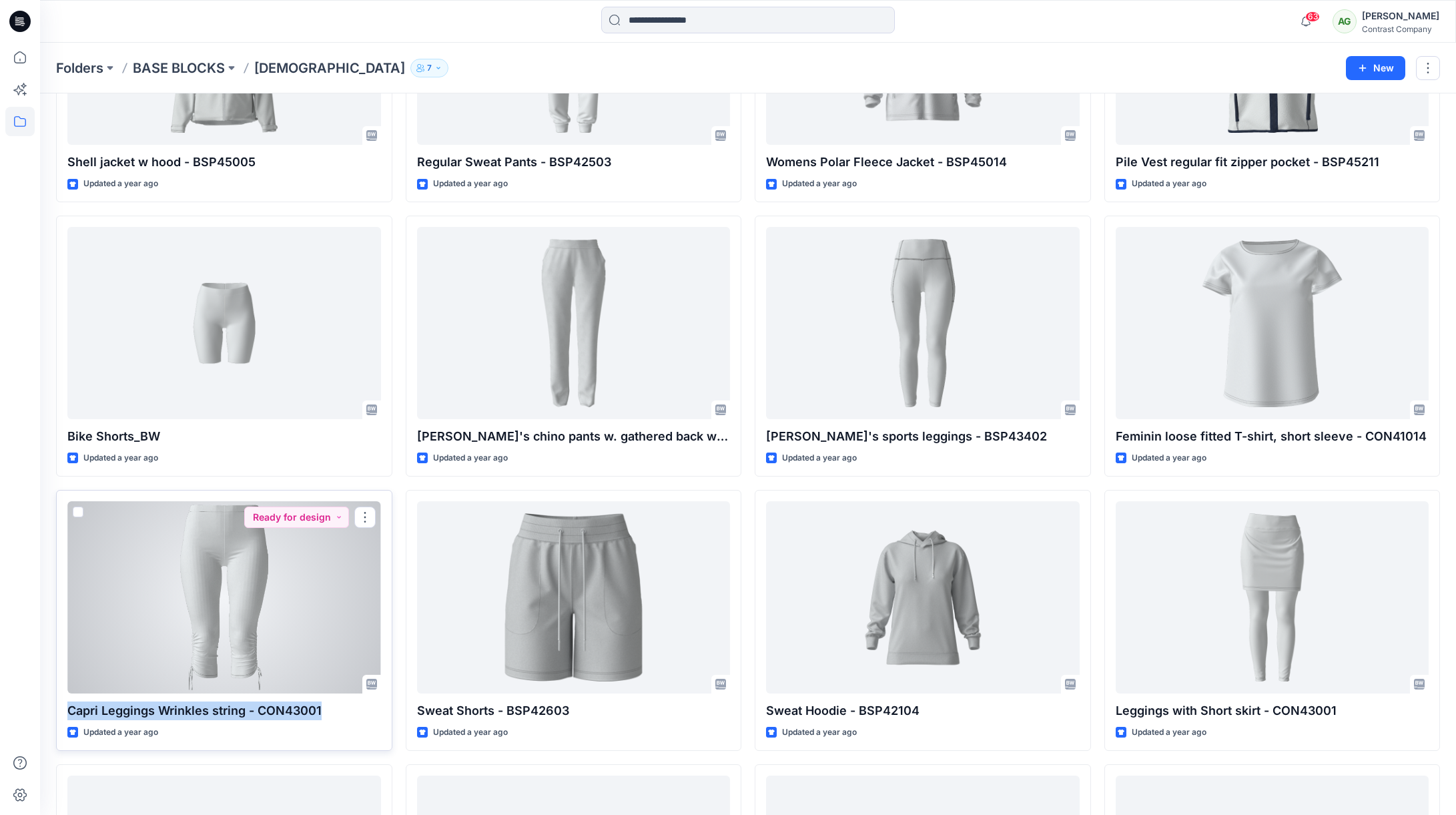
drag, startPoint x: 329, startPoint y: 707, endPoint x: 59, endPoint y: 702, distance: 270.0
click at [61, 702] on div "Capri Leggings Wrinkles string - CON43001 Updated a year ago Ready for design" at bounding box center [224, 621] width 336 height 261
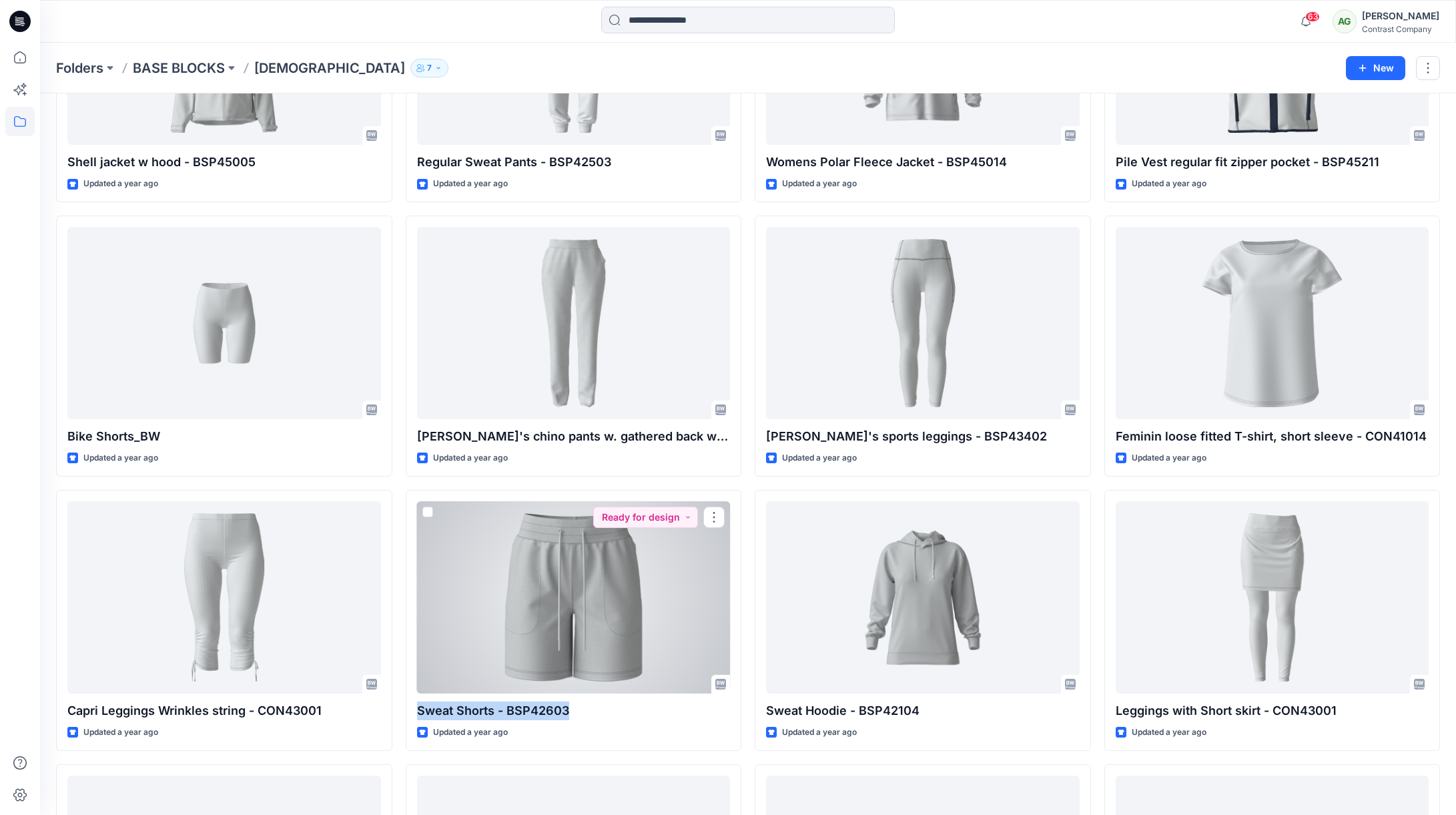
drag, startPoint x: 575, startPoint y: 707, endPoint x: 403, endPoint y: 713, distance: 172.1
click at [412, 715] on div "Sweat Shorts - BSP42603 Updated a year ago Ready for design" at bounding box center [574, 621] width 336 height 261
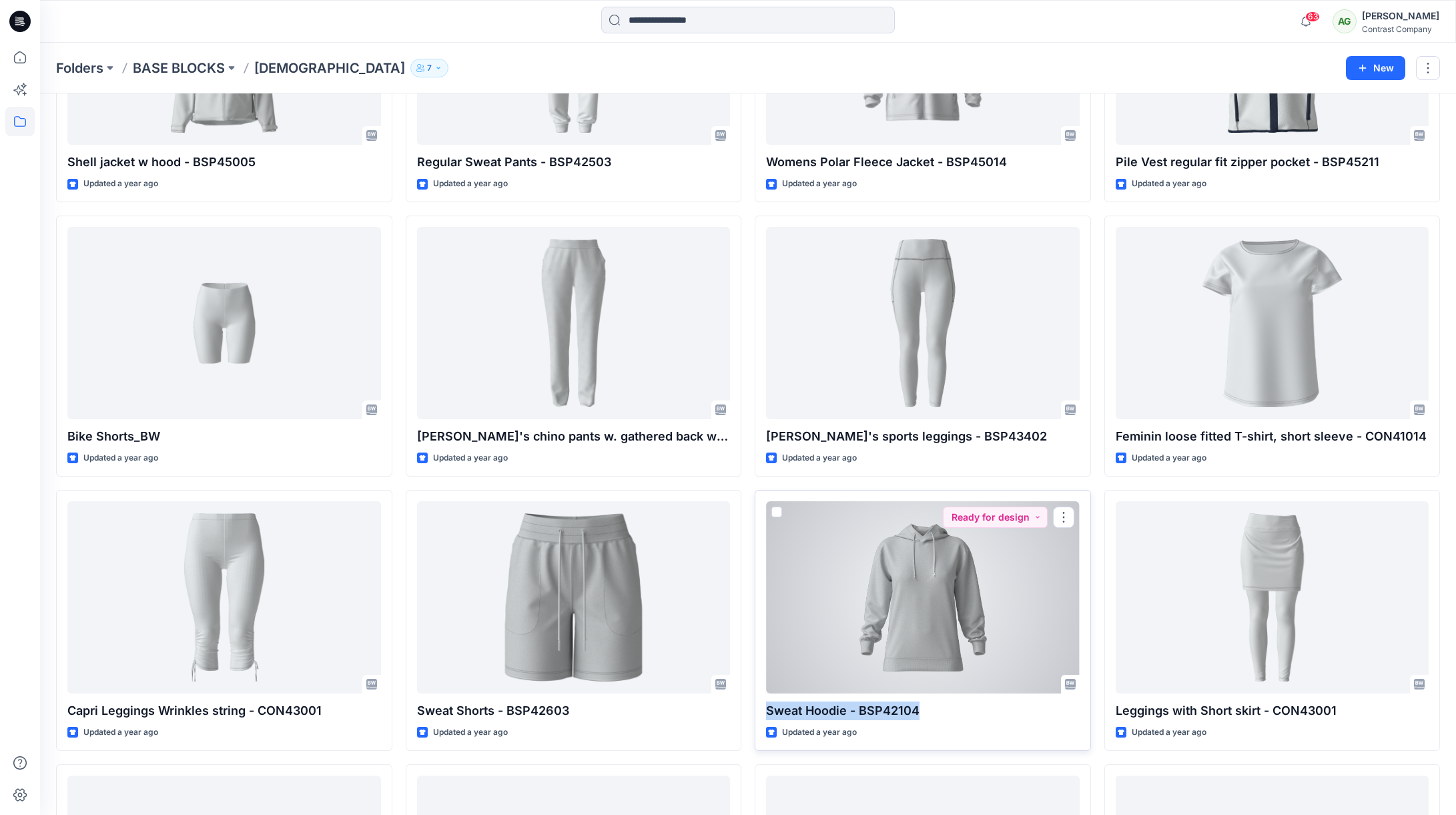
drag, startPoint x: 921, startPoint y: 707, endPoint x: 758, endPoint y: 709, distance: 163.0
click at [762, 709] on div "Sweat Hoodie - BSP42104 Updated a year ago Ready for design" at bounding box center [923, 621] width 336 height 261
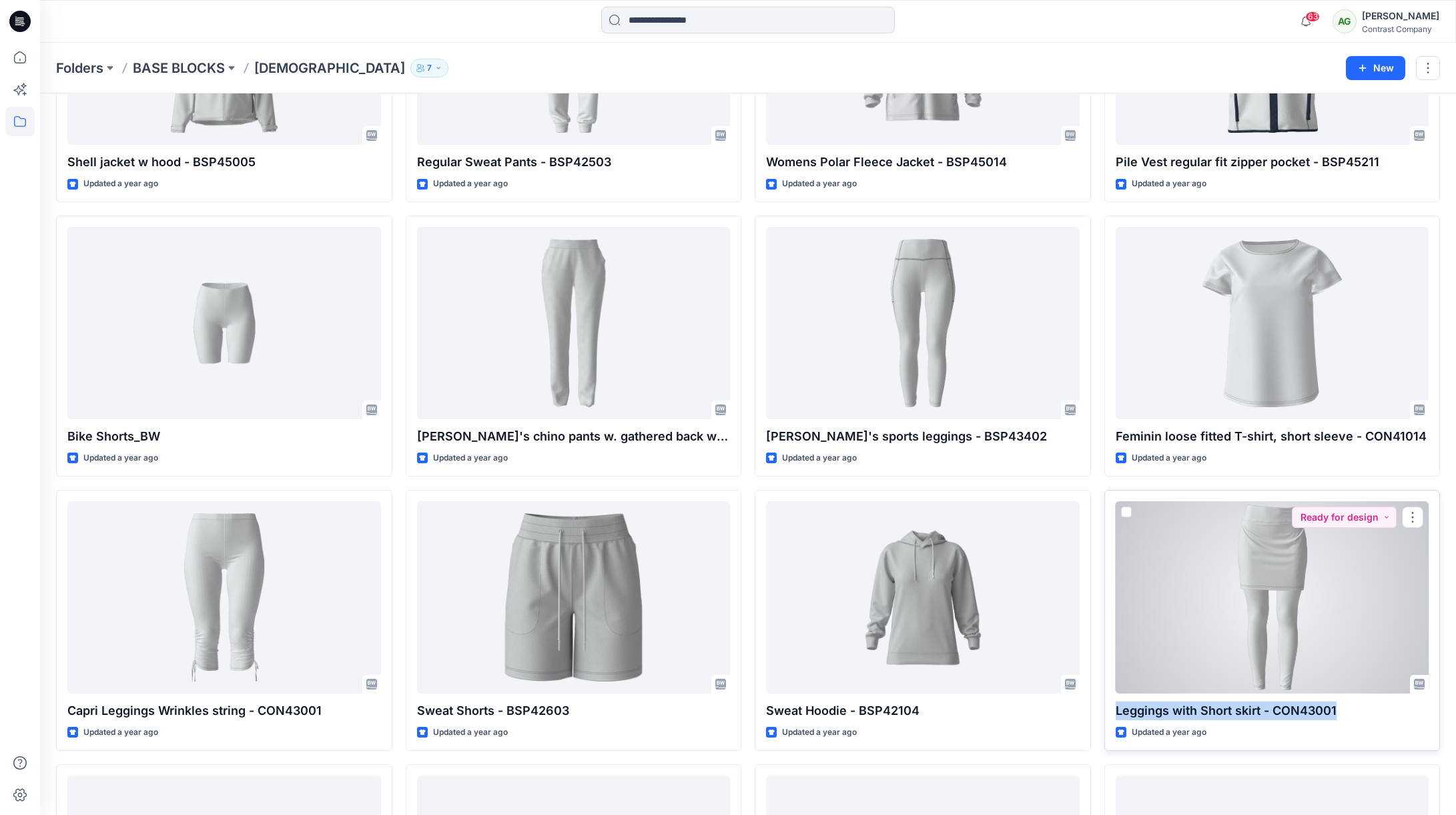
drag, startPoint x: 1352, startPoint y: 712, endPoint x: 1104, endPoint y: 712, distance: 248.0
click at [1106, 712] on div "Leggings with Short skirt - CON43001 Updated a year ago Ready for design" at bounding box center [1272, 621] width 336 height 261
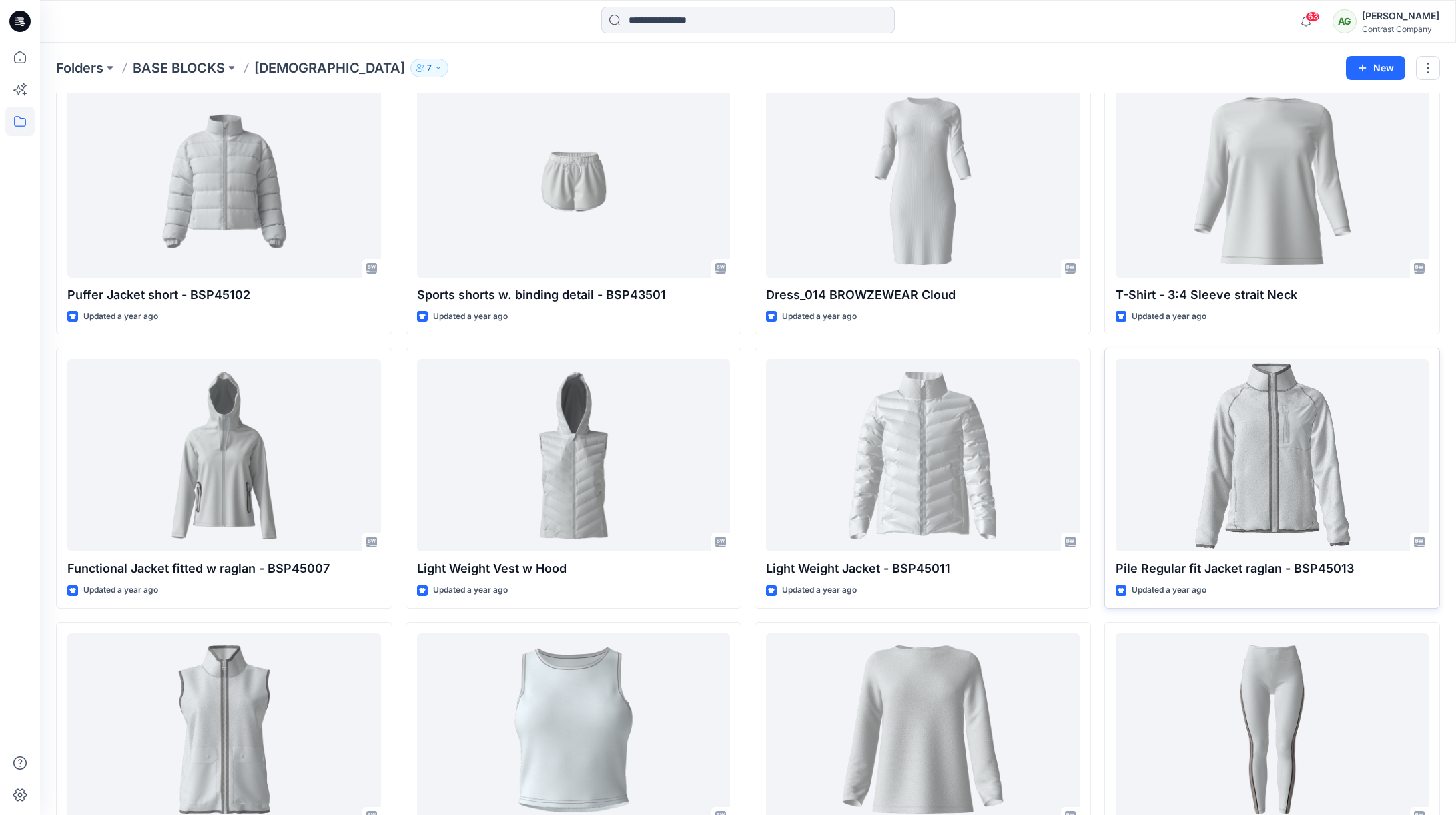
scroll to position [1717, 0]
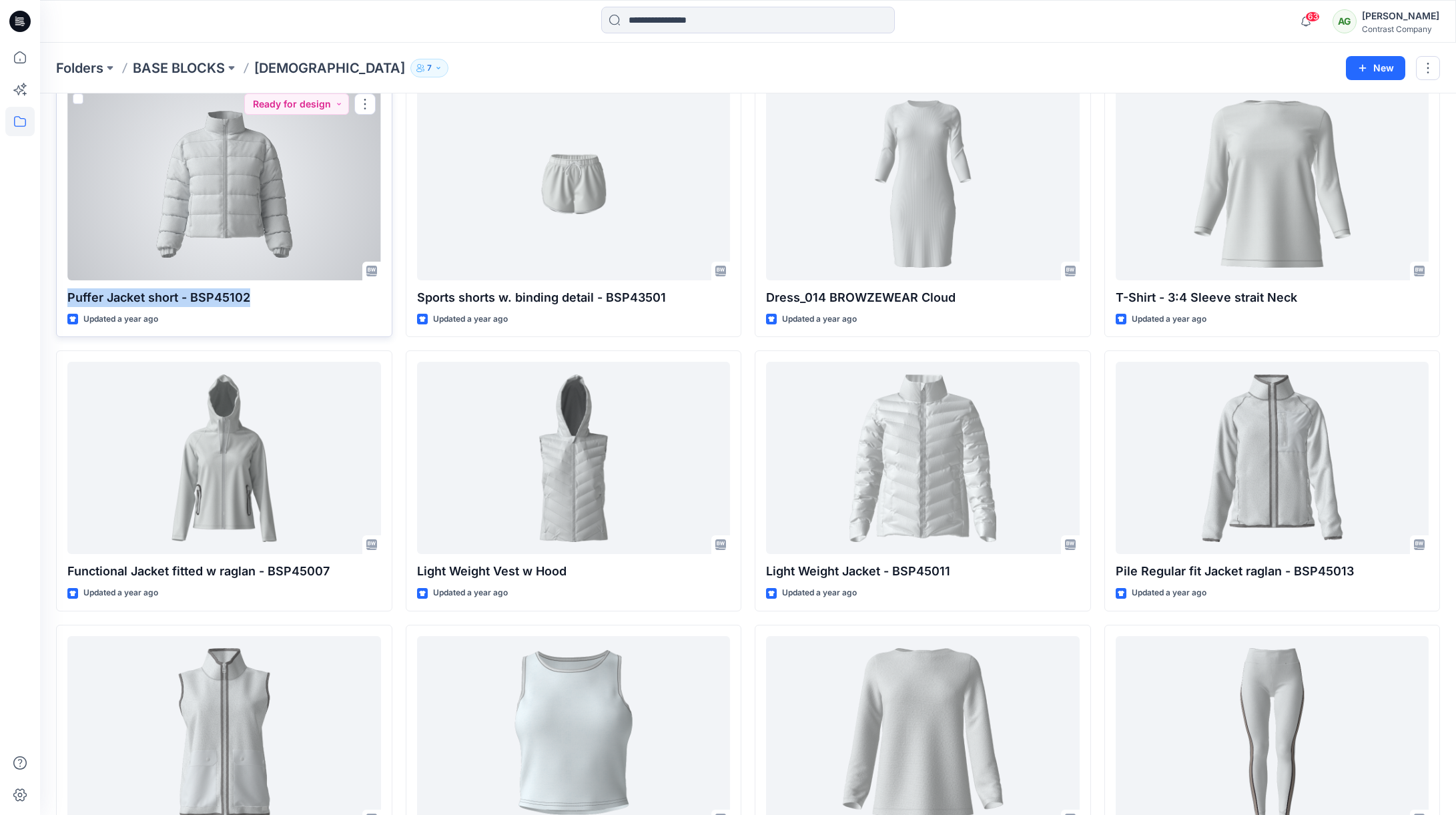
drag, startPoint x: 251, startPoint y: 300, endPoint x: 60, endPoint y: 304, distance: 191.0
click at [66, 303] on div "Puffer Jacket short - BSP45102 Updated a year ago Ready for design" at bounding box center [224, 208] width 336 height 261
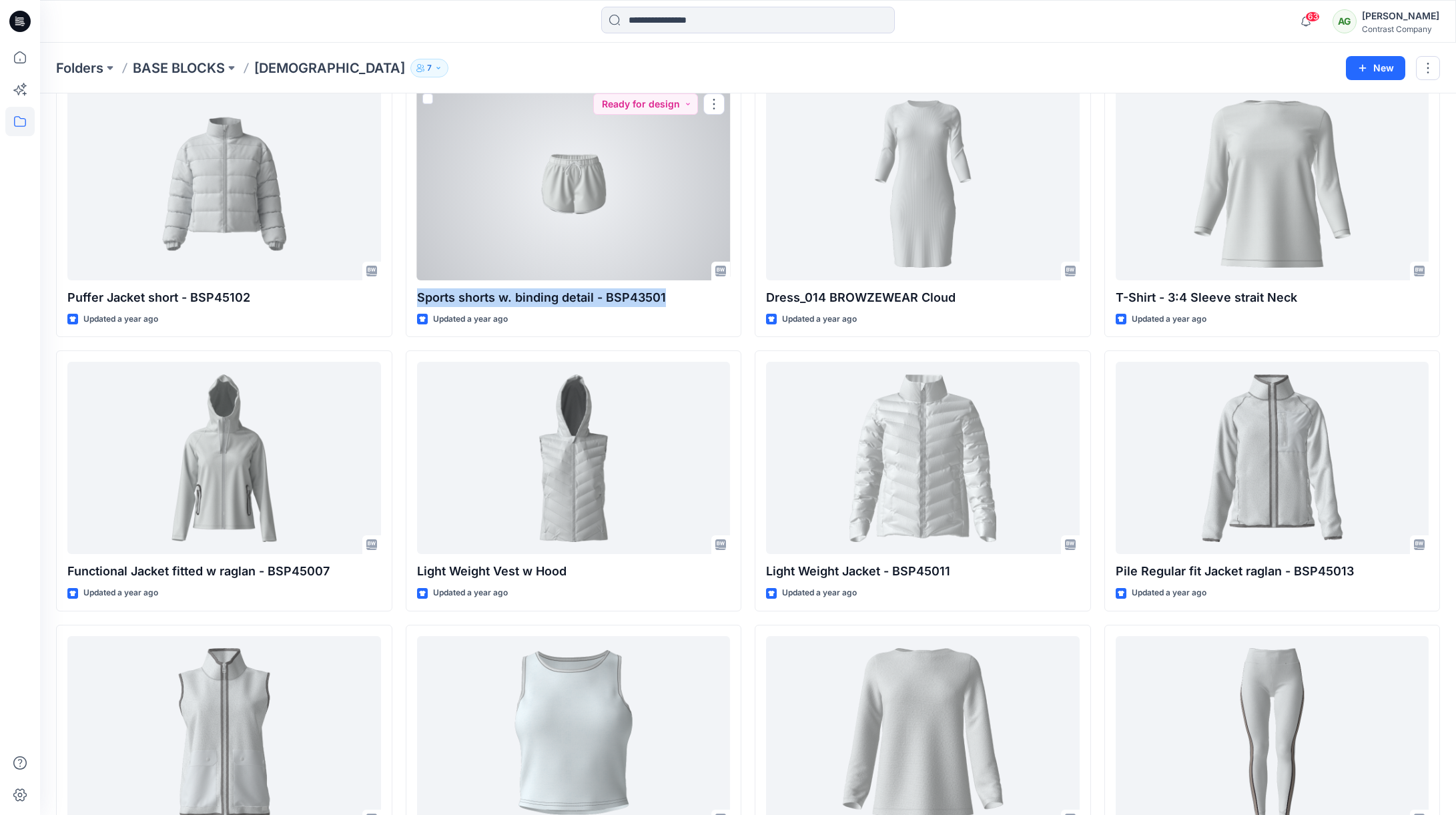
drag, startPoint x: 665, startPoint y: 292, endPoint x: 403, endPoint y: 292, distance: 262.0
click at [406, 292] on div "Sports shorts w. binding detail - BSP43501 Updated a year ago Ready for design" at bounding box center [574, 208] width 336 height 261
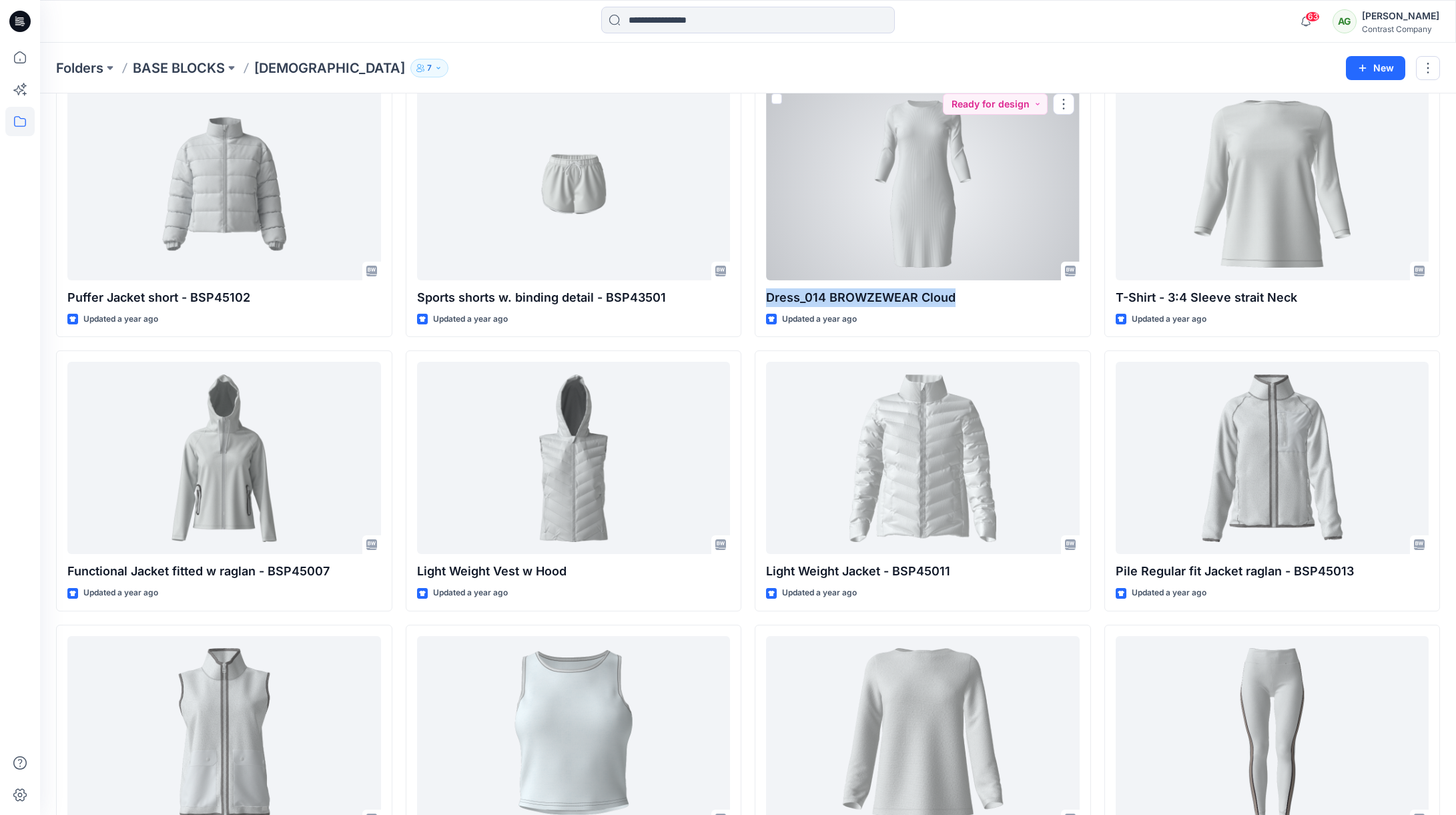
drag, startPoint x: 963, startPoint y: 293, endPoint x: 748, endPoint y: 283, distance: 215.2
click at [760, 285] on div "Dress_014 BROWZEWEAR Cloud Updated a year ago Ready for design" at bounding box center [923, 208] width 336 height 261
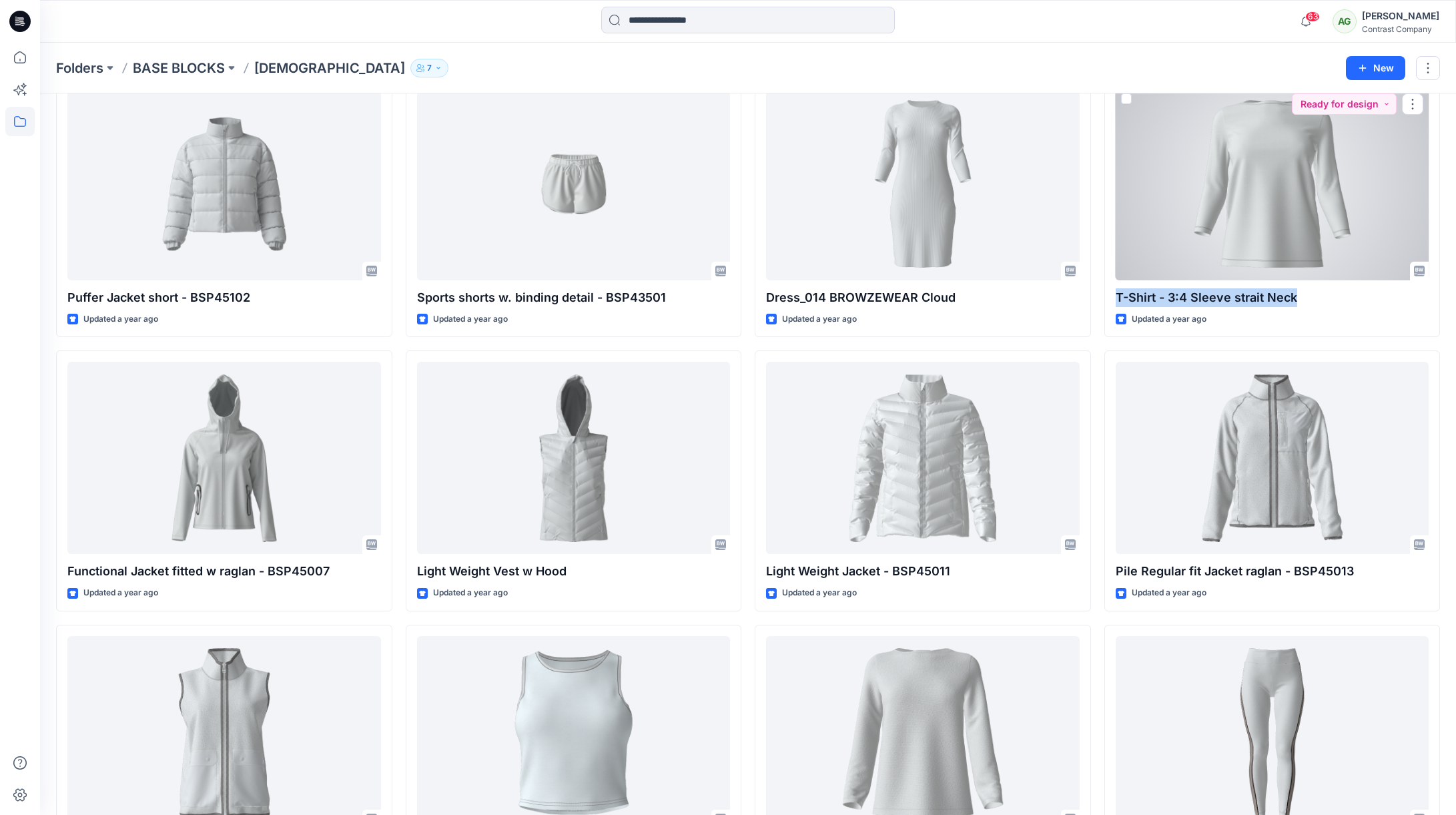
drag, startPoint x: 1293, startPoint y: 297, endPoint x: 1103, endPoint y: 292, distance: 190.1
click at [1107, 292] on div "T-Shirt - 3:4 Sleeve strait Neck Updated a year ago Ready for design" at bounding box center [1272, 208] width 336 height 261
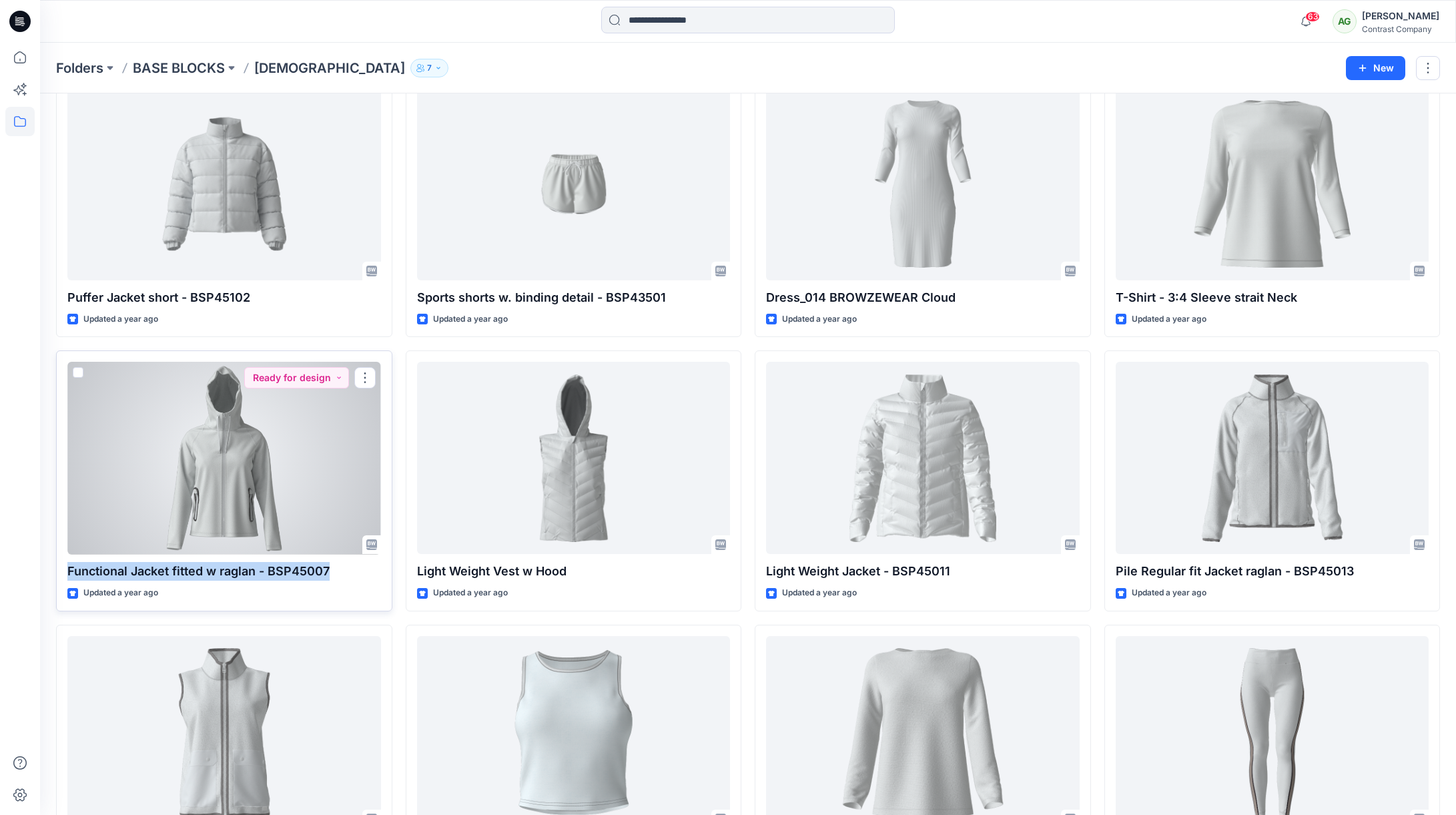
drag, startPoint x: 331, startPoint y: 566, endPoint x: 70, endPoint y: 565, distance: 261.0
click at [69, 565] on p "Functional Jacket fitted w raglan - BSP45007" at bounding box center [224, 571] width 314 height 19
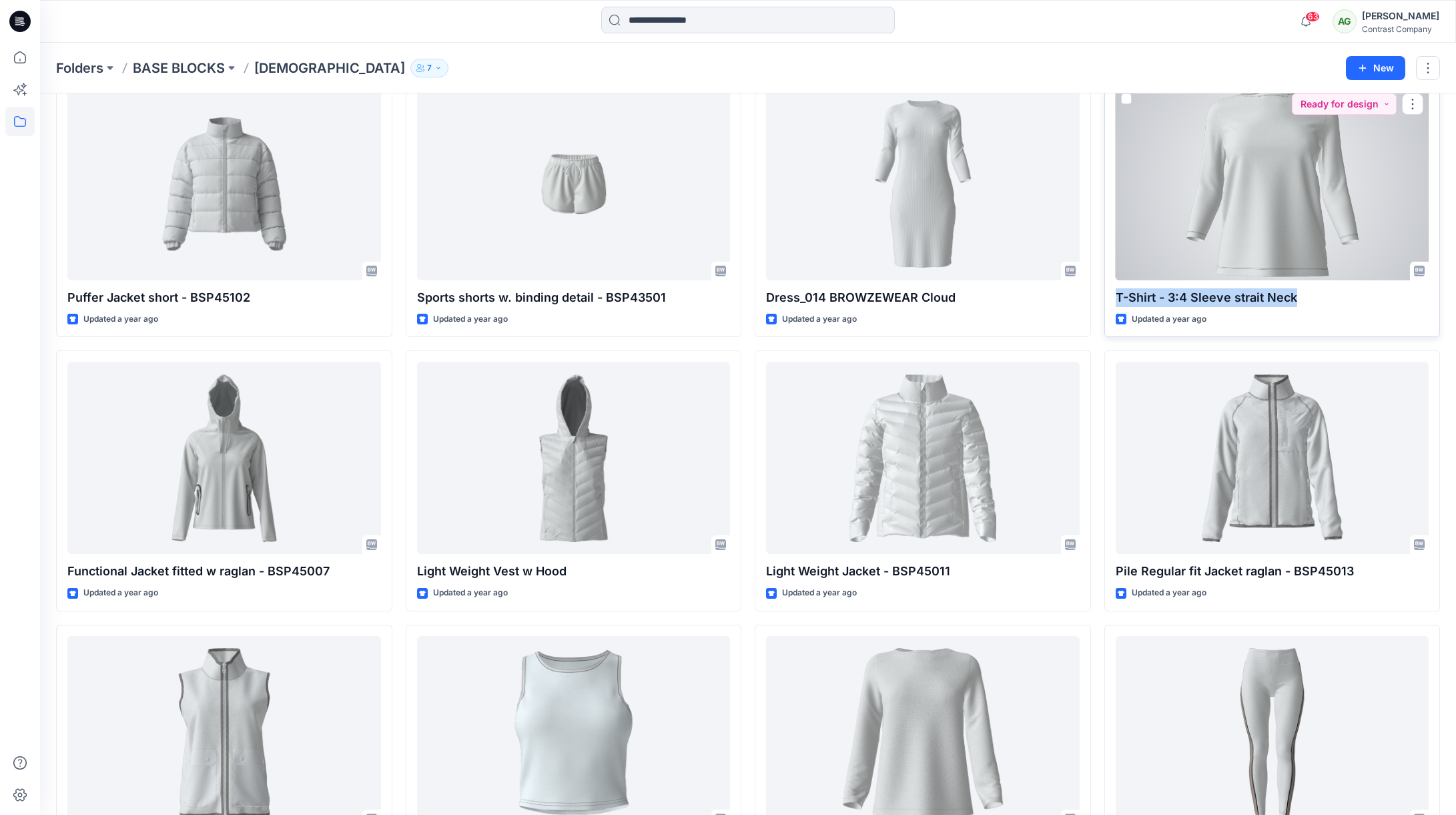
drag, startPoint x: 1295, startPoint y: 299, endPoint x: 1109, endPoint y: 301, distance: 186.0
click at [1111, 301] on div "T-Shirt - 3:4 Sleeve strait Neck Updated a year ago Ready for design" at bounding box center [1272, 208] width 336 height 261
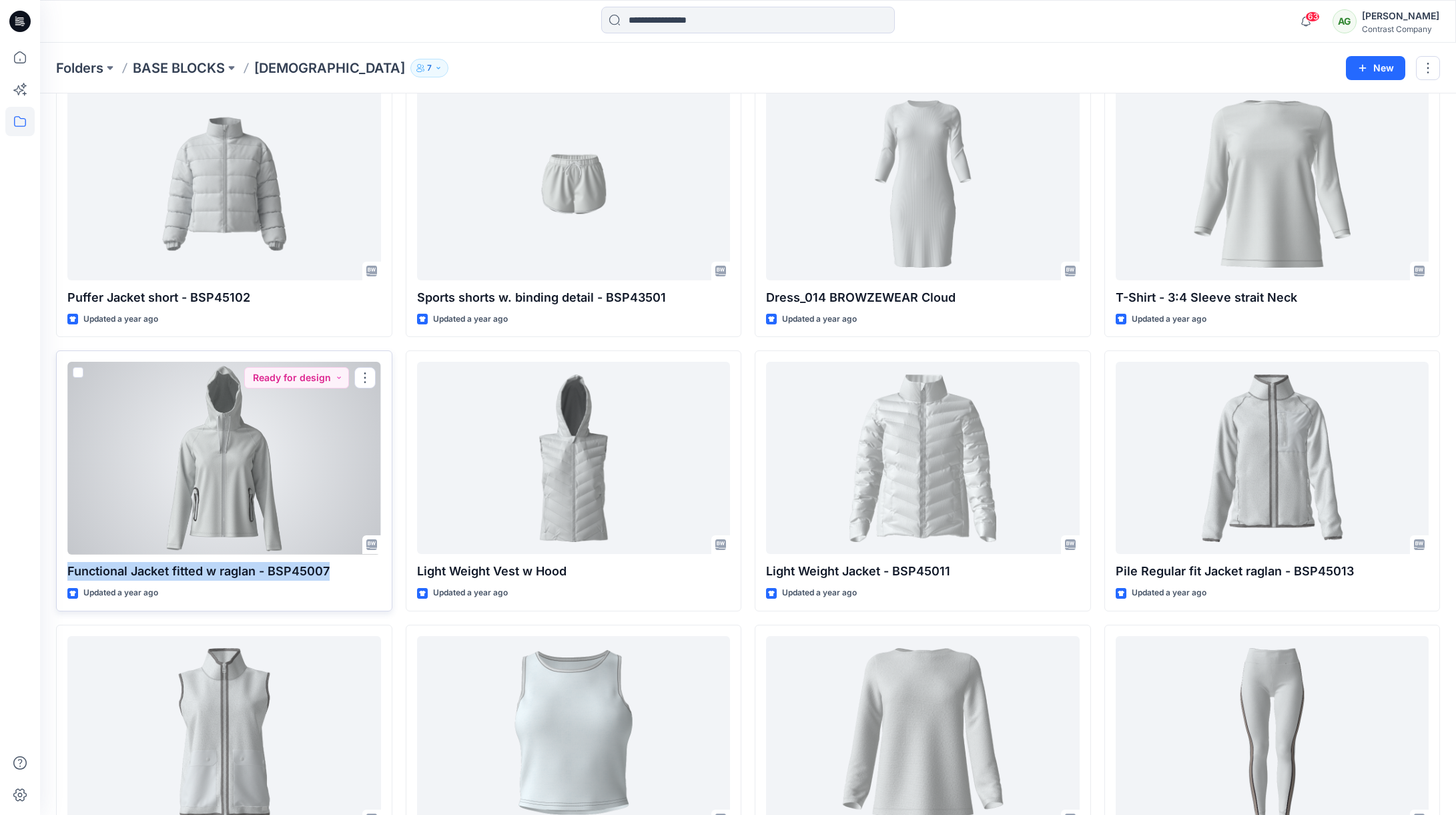
drag, startPoint x: 328, startPoint y: 577, endPoint x: 64, endPoint y: 570, distance: 264.1
click at [66, 569] on div "Functional Jacket fitted w raglan - BSP45007 Updated a year ago Ready for design" at bounding box center [224, 481] width 336 height 261
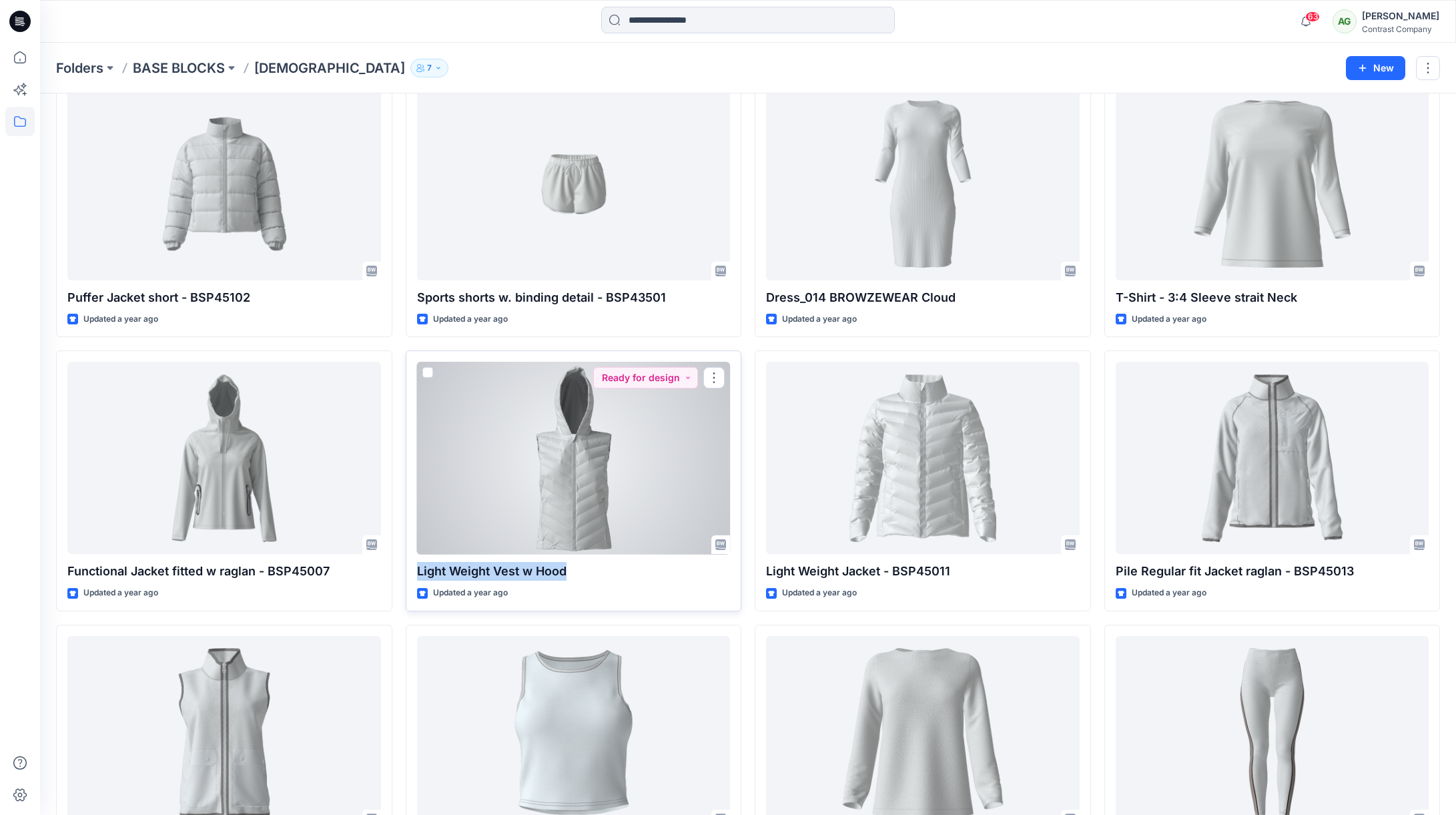
drag, startPoint x: 564, startPoint y: 570, endPoint x: 412, endPoint y: 571, distance: 152.0
click at [413, 571] on div "Light Weight Vest w Hood Updated a year ago Ready for design" at bounding box center [574, 481] width 336 height 261
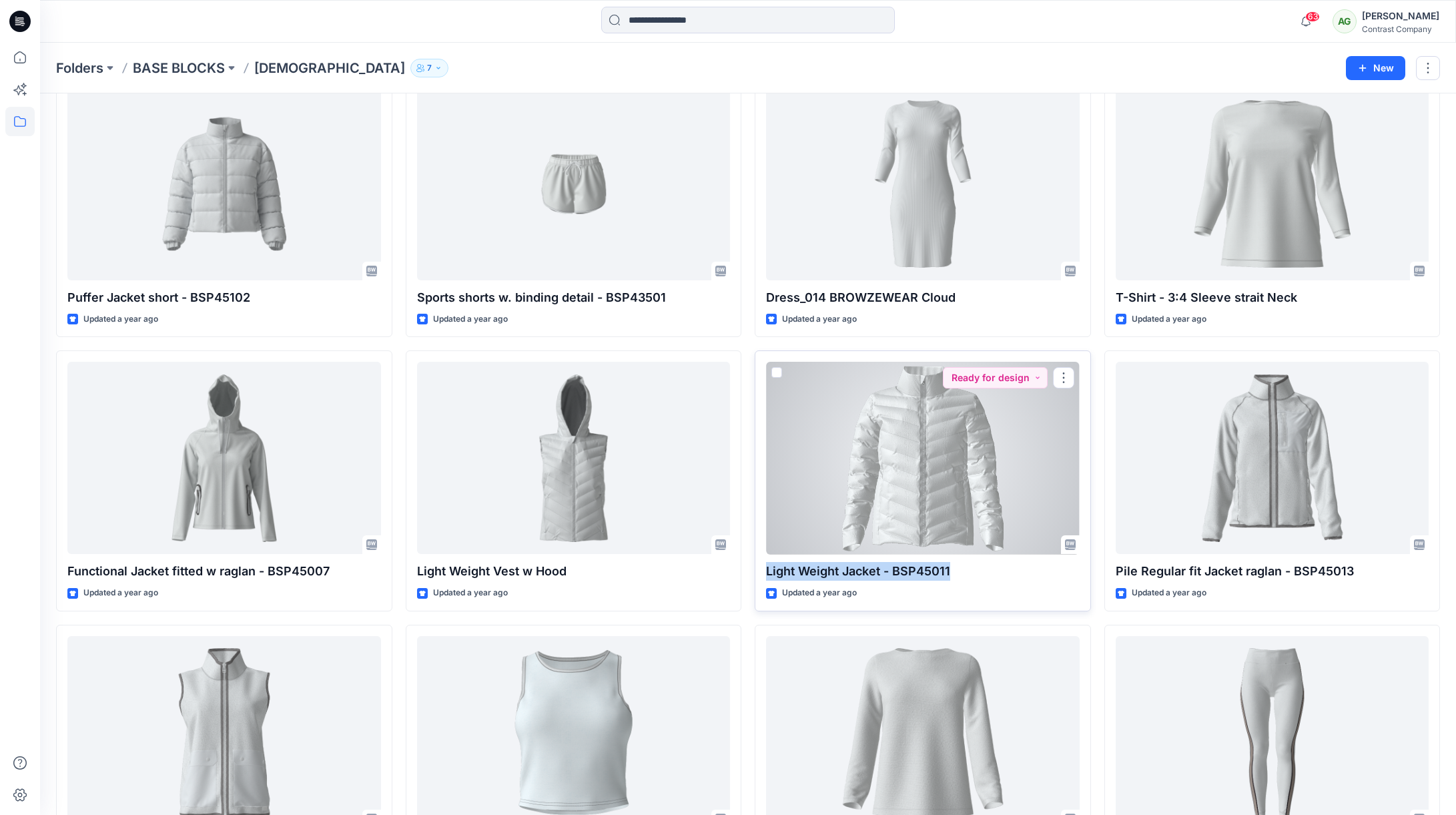
drag, startPoint x: 958, startPoint y: 571, endPoint x: 755, endPoint y: 555, distance: 203.6
click at [762, 557] on div "Light Weight Jacket - BSP45011 Updated a year ago Ready for design" at bounding box center [923, 481] width 336 height 261
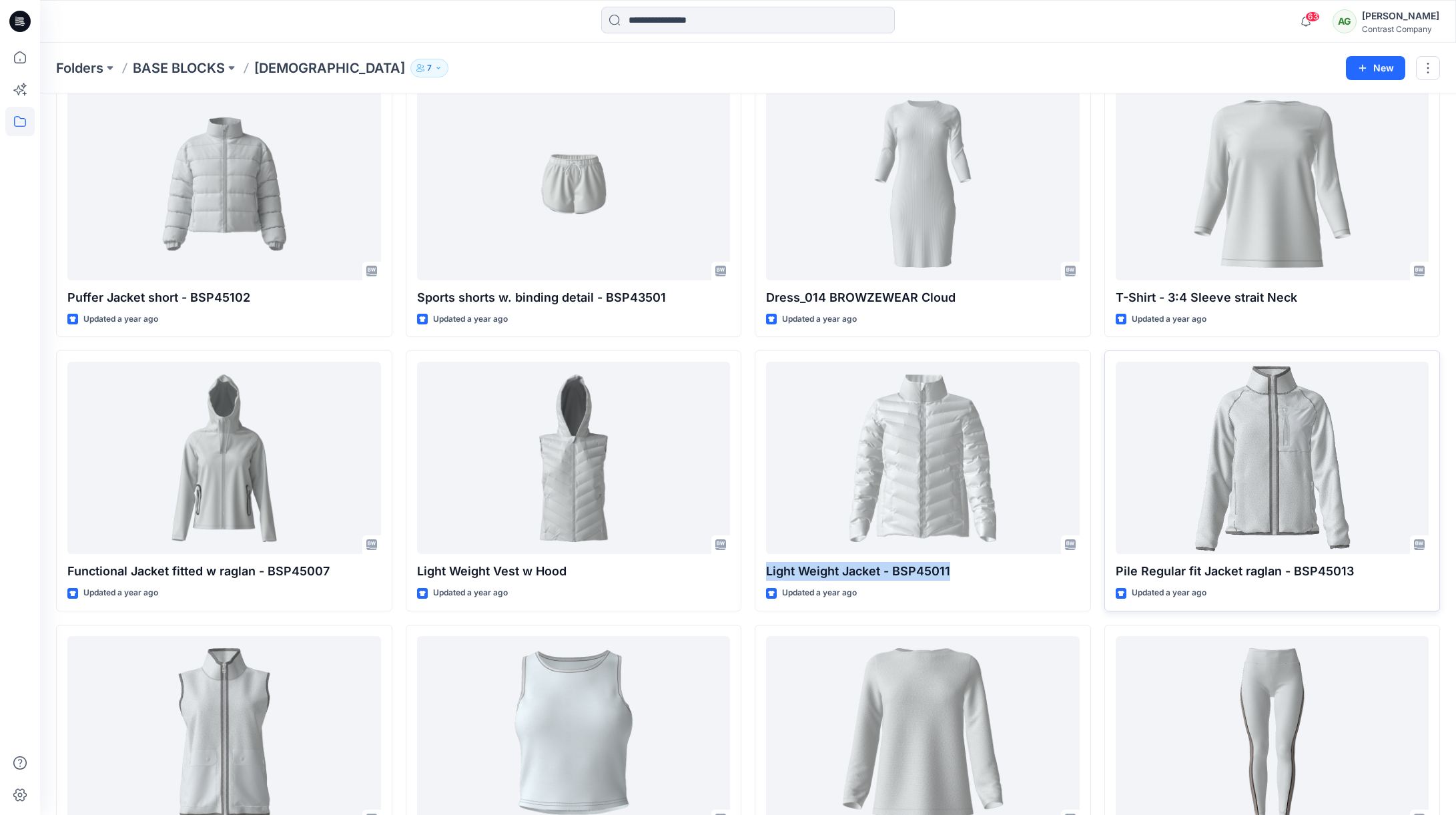
click at [1237, 584] on div "Pile Regular fit Jacket raglan - BSP45013 Updated a year ago" at bounding box center [1272, 481] width 336 height 261
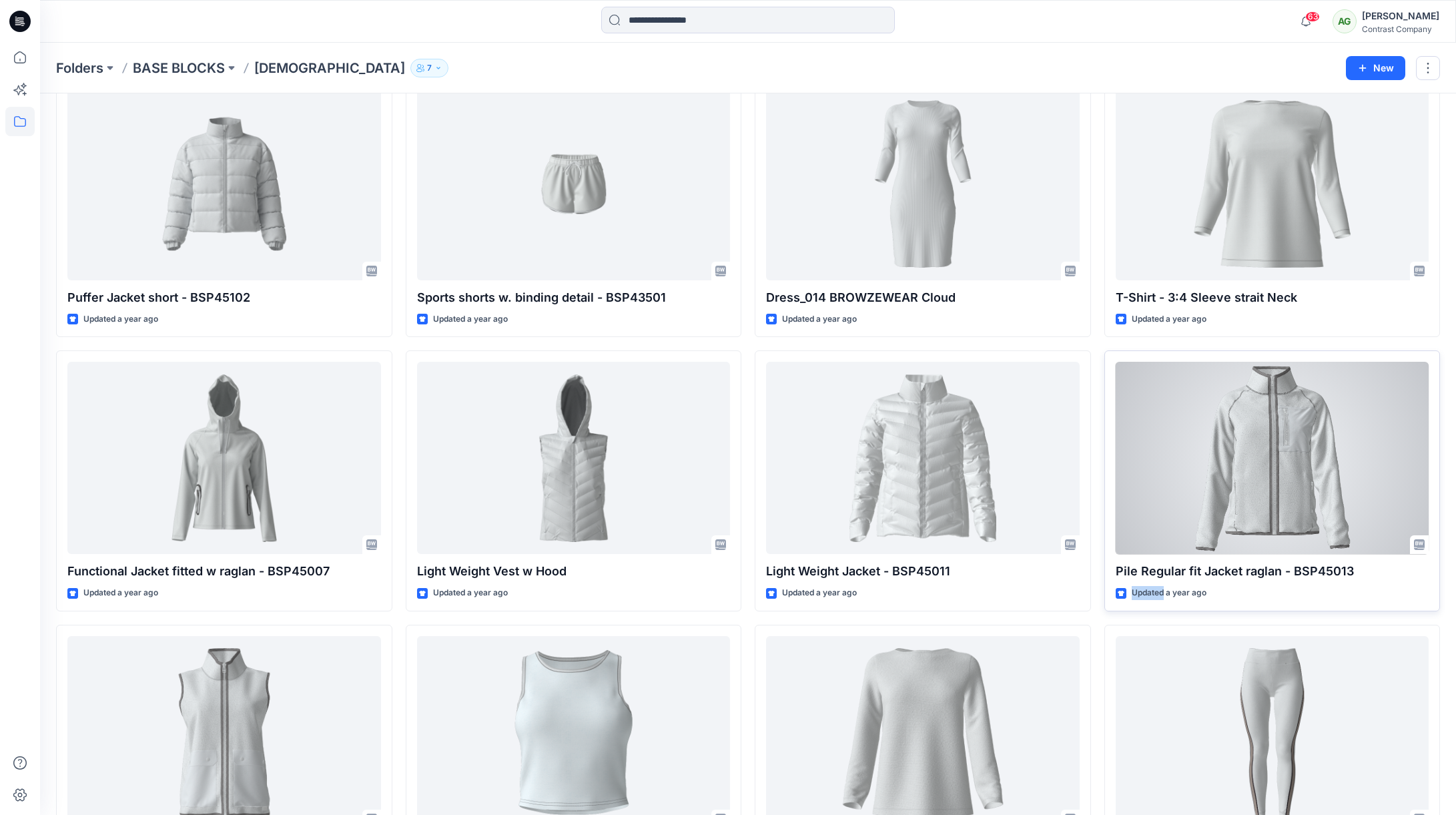
click at [1237, 584] on div "Pile Regular fit Jacket raglan - BSP45013 Updated a year ago Ready for design" at bounding box center [1272, 481] width 336 height 261
drag, startPoint x: 1358, startPoint y: 570, endPoint x: 1113, endPoint y: 566, distance: 245.0
click at [1115, 566] on p "Pile Regular fit Jacket raglan - BSP45013" at bounding box center [1272, 571] width 314 height 19
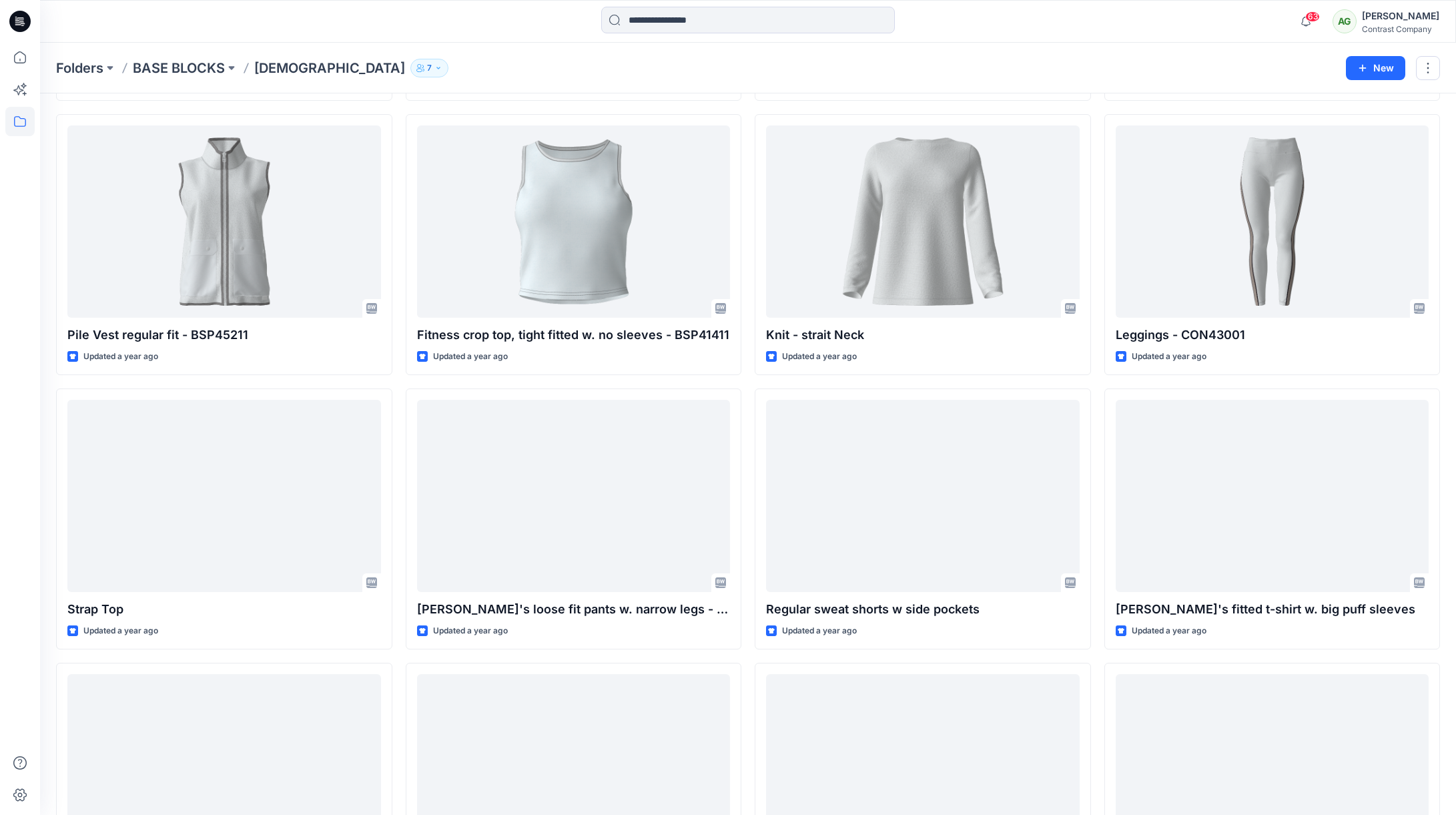
scroll to position [2234, 0]
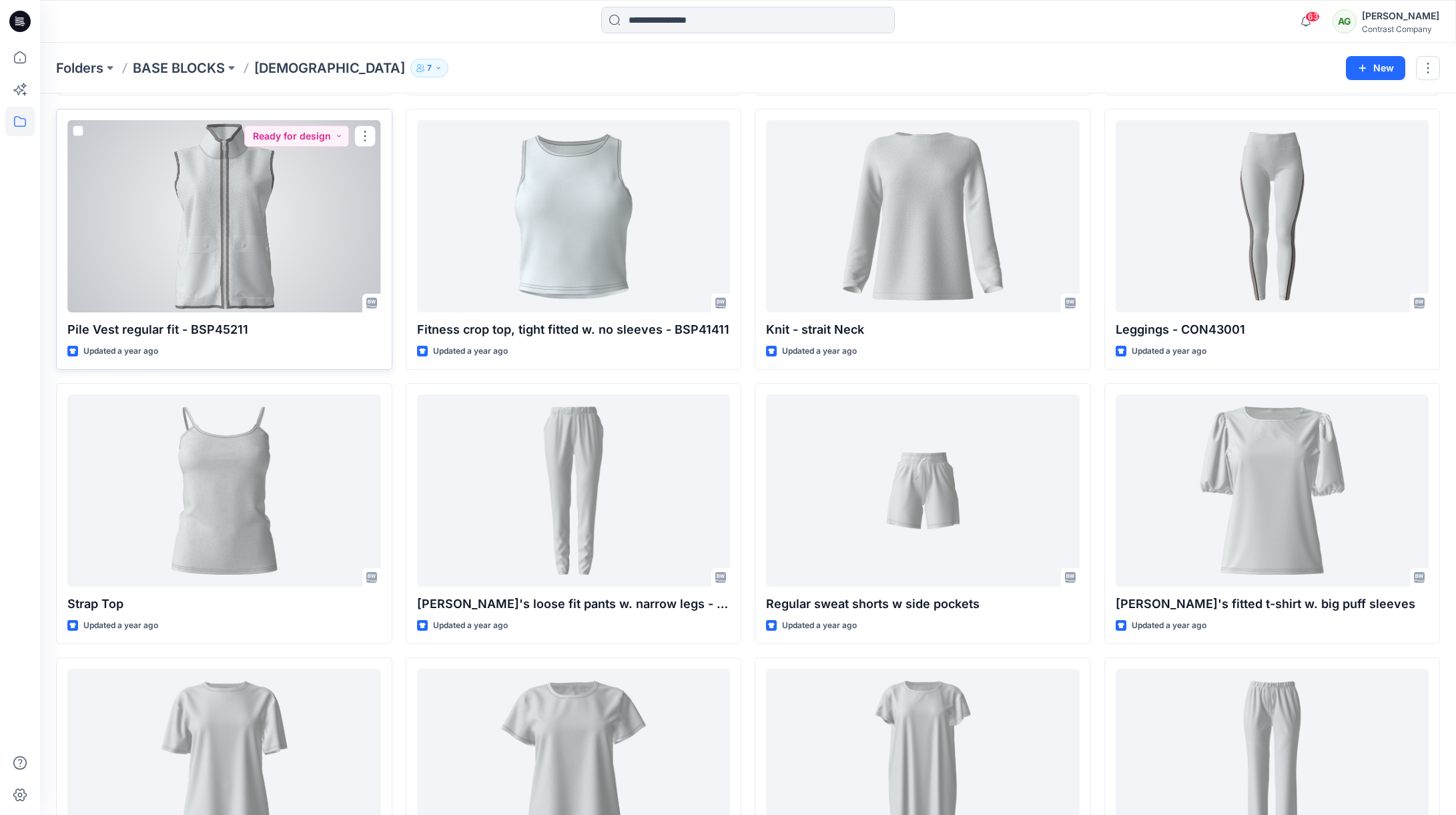
click at [262, 332] on p "Pile Vest regular fit - BSP45211" at bounding box center [224, 330] width 314 height 19
drag, startPoint x: 248, startPoint y: 333, endPoint x: 65, endPoint y: 335, distance: 183.0
click at [68, 335] on p "Pile Vest regular fit - BSP45211" at bounding box center [224, 330] width 314 height 19
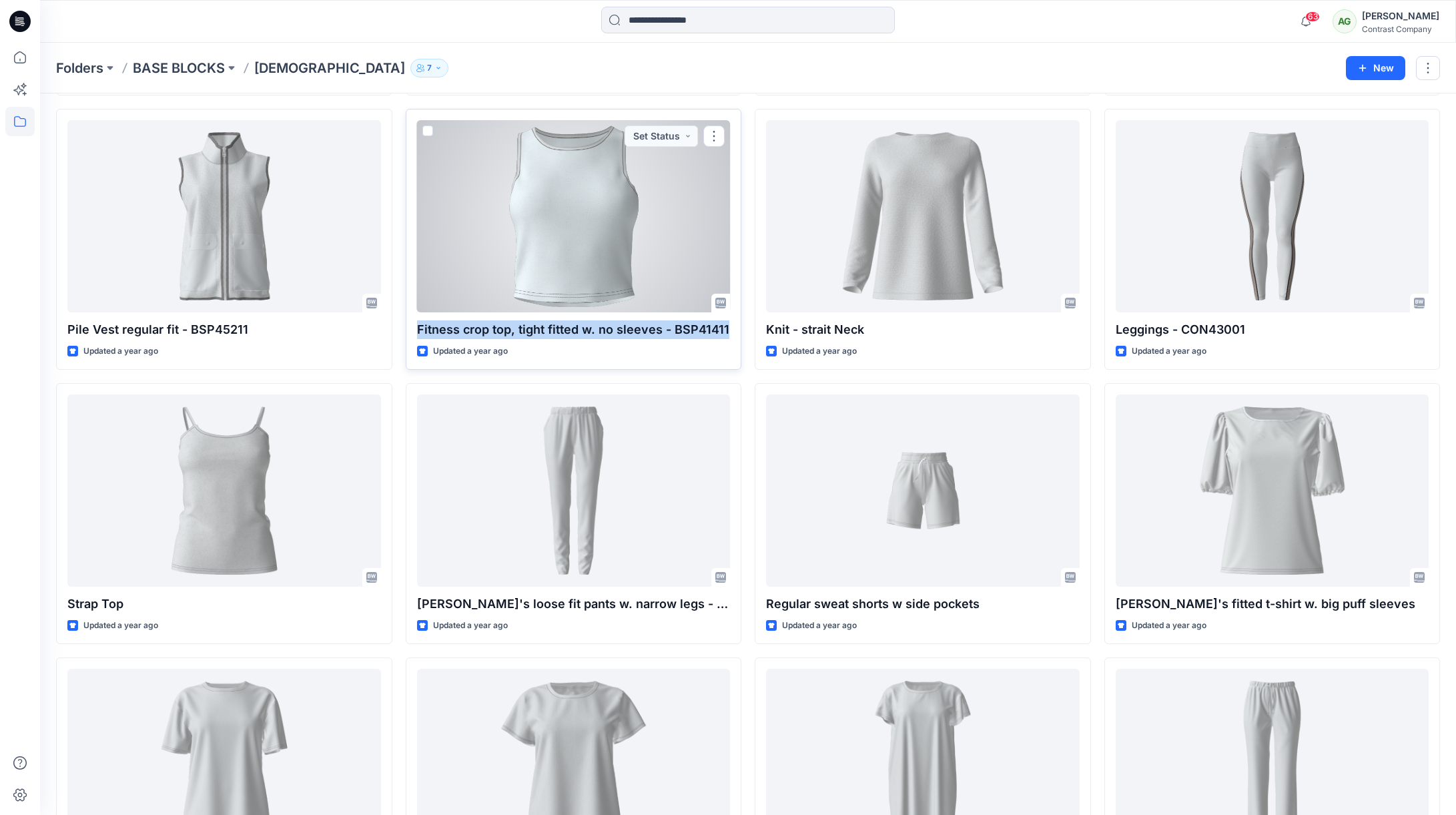
drag, startPoint x: 726, startPoint y: 327, endPoint x: 405, endPoint y: 331, distance: 321.0
click at [407, 330] on div "Fitness crop top, tight fitted w. no sleeves - BSP41411 Updated a year ago Set …" at bounding box center [574, 239] width 336 height 261
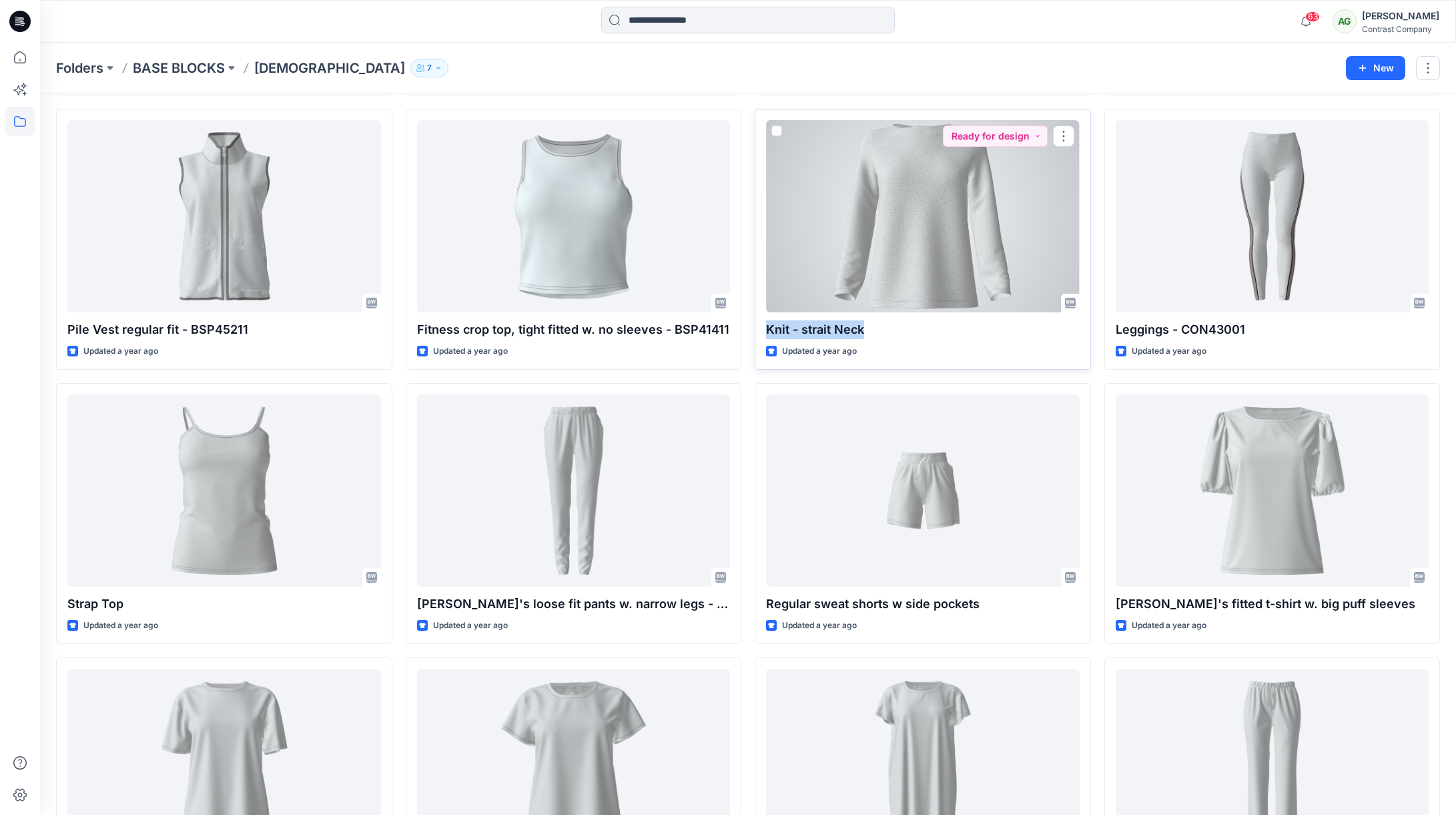
drag, startPoint x: 879, startPoint y: 329, endPoint x: 758, endPoint y: 336, distance: 121.2
click at [762, 336] on div "Knit - strait Neck Updated a year ago Ready for design" at bounding box center [923, 239] width 336 height 261
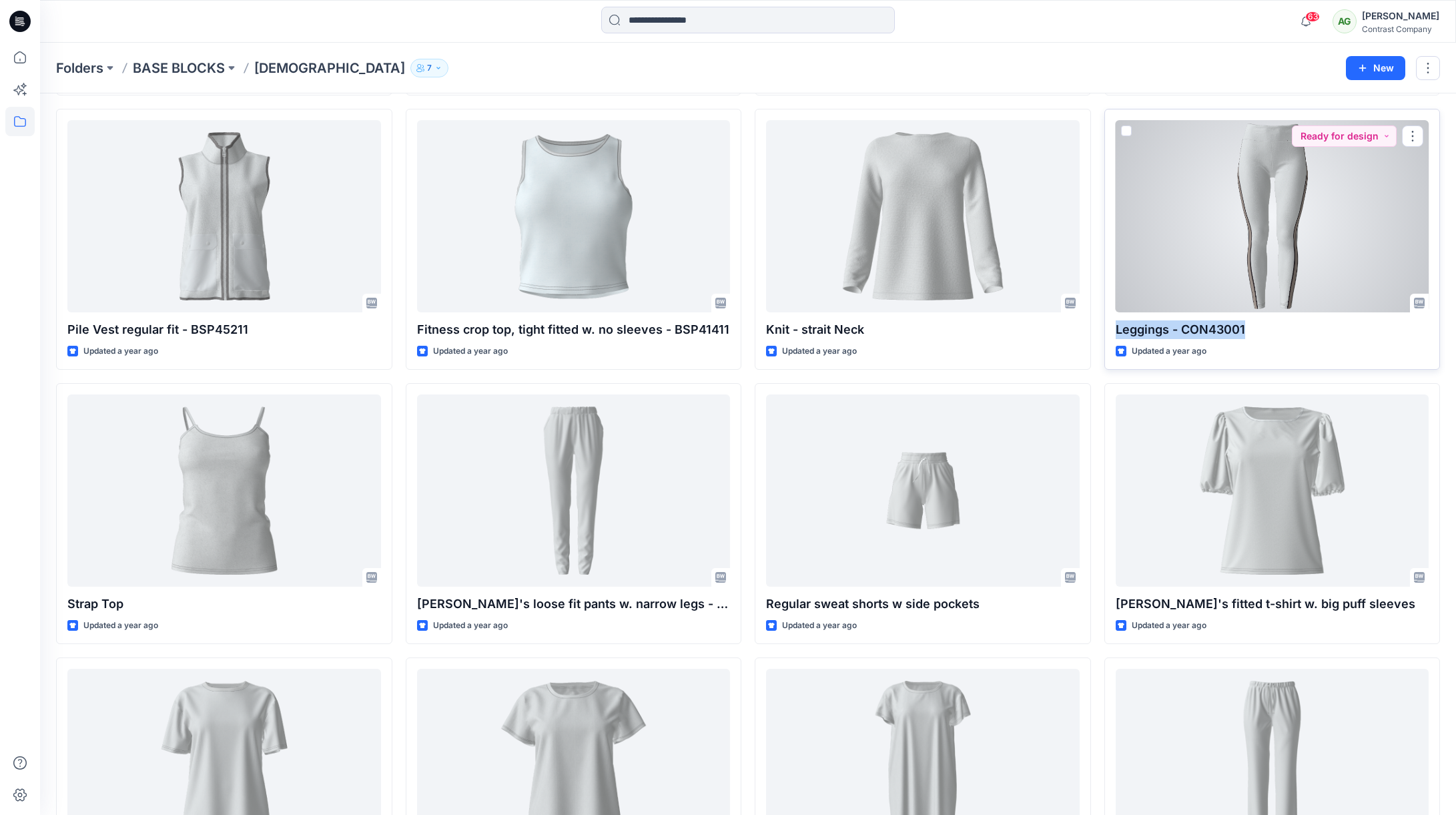
drag, startPoint x: 1257, startPoint y: 328, endPoint x: 1104, endPoint y: 331, distance: 153.0
click at [1104, 332] on div "Leggings - CON43001 Updated a year ago Ready for design" at bounding box center [1272, 239] width 336 height 261
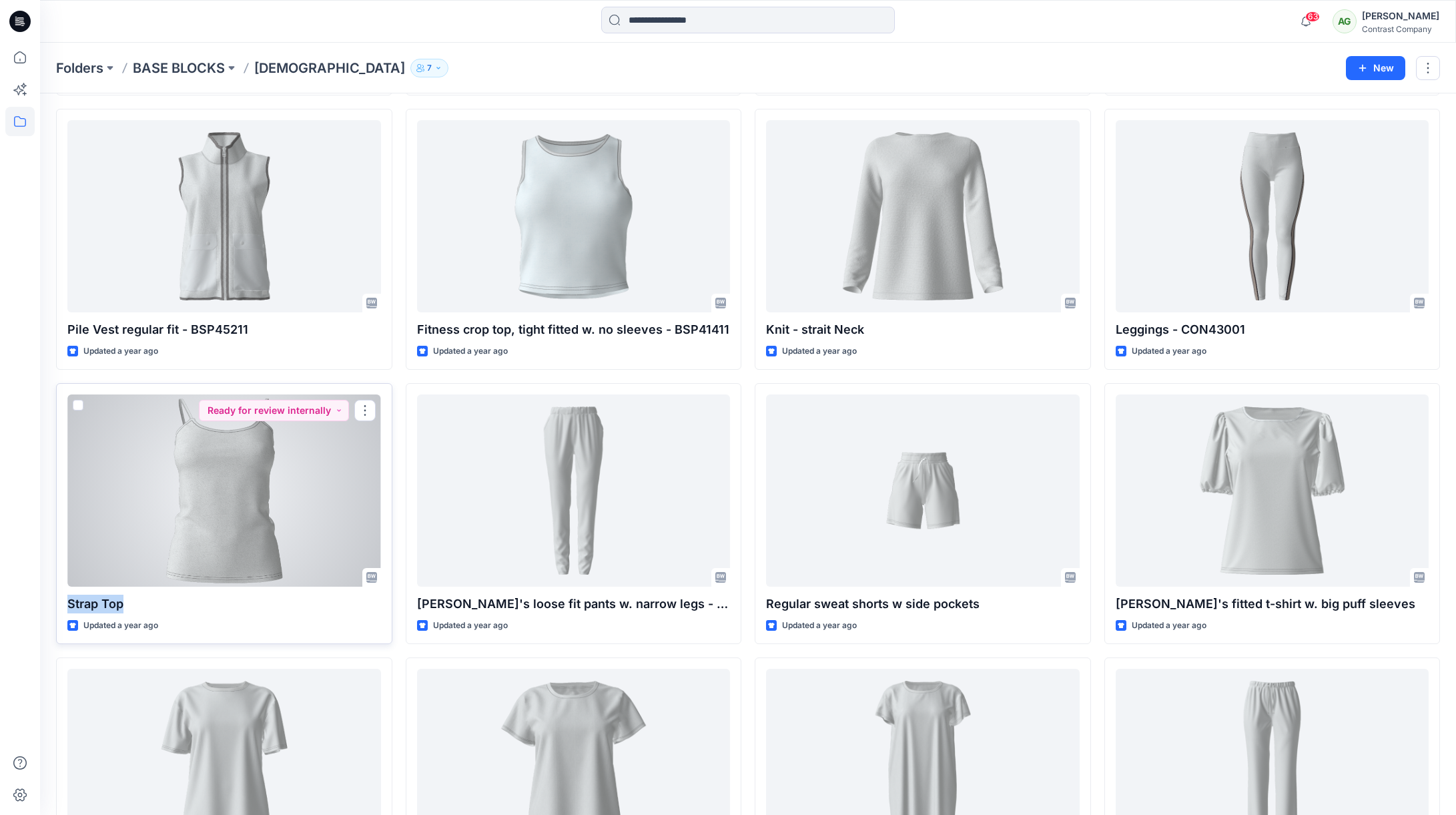
drag, startPoint x: 116, startPoint y: 605, endPoint x: 68, endPoint y: 606, distance: 48.0
click at [69, 606] on p "Strap Top" at bounding box center [224, 604] width 314 height 19
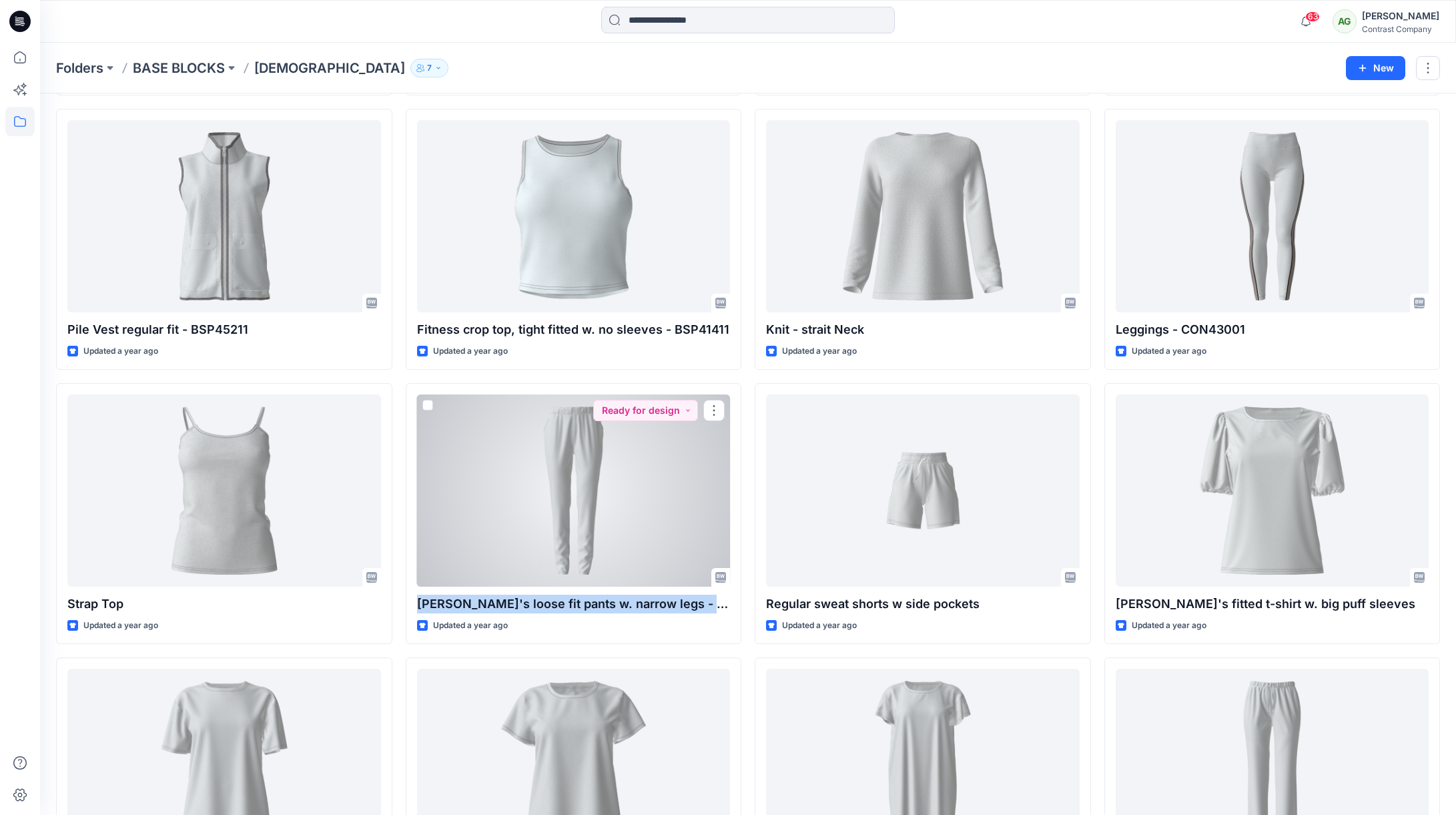
drag, startPoint x: 709, startPoint y: 601, endPoint x: 398, endPoint y: 596, distance: 311.0
click at [406, 601] on div "Ladie's loose fit pants w. narrow legs - CON 43102 Updated a year ago Ready for…" at bounding box center [574, 514] width 336 height 261
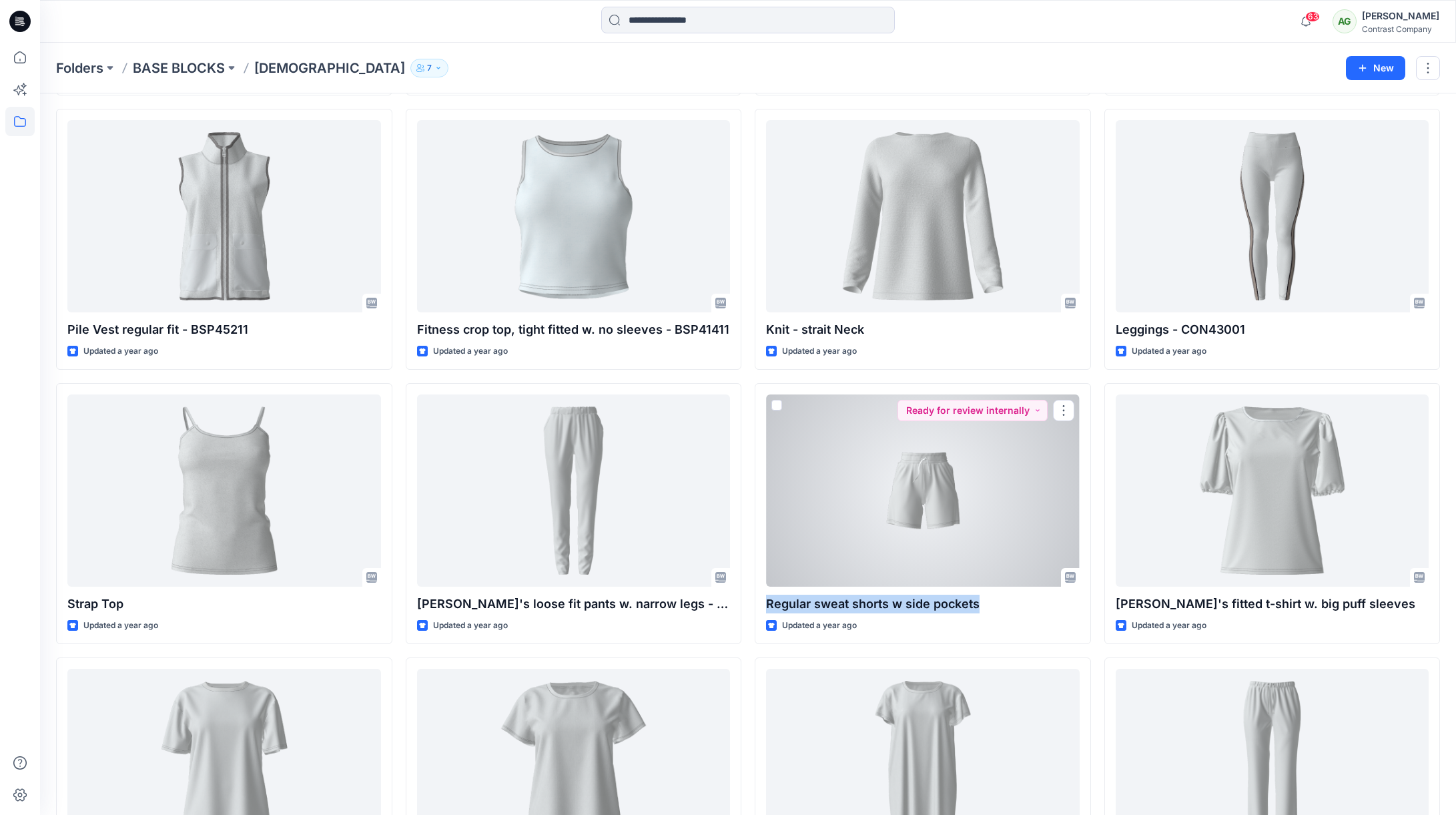
drag, startPoint x: 983, startPoint y: 604, endPoint x: 748, endPoint y: 597, distance: 235.1
click at [755, 597] on div "Regular sweat shorts w side pockets Updated a year ago Ready for review interna…" at bounding box center [923, 514] width 336 height 261
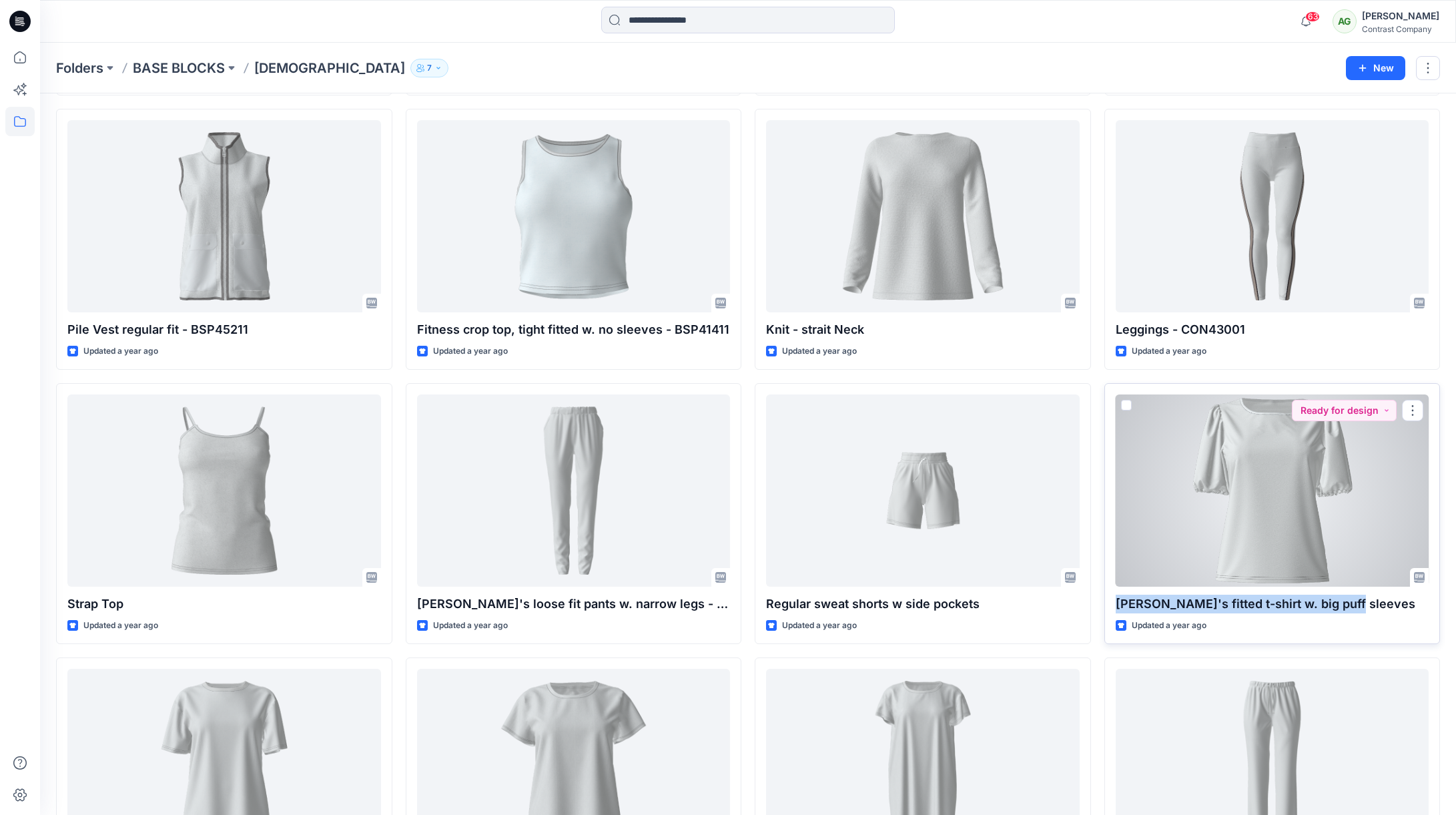
drag, startPoint x: 1344, startPoint y: 603, endPoint x: 1113, endPoint y: 598, distance: 231.1
click at [1114, 598] on div "Ladie's fitted t-shirt w. big puff sleeves Updated a year ago Ready for design" at bounding box center [1272, 514] width 336 height 261
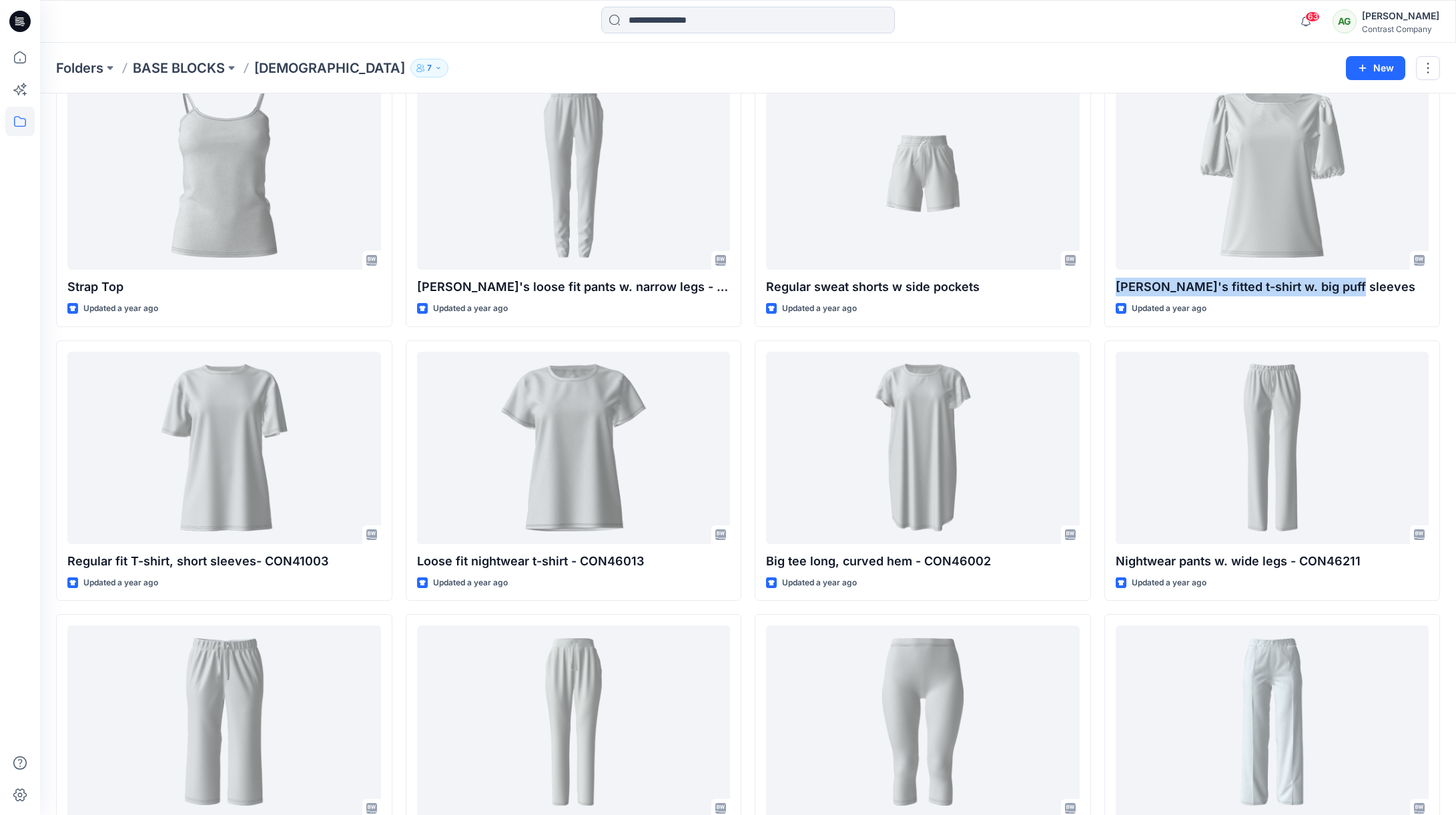
scroll to position [2626, 0]
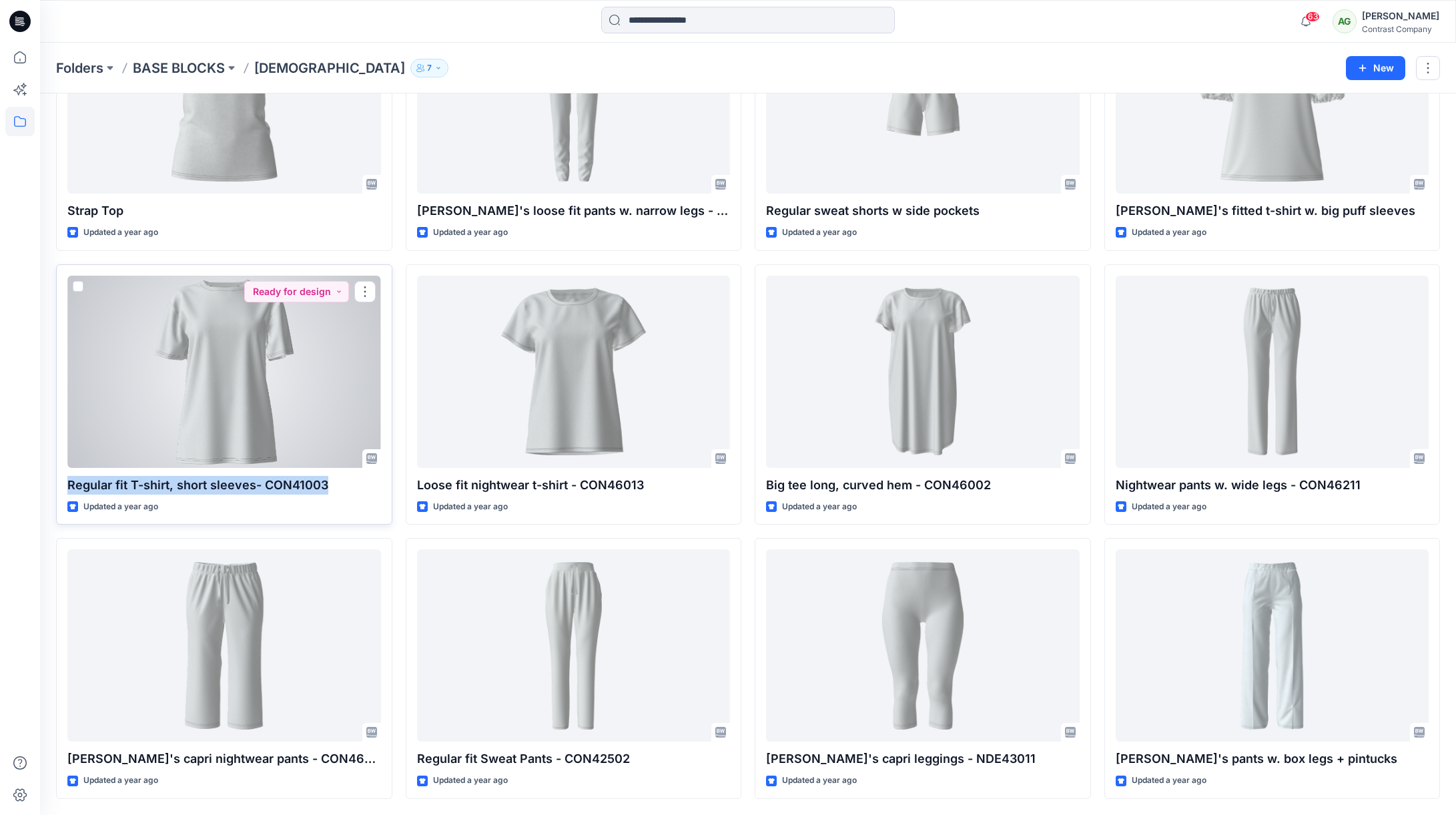
drag, startPoint x: 307, startPoint y: 485, endPoint x: 67, endPoint y: 484, distance: 240.0
click at [68, 484] on p "Regular fit T-shirt, short sleeves- CON41003" at bounding box center [224, 485] width 314 height 19
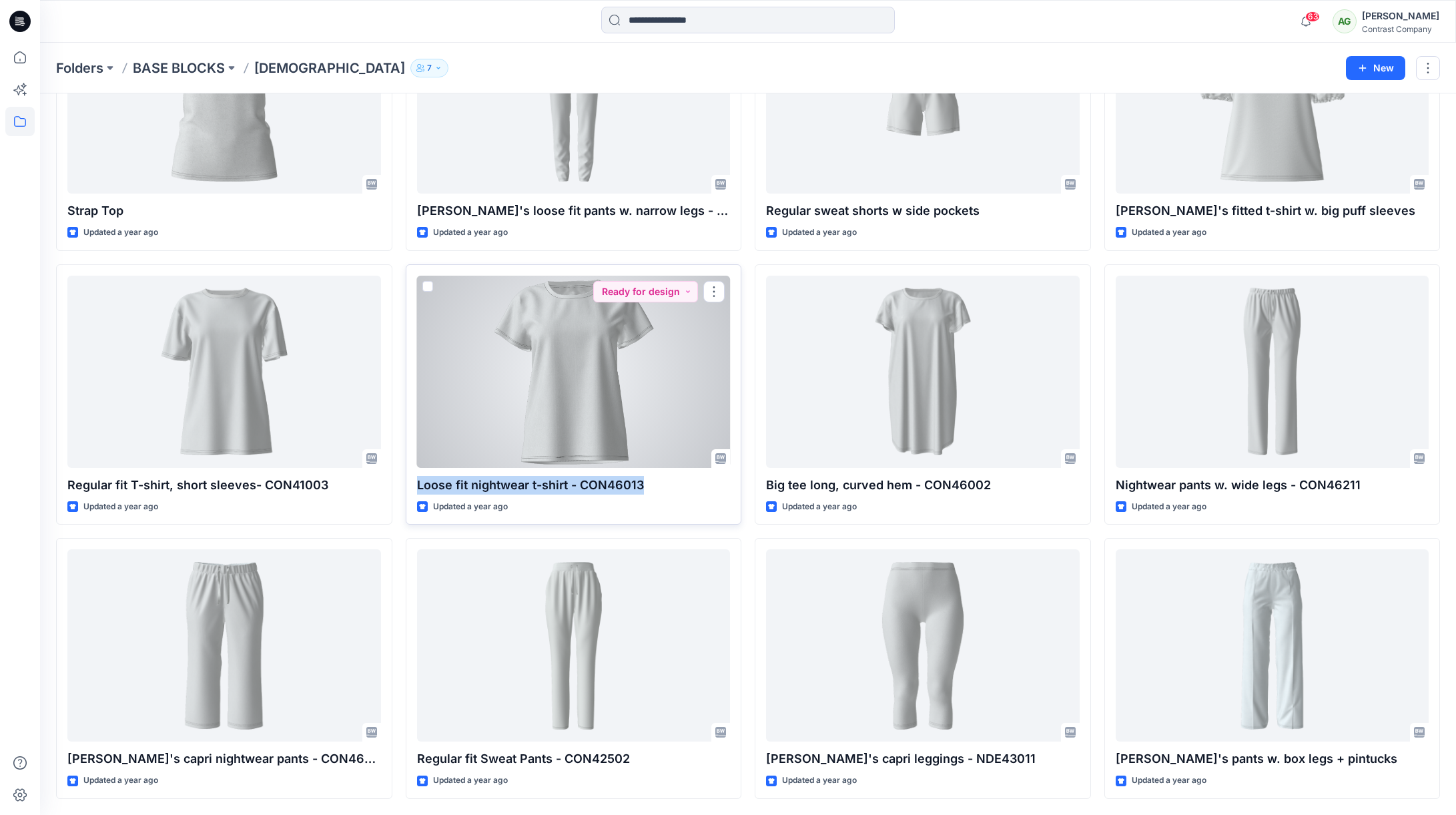
drag, startPoint x: 645, startPoint y: 479, endPoint x: 408, endPoint y: 473, distance: 237.1
click at [408, 473] on div "Loose fit nightwear t-shirt - CON46013 Updated a year ago Ready for design" at bounding box center [574, 394] width 336 height 261
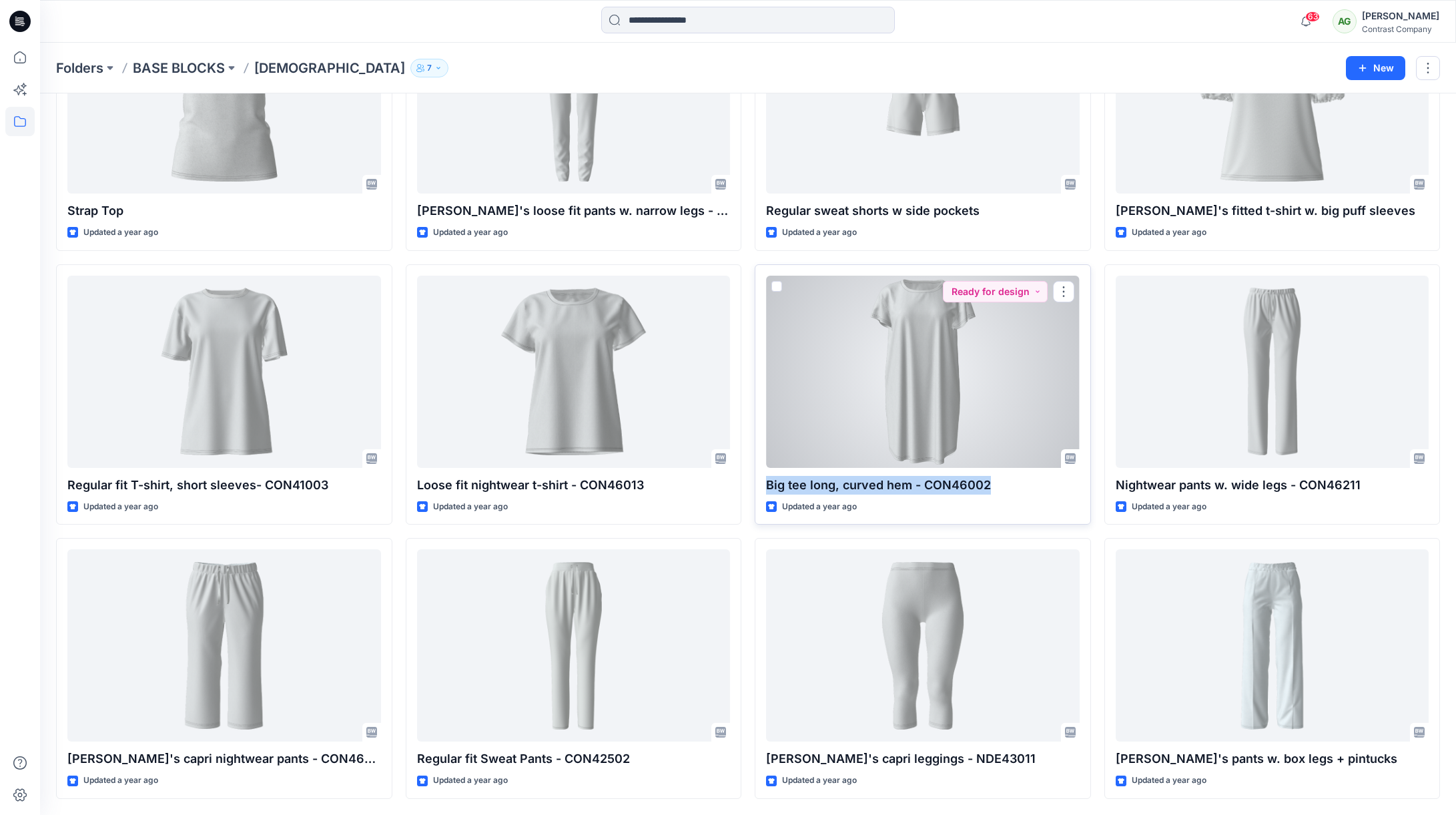
drag, startPoint x: 988, startPoint y: 479, endPoint x: 759, endPoint y: 475, distance: 229.0
click at [763, 474] on div "Big tee long, curved hem - CON46002 Updated a year ago Ready for design" at bounding box center [923, 394] width 336 height 261
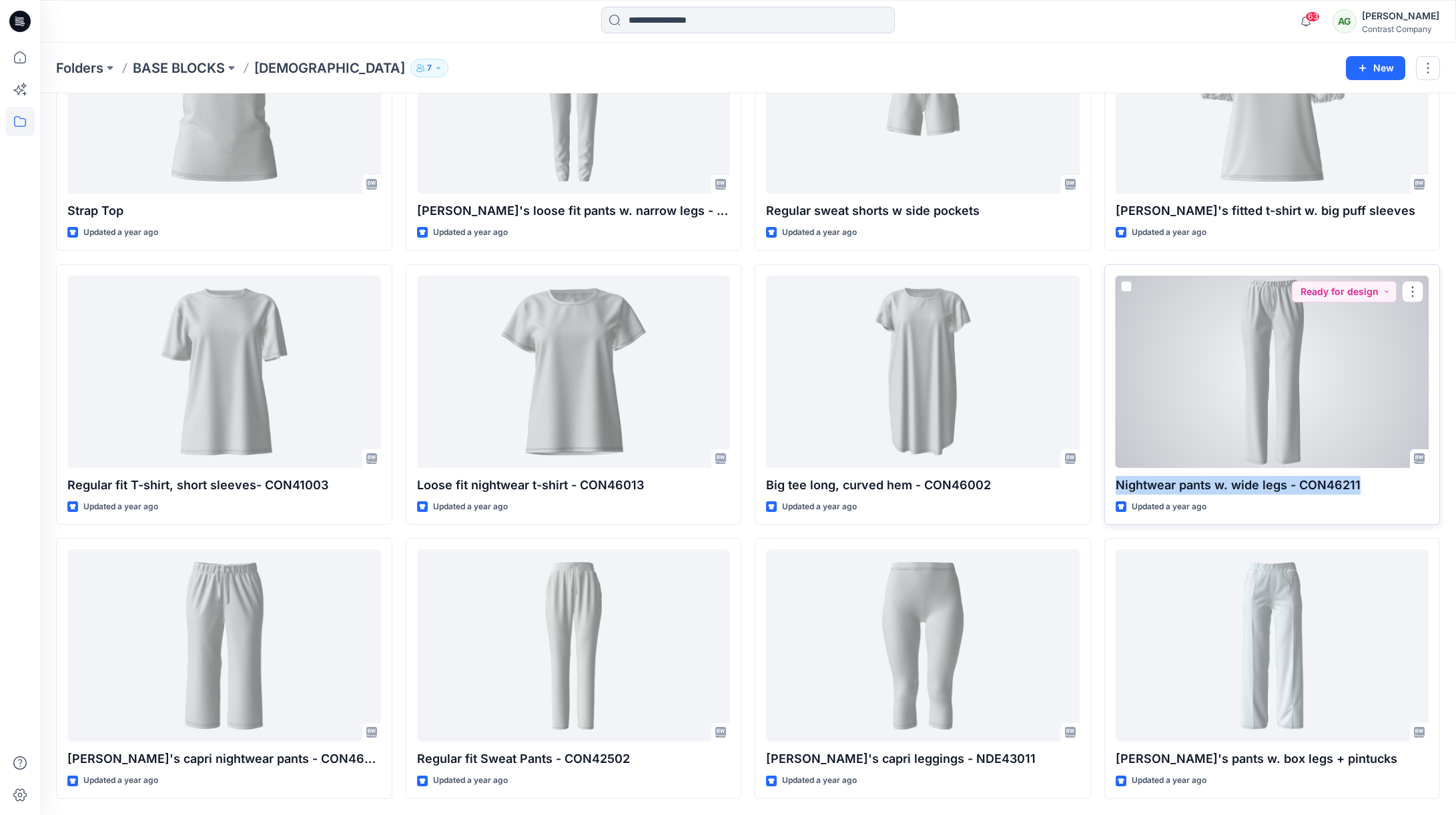
drag, startPoint x: 1353, startPoint y: 484, endPoint x: 1115, endPoint y: 484, distance: 238.0
click at [1116, 484] on p "Nightwear pants w. wide legs - CON46211" at bounding box center [1272, 485] width 314 height 19
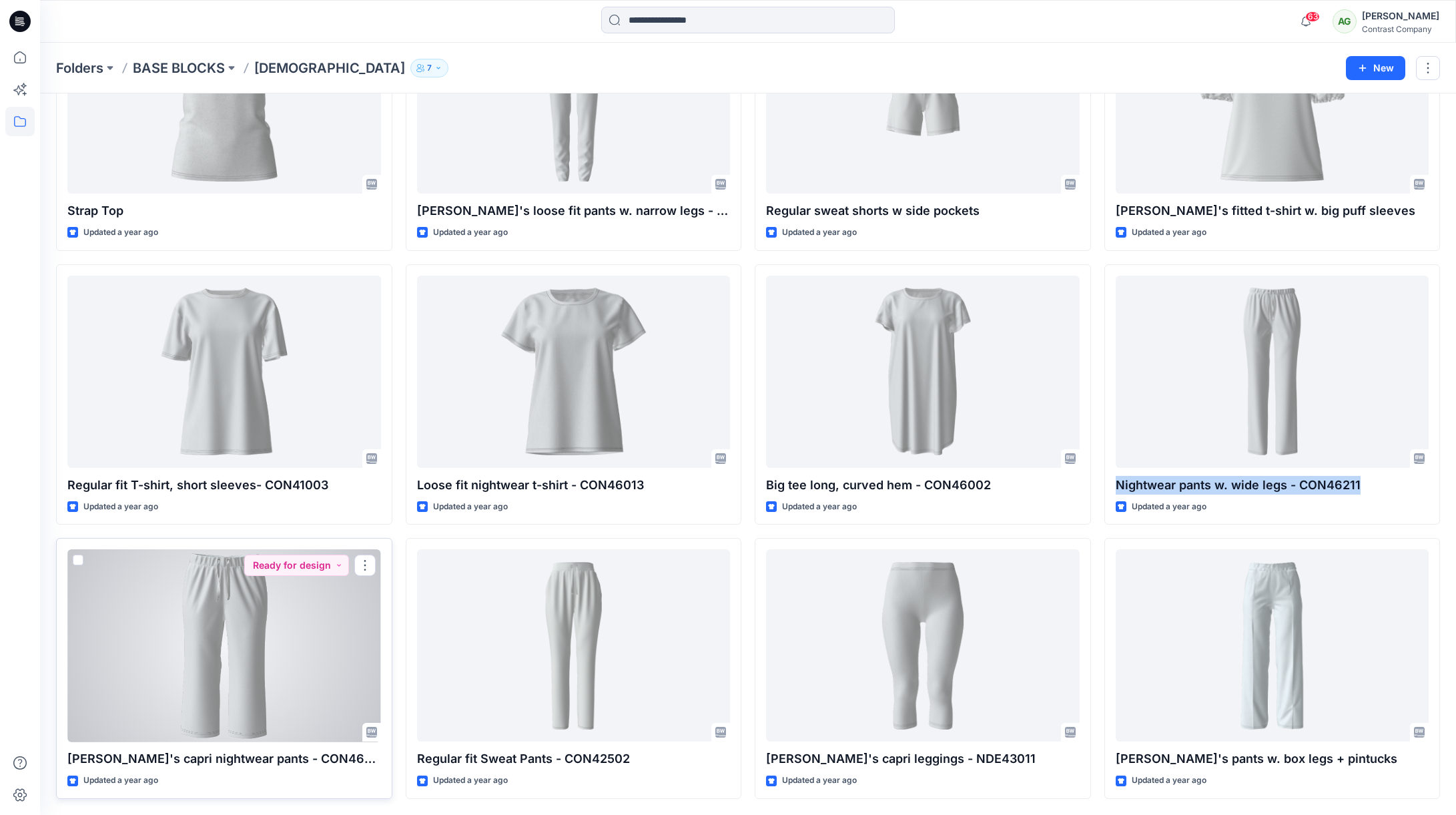
click at [238, 657] on div at bounding box center [224, 645] width 314 height 192
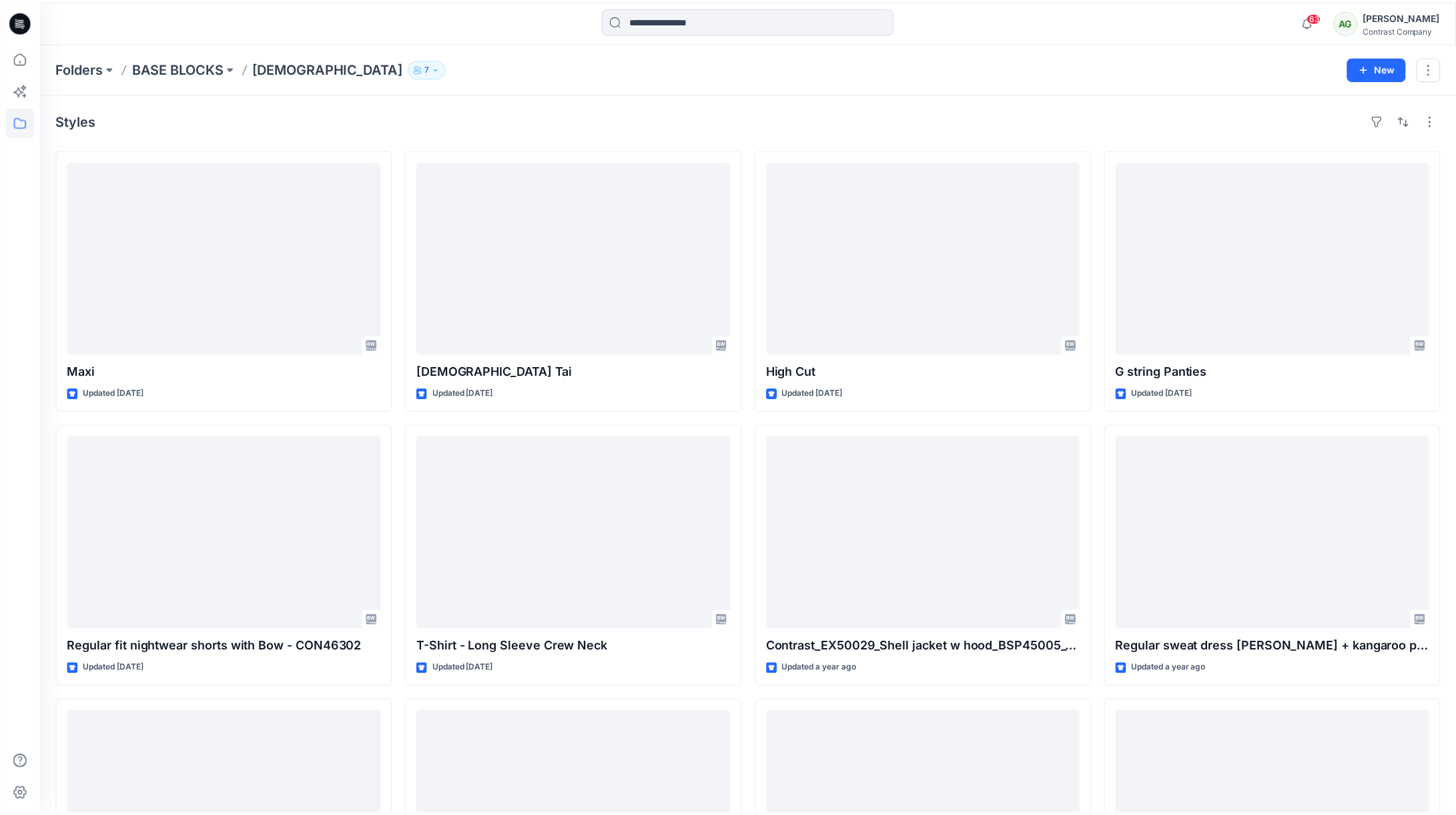
scroll to position [2626, 0]
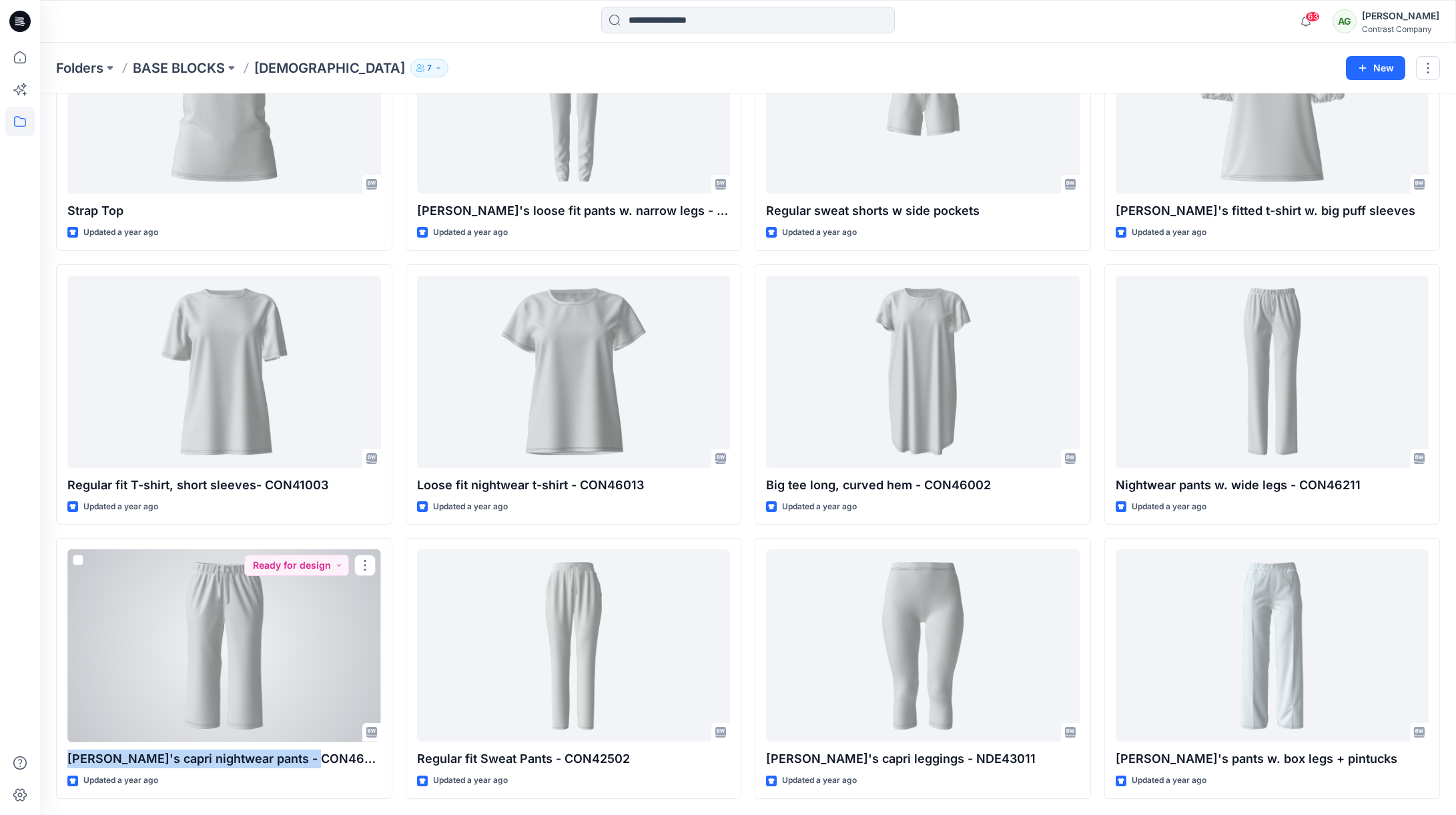
drag, startPoint x: 305, startPoint y: 758, endPoint x: 52, endPoint y: 761, distance: 253.0
click at [61, 761] on div "Ladie's capri nightwear pants - CON46211 Updated a year ago Ready for design" at bounding box center [224, 669] width 336 height 261
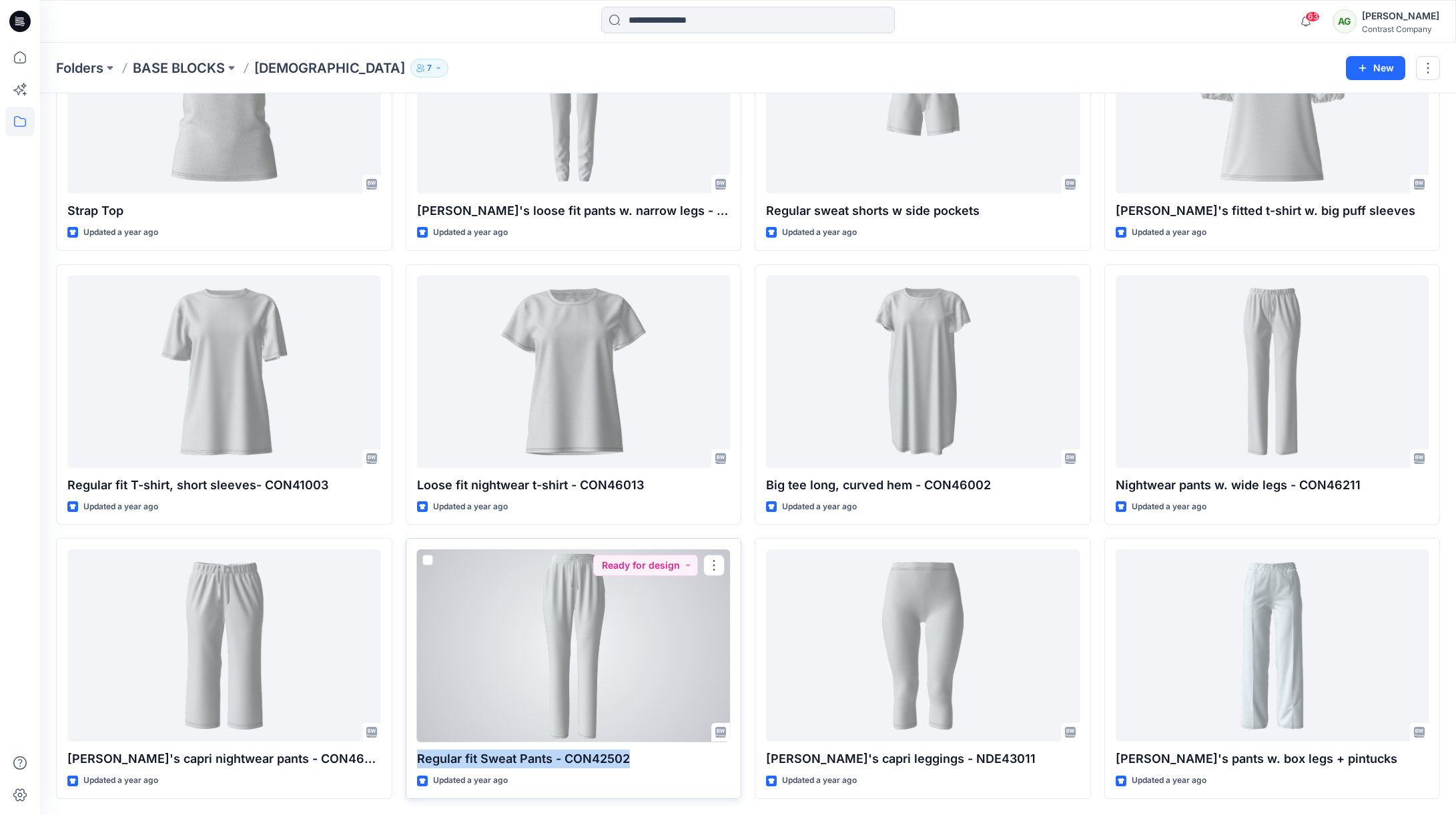
drag, startPoint x: 636, startPoint y: 754, endPoint x: 416, endPoint y: 759, distance: 220.1
click at [416, 759] on div "Regular fit Sweat Pants - CON42502 Updated a year ago Ready for design" at bounding box center [574, 669] width 336 height 261
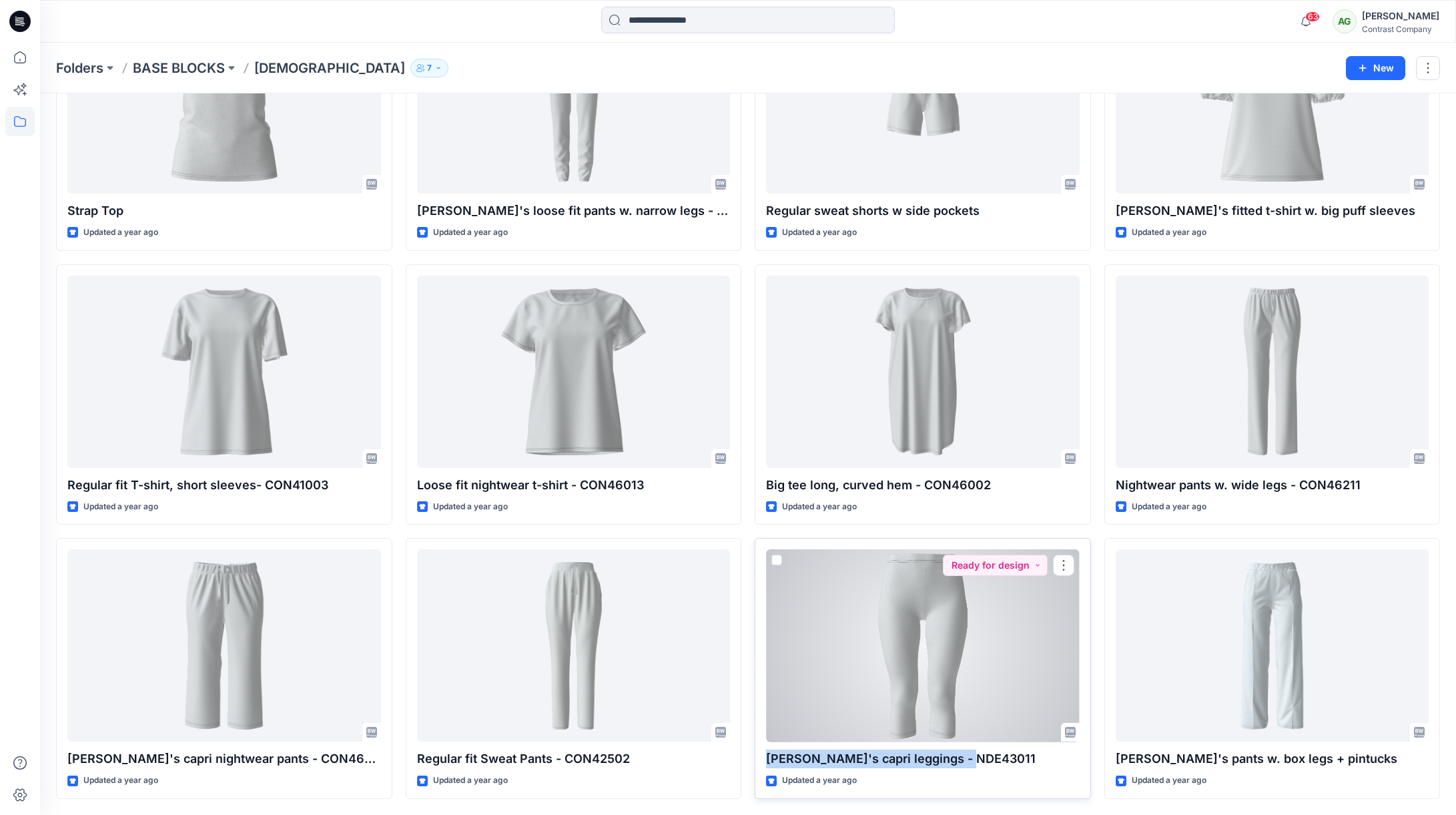
drag, startPoint x: 966, startPoint y: 757, endPoint x: 755, endPoint y: 761, distance: 211.0
click at [763, 761] on div "Ladie's capri leggings - NDE43011 Updated a year ago Ready for design" at bounding box center [923, 669] width 336 height 261
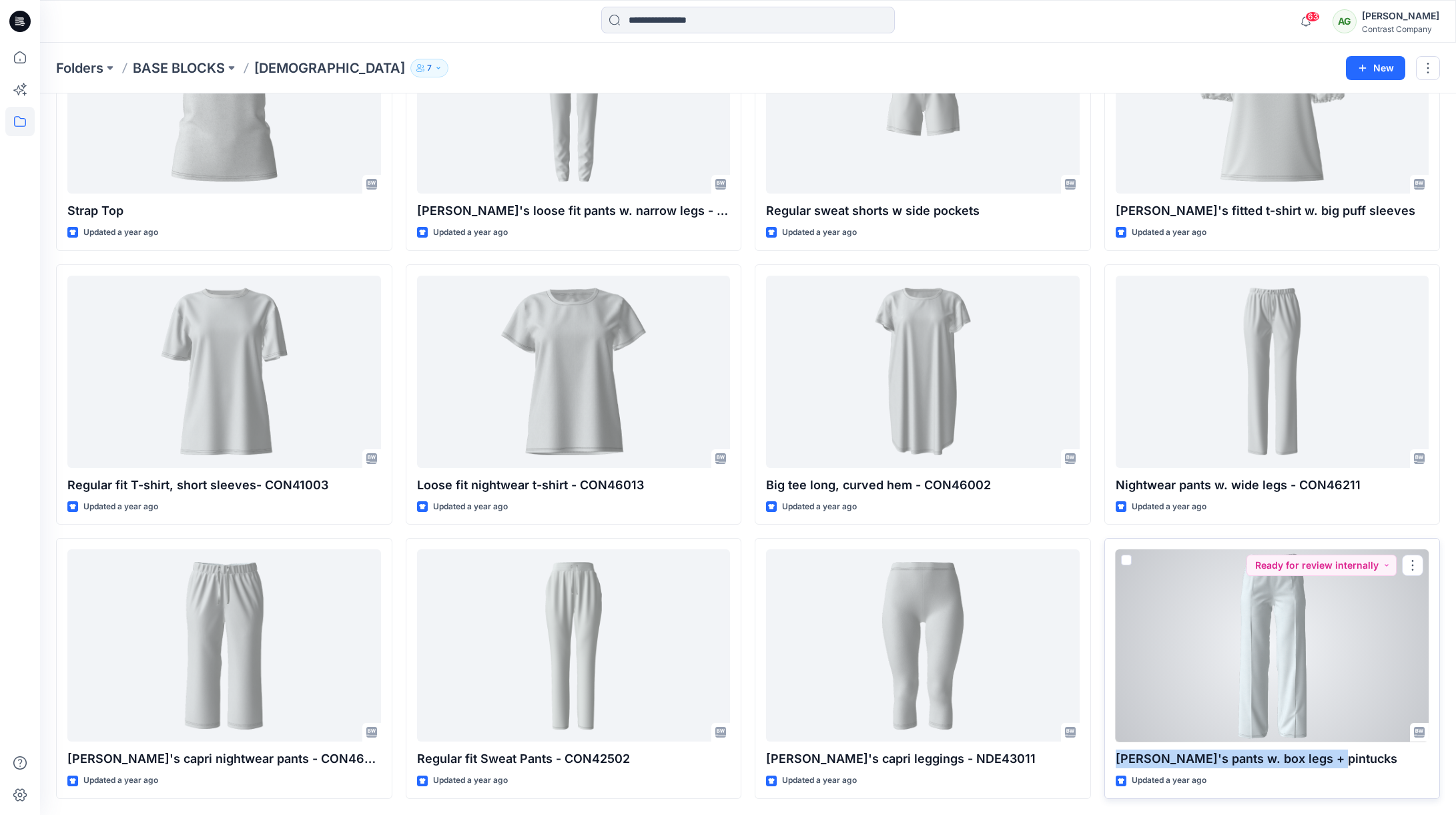
drag, startPoint x: 1314, startPoint y: 757, endPoint x: 1112, endPoint y: 750, distance: 202.1
click at [1124, 746] on div "Ladie's pants w. box legs + pintucks Updated a year ago Ready for review intern…" at bounding box center [1272, 669] width 336 height 261
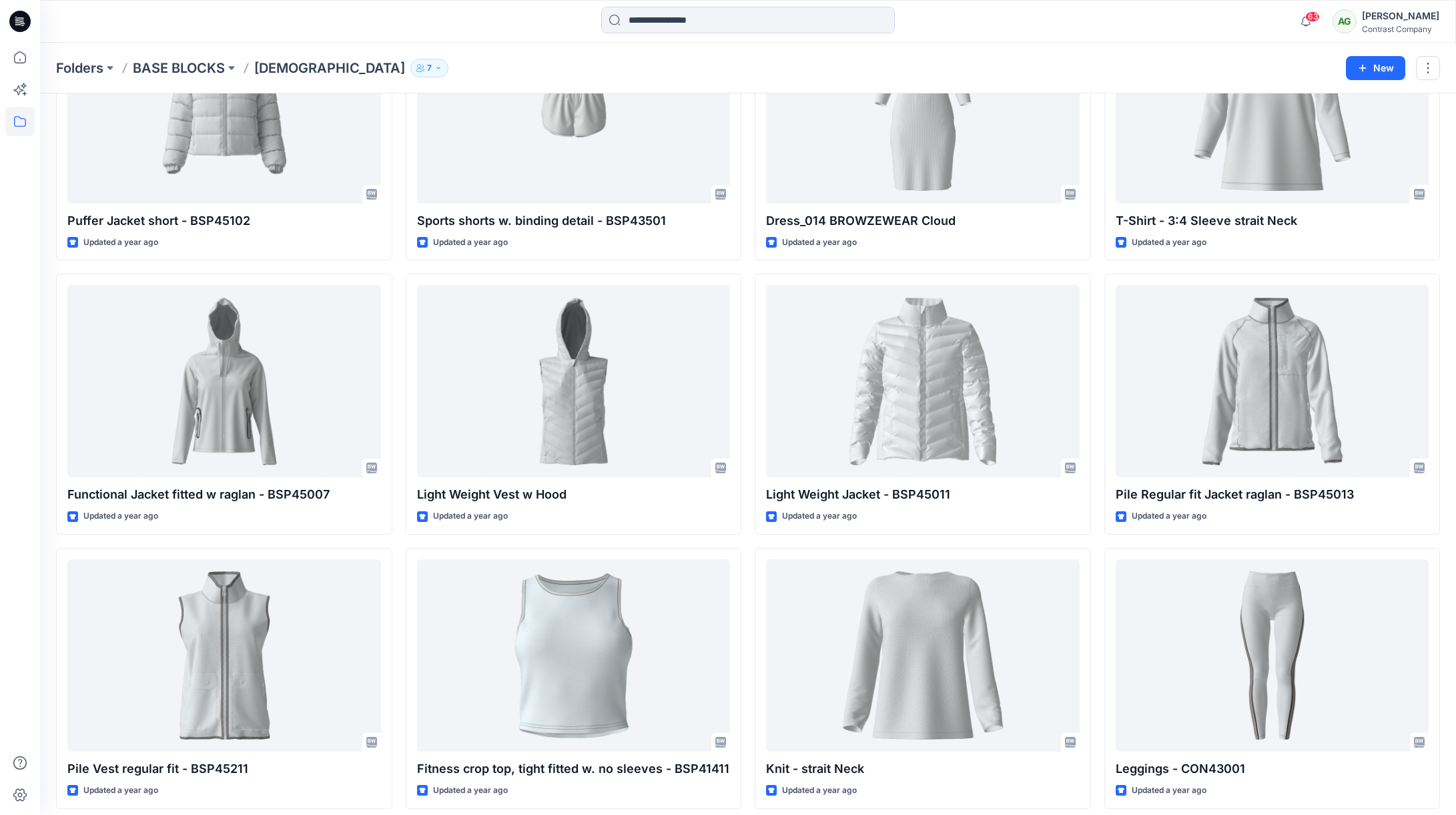
scroll to position [1797, 0]
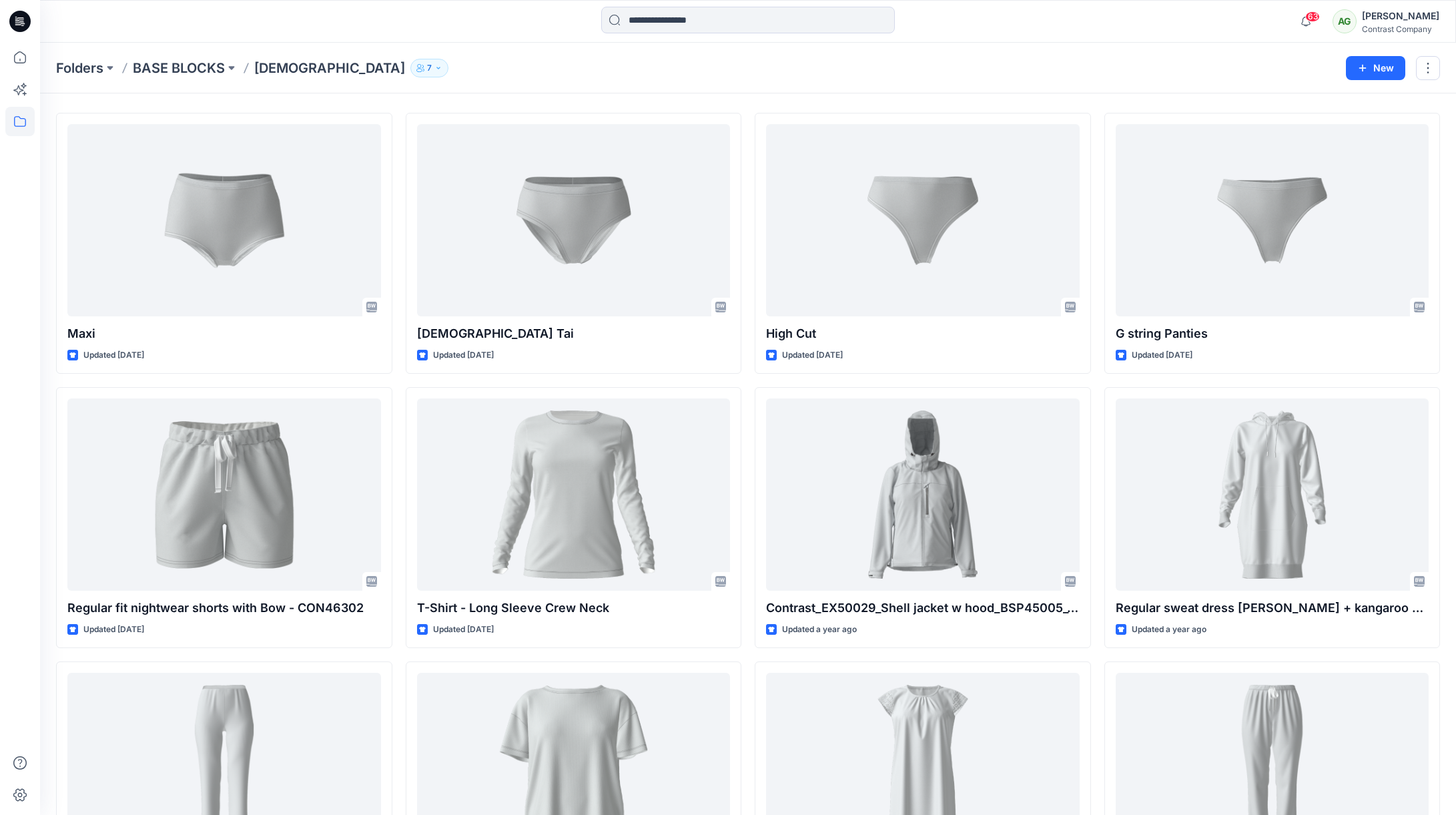
scroll to position [0, 0]
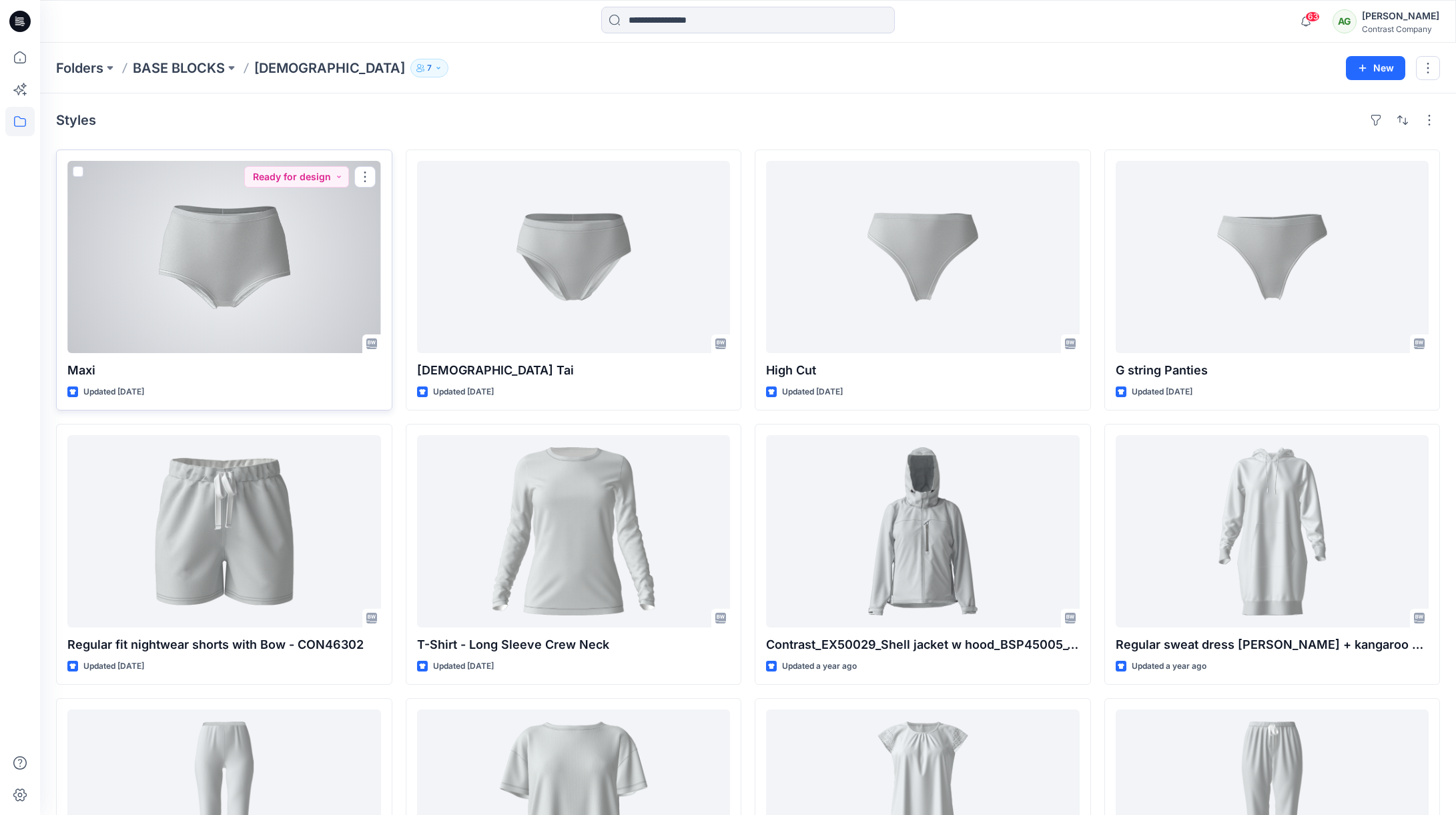
click at [269, 264] on div at bounding box center [224, 256] width 314 height 192
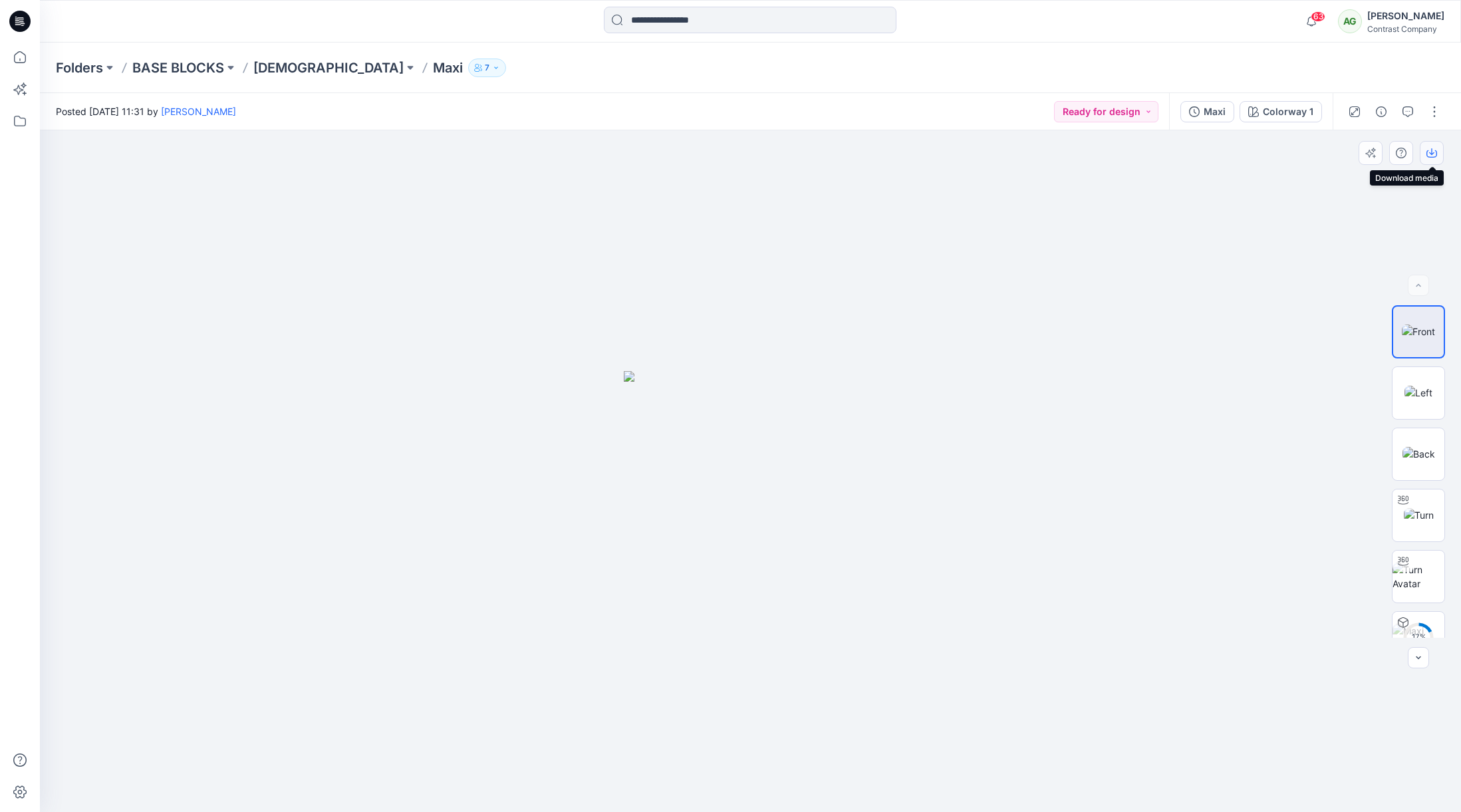
click at [1432, 150] on icon "button" at bounding box center [1431, 152] width 10 height 10
click at [1412, 385] on img at bounding box center [1419, 392] width 28 height 14
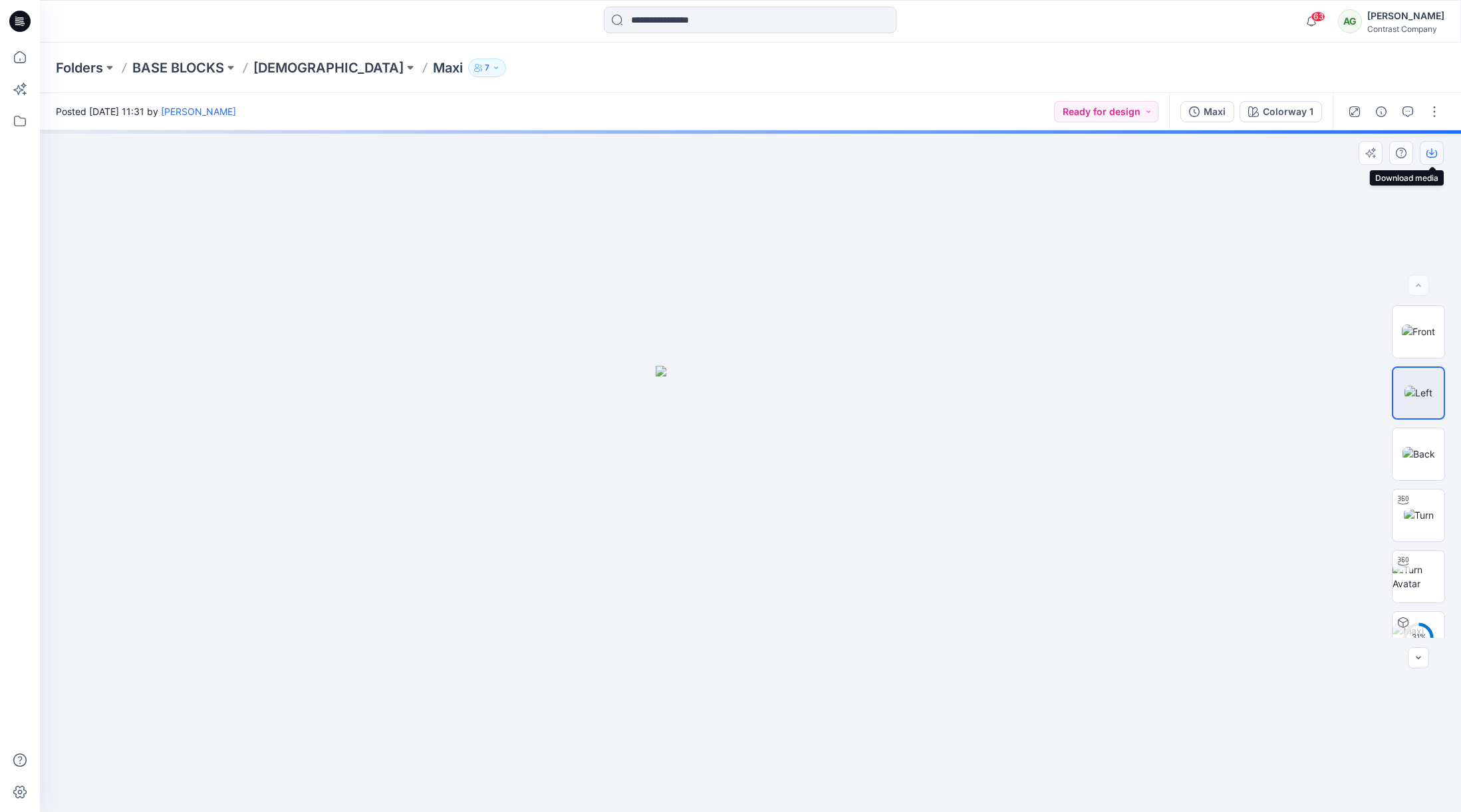
click at [1434, 149] on icon "button" at bounding box center [1431, 152] width 10 height 10
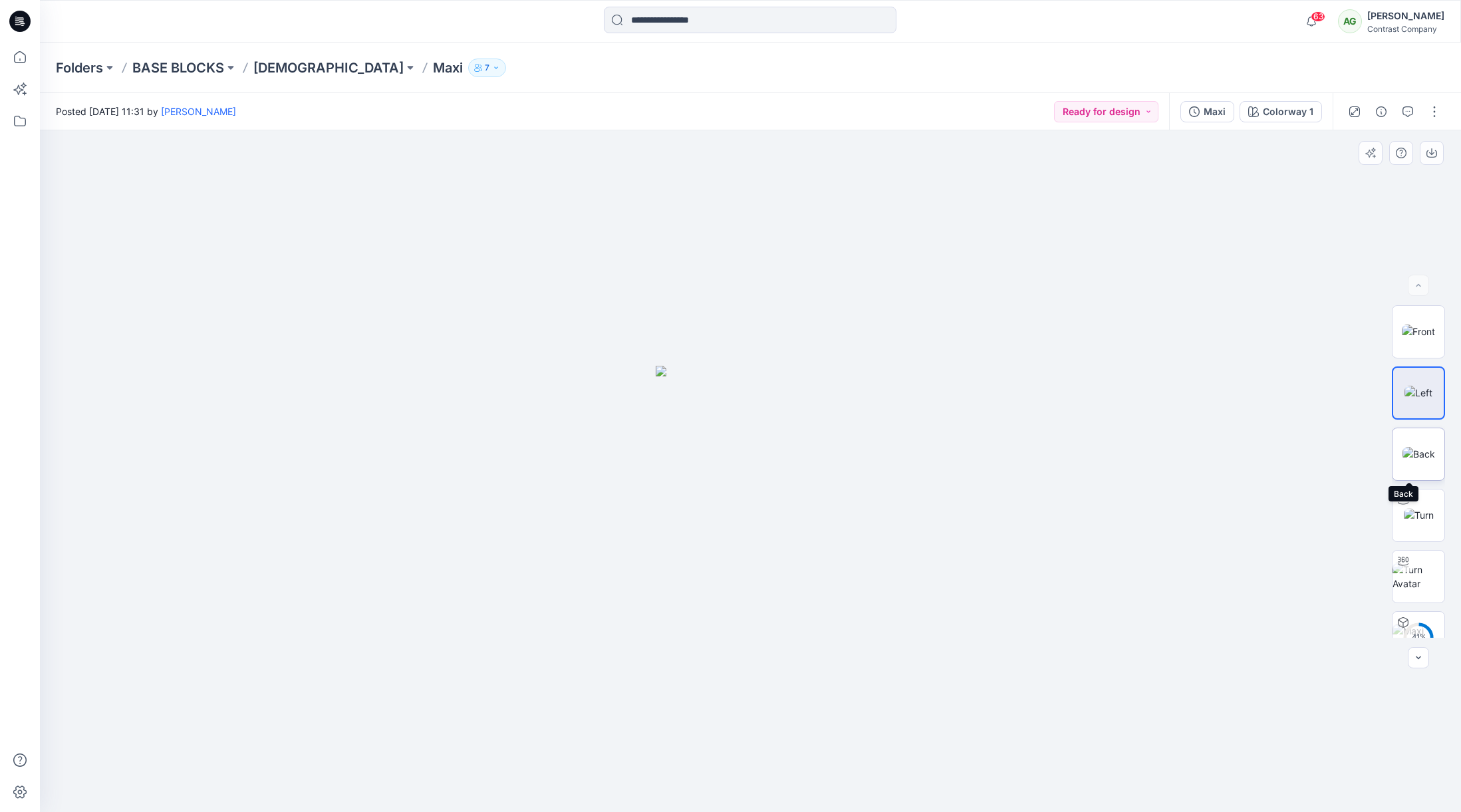
click at [1410, 447] on img at bounding box center [1419, 454] width 33 height 14
click at [1434, 151] on icon "button" at bounding box center [1431, 152] width 10 height 10
click at [565, 236] on div at bounding box center [751, 471] width 1422 height 681
click at [1215, 109] on div "Maxi" at bounding box center [1214, 112] width 22 height 15
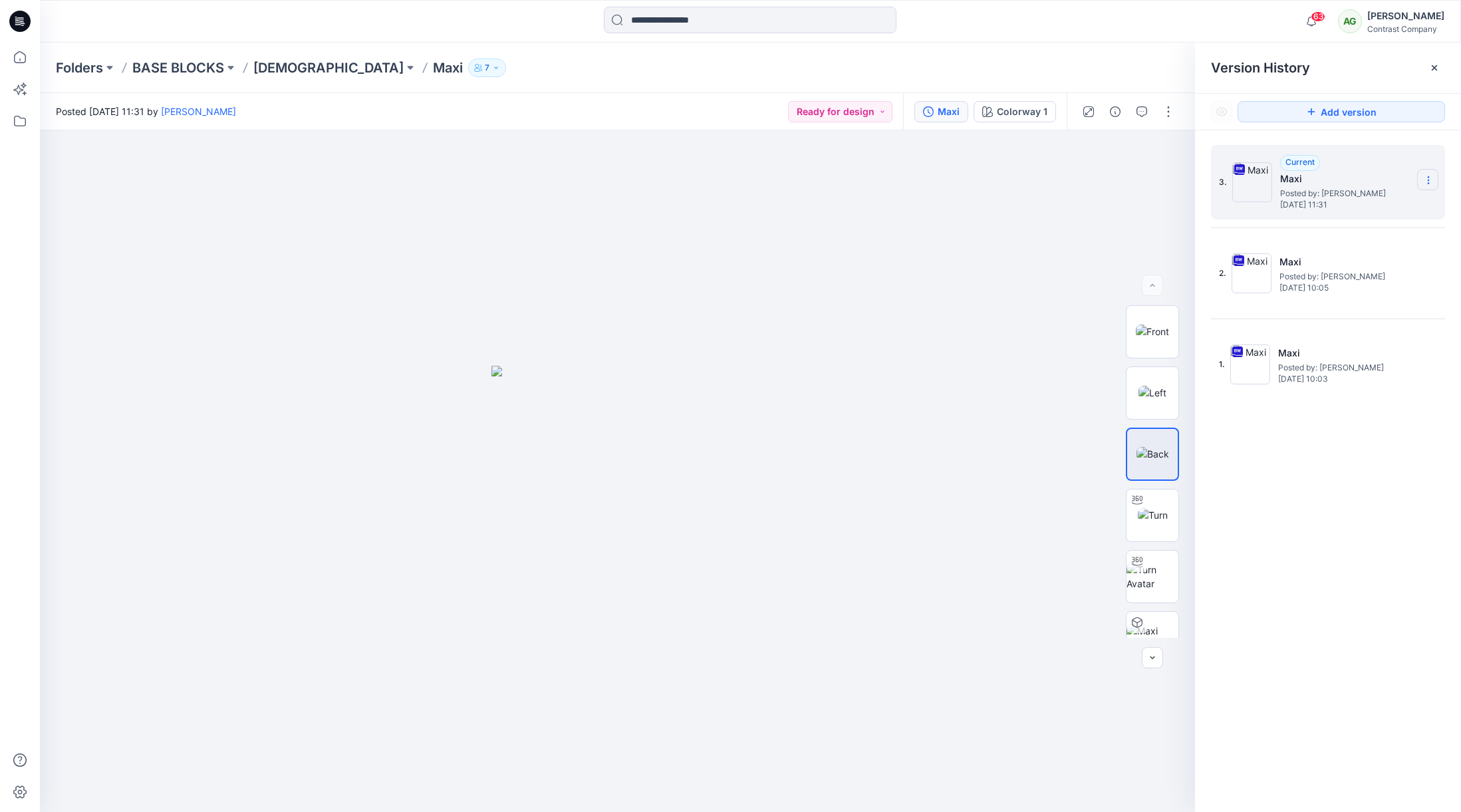
click at [1434, 177] on section at bounding box center [1428, 180] width 22 height 22
click at [1394, 199] on span "Download Source BW File" at bounding box center [1361, 206] width 111 height 16
click at [284, 65] on p "[DEMOGRAPHIC_DATA]" at bounding box center [329, 68] width 151 height 19
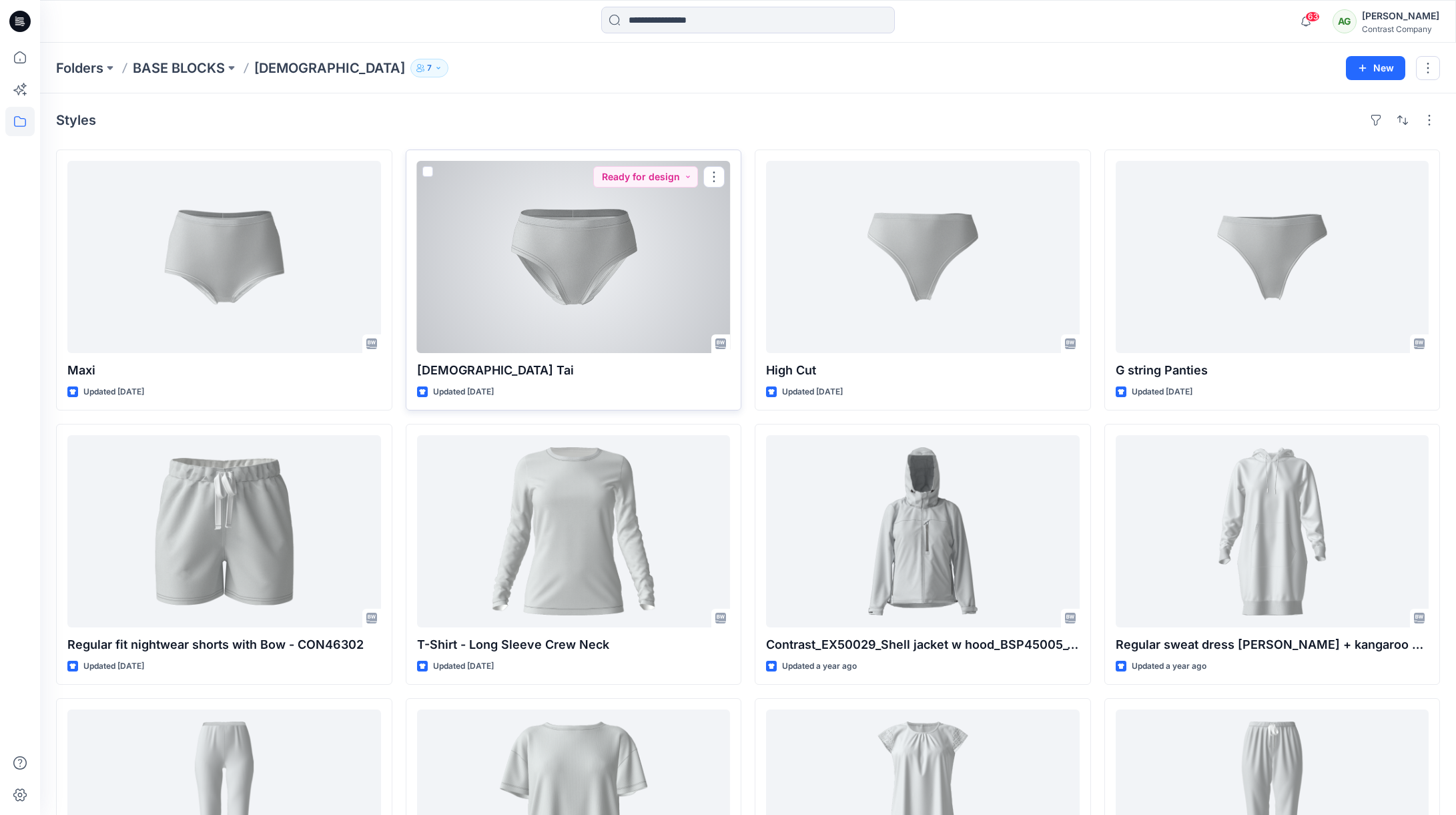
click at [569, 272] on div at bounding box center [574, 256] width 314 height 192
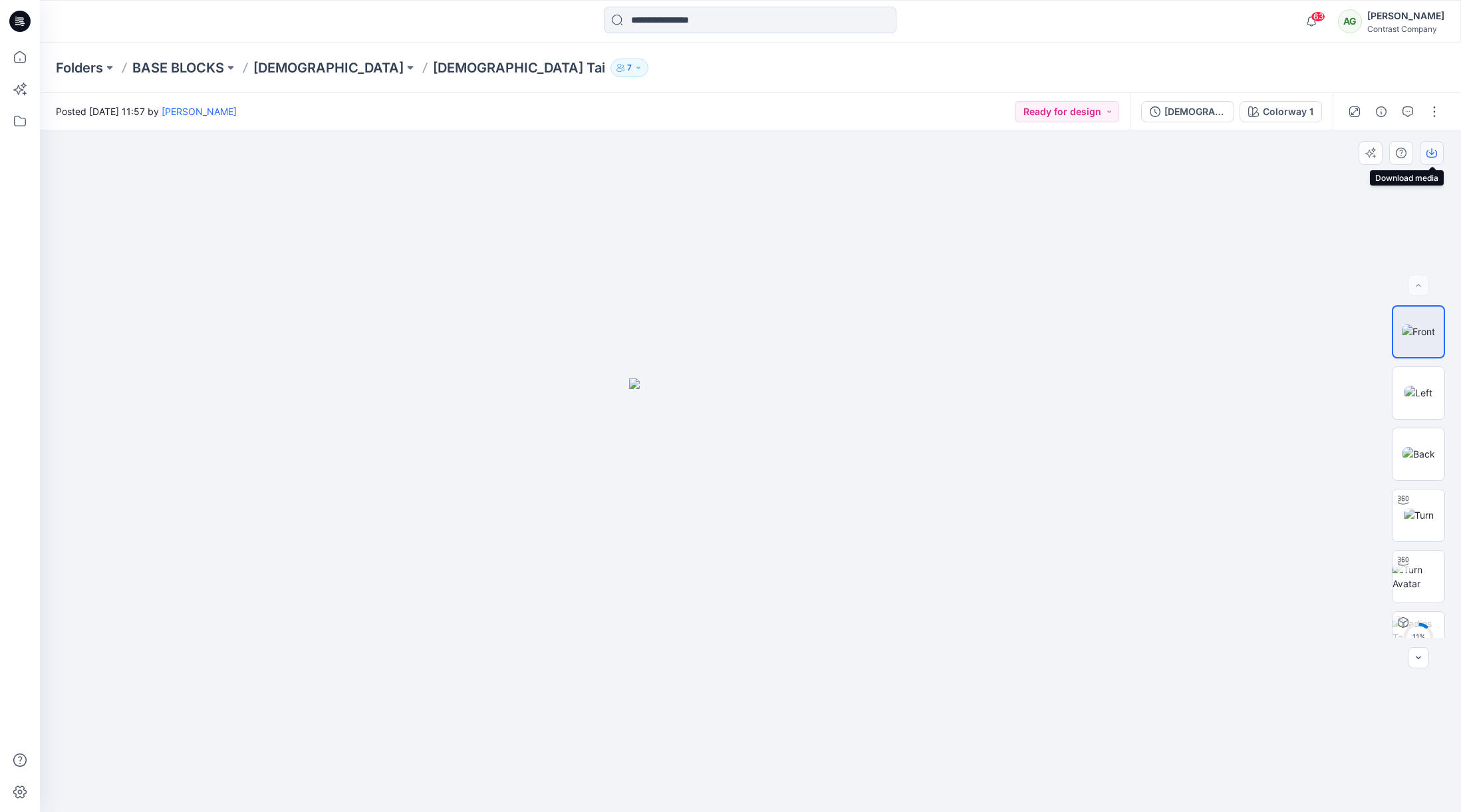
click at [1433, 155] on icon "button" at bounding box center [1431, 152] width 10 height 10
click at [1424, 385] on img at bounding box center [1419, 392] width 28 height 14
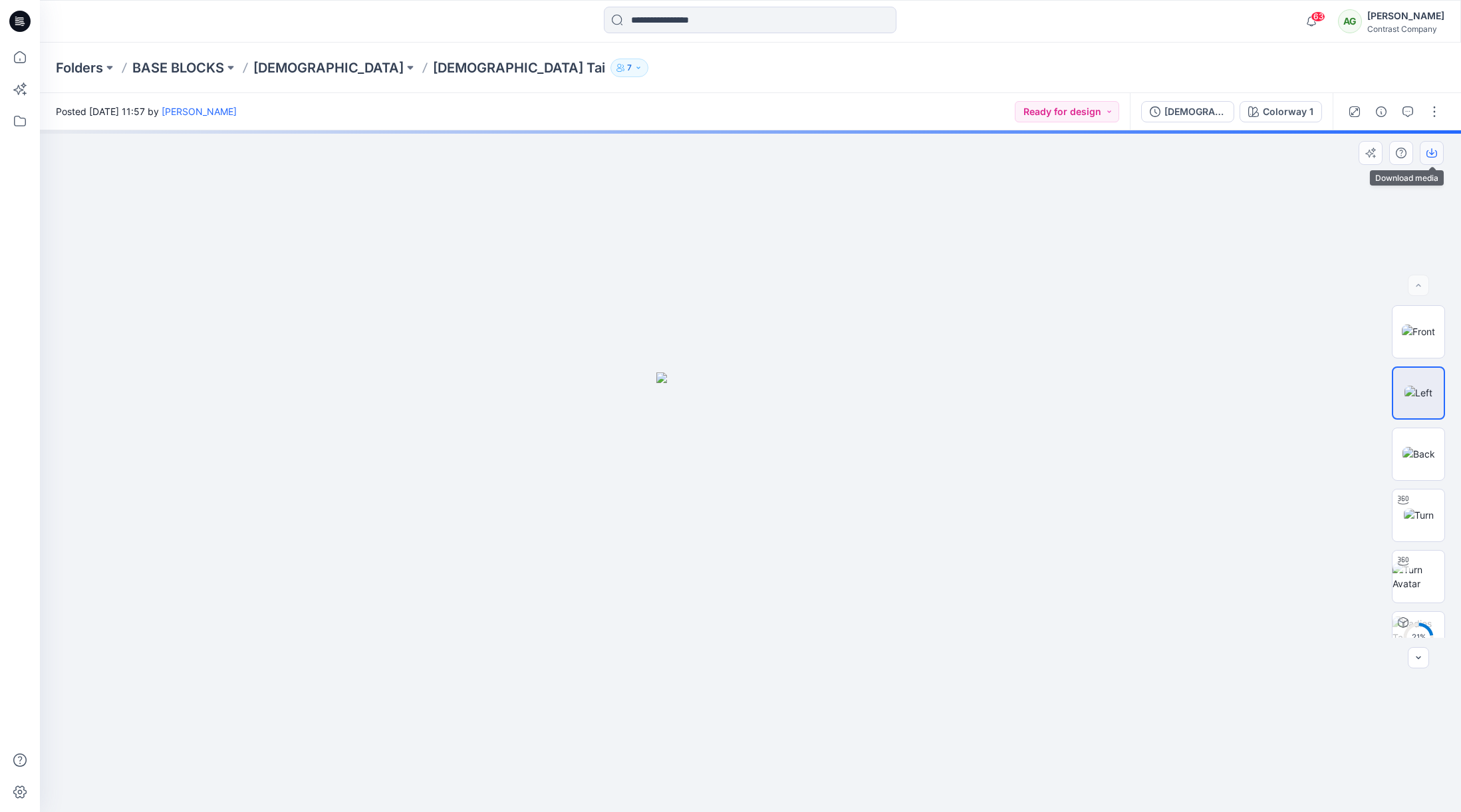
click at [1434, 151] on icon "button" at bounding box center [1431, 152] width 10 height 10
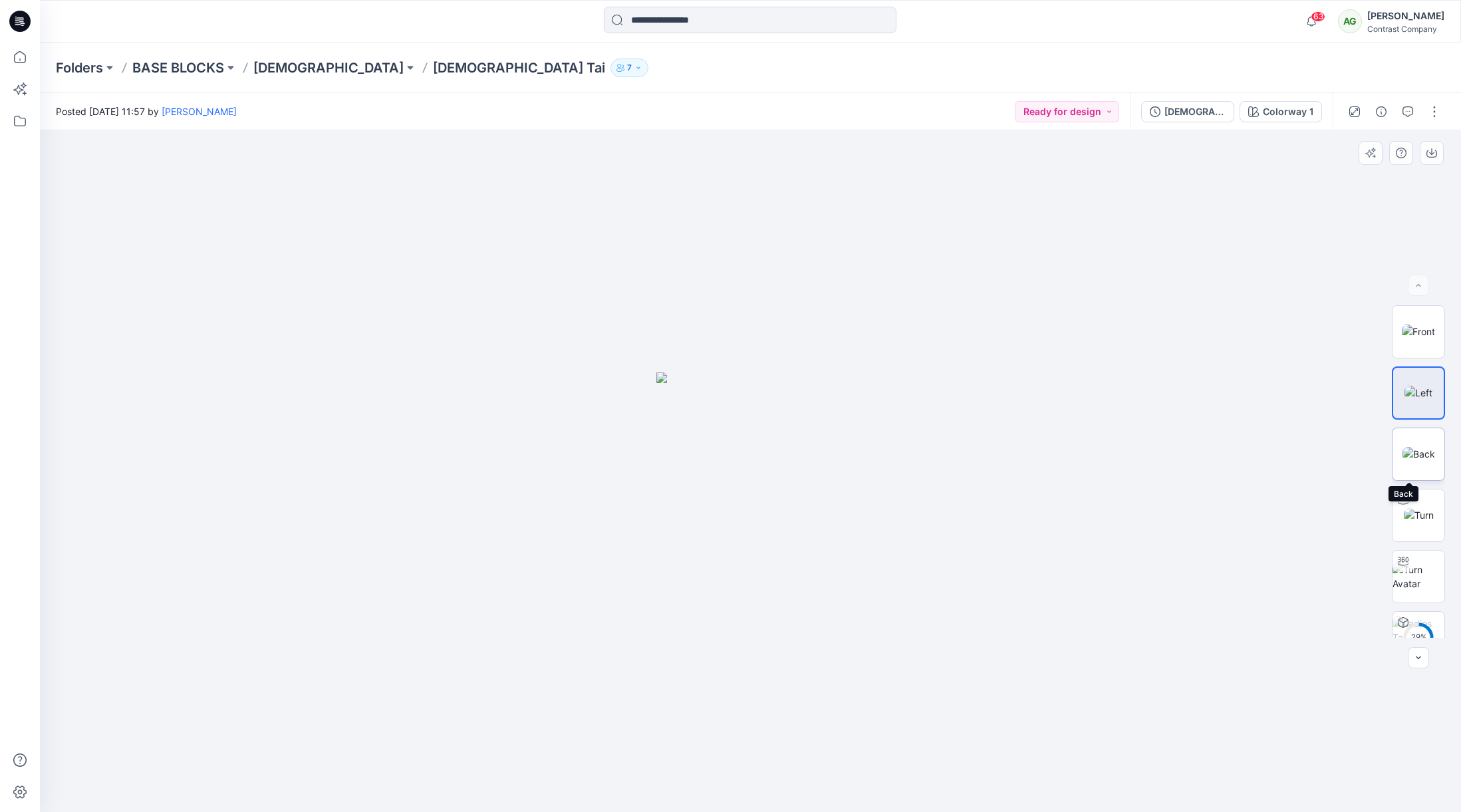
click at [1411, 447] on img at bounding box center [1419, 454] width 33 height 14
click at [1428, 148] on icon "button" at bounding box center [1431, 152] width 10 height 10
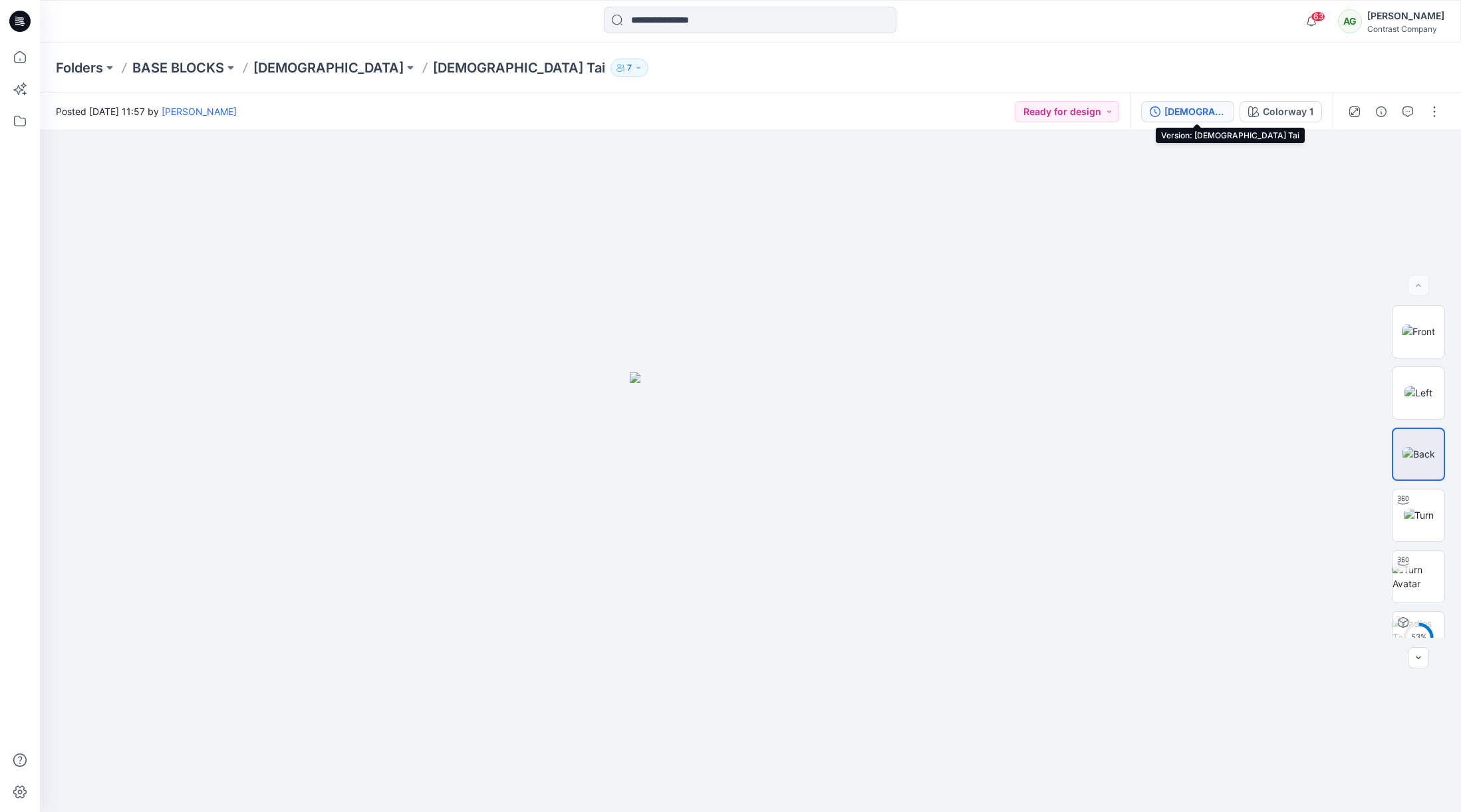
click at [1211, 111] on div "[DEMOGRAPHIC_DATA] Tai" at bounding box center [1194, 112] width 61 height 15
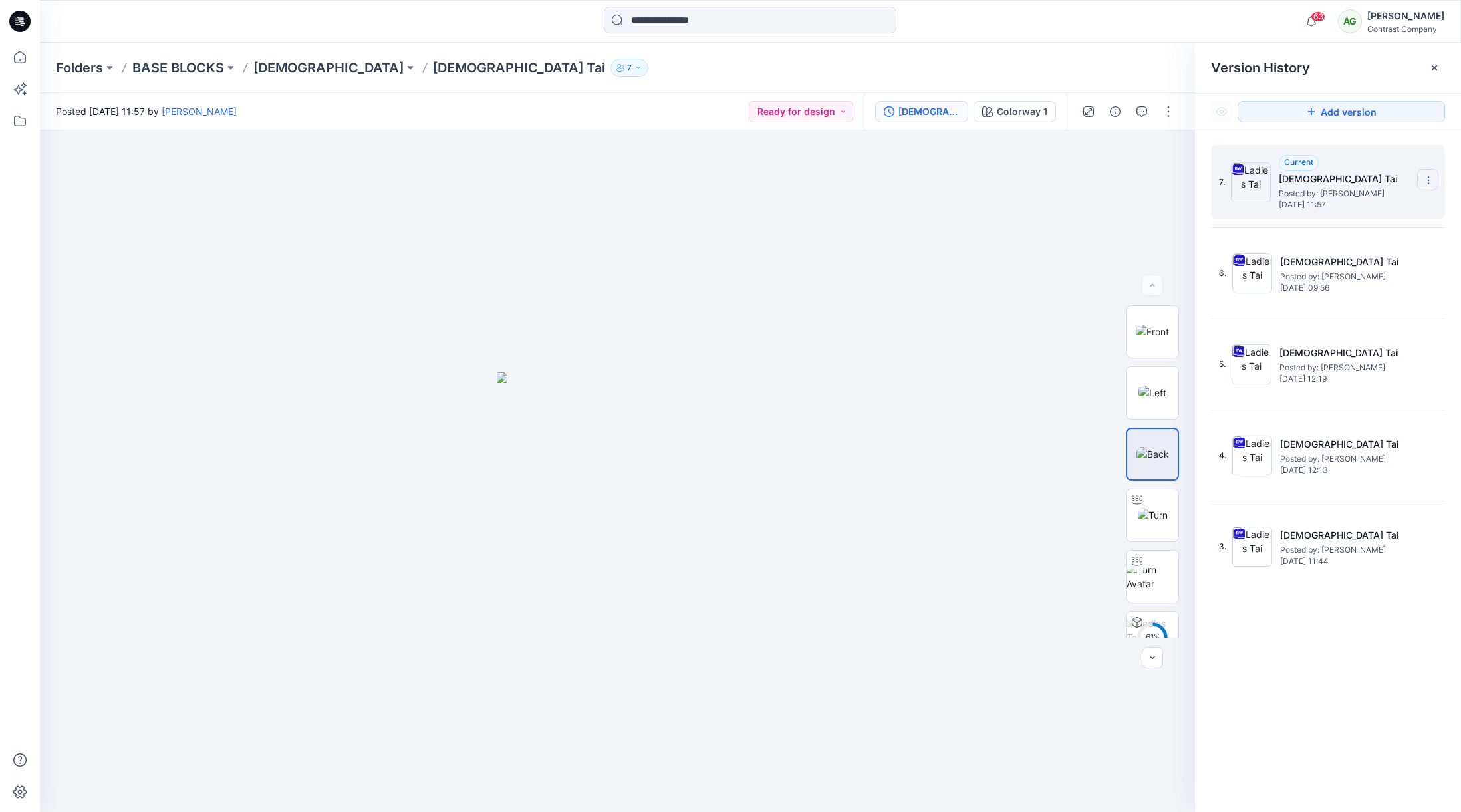
click at [1434, 181] on section at bounding box center [1428, 180] width 22 height 22
click at [1393, 208] on span "Download Source BW File" at bounding box center [1361, 206] width 111 height 16
click at [403, 67] on button at bounding box center [410, 68] width 13 height 19
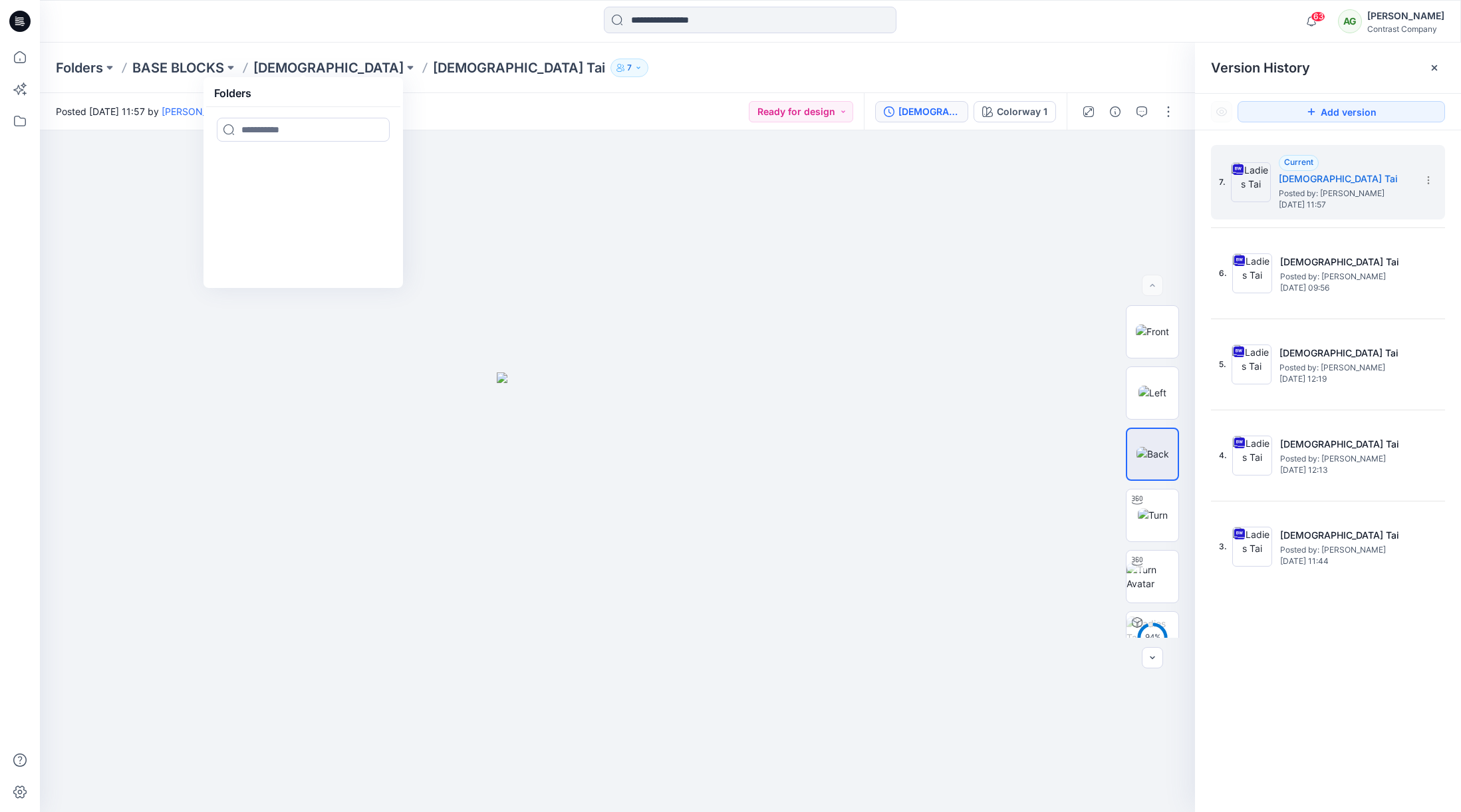
click at [433, 72] on p "[DEMOGRAPHIC_DATA] Tai" at bounding box center [519, 68] width 172 height 19
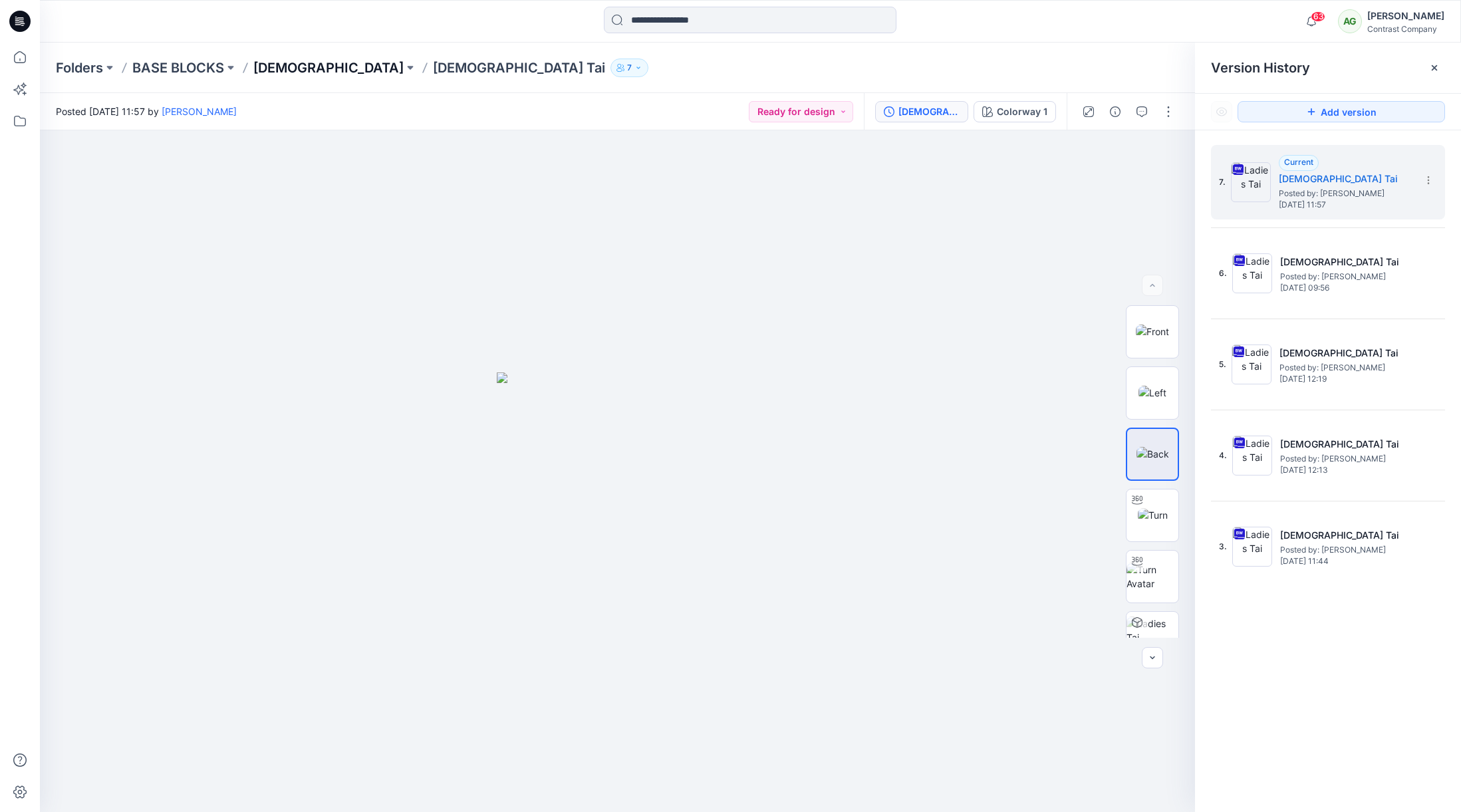
click at [270, 68] on p "[DEMOGRAPHIC_DATA]" at bounding box center [329, 68] width 151 height 19
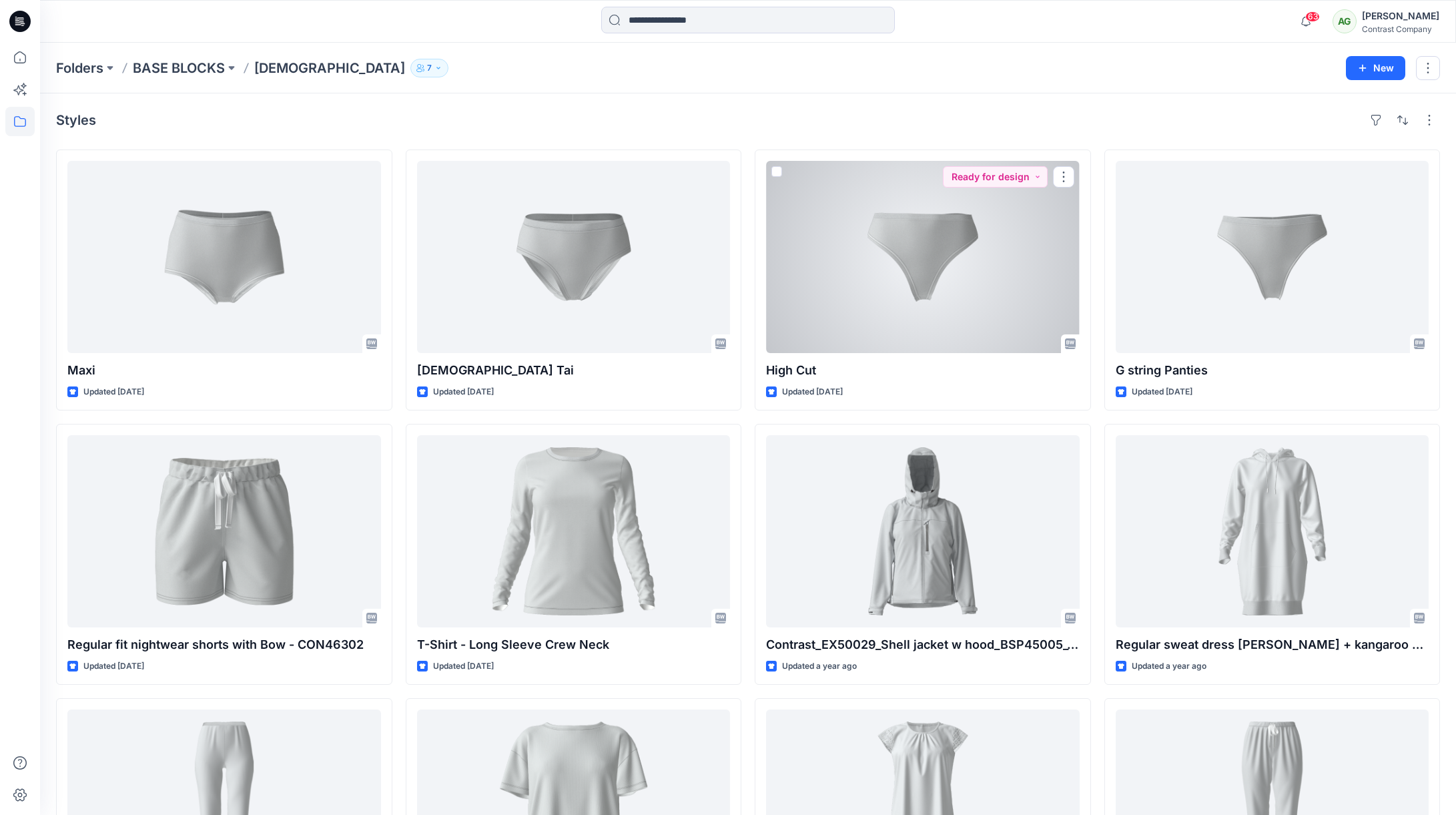
click at [943, 229] on div at bounding box center [923, 256] width 314 height 192
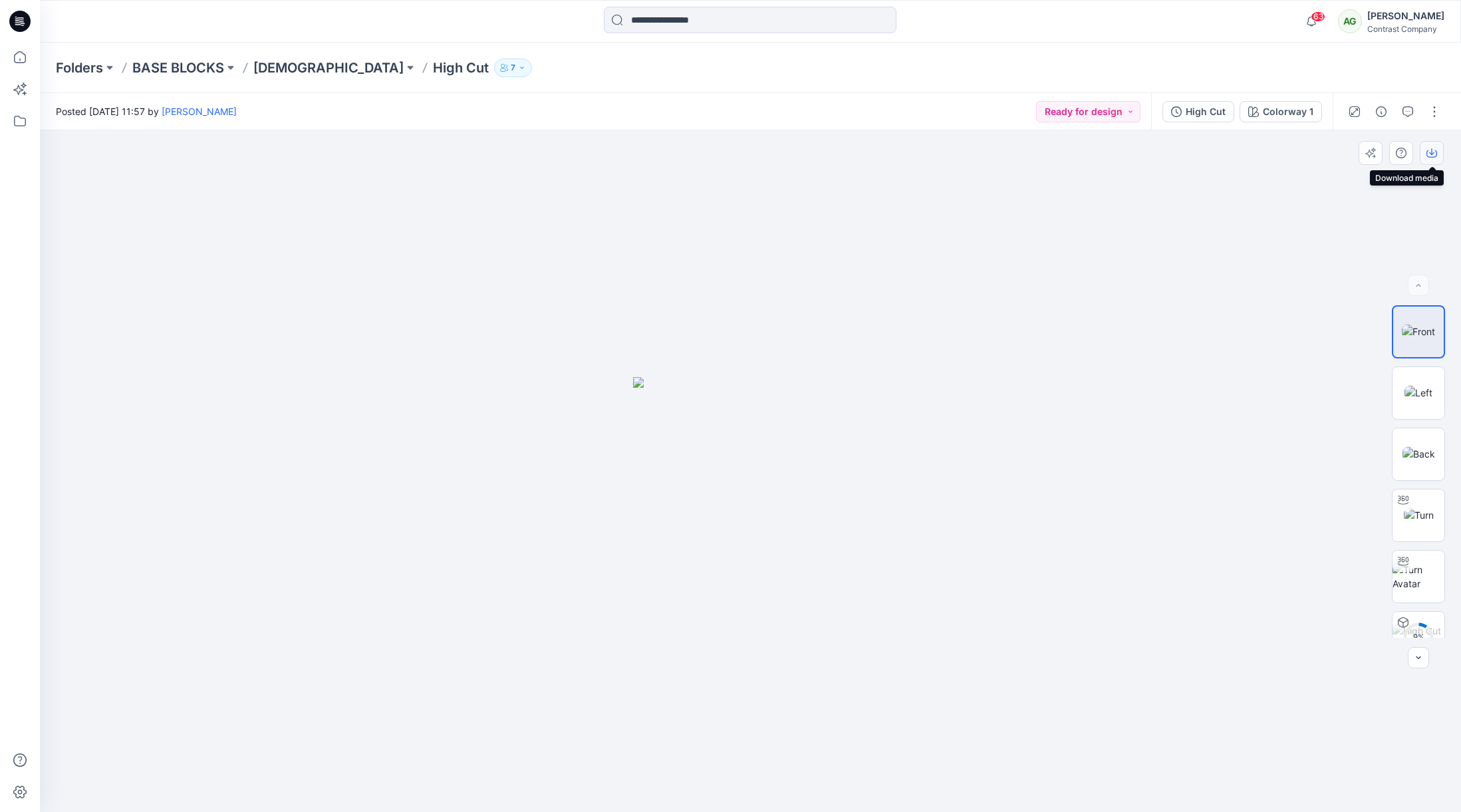
click at [1431, 154] on icon "button" at bounding box center [1431, 152] width 10 height 10
drag, startPoint x: 1418, startPoint y: 380, endPoint x: 1427, endPoint y: 291, distance: 89.5
click at [1418, 385] on img at bounding box center [1419, 392] width 28 height 14
click at [1433, 153] on icon "button" at bounding box center [1432, 151] width 6 height 7
click at [1415, 447] on img at bounding box center [1419, 454] width 33 height 14
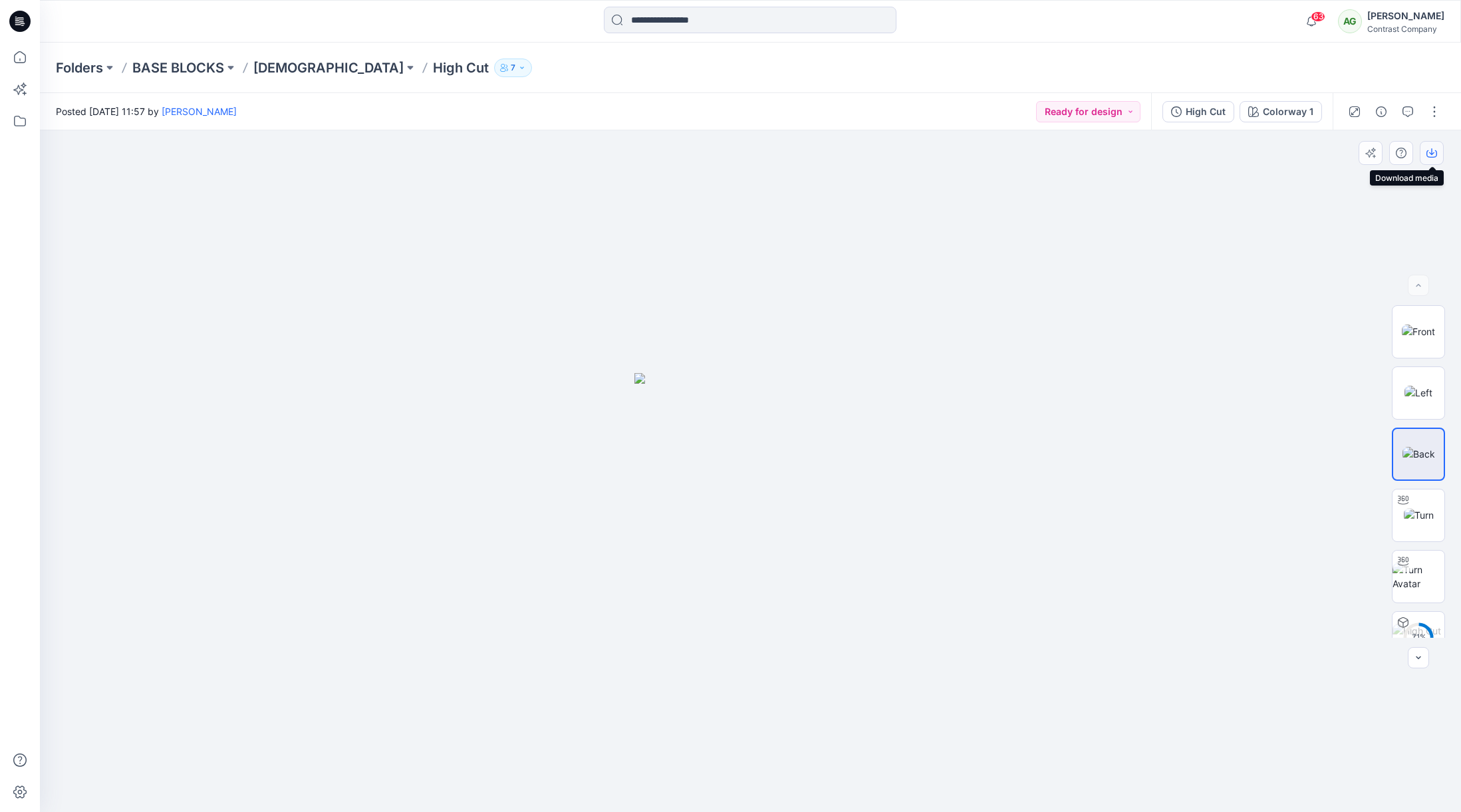
click at [1433, 148] on icon "button" at bounding box center [1431, 152] width 10 height 10
click at [275, 66] on p "[DEMOGRAPHIC_DATA]" at bounding box center [329, 68] width 151 height 19
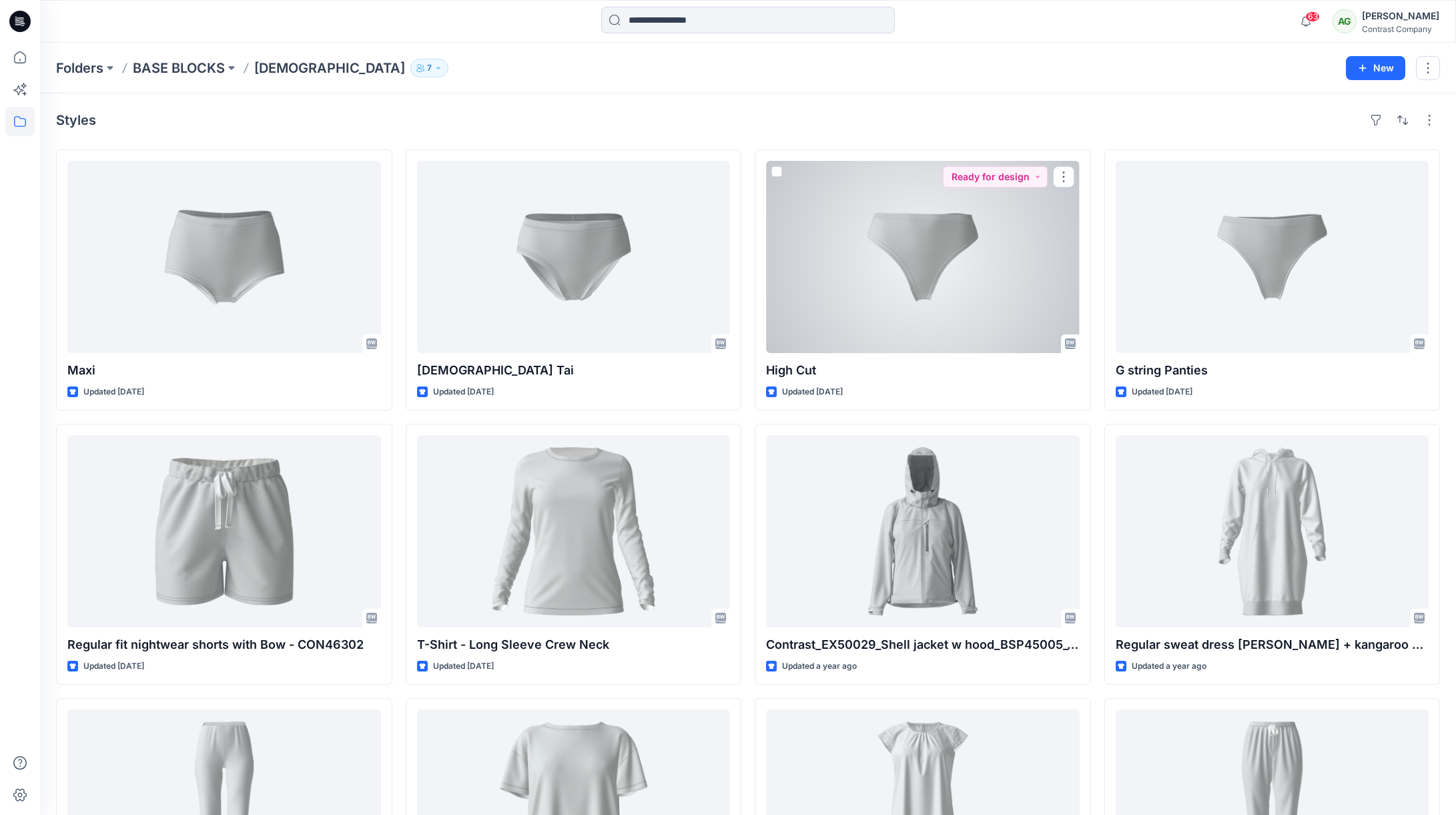
click at [956, 254] on div at bounding box center [923, 256] width 314 height 192
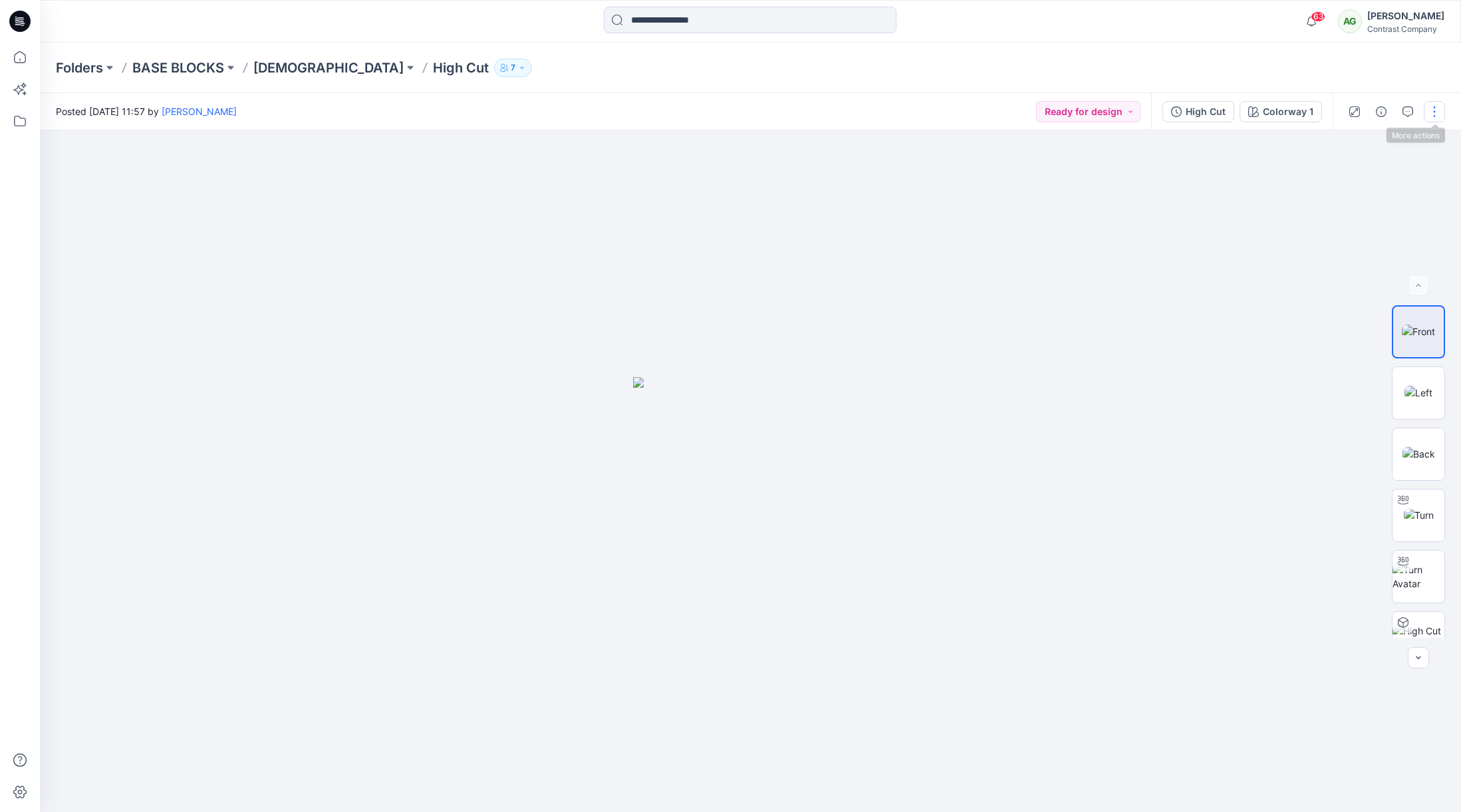
click at [1435, 106] on button "button" at bounding box center [1435, 111] width 22 height 22
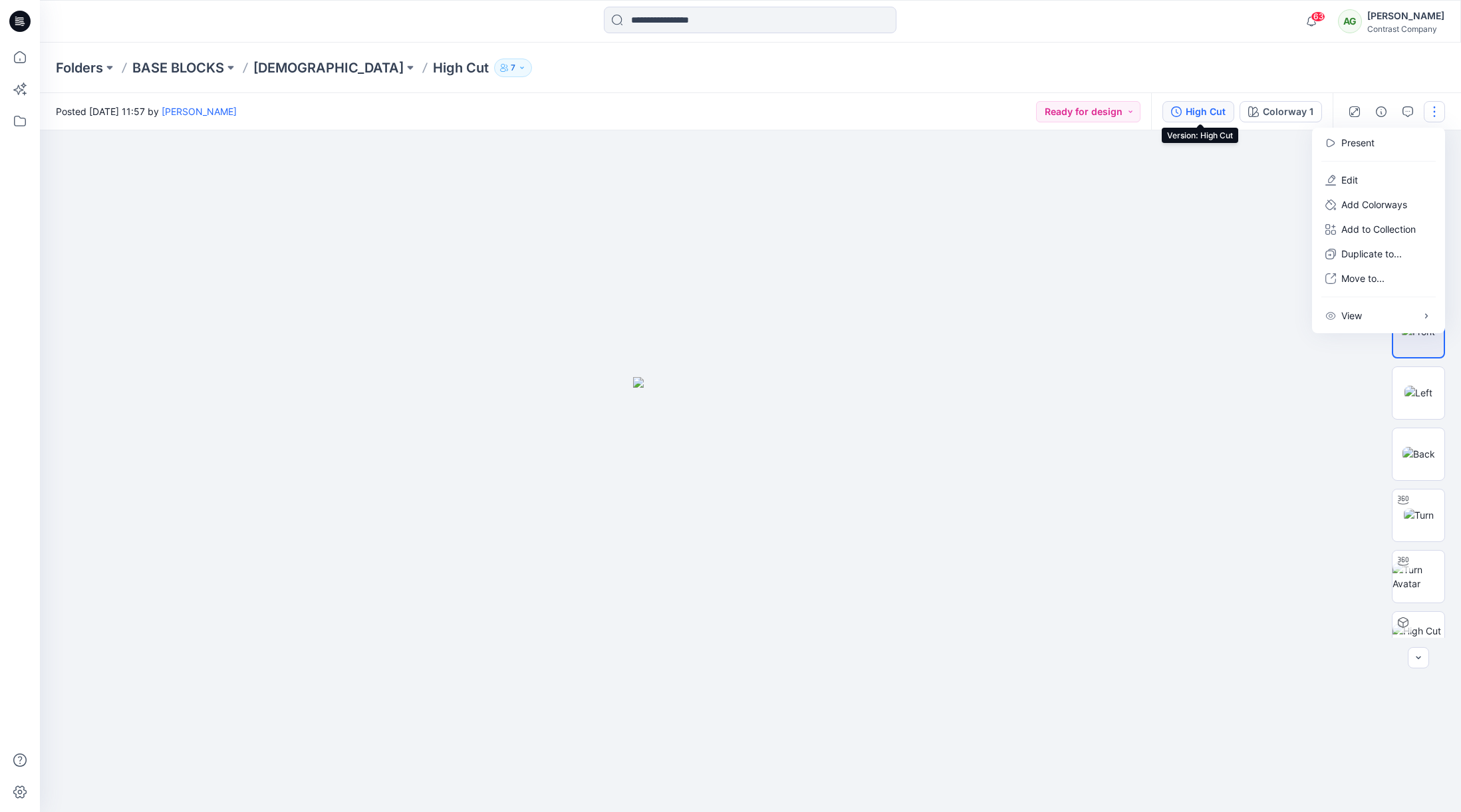
click at [1192, 111] on div "High Cut" at bounding box center [1205, 112] width 40 height 15
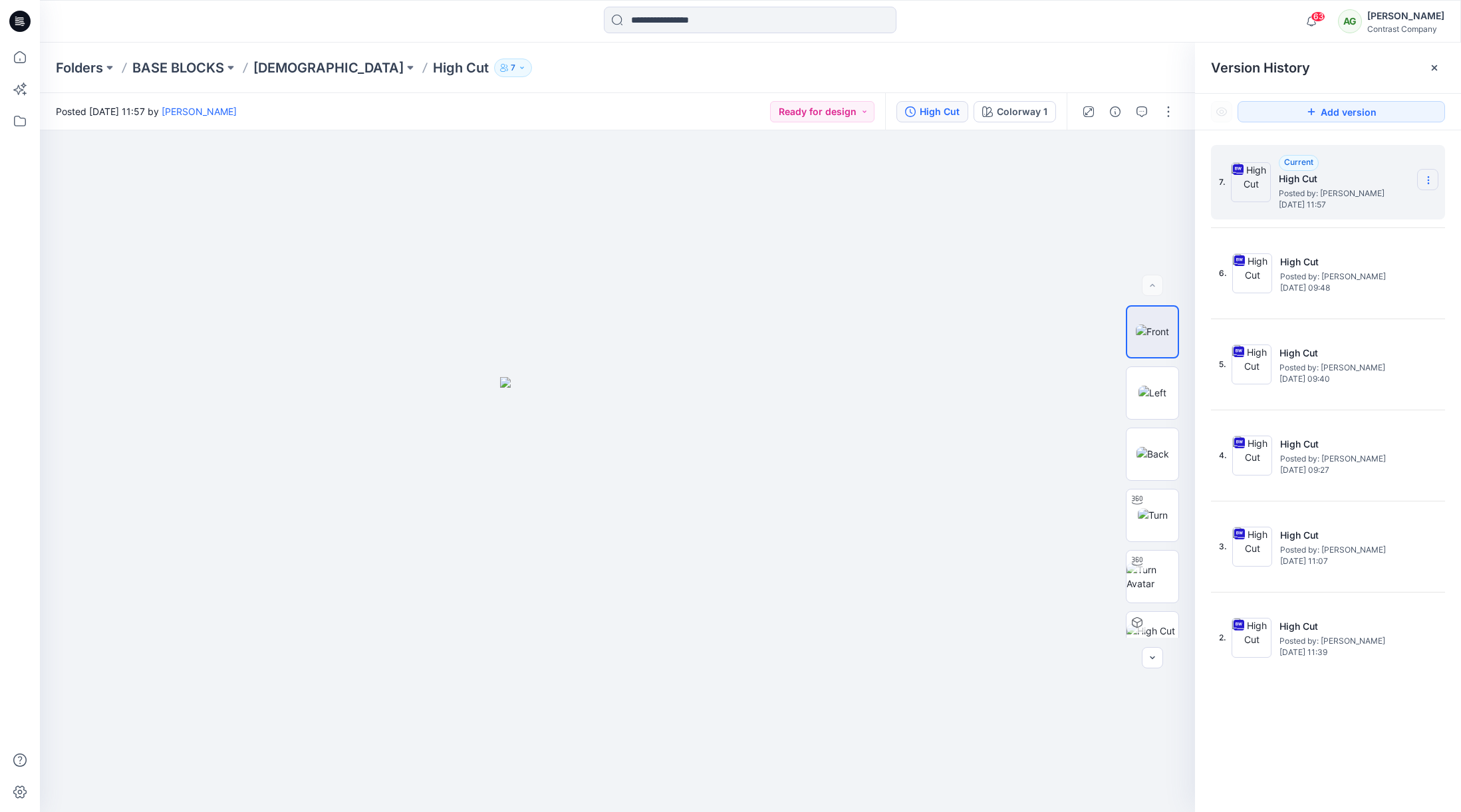
click at [1430, 180] on icon at bounding box center [1428, 180] width 10 height 10
click at [1357, 204] on span "Download Source BW File" at bounding box center [1361, 206] width 111 height 16
click at [290, 67] on p "[DEMOGRAPHIC_DATA]" at bounding box center [329, 68] width 151 height 19
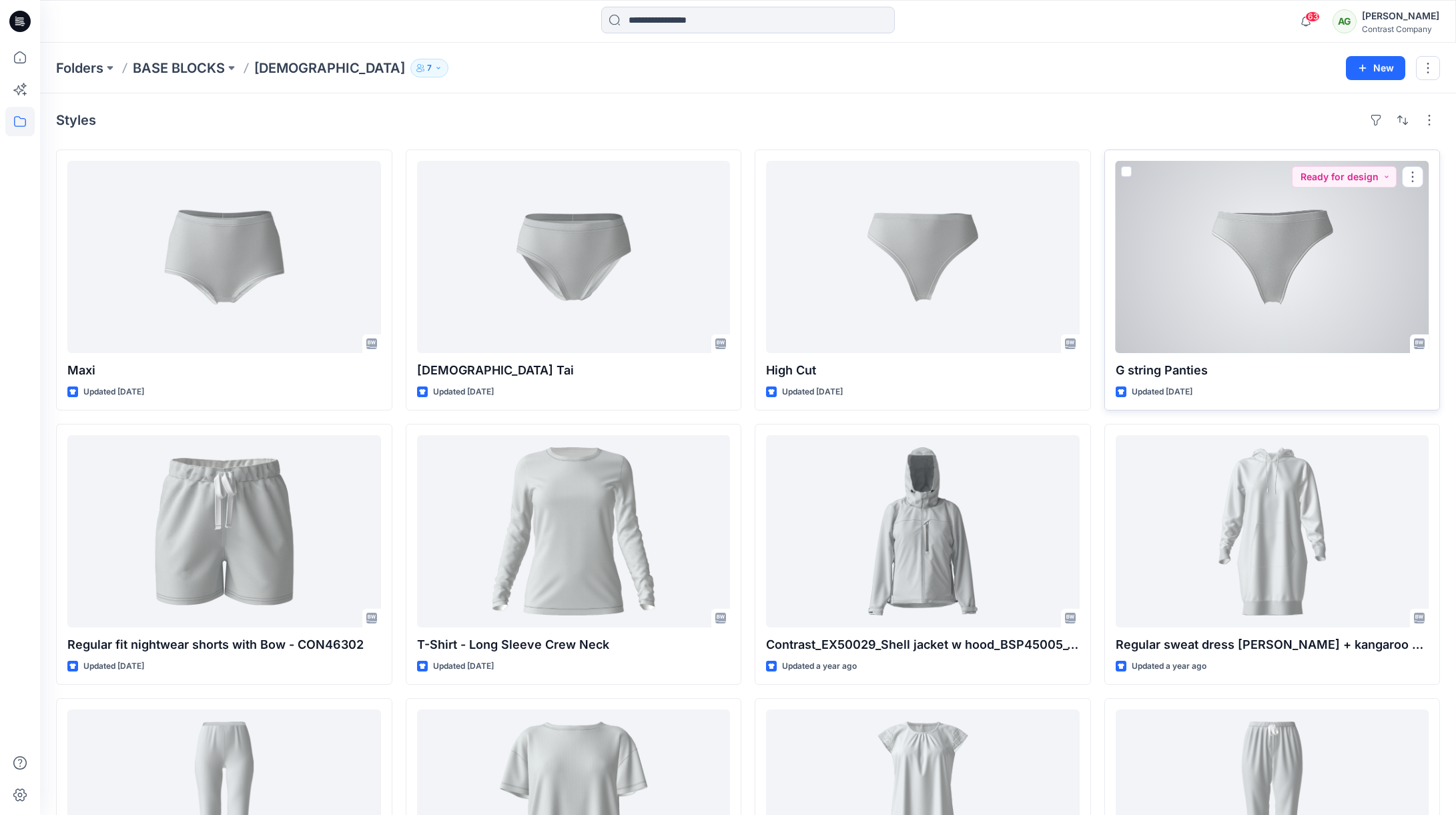
click at [1261, 253] on div at bounding box center [1272, 256] width 314 height 192
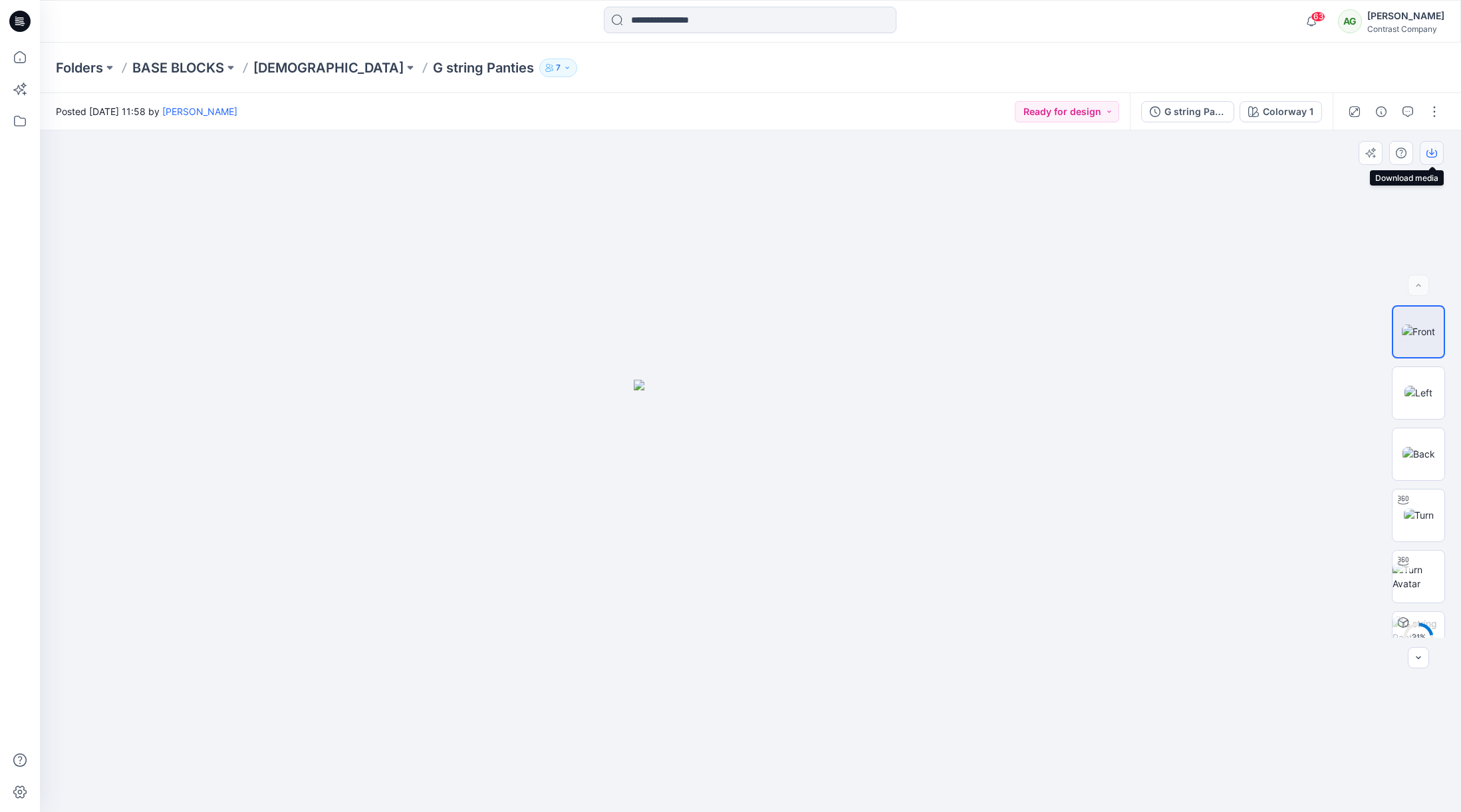
click at [1431, 152] on icon "button" at bounding box center [1431, 152] width 10 height 10
click at [1424, 385] on img at bounding box center [1419, 392] width 28 height 14
click at [1434, 153] on icon "button" at bounding box center [1431, 152] width 10 height 10
click at [1418, 451] on img at bounding box center [1419, 454] width 33 height 14
click at [1434, 149] on icon "button" at bounding box center [1431, 152] width 10 height 10
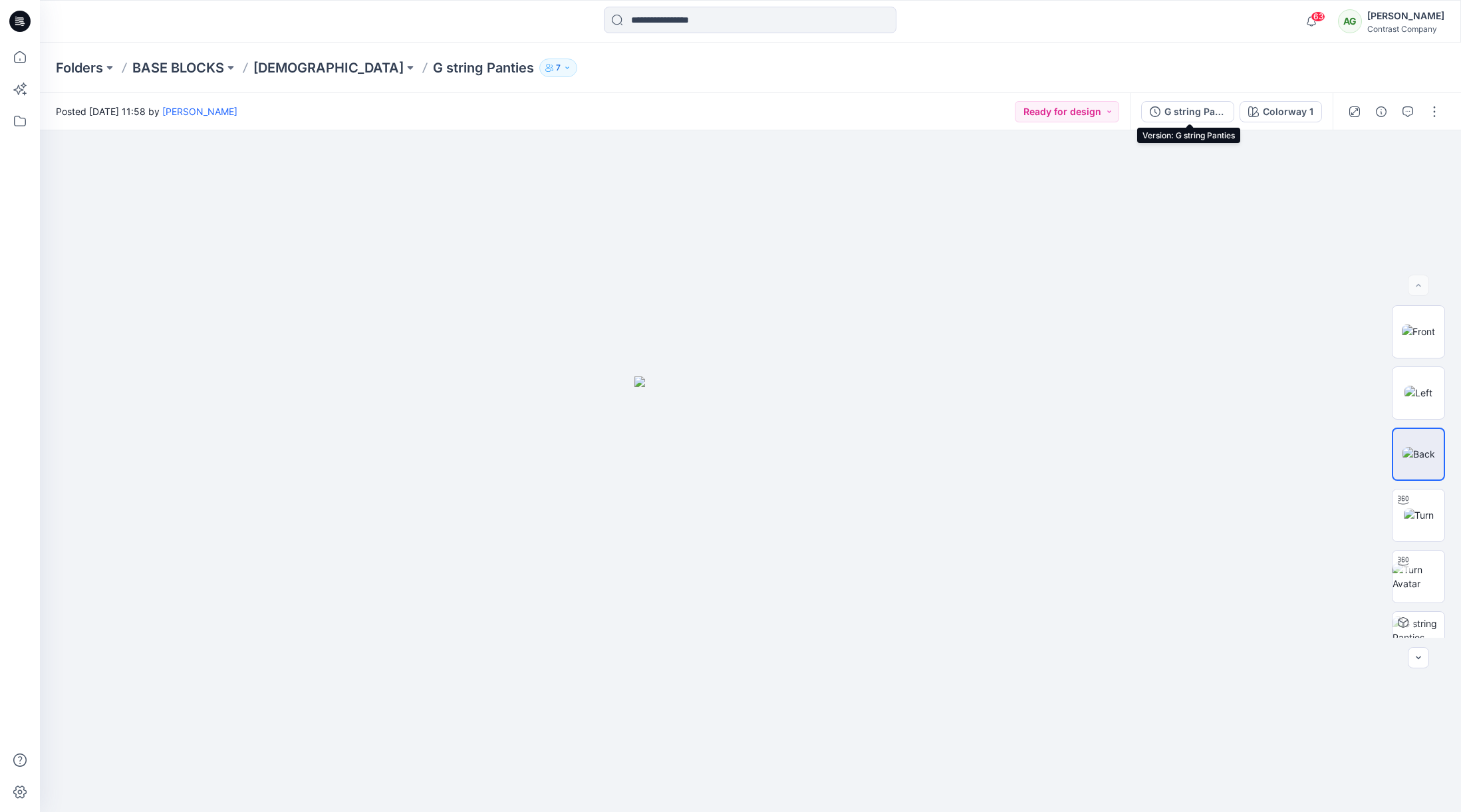
click at [1188, 111] on div "G string Panties" at bounding box center [1194, 112] width 61 height 15
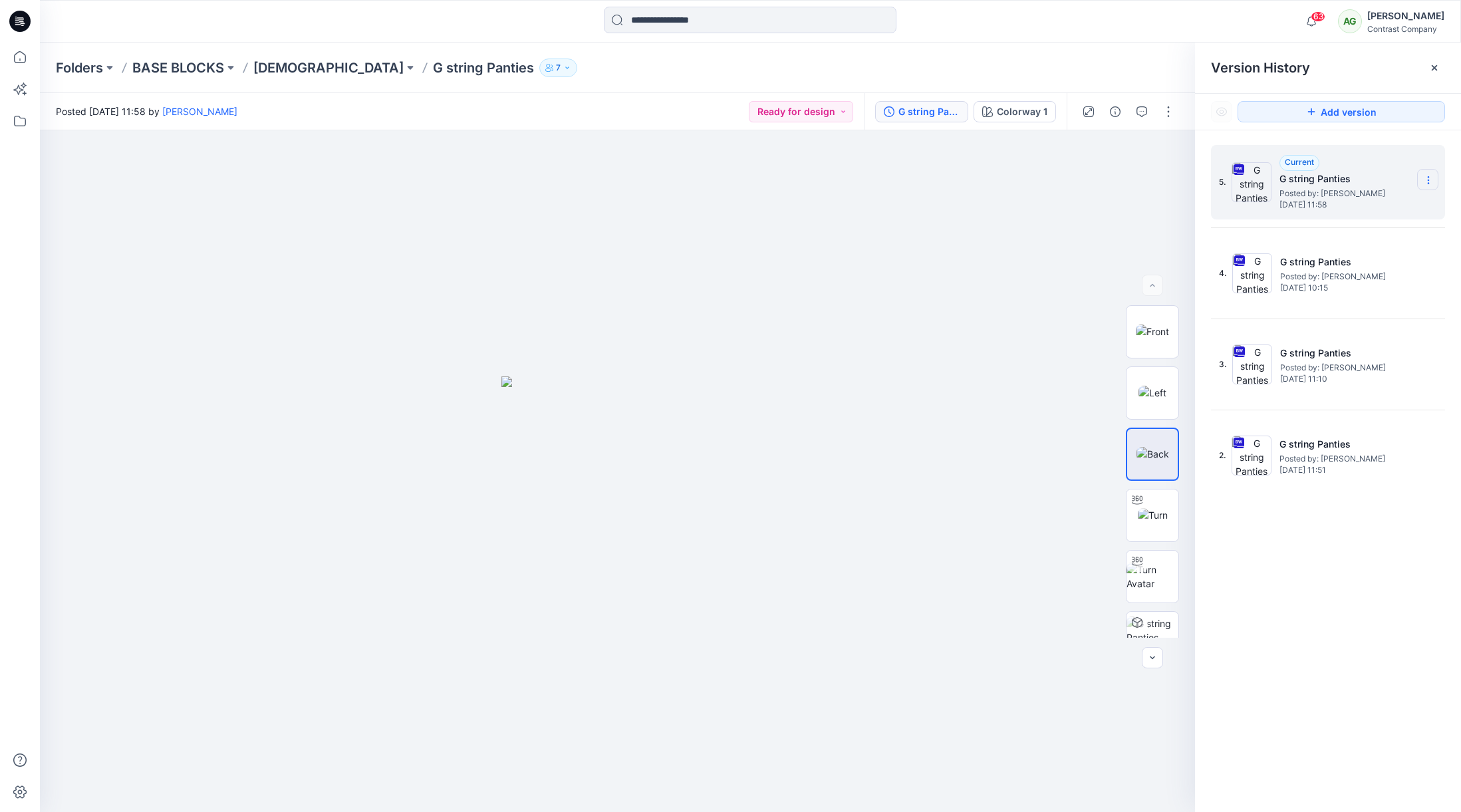
click at [1429, 177] on icon at bounding box center [1428, 177] width 1 height 1
click at [1350, 204] on span "Download Source BW File" at bounding box center [1361, 206] width 111 height 16
click at [286, 65] on p "[DEMOGRAPHIC_DATA]" at bounding box center [329, 68] width 151 height 19
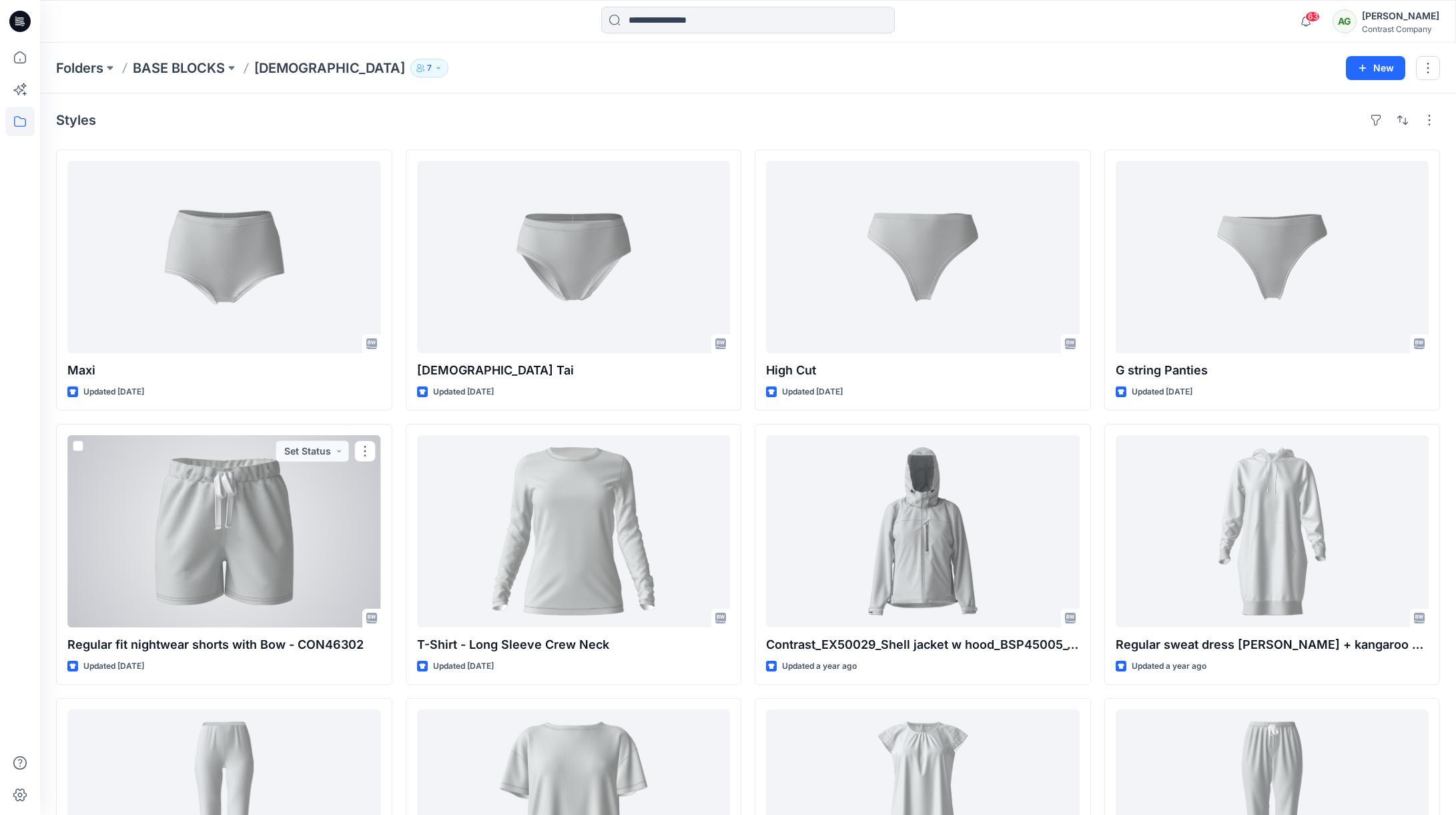
drag, startPoint x: 253, startPoint y: 500, endPoint x: 284, endPoint y: 492, distance: 32.0
click at [253, 500] on div at bounding box center [224, 531] width 314 height 192
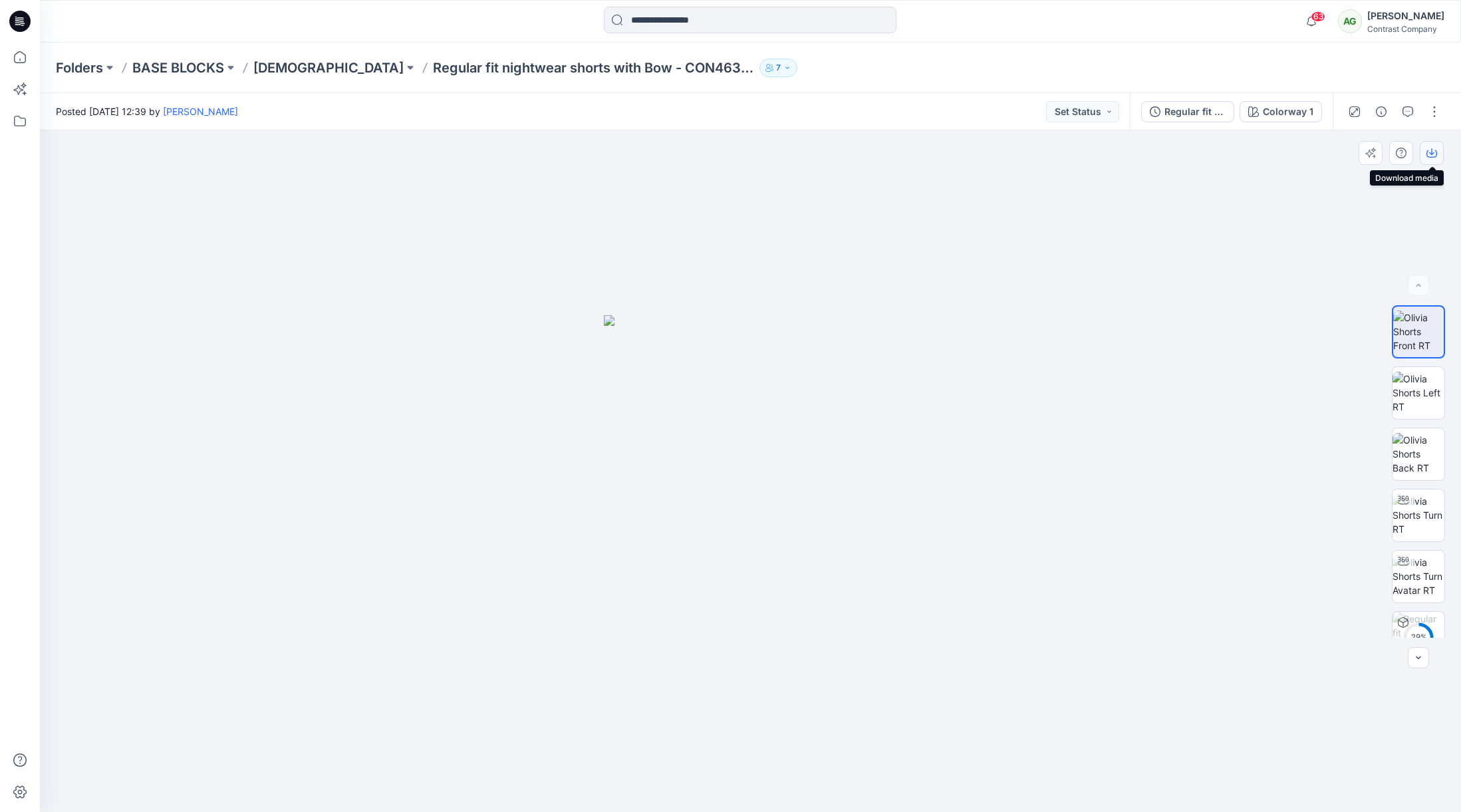
click at [1431, 155] on icon "button" at bounding box center [1431, 152] width 10 height 10
click at [1423, 387] on img at bounding box center [1418, 392] width 51 height 42
click at [1436, 155] on icon "button" at bounding box center [1431, 152] width 10 height 10
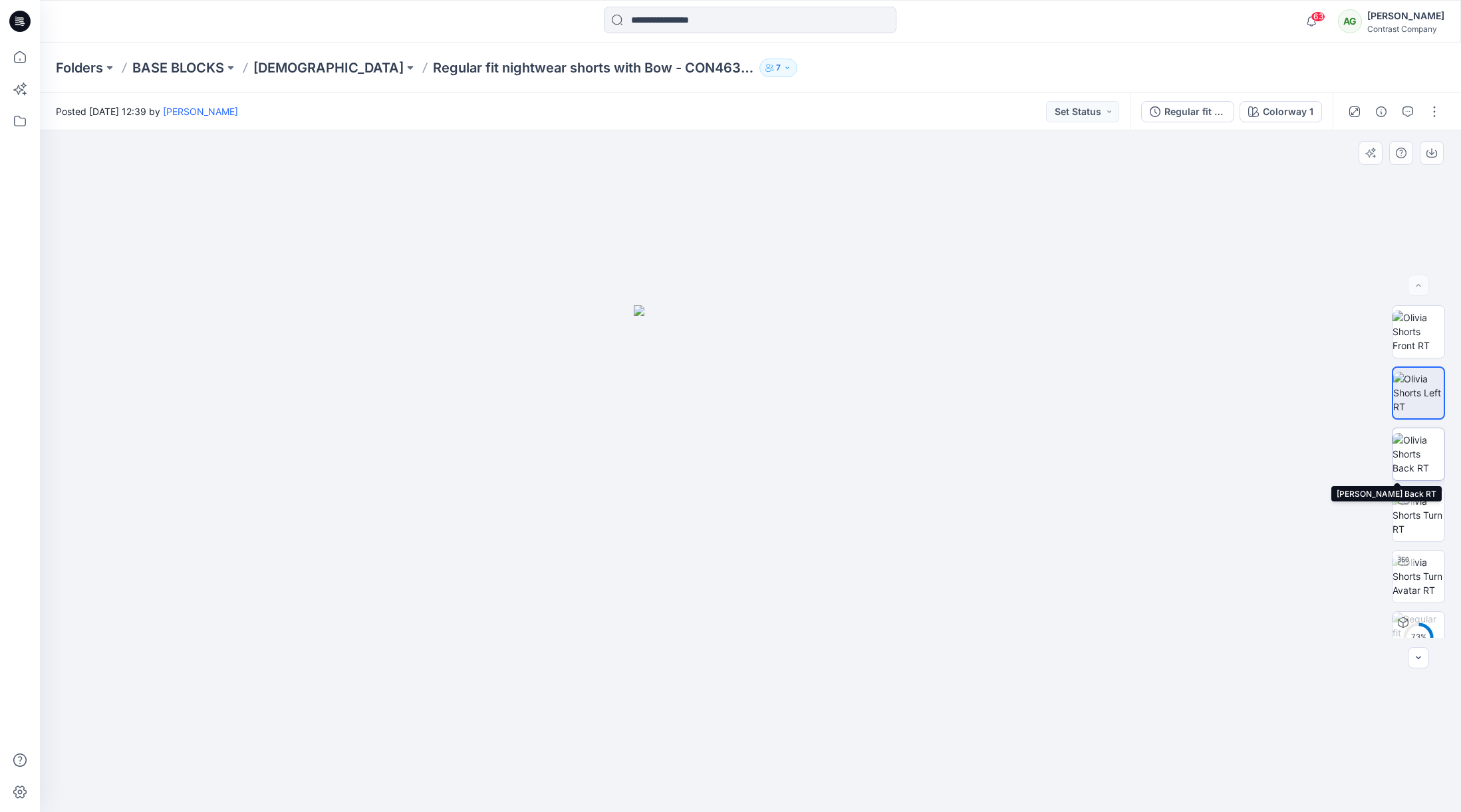
click at [1418, 443] on img at bounding box center [1418, 454] width 51 height 42
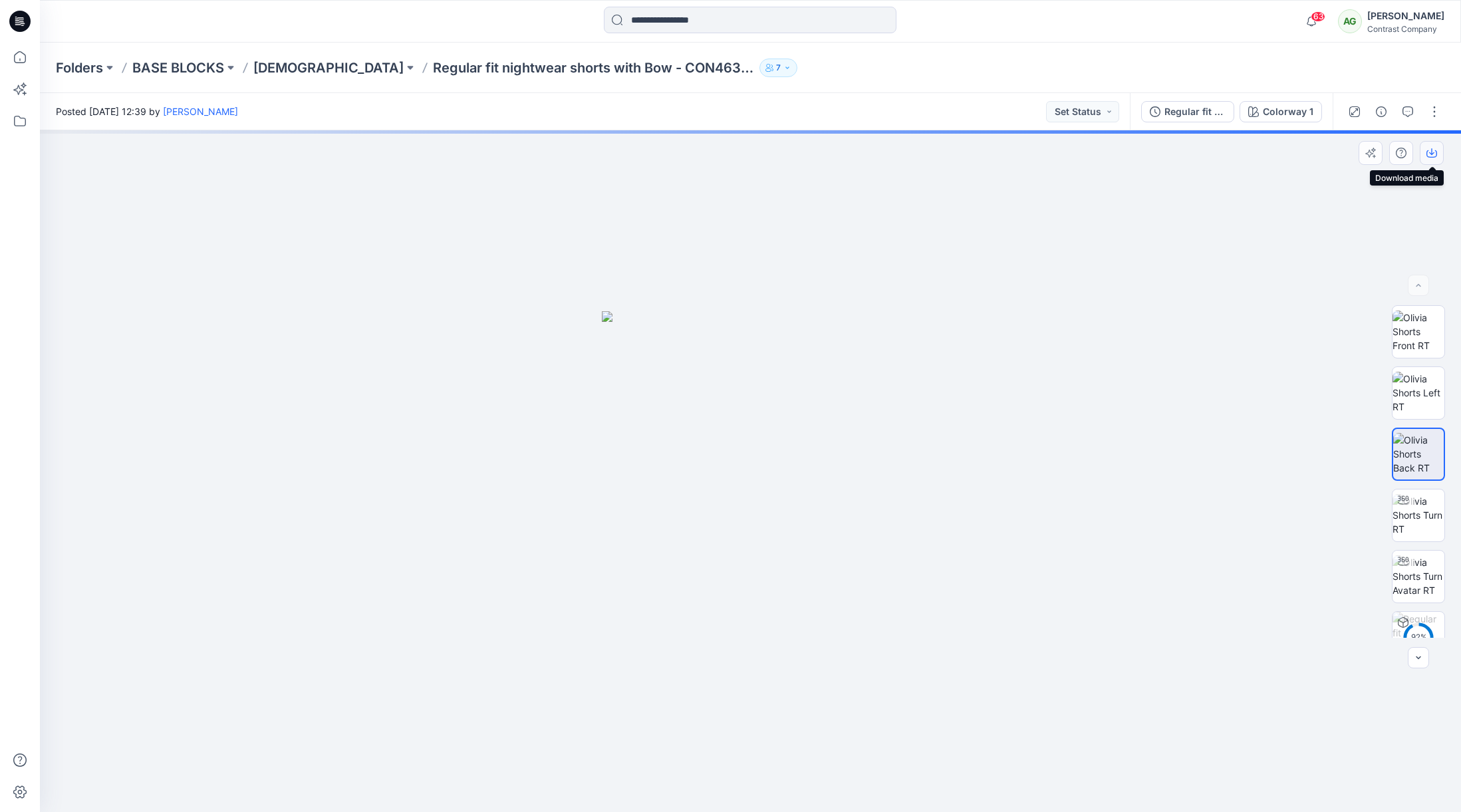
click at [1431, 148] on icon "button" at bounding box center [1431, 152] width 10 height 10
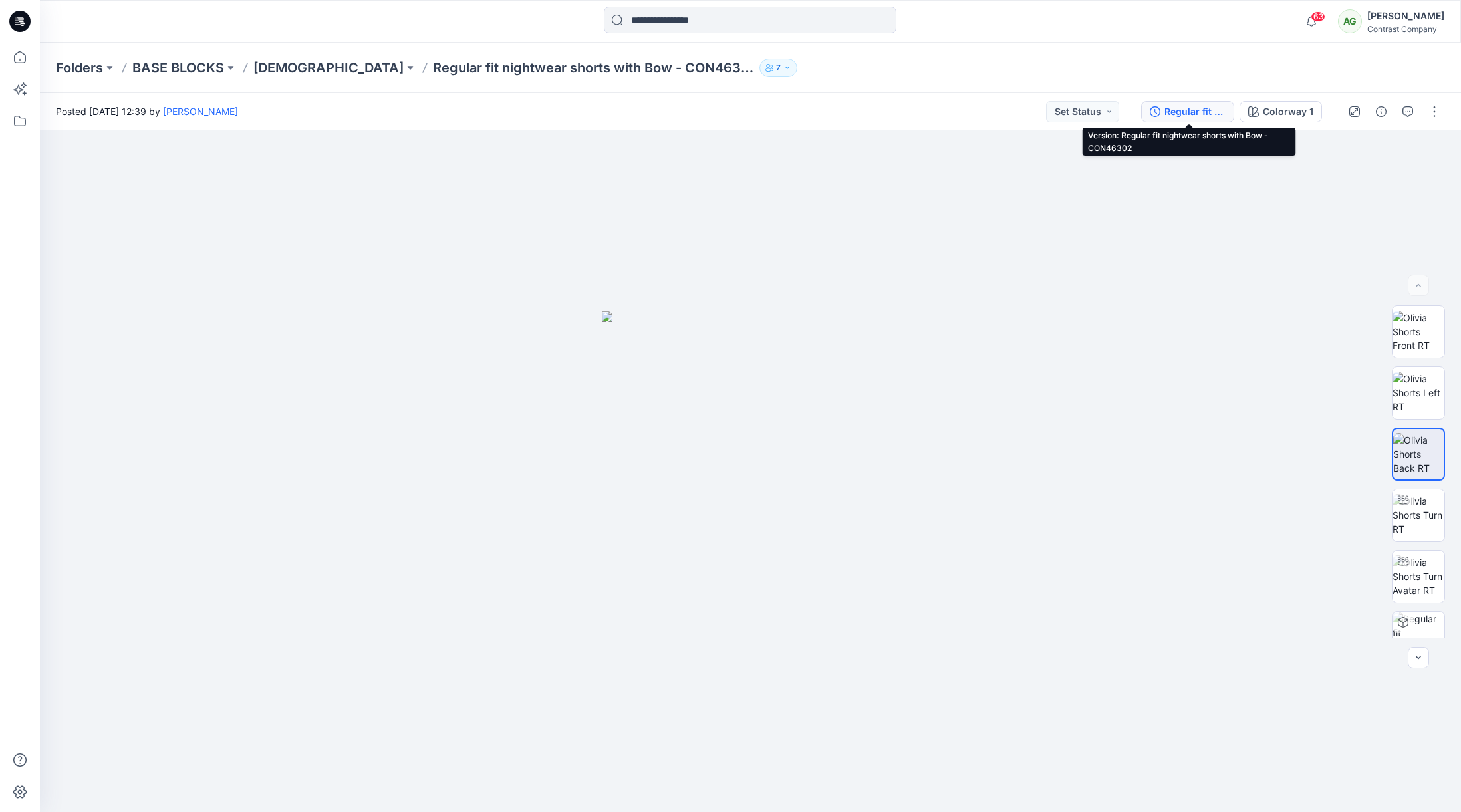
click at [1186, 108] on div "Regular fit nightwear shorts with Bow - CON46302" at bounding box center [1194, 112] width 61 height 15
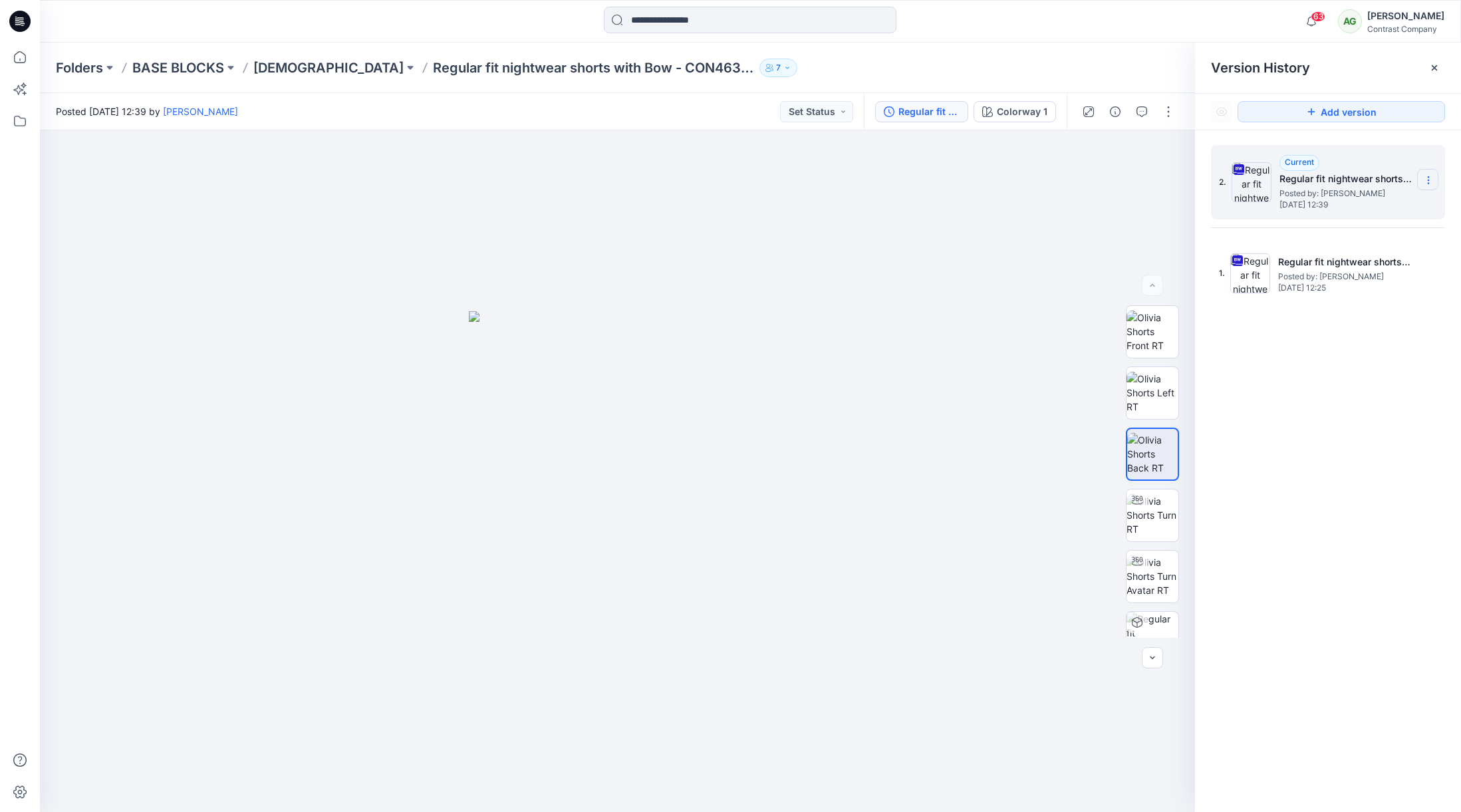
click at [1429, 177] on icon at bounding box center [1428, 177] width 1 height 1
click at [1347, 206] on span "Download Source BW File" at bounding box center [1361, 206] width 111 height 16
click at [289, 66] on p "[DEMOGRAPHIC_DATA]" at bounding box center [329, 68] width 151 height 19
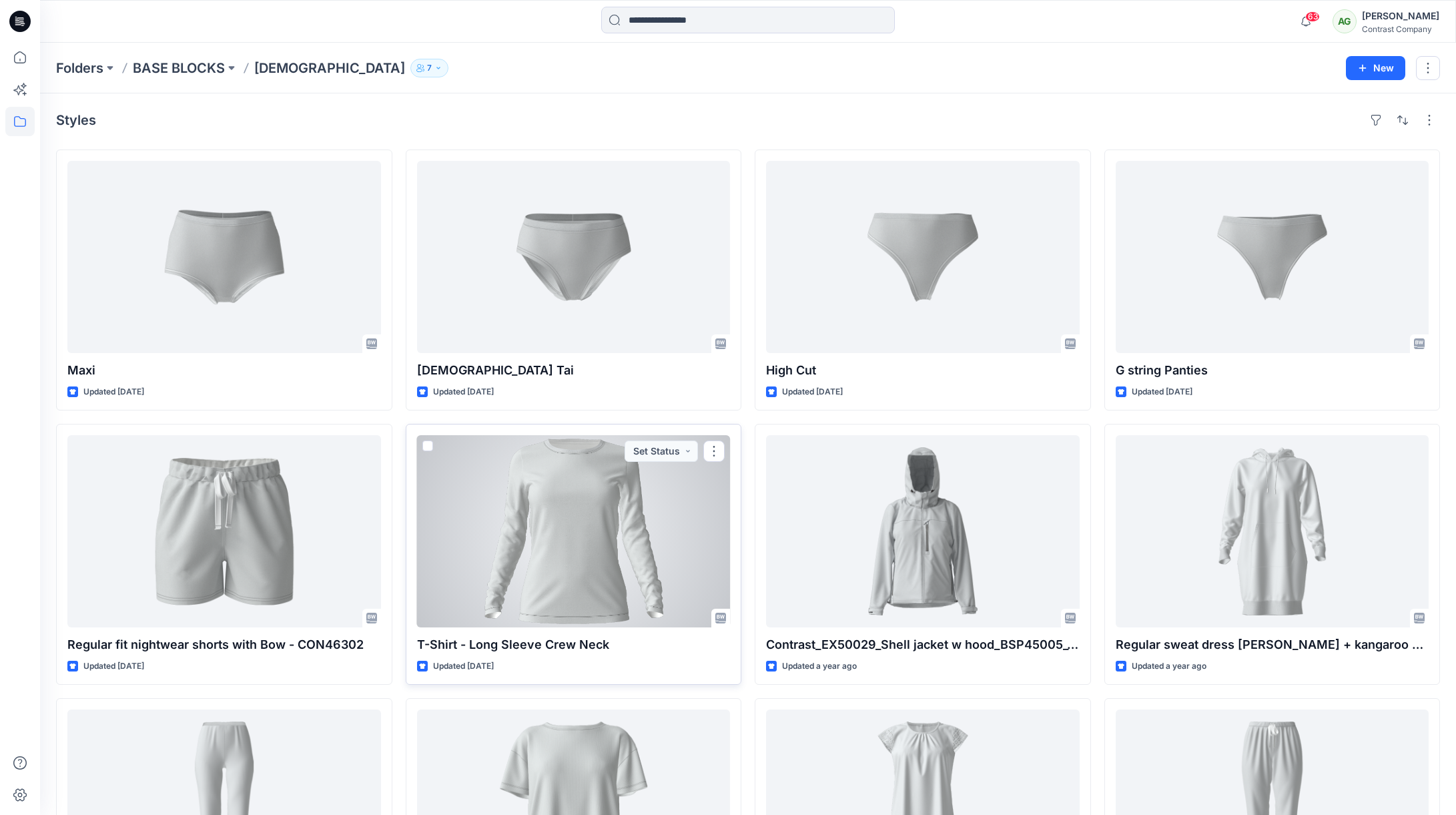
click at [607, 475] on div at bounding box center [574, 531] width 314 height 192
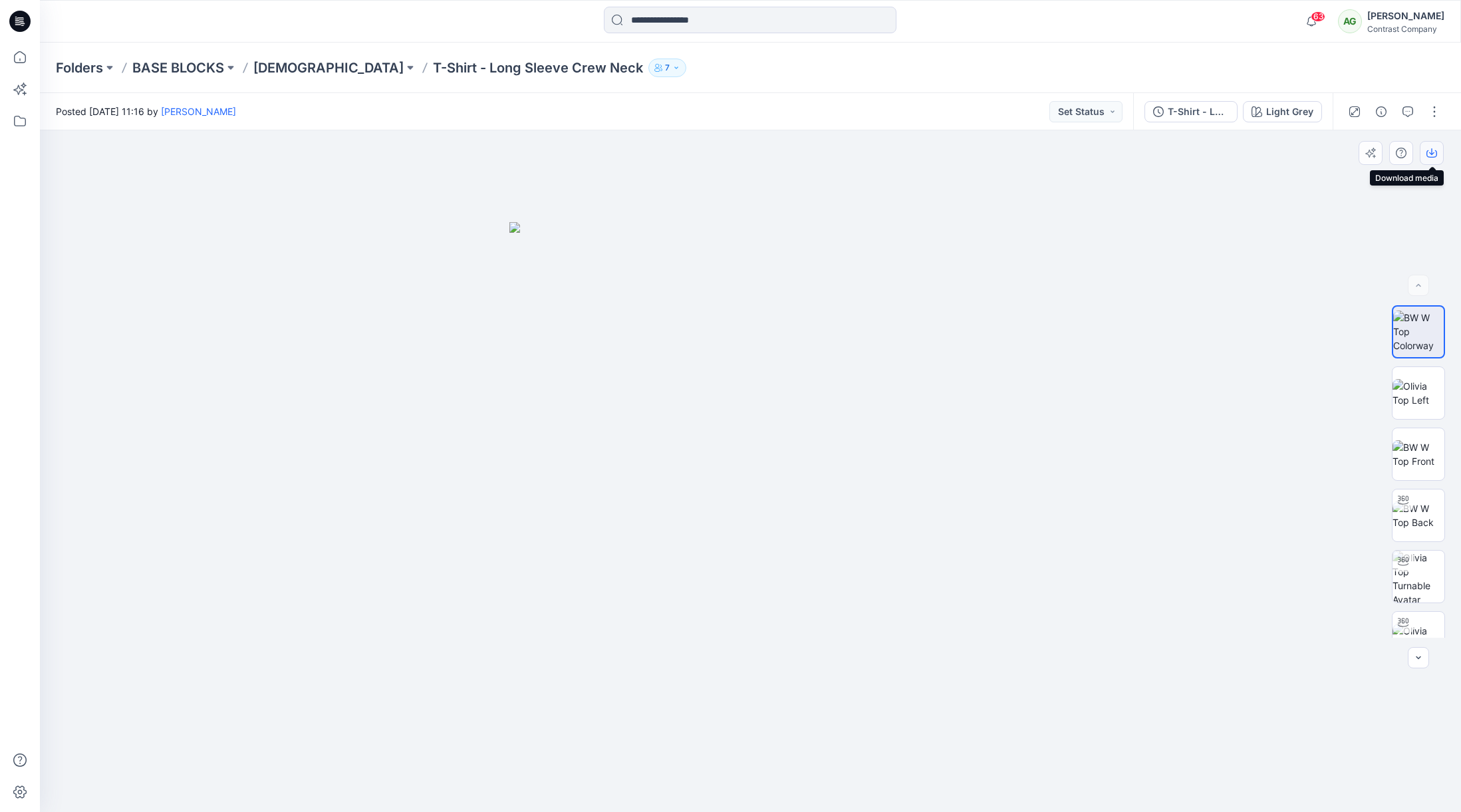
click at [1430, 152] on icon "button" at bounding box center [1432, 151] width 6 height 7
click at [1416, 380] on img at bounding box center [1418, 393] width 51 height 28
click at [1434, 154] on icon "button" at bounding box center [1431, 152] width 10 height 10
click at [1412, 451] on img at bounding box center [1418, 454] width 51 height 28
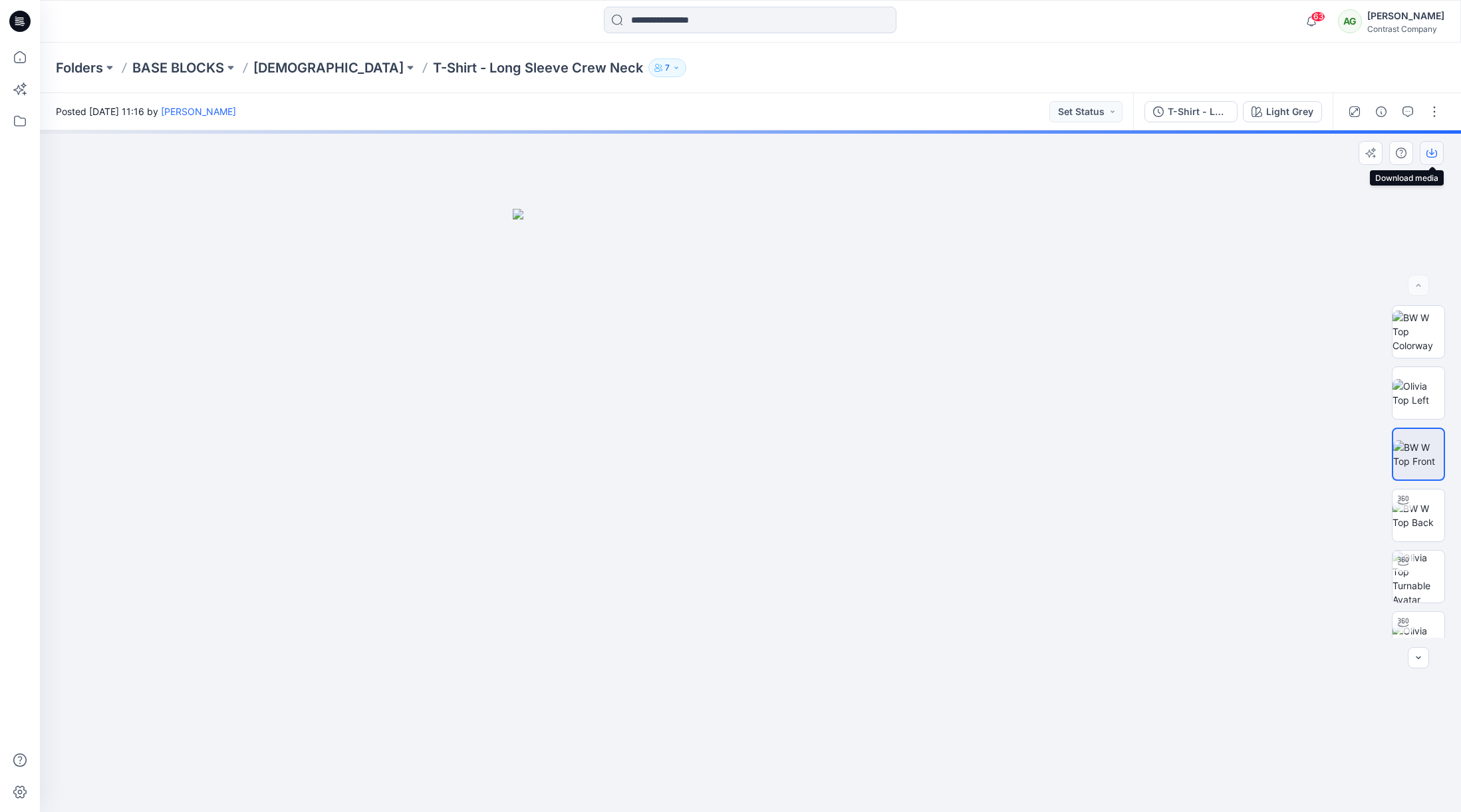
click at [1431, 151] on icon "button" at bounding box center [1431, 152] width 10 height 10
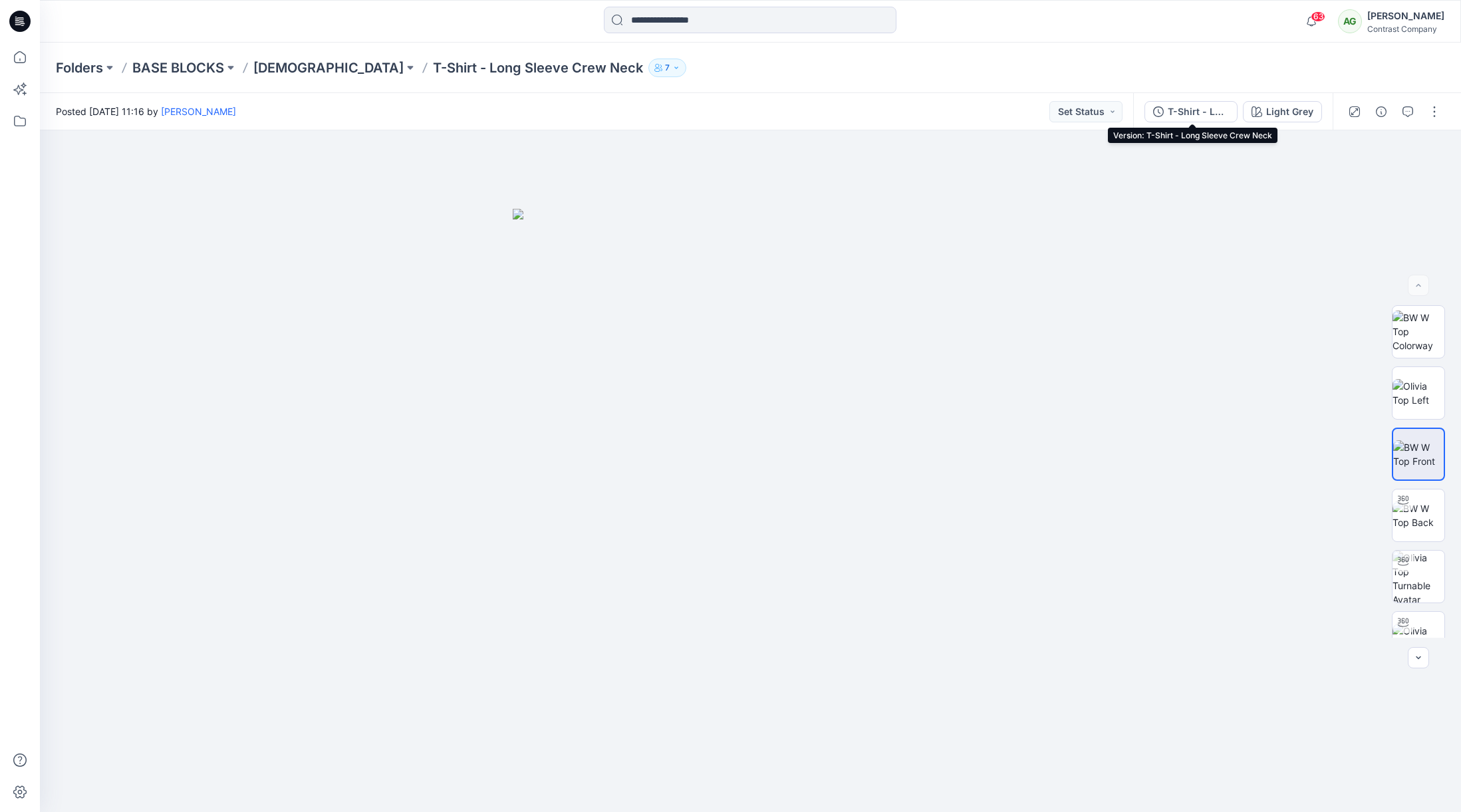
click at [1192, 109] on div "T-Shirt - Long Sleeve Crew Neck" at bounding box center [1198, 112] width 61 height 15
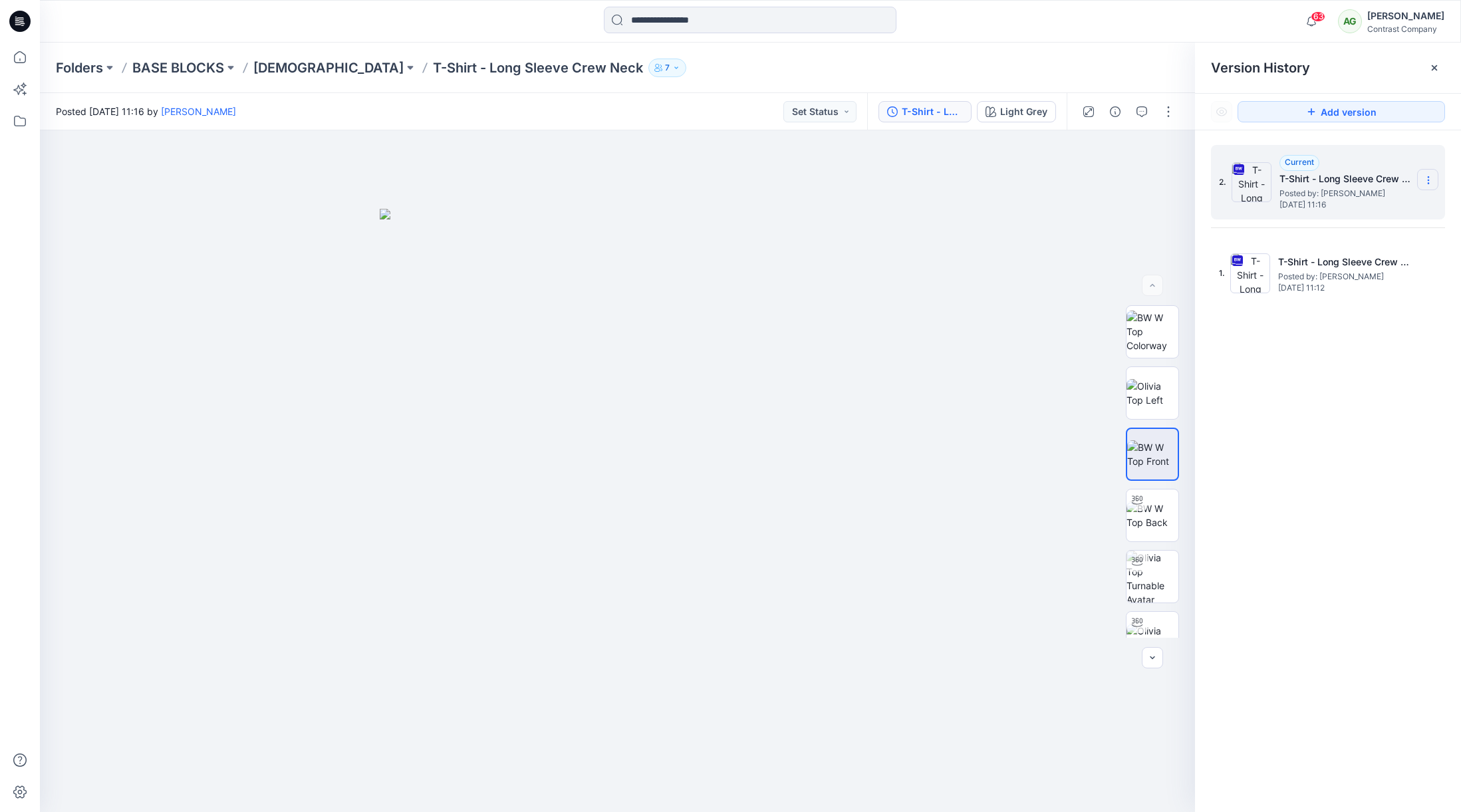
click at [1431, 180] on icon at bounding box center [1428, 180] width 10 height 10
click at [1357, 209] on span "Download Source BW File" at bounding box center [1361, 206] width 111 height 16
click at [296, 67] on div "Folders BASE BLOCKS Ladies T-Shirt - Long Sleeve Crew Neck 7" at bounding box center [699, 68] width 1286 height 19
click at [289, 67] on p "[DEMOGRAPHIC_DATA]" at bounding box center [329, 68] width 151 height 19
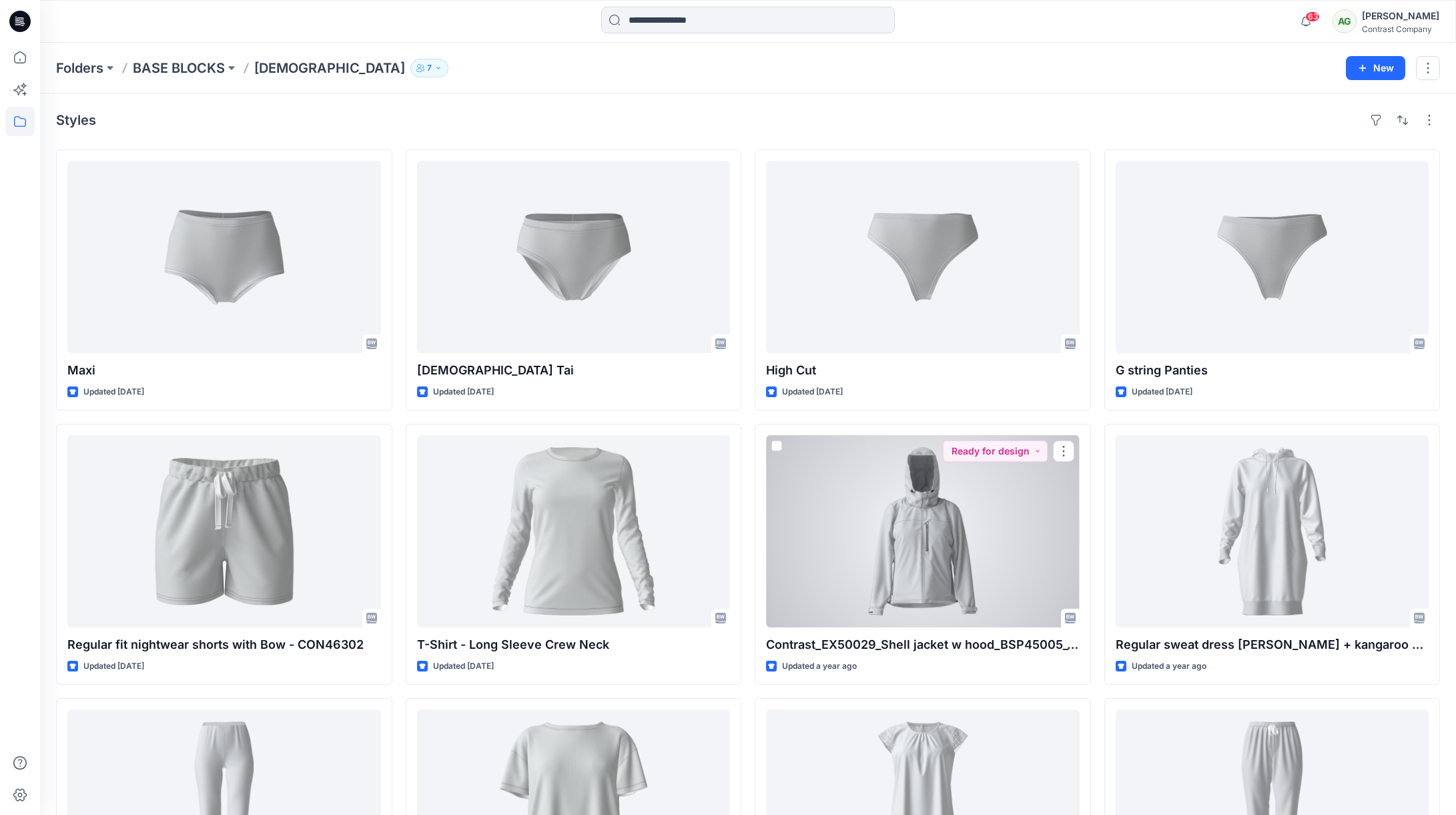
click at [927, 478] on div at bounding box center [923, 531] width 314 height 192
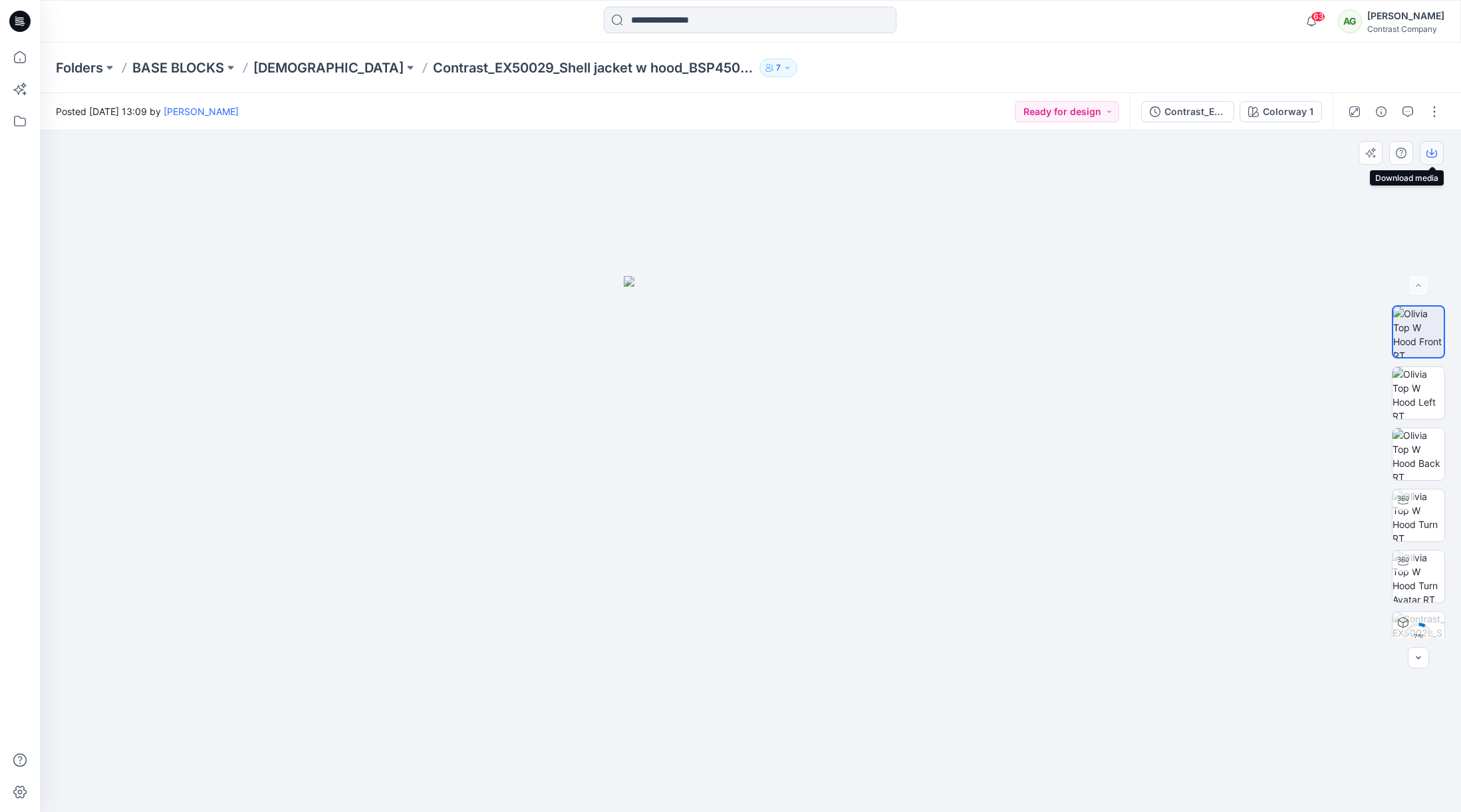
click at [1432, 151] on icon "button" at bounding box center [1432, 151] width 6 height 7
click at [1418, 380] on img at bounding box center [1418, 392] width 51 height 51
click at [1435, 157] on icon "button" at bounding box center [1431, 152] width 10 height 10
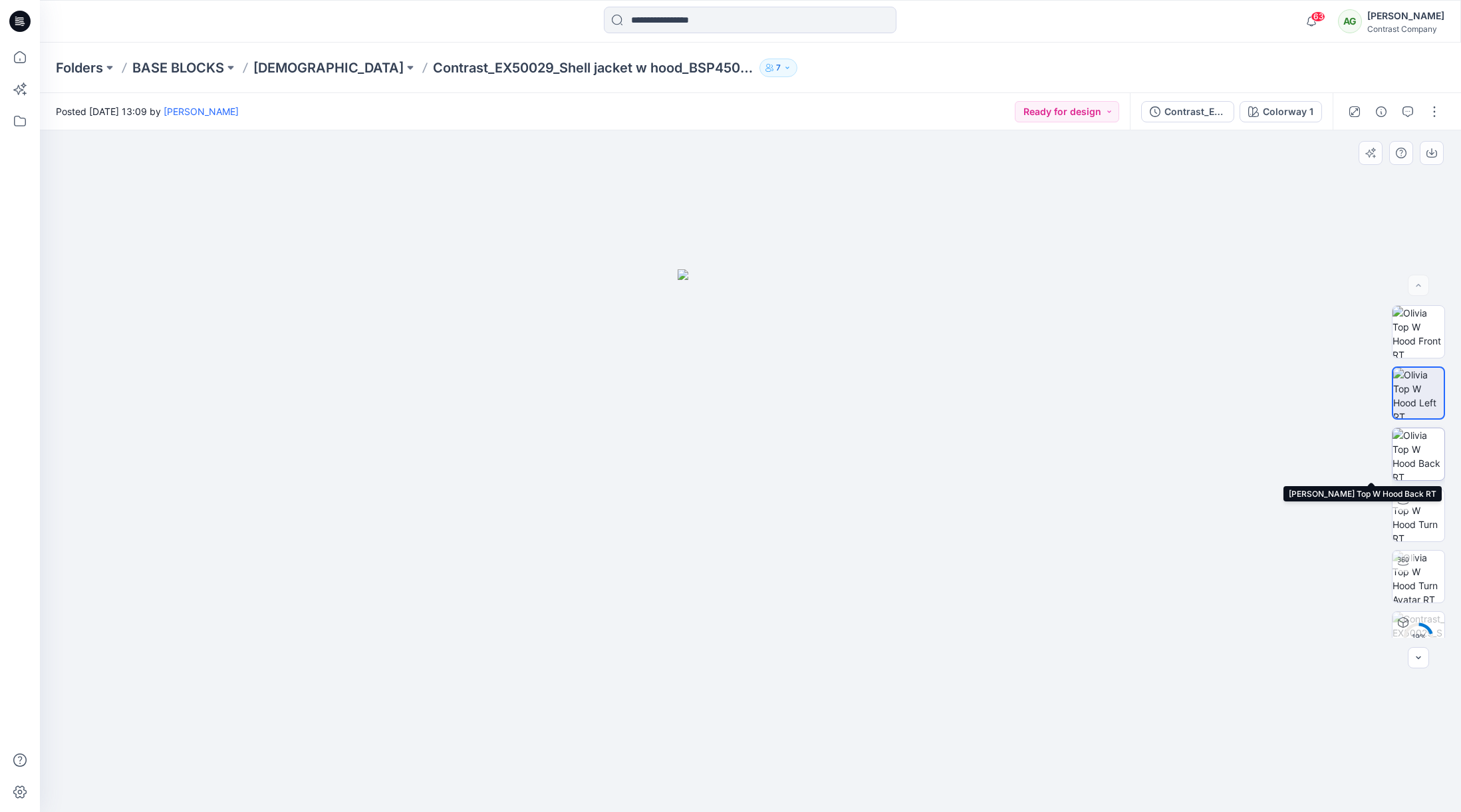
click at [1418, 451] on img at bounding box center [1418, 454] width 51 height 51
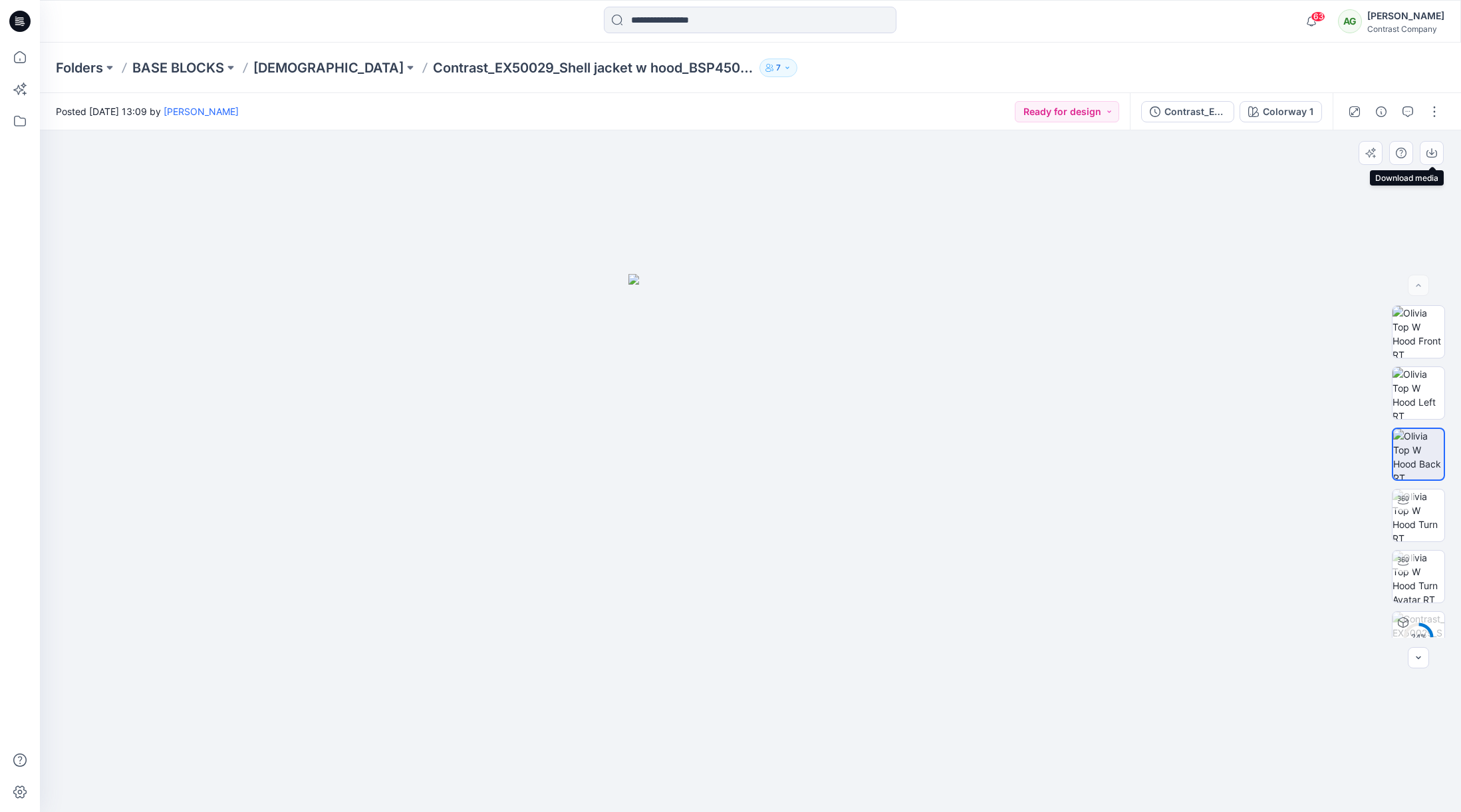
drag, startPoint x: 1436, startPoint y: 151, endPoint x: 1439, endPoint y: 176, distance: 25.2
click at [1436, 152] on icon "button" at bounding box center [1431, 152] width 10 height 10
click at [1187, 114] on div "Contrast_EX50029_Shell jacket w hood_BSP45005_1ST REVIEW" at bounding box center [1194, 112] width 61 height 15
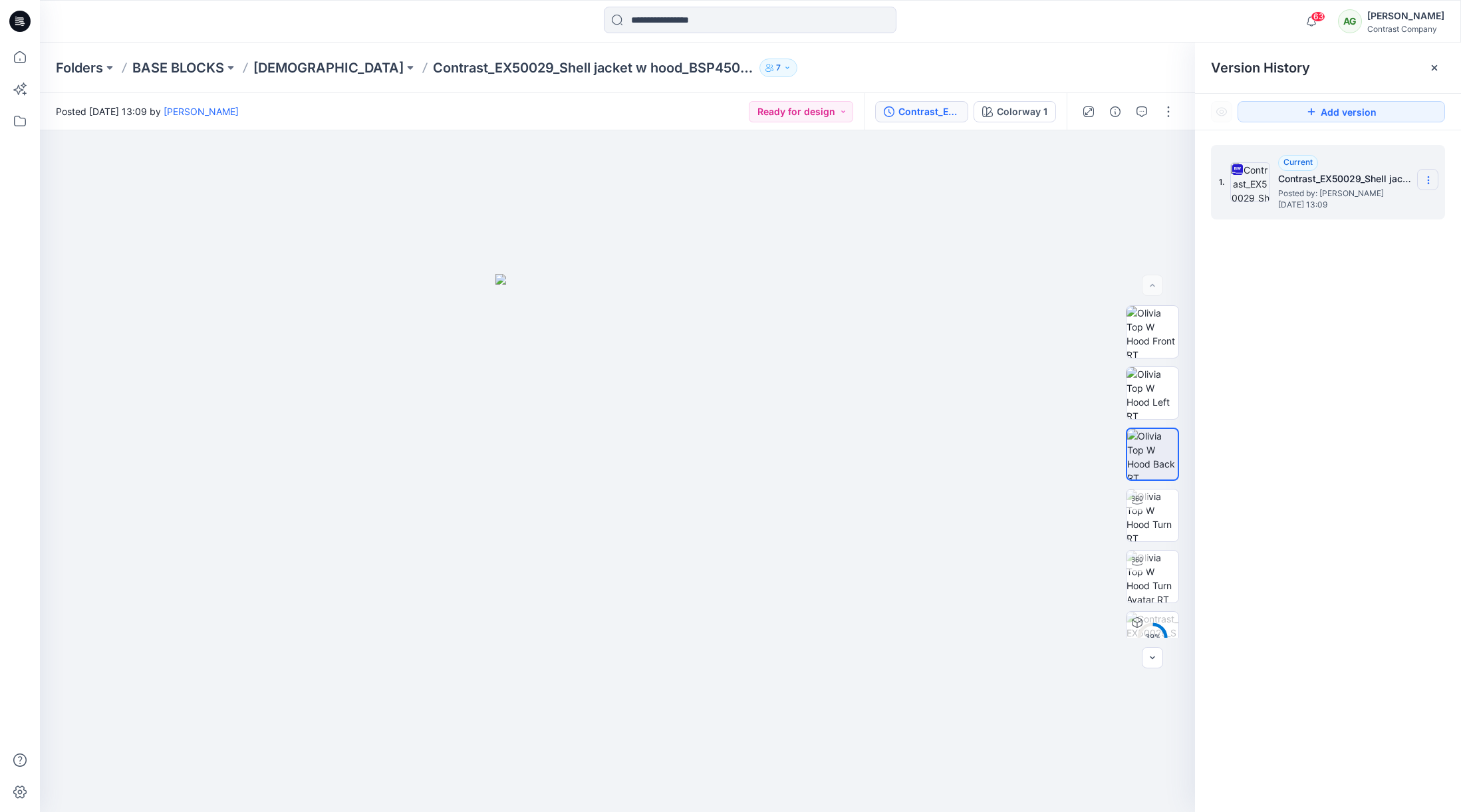
click at [1431, 178] on icon at bounding box center [1428, 180] width 10 height 10
click at [1363, 210] on span "Download Source BW File" at bounding box center [1361, 206] width 111 height 16
click at [1426, 182] on icon at bounding box center [1428, 180] width 10 height 10
click at [1388, 205] on span "Download Source BW File" at bounding box center [1361, 206] width 111 height 16
click at [283, 69] on p "[DEMOGRAPHIC_DATA]" at bounding box center [329, 68] width 151 height 19
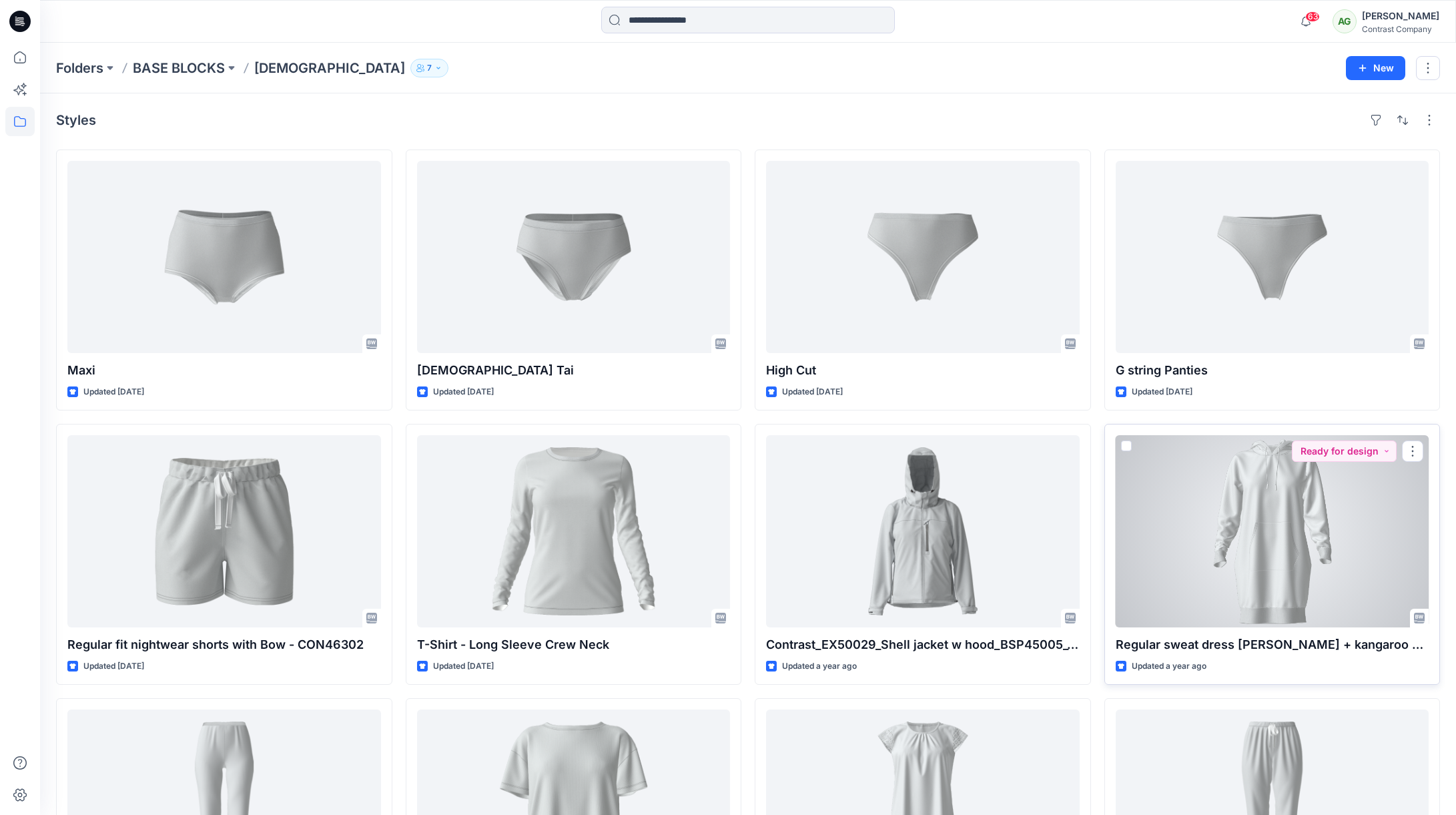
click at [1257, 471] on div at bounding box center [1272, 531] width 314 height 192
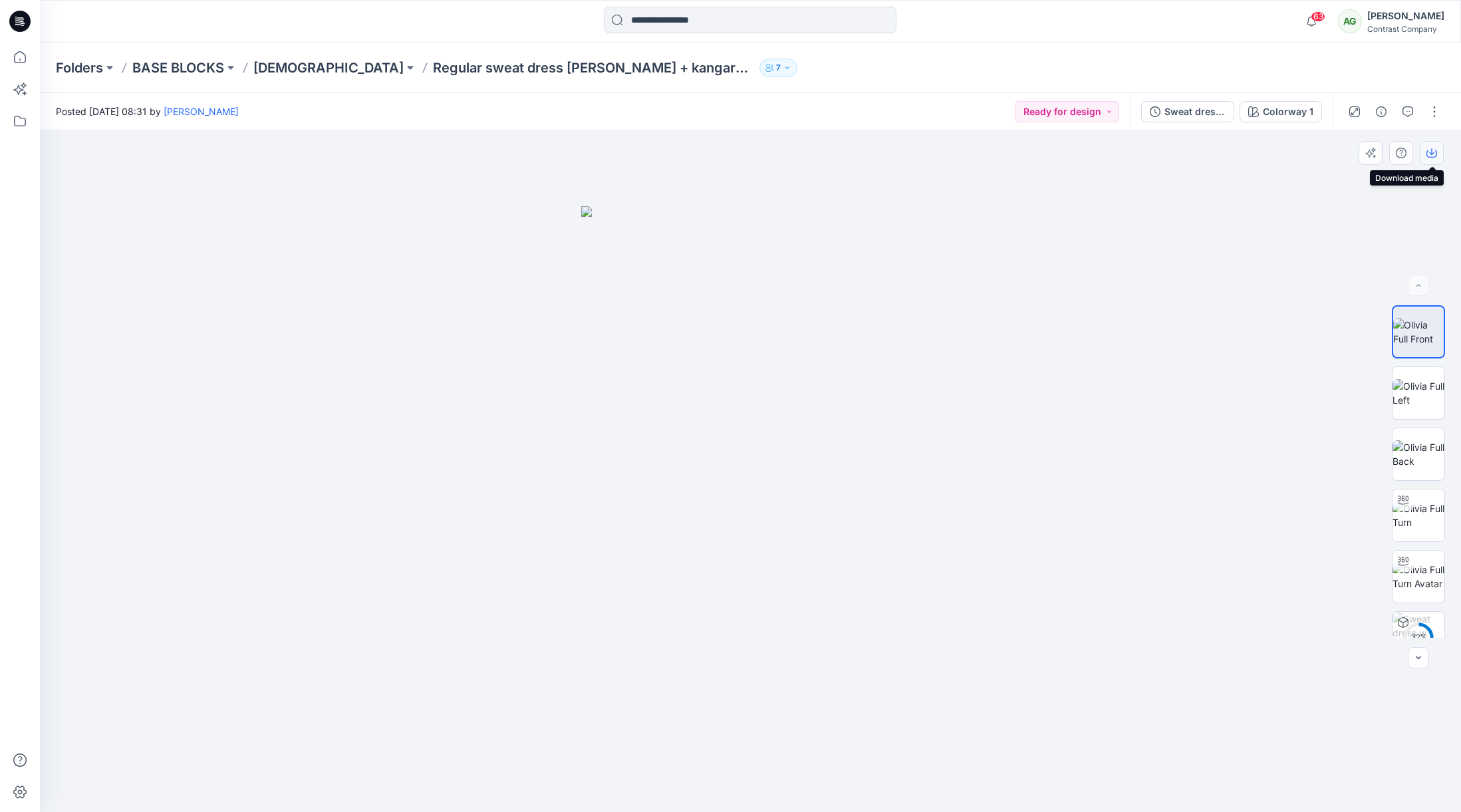
click at [1434, 156] on icon "button" at bounding box center [1431, 152] width 10 height 10
click at [1414, 393] on img at bounding box center [1418, 393] width 51 height 28
click at [1432, 152] on icon "button" at bounding box center [1432, 151] width 6 height 7
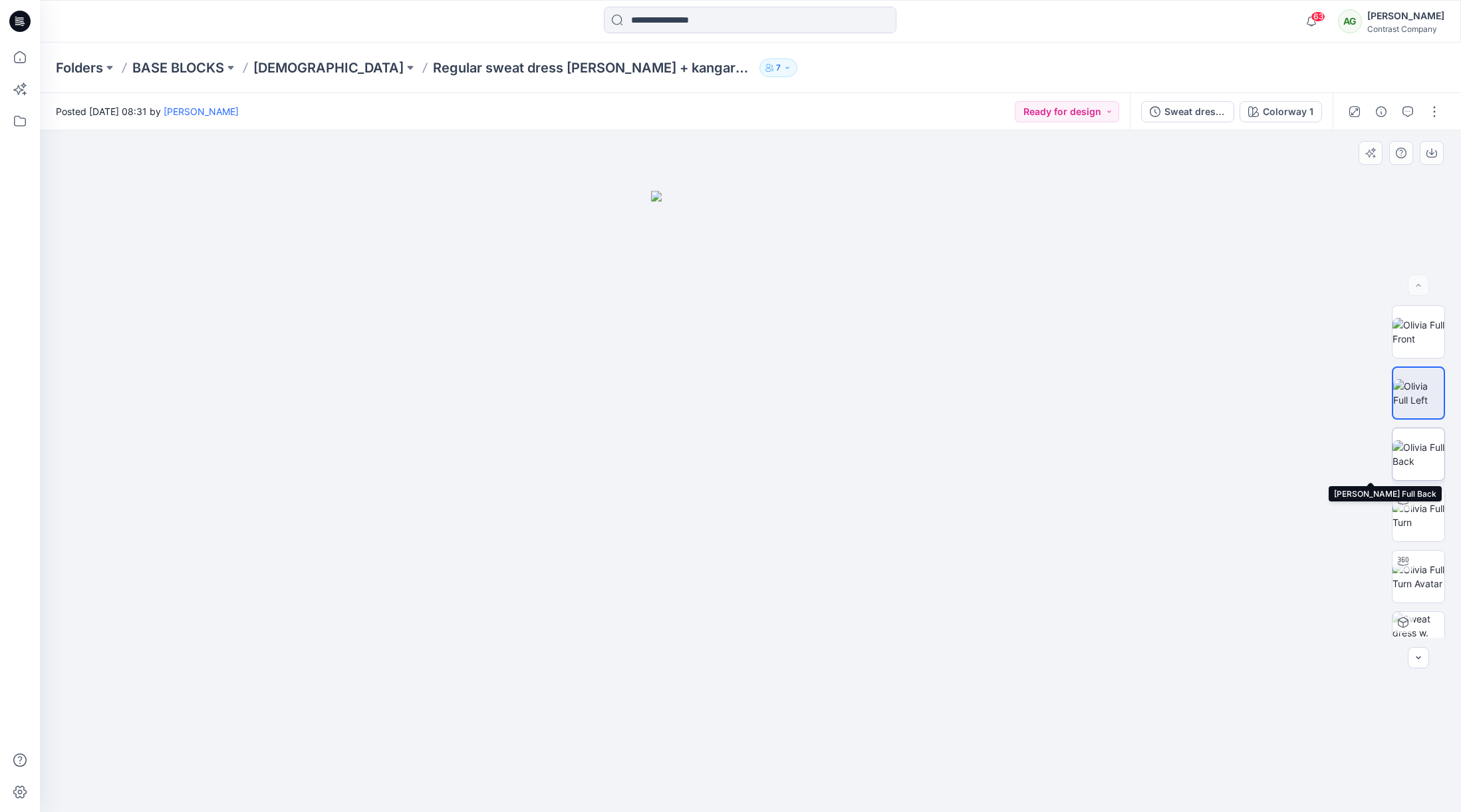
click at [1415, 453] on img at bounding box center [1418, 454] width 51 height 28
click at [1434, 152] on icon "button" at bounding box center [1431, 152] width 10 height 10
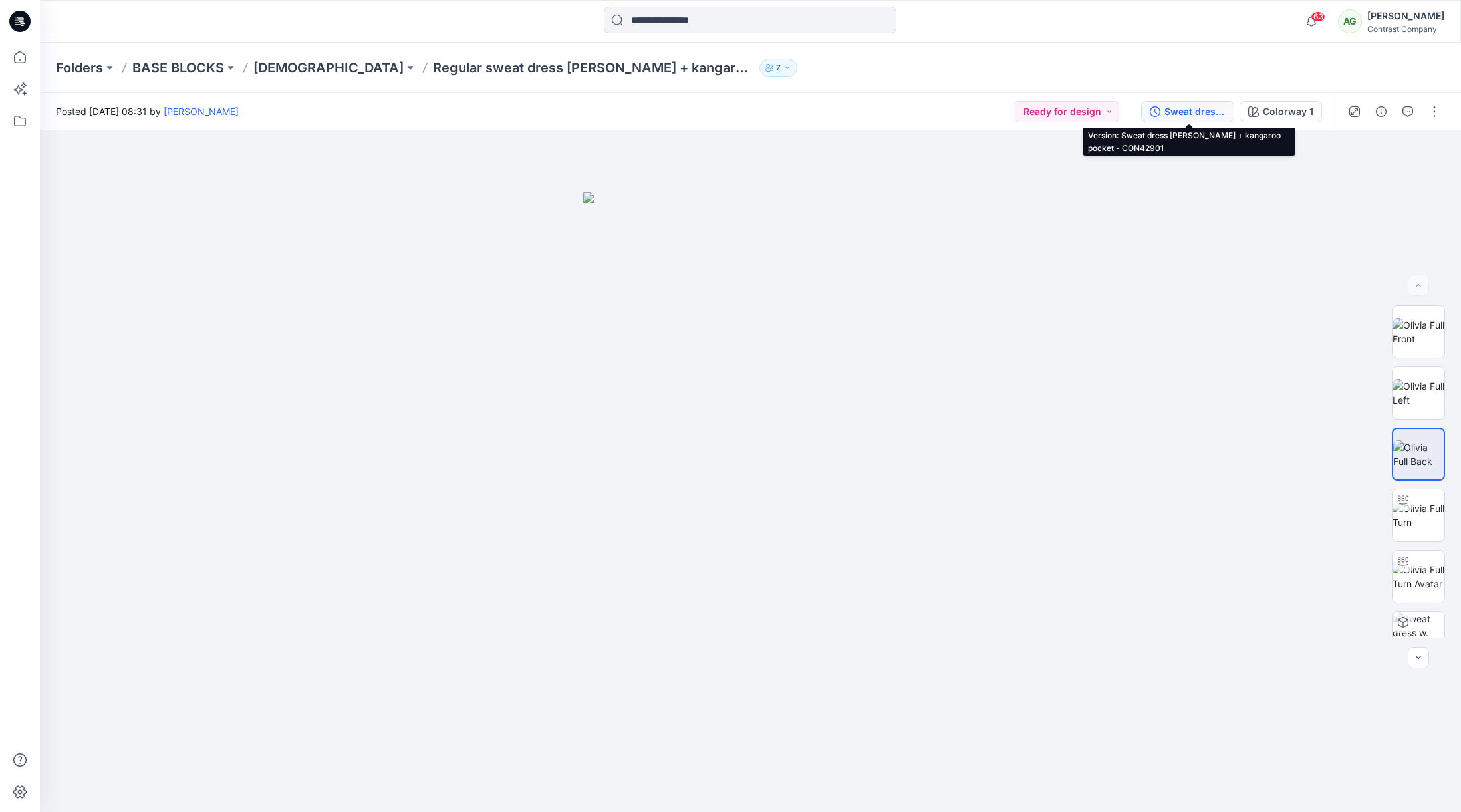
click at [1199, 114] on div "Sweat dress [PERSON_NAME] + kangaroo pocket - CON42901" at bounding box center [1194, 112] width 61 height 15
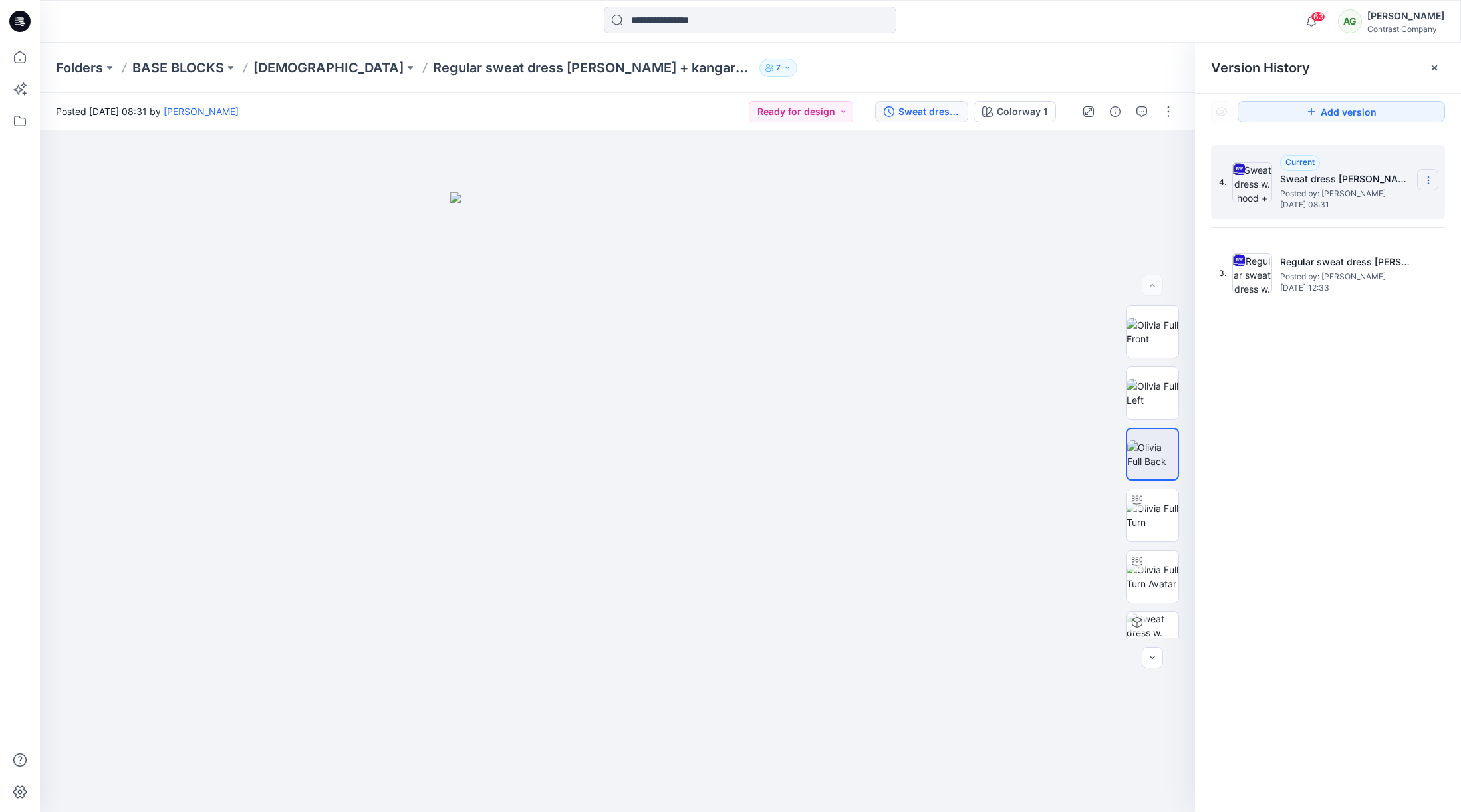
click at [1425, 180] on icon at bounding box center [1428, 180] width 10 height 10
click at [1377, 209] on span "Download Source BW File" at bounding box center [1361, 206] width 111 height 16
click at [1429, 176] on icon at bounding box center [1428, 180] width 10 height 10
click at [1397, 207] on span "Download Source BW File" at bounding box center [1361, 206] width 111 height 16
click at [1425, 181] on icon at bounding box center [1428, 180] width 10 height 10
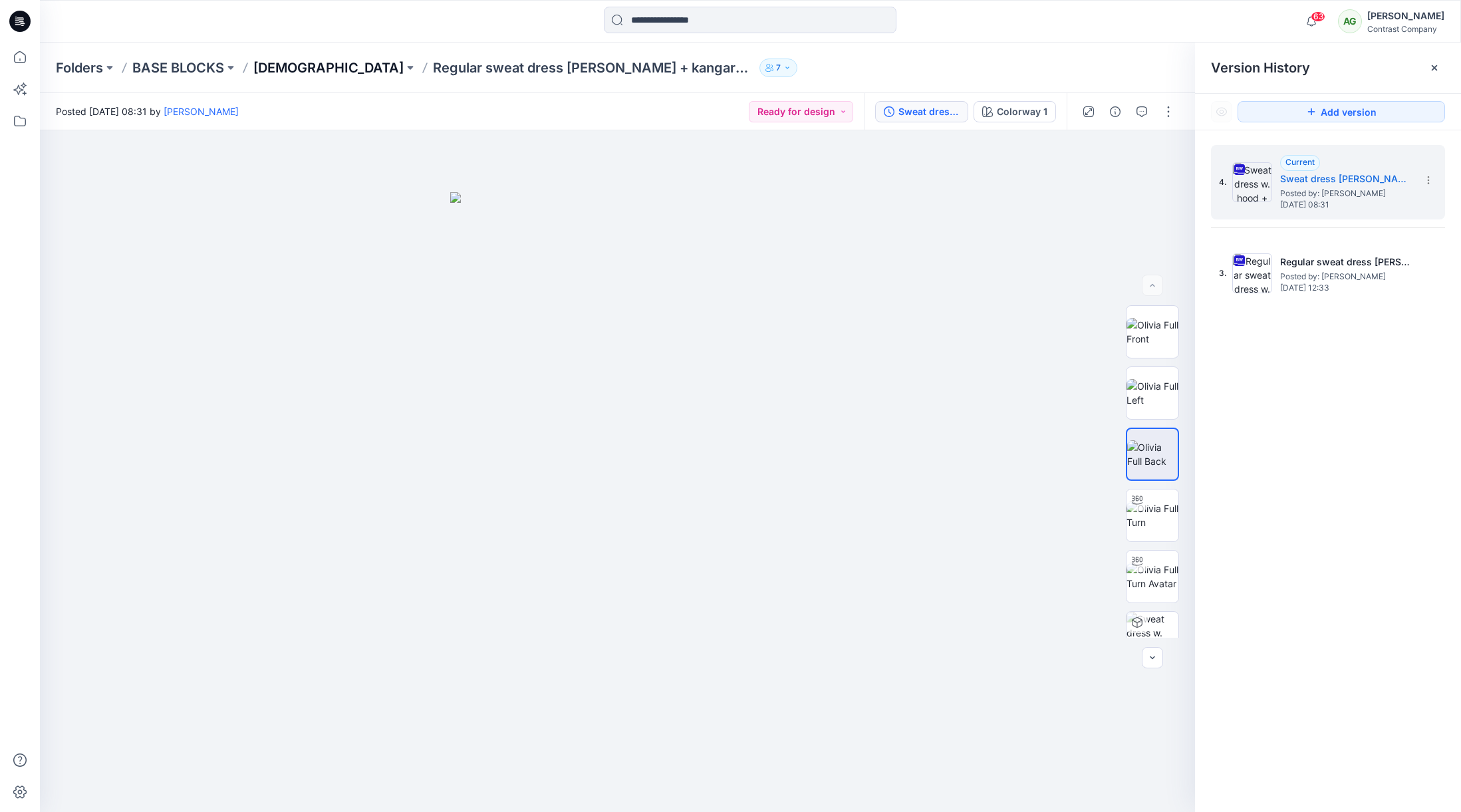
click at [281, 70] on p "[DEMOGRAPHIC_DATA]" at bounding box center [329, 68] width 151 height 19
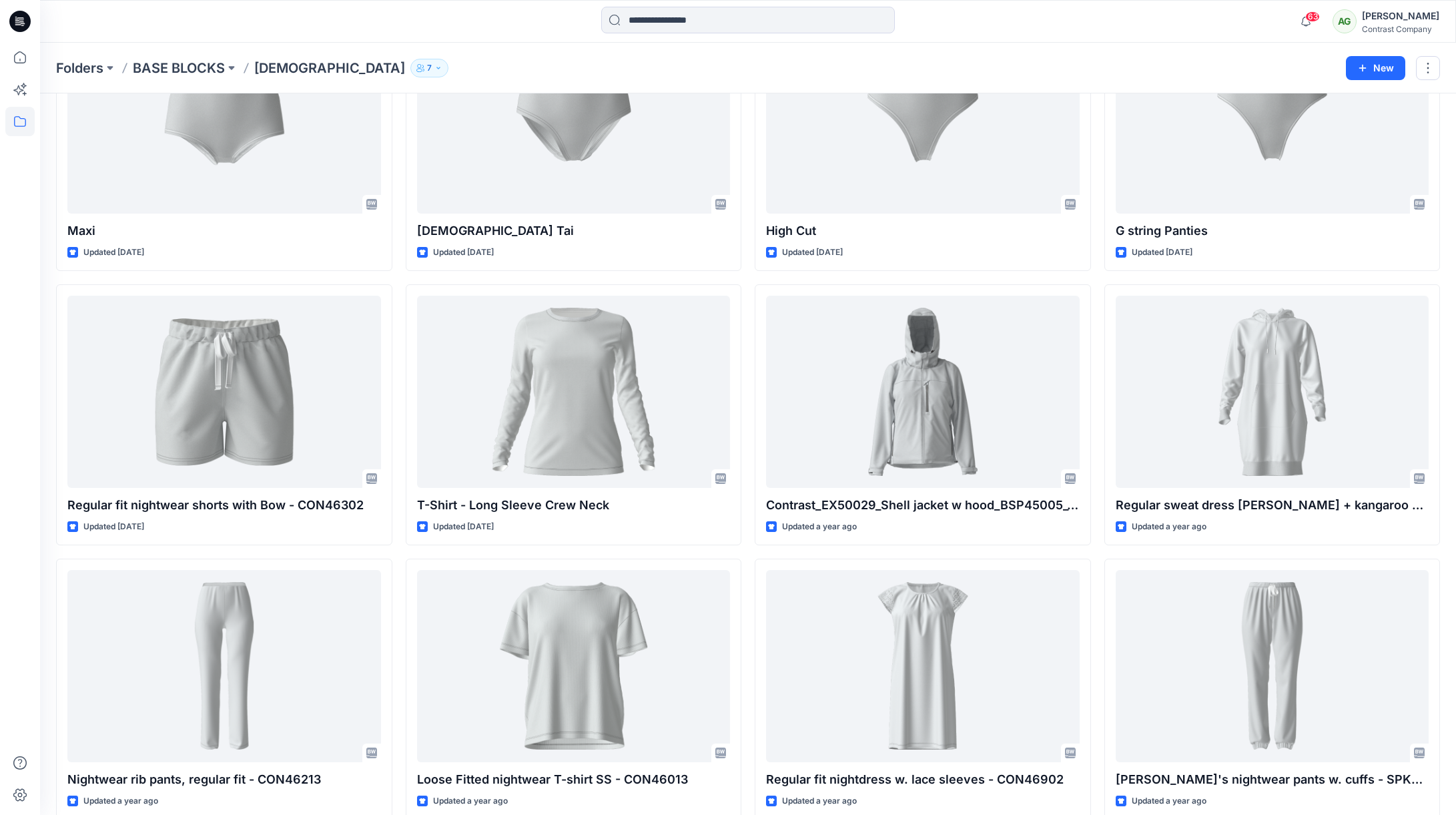
scroll to position [208, 0]
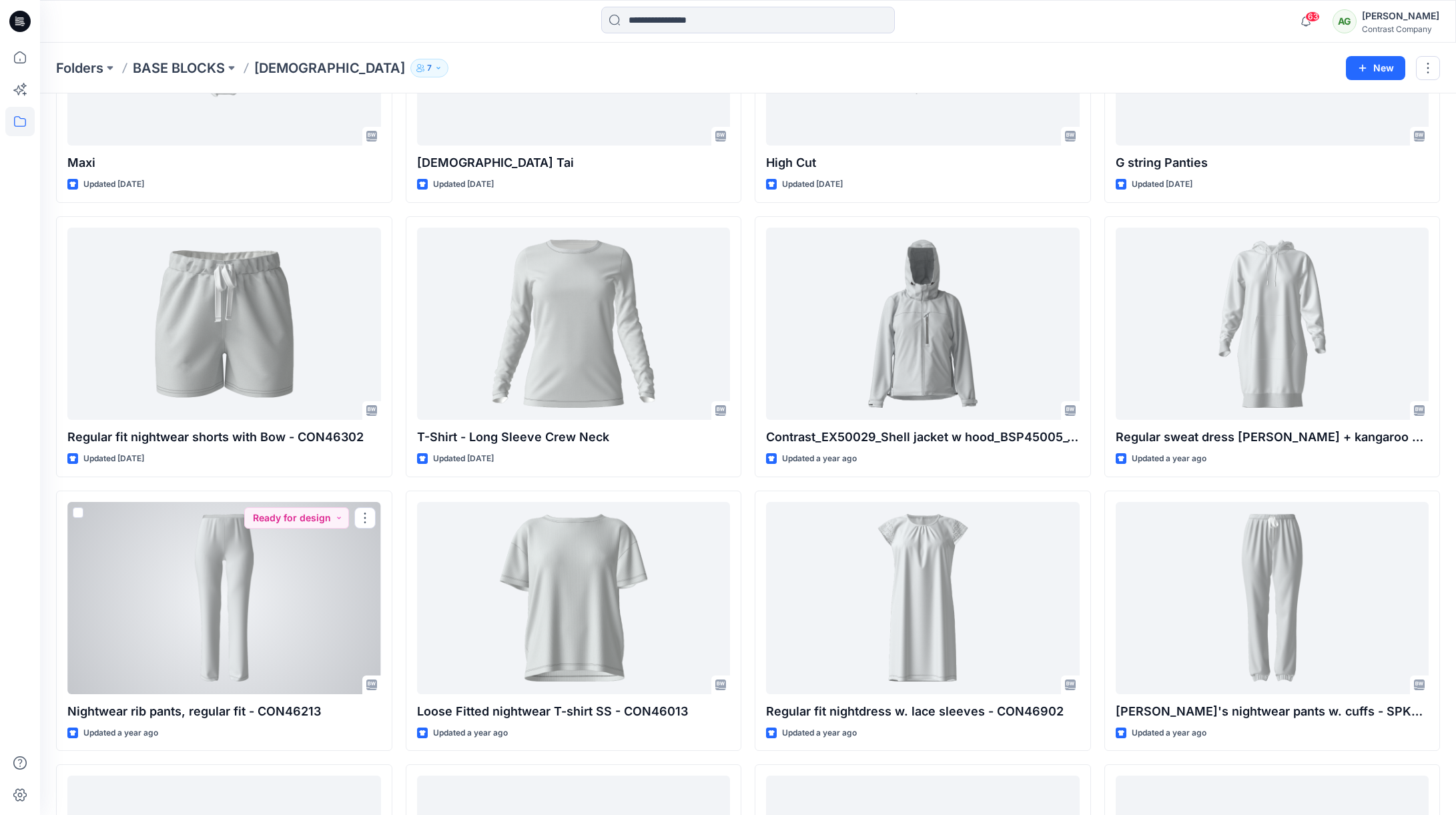
click at [254, 581] on div at bounding box center [224, 597] width 314 height 192
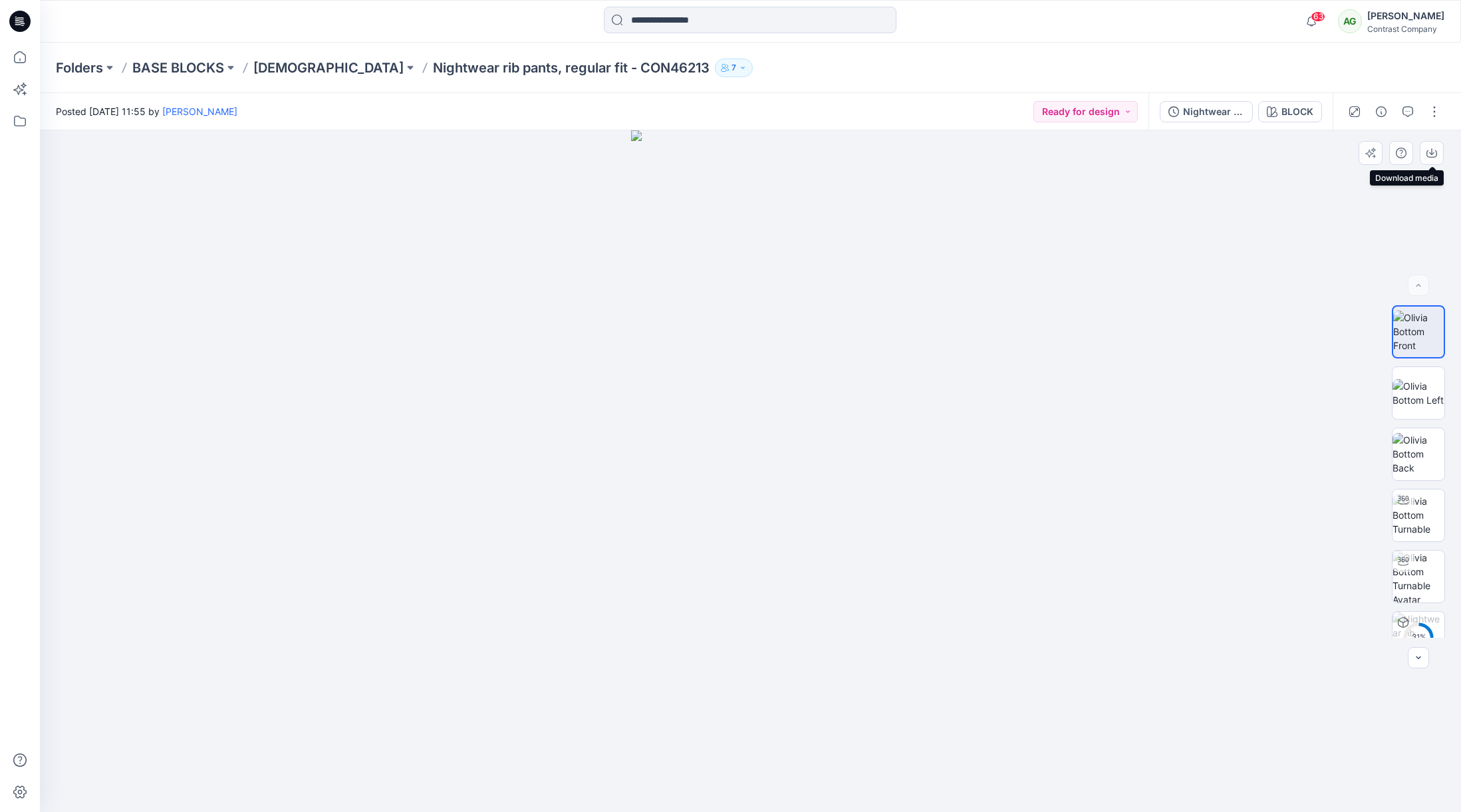
drag, startPoint x: 1432, startPoint y: 149, endPoint x: 1437, endPoint y: 178, distance: 29.4
click at [1432, 149] on icon "button" at bounding box center [1432, 151] width 6 height 7
click at [1415, 383] on img at bounding box center [1418, 393] width 51 height 28
drag, startPoint x: 1432, startPoint y: 153, endPoint x: 1452, endPoint y: 208, distance: 58.5
click at [1433, 153] on icon "button" at bounding box center [1432, 151] width 6 height 7
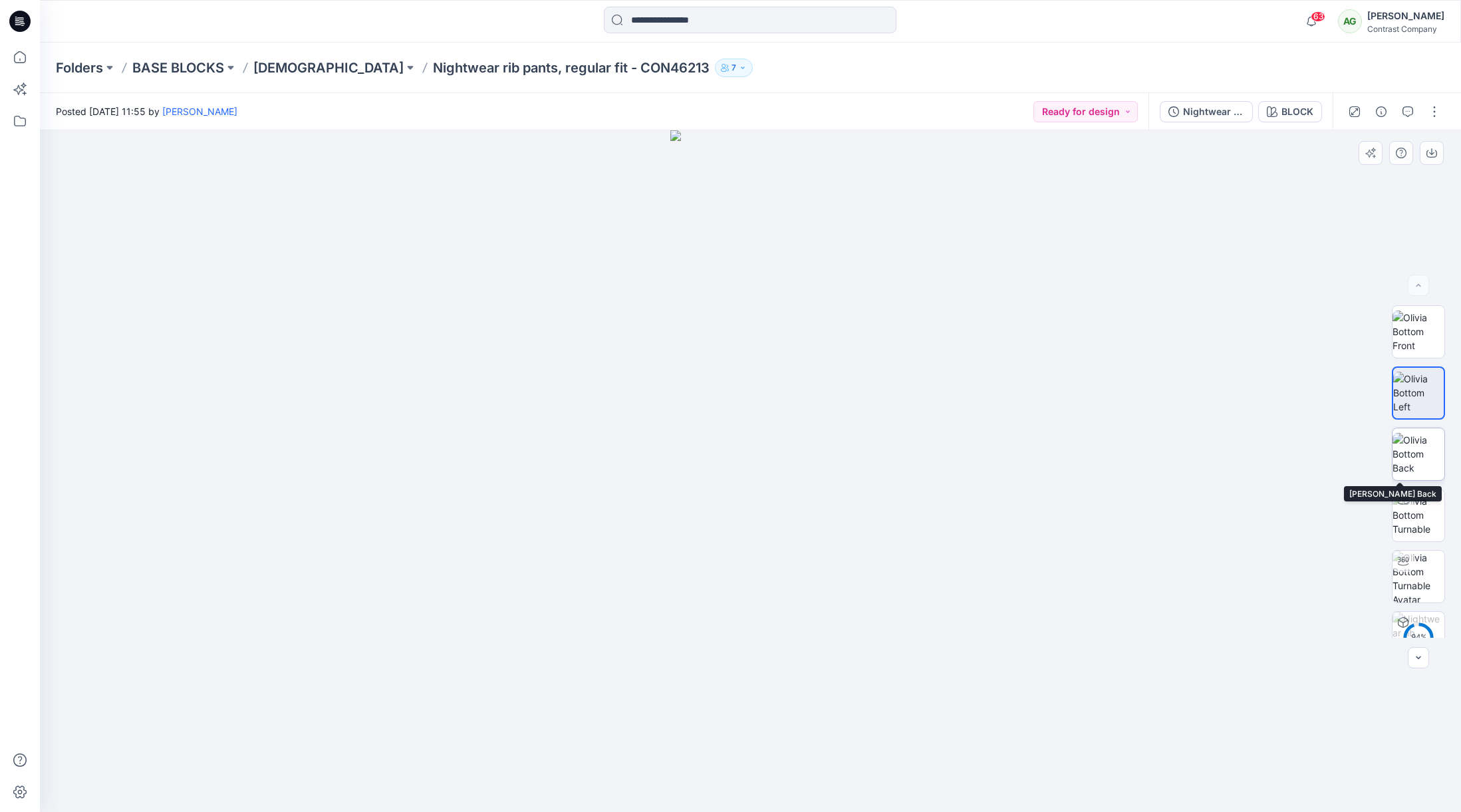
click at [1413, 442] on img at bounding box center [1418, 454] width 51 height 42
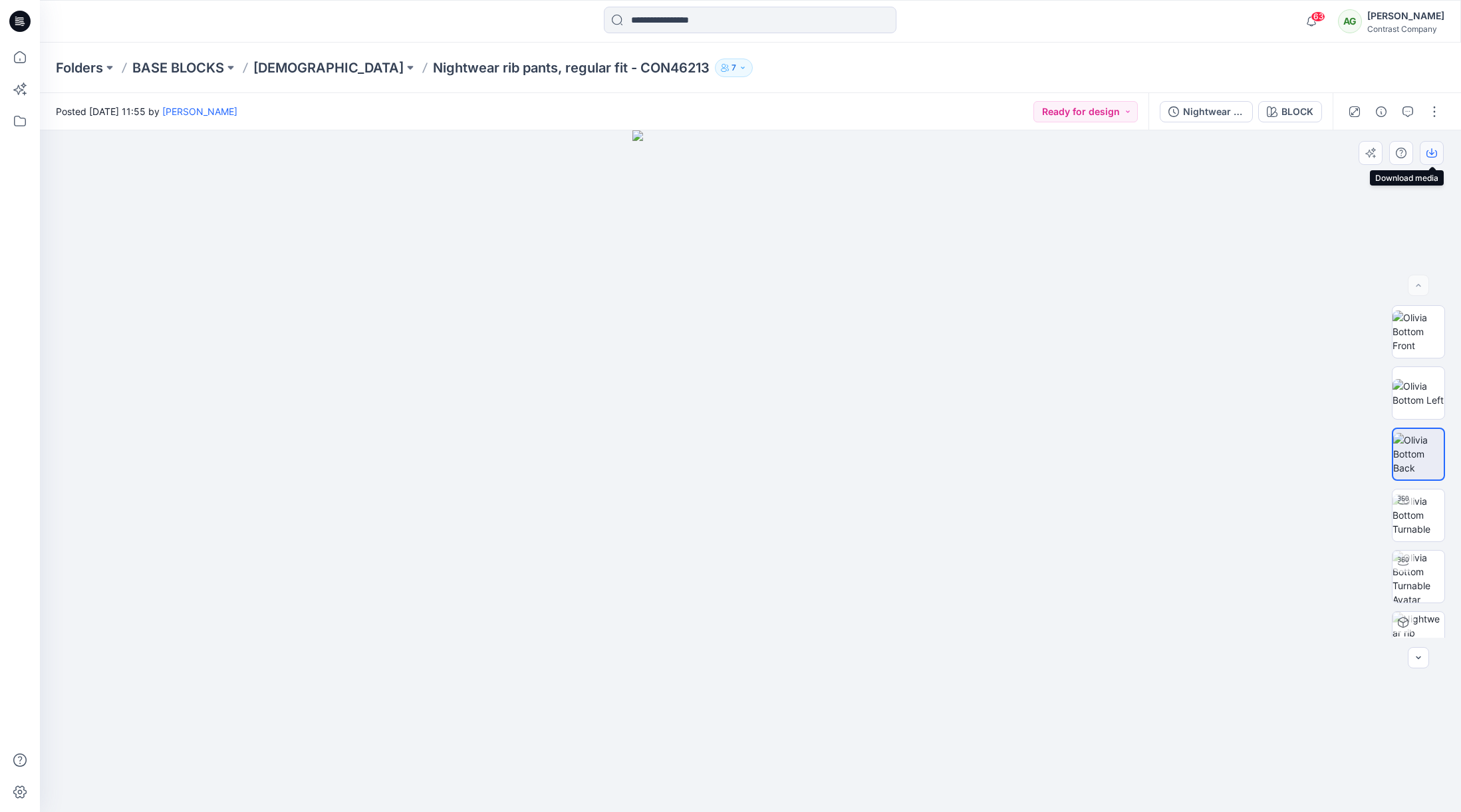
click at [1431, 152] on icon "button" at bounding box center [1432, 151] width 6 height 7
click at [1206, 110] on div "Nightwear rib pants, regular fit - CON46213" at bounding box center [1213, 112] width 61 height 15
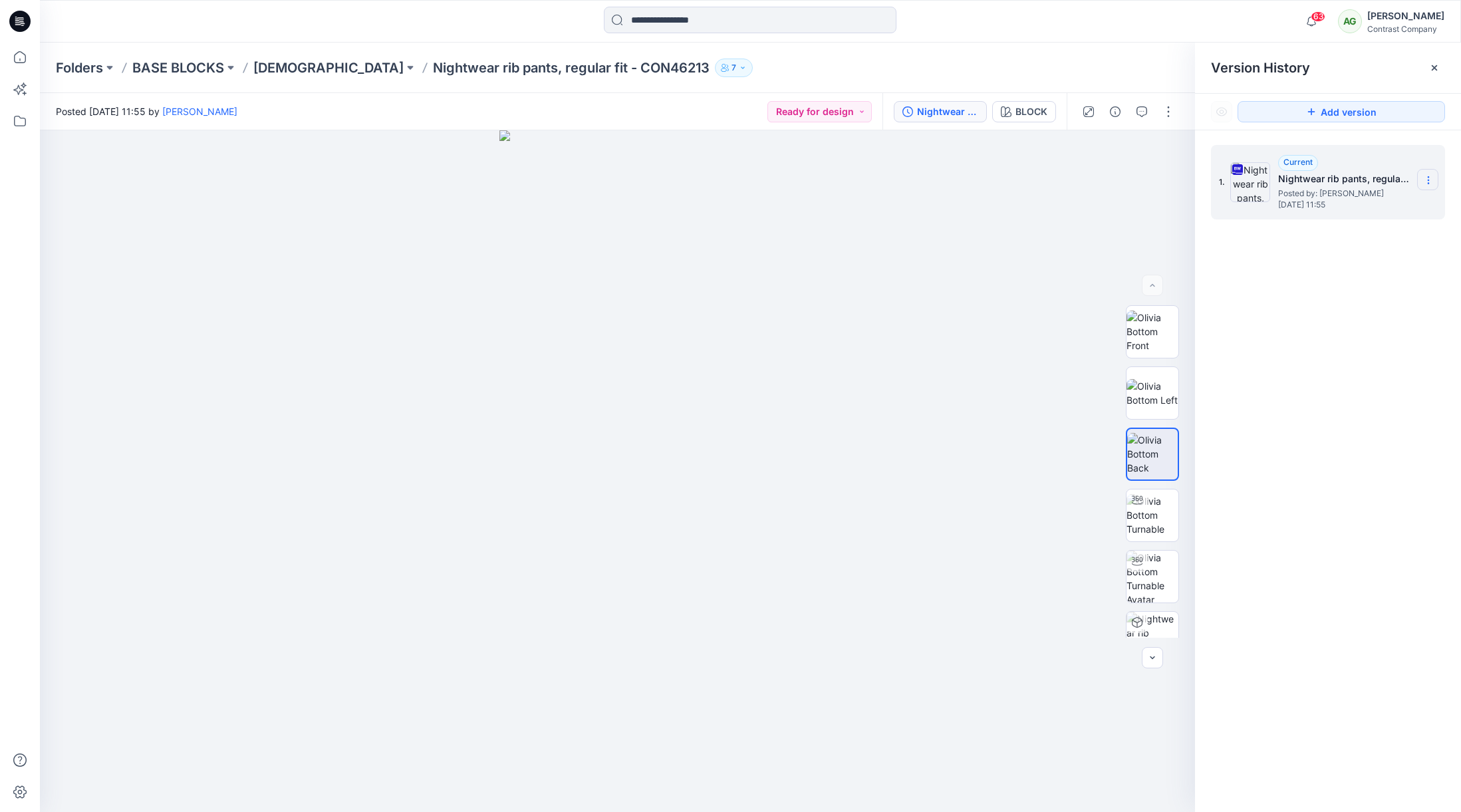
click at [1428, 180] on icon at bounding box center [1428, 180] width 10 height 10
click at [1383, 203] on span "Download Source BW File" at bounding box center [1361, 206] width 111 height 16
drag, startPoint x: 282, startPoint y: 71, endPoint x: 291, endPoint y: 64, distance: 11.4
click at [286, 69] on p "[DEMOGRAPHIC_DATA]" at bounding box center [329, 68] width 151 height 19
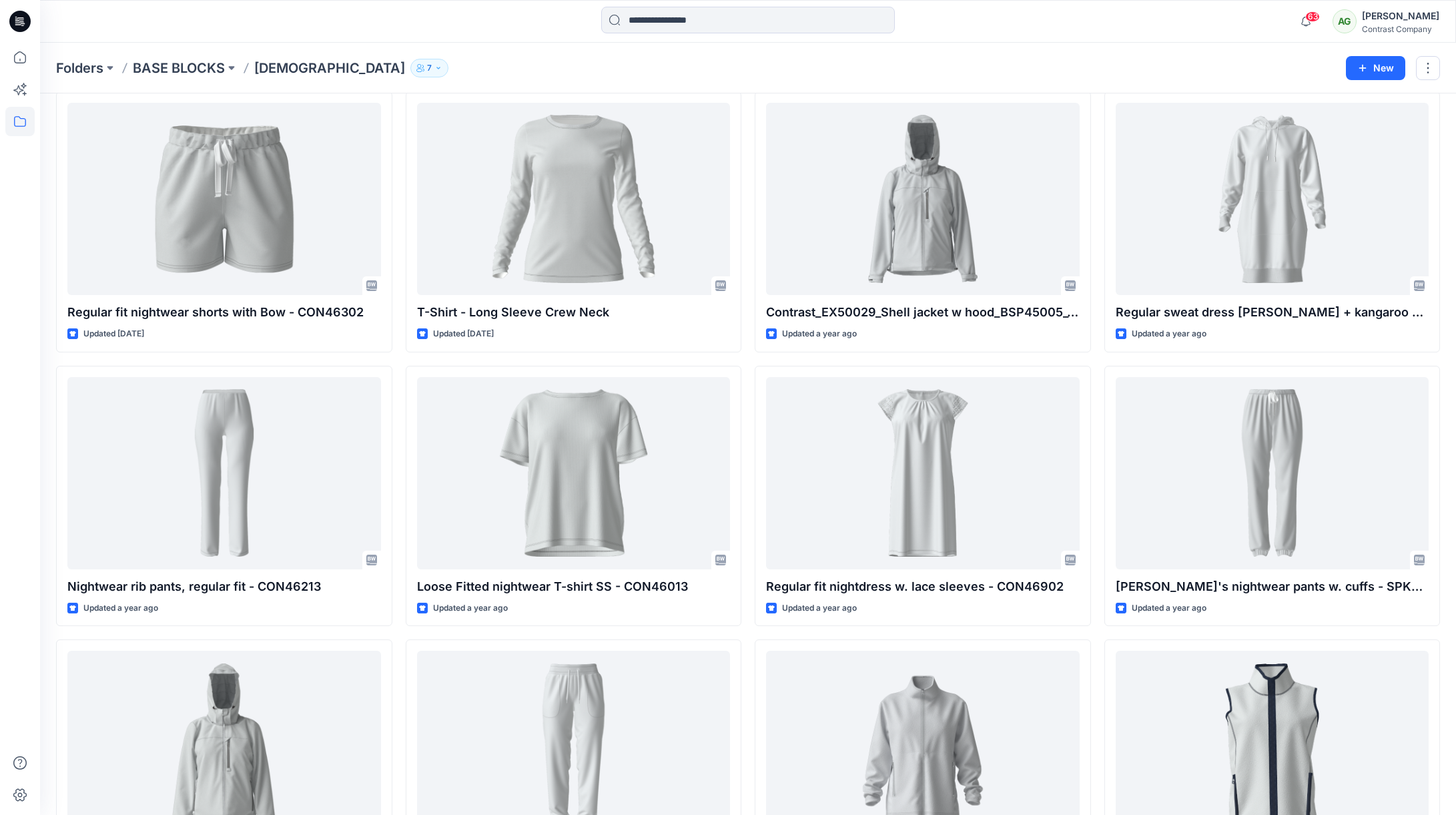
scroll to position [332, 0]
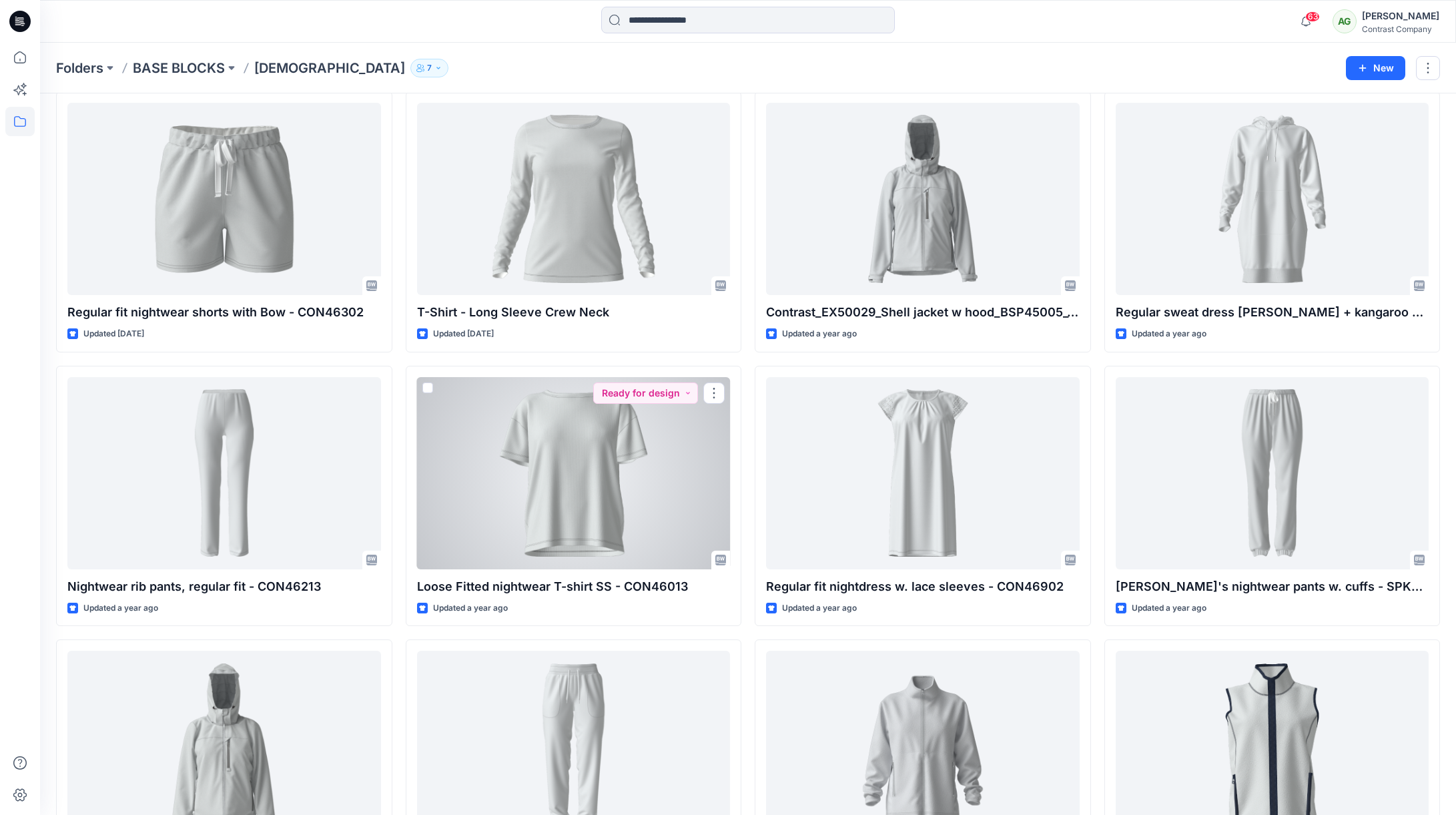
click at [590, 487] on div at bounding box center [574, 473] width 314 height 192
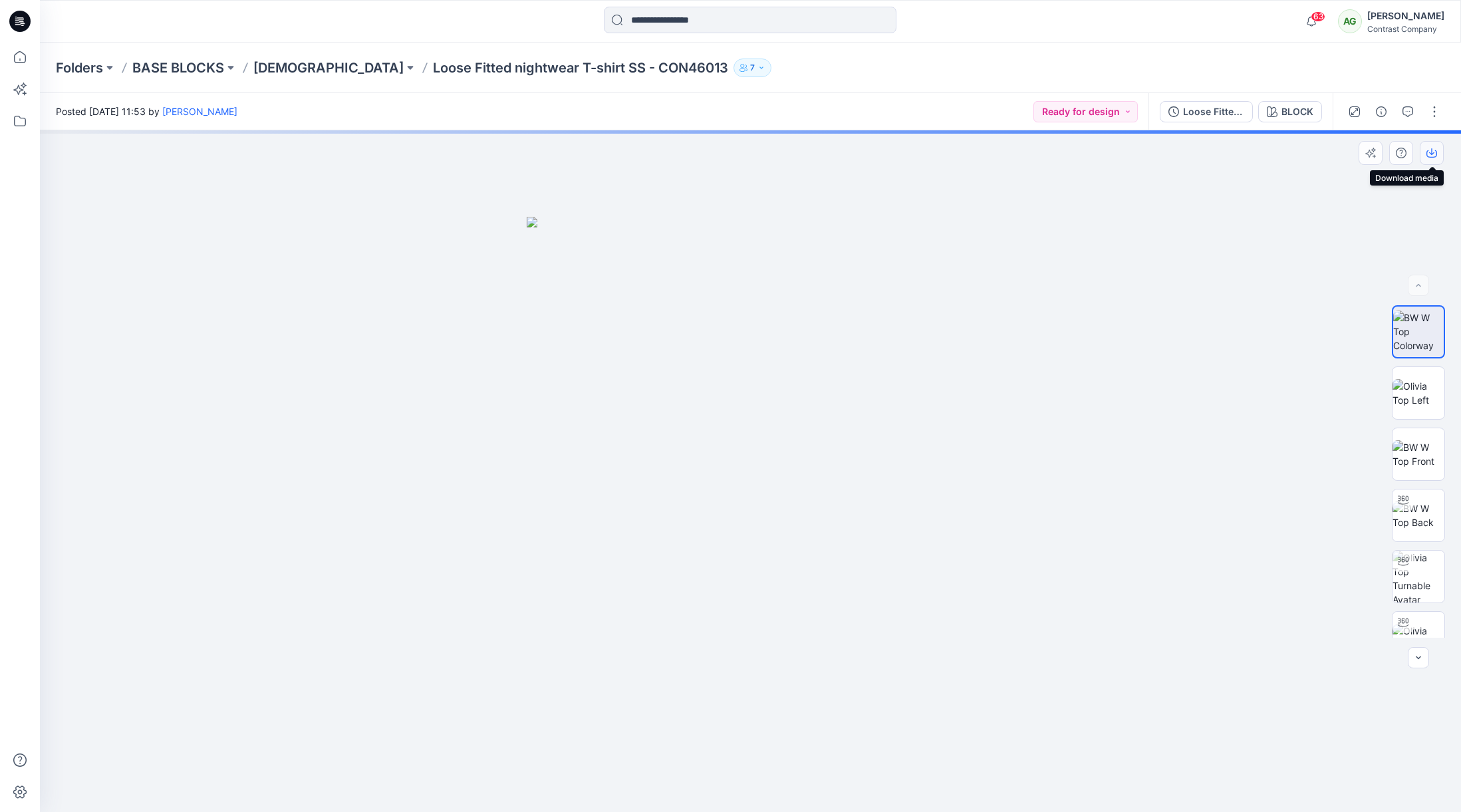
click at [1434, 148] on icon "button" at bounding box center [1431, 152] width 10 height 10
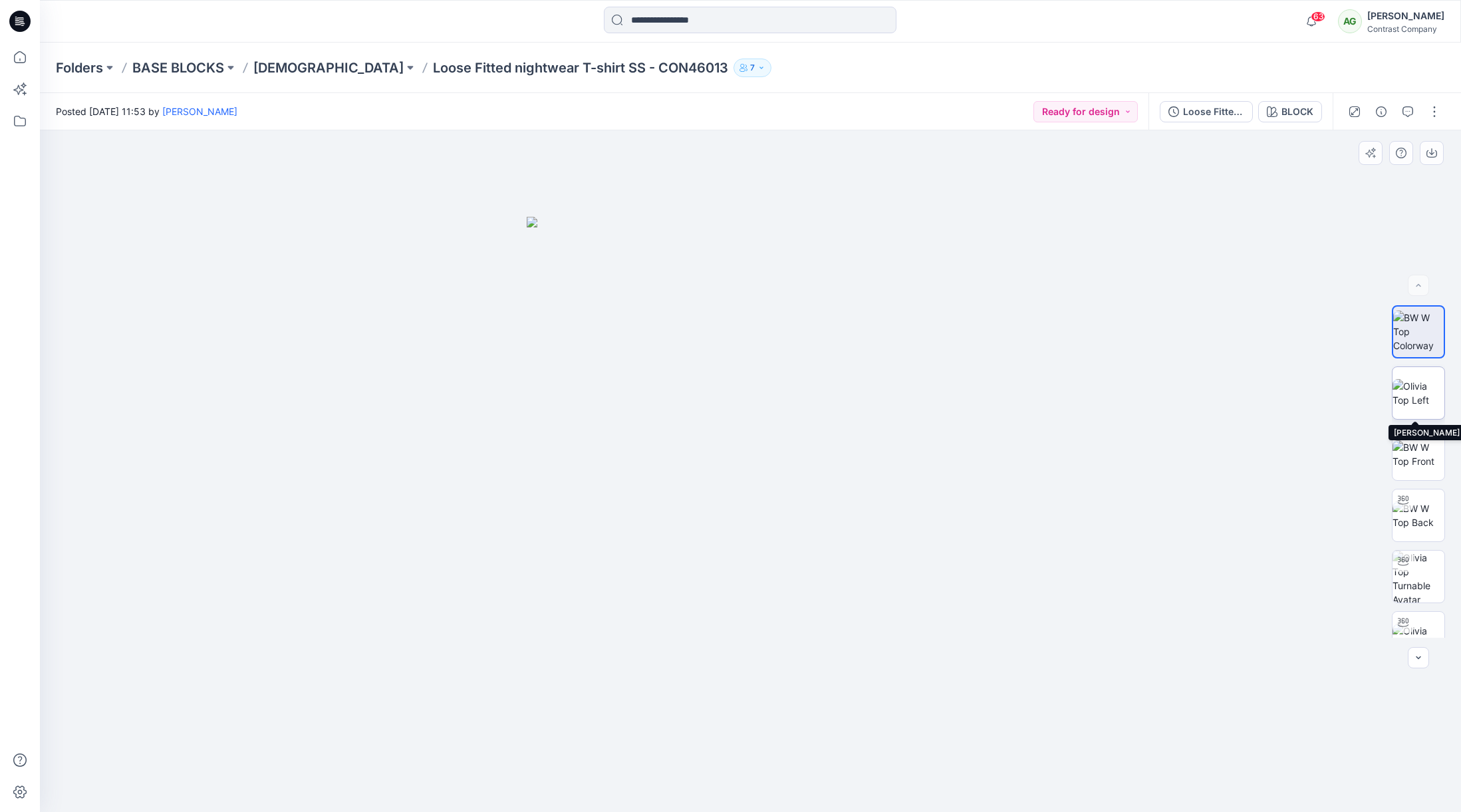
click at [1415, 383] on img at bounding box center [1418, 393] width 51 height 28
click at [1431, 149] on icon "button" at bounding box center [1431, 152] width 10 height 10
click at [1409, 445] on img at bounding box center [1418, 454] width 51 height 28
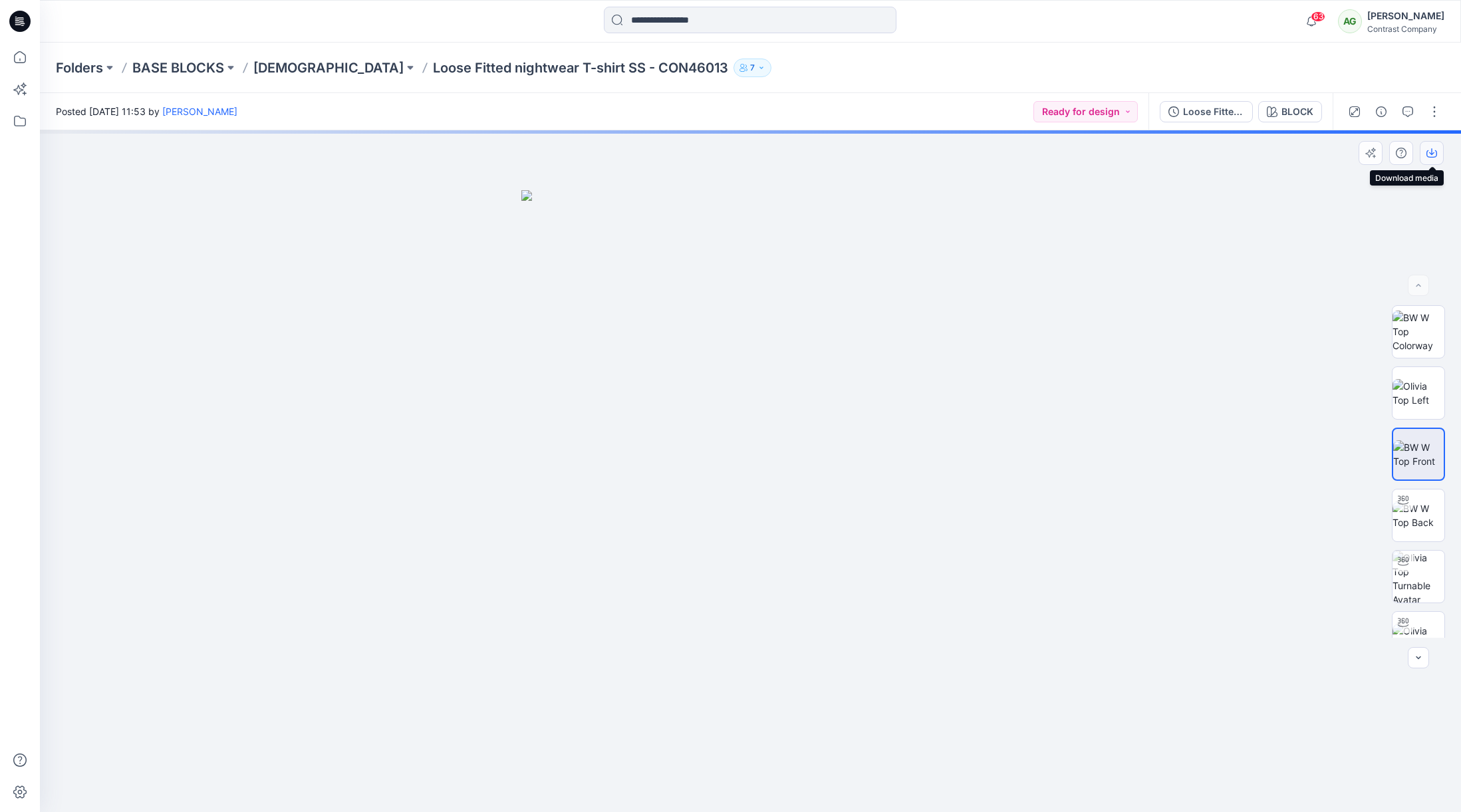
click at [1433, 151] on icon "button" at bounding box center [1431, 152] width 10 height 10
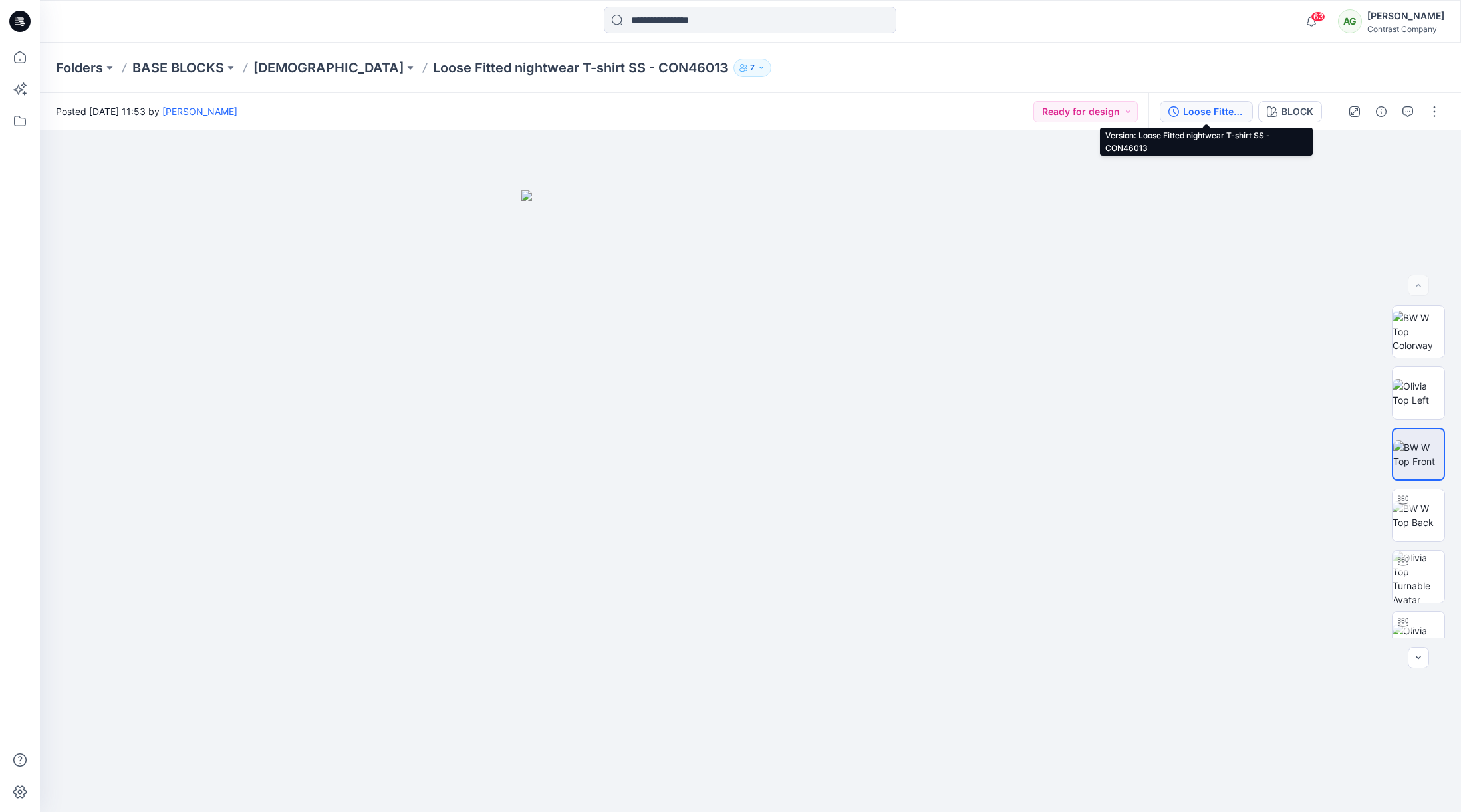
click at [1209, 112] on div "Loose Fitted nightwear T-shirt SS - CON46013" at bounding box center [1213, 112] width 61 height 15
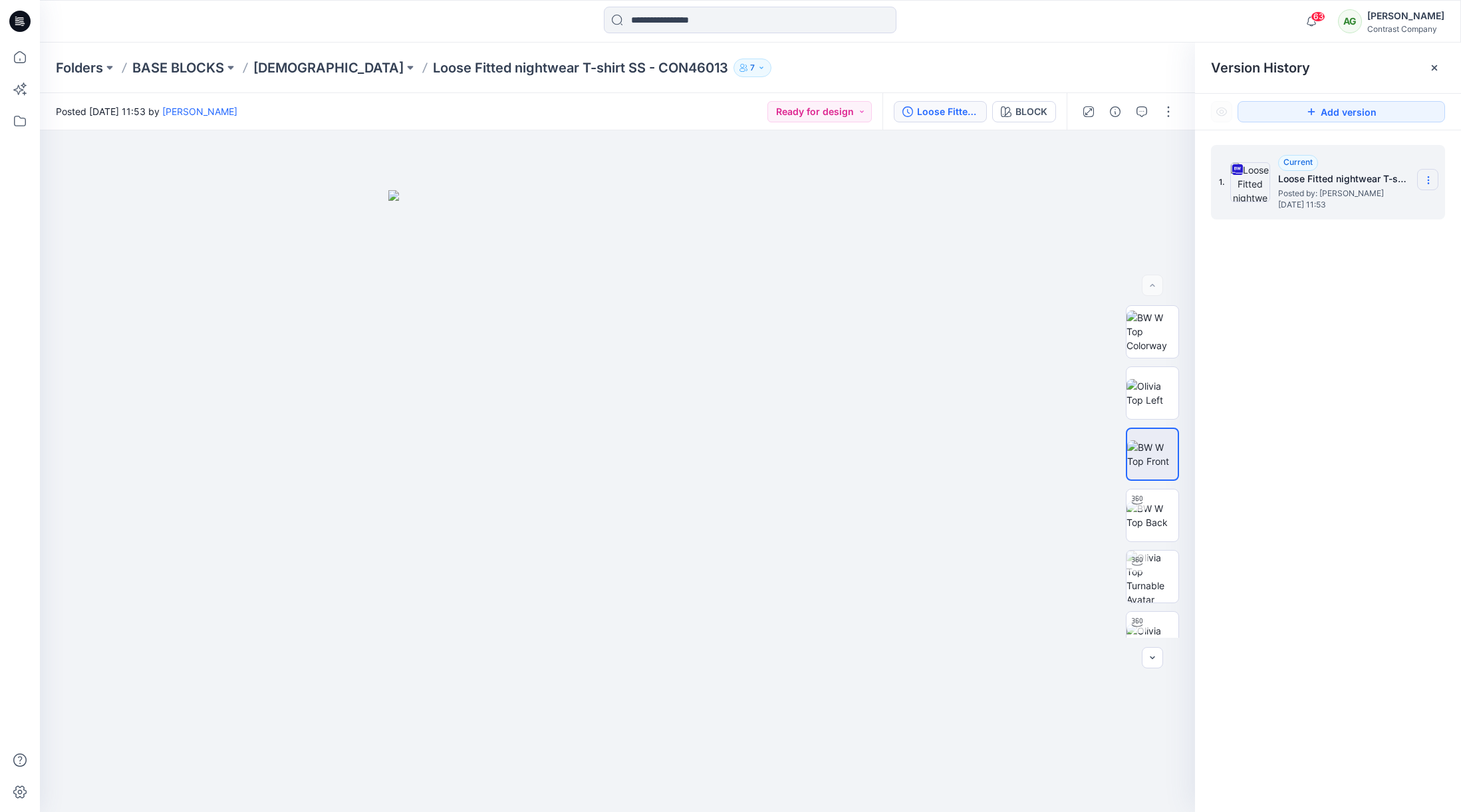
click at [1424, 176] on icon at bounding box center [1428, 180] width 10 height 10
click at [1394, 206] on span "Download Source BW File" at bounding box center [1361, 206] width 111 height 16
click at [282, 69] on p "[DEMOGRAPHIC_DATA]" at bounding box center [329, 68] width 151 height 19
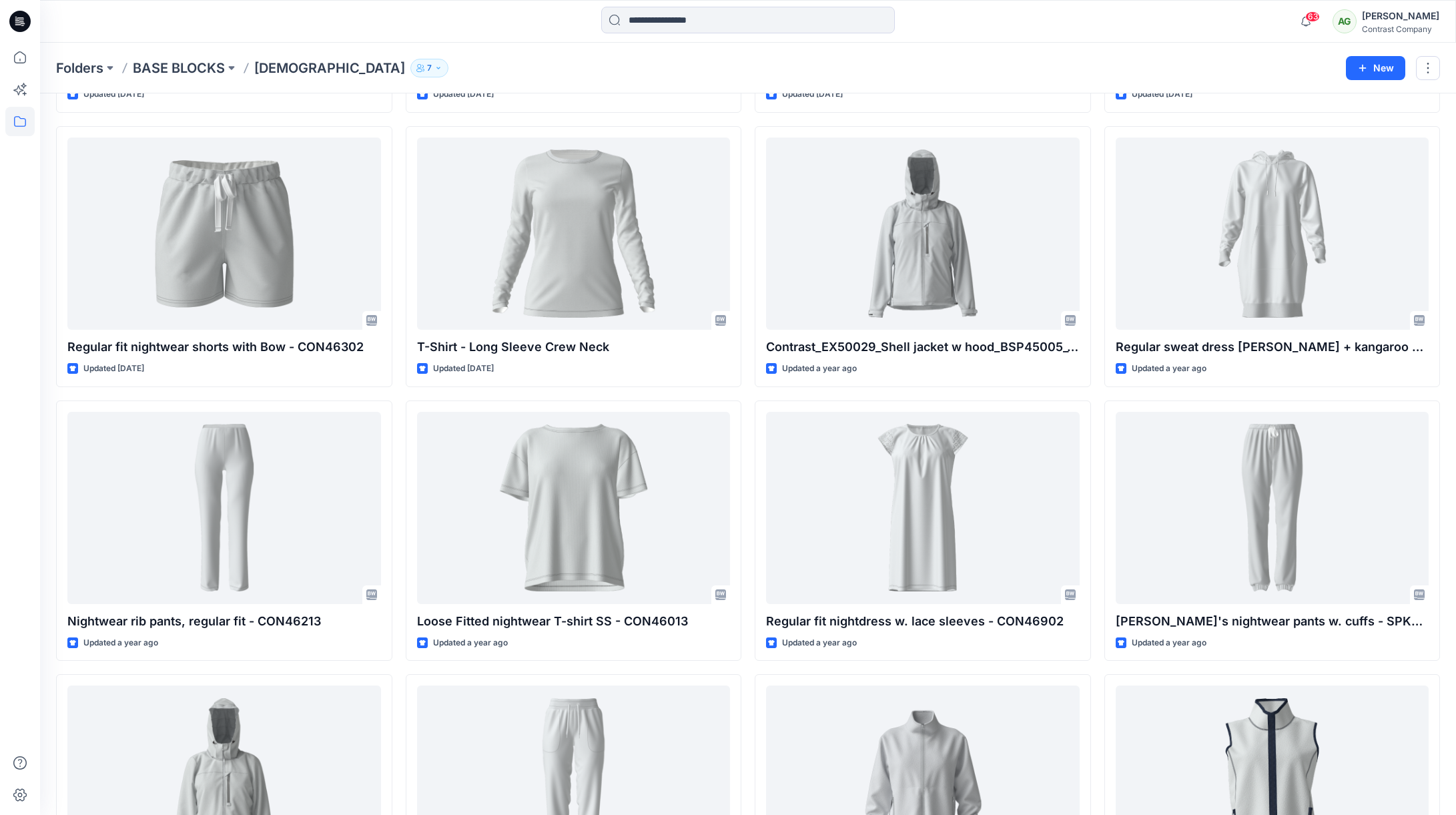
scroll to position [300, 0]
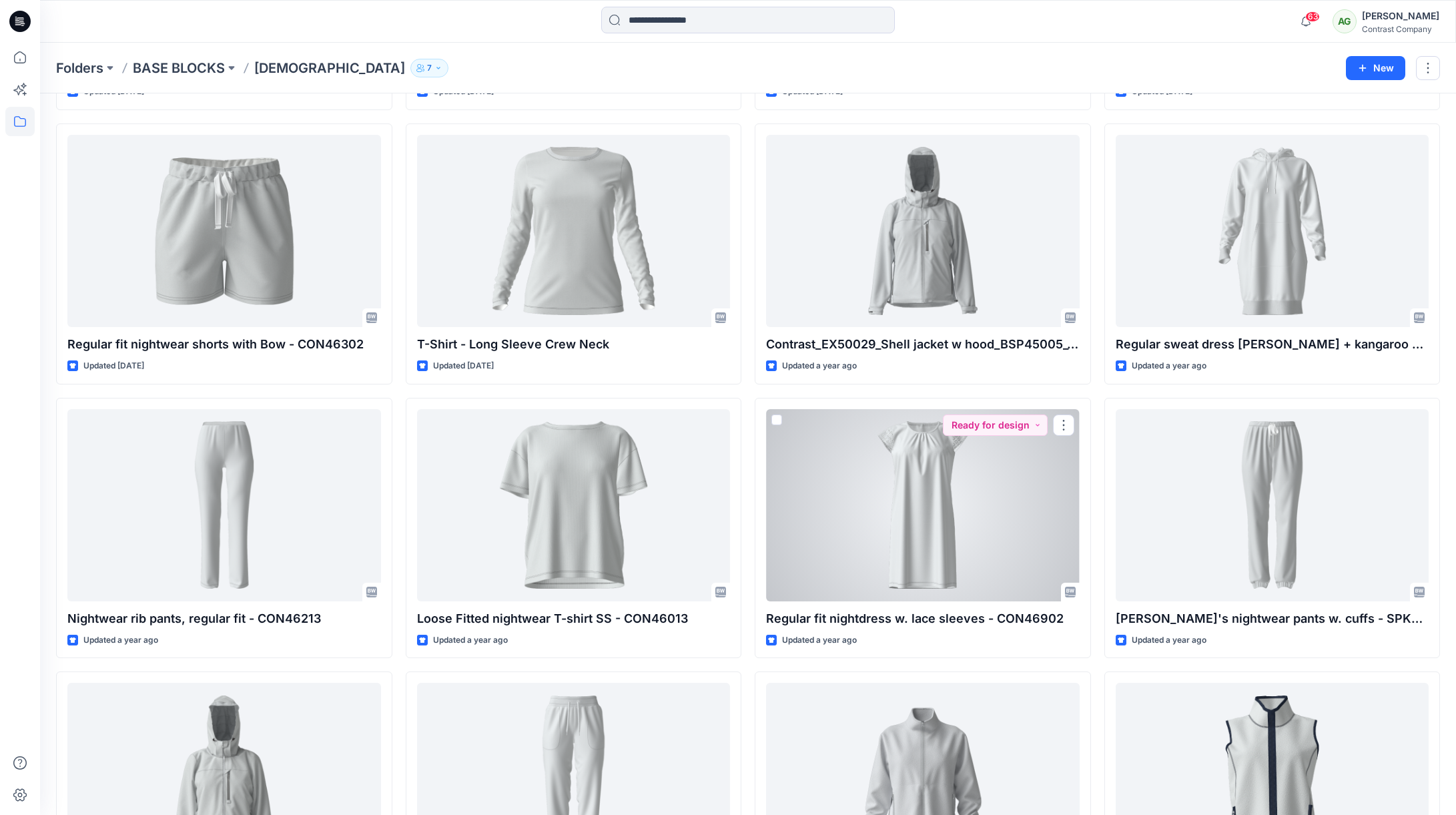
click at [943, 475] on div at bounding box center [923, 505] width 314 height 192
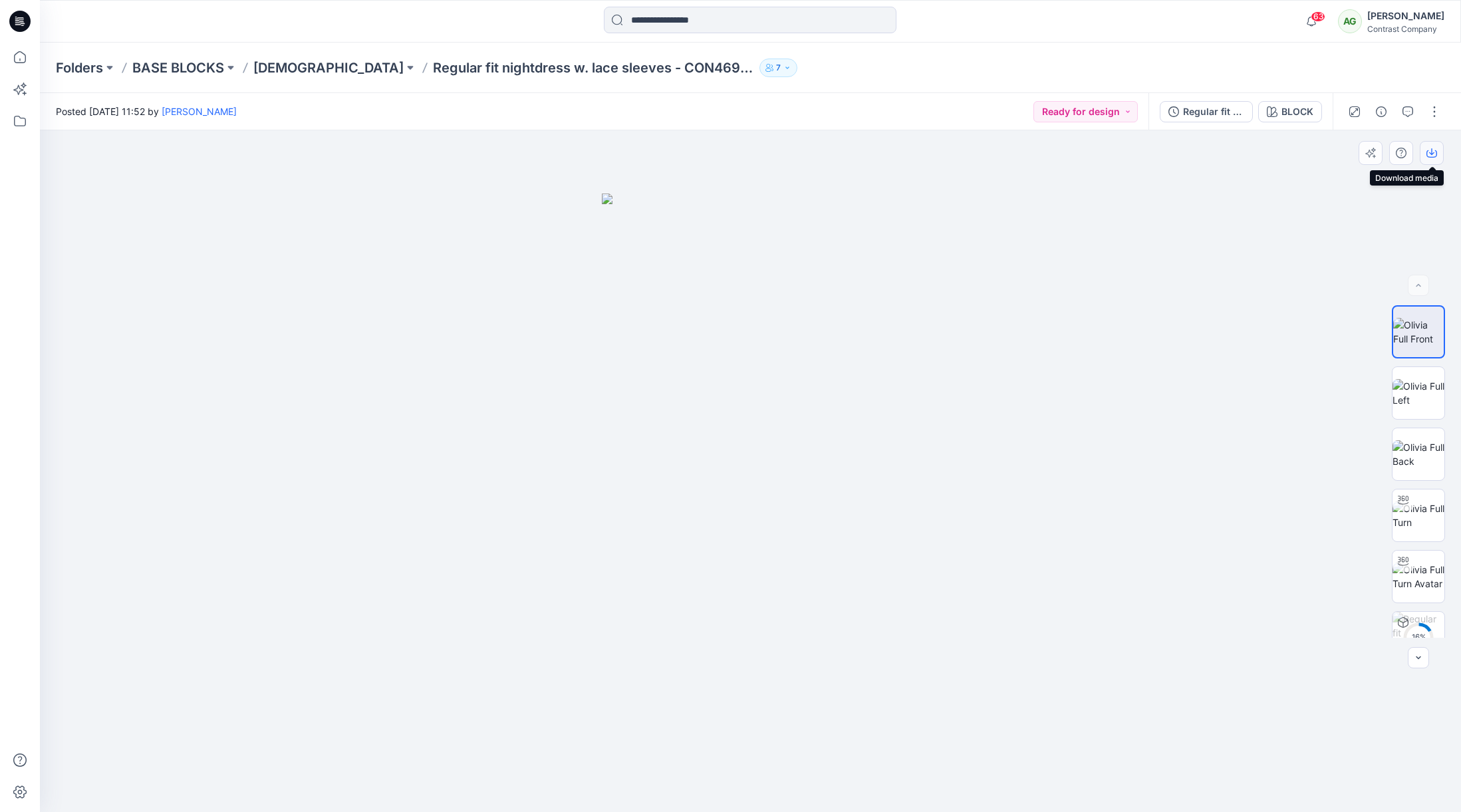
click at [1436, 151] on icon "button" at bounding box center [1431, 152] width 10 height 10
click at [1413, 384] on img at bounding box center [1418, 393] width 51 height 28
click at [1434, 148] on icon "button" at bounding box center [1431, 152] width 10 height 10
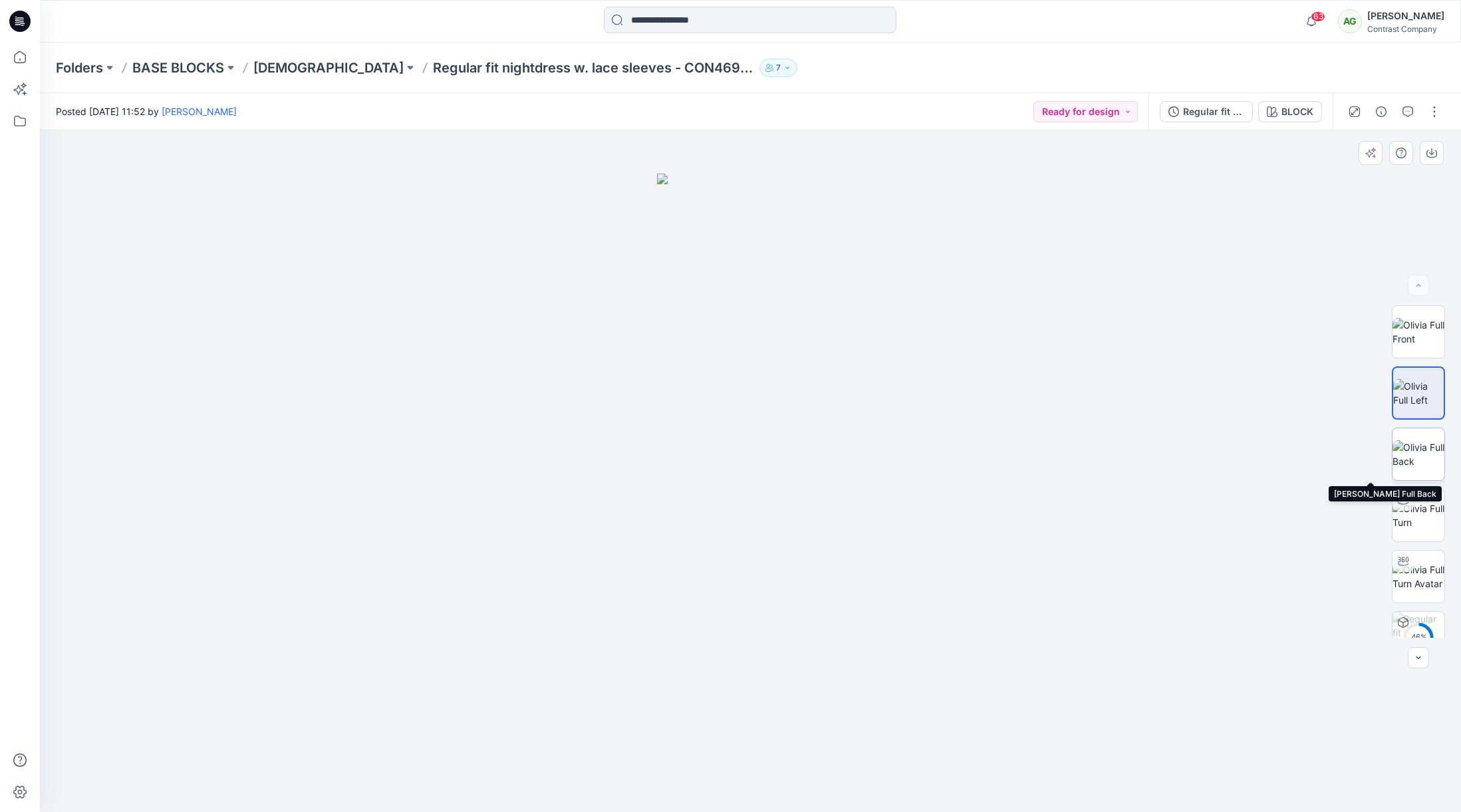
click at [1415, 449] on img at bounding box center [1418, 454] width 51 height 28
click at [1436, 153] on icon "button" at bounding box center [1431, 152] width 10 height 10
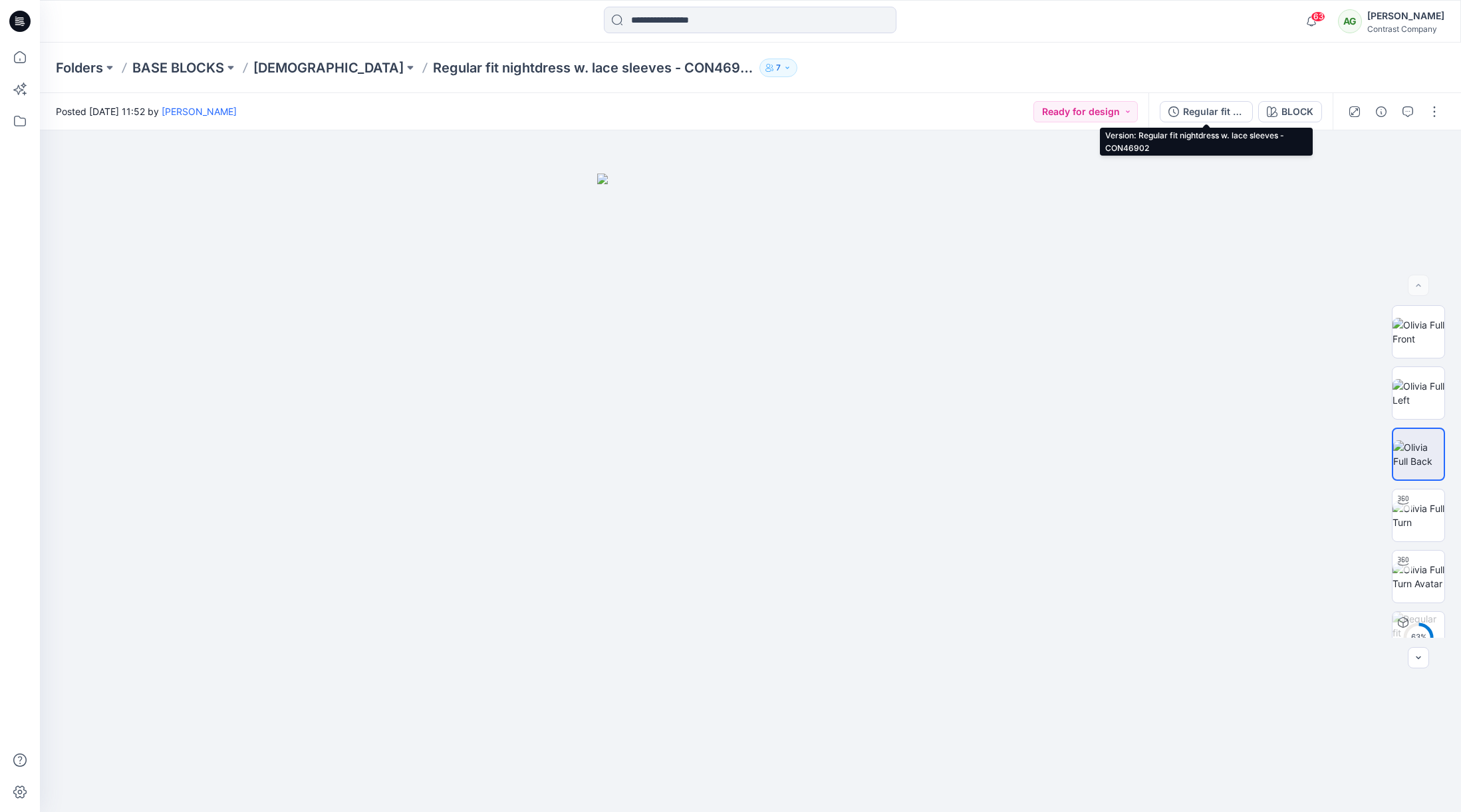
click at [1206, 107] on div "Regular fit nightdress w. lace sleeves - CON46902" at bounding box center [1213, 112] width 61 height 15
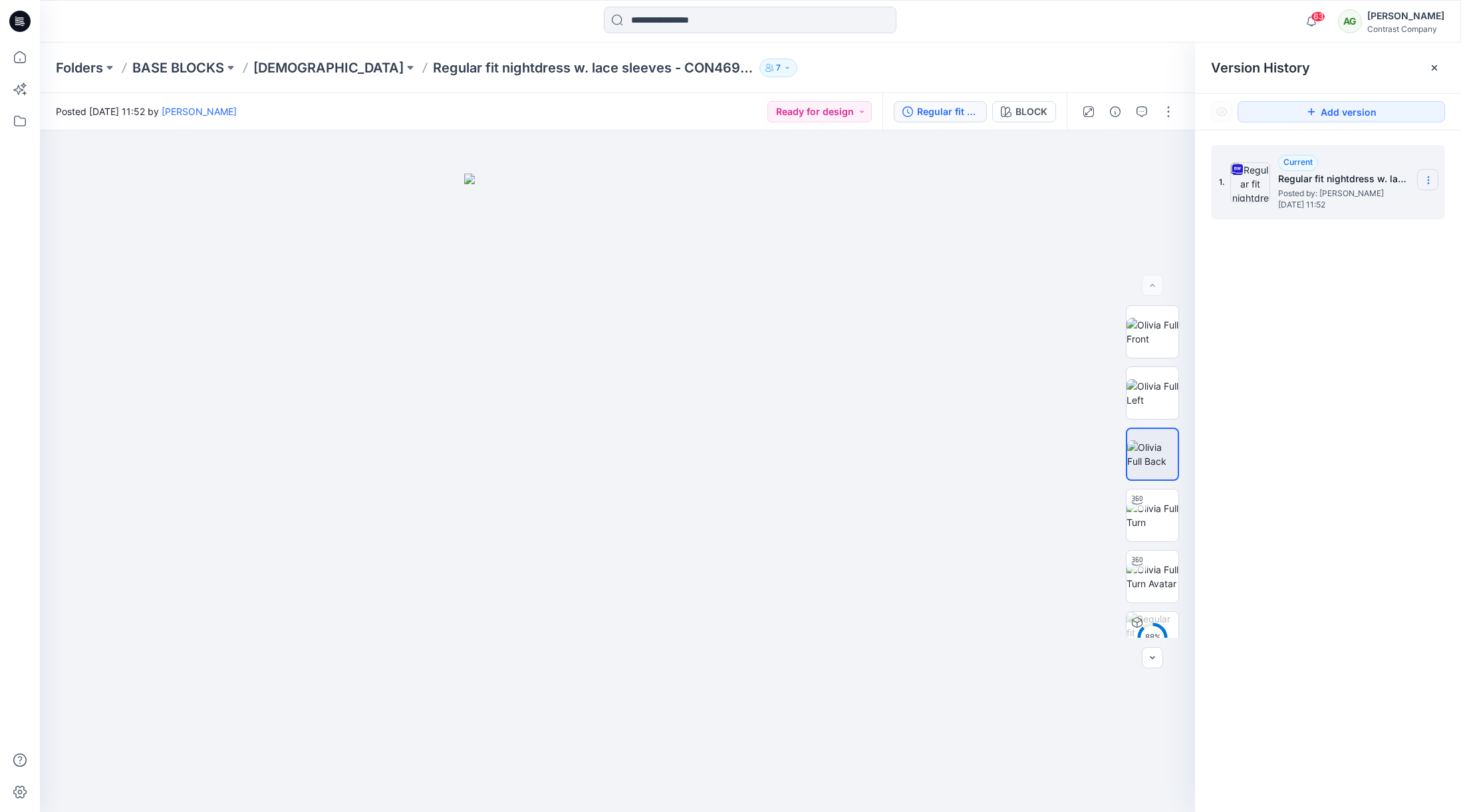
click at [1426, 179] on icon at bounding box center [1428, 180] width 10 height 10
click at [1400, 204] on span "Download Source BW File" at bounding box center [1361, 206] width 111 height 16
